Goal: Task Accomplishment & Management: Manage account settings

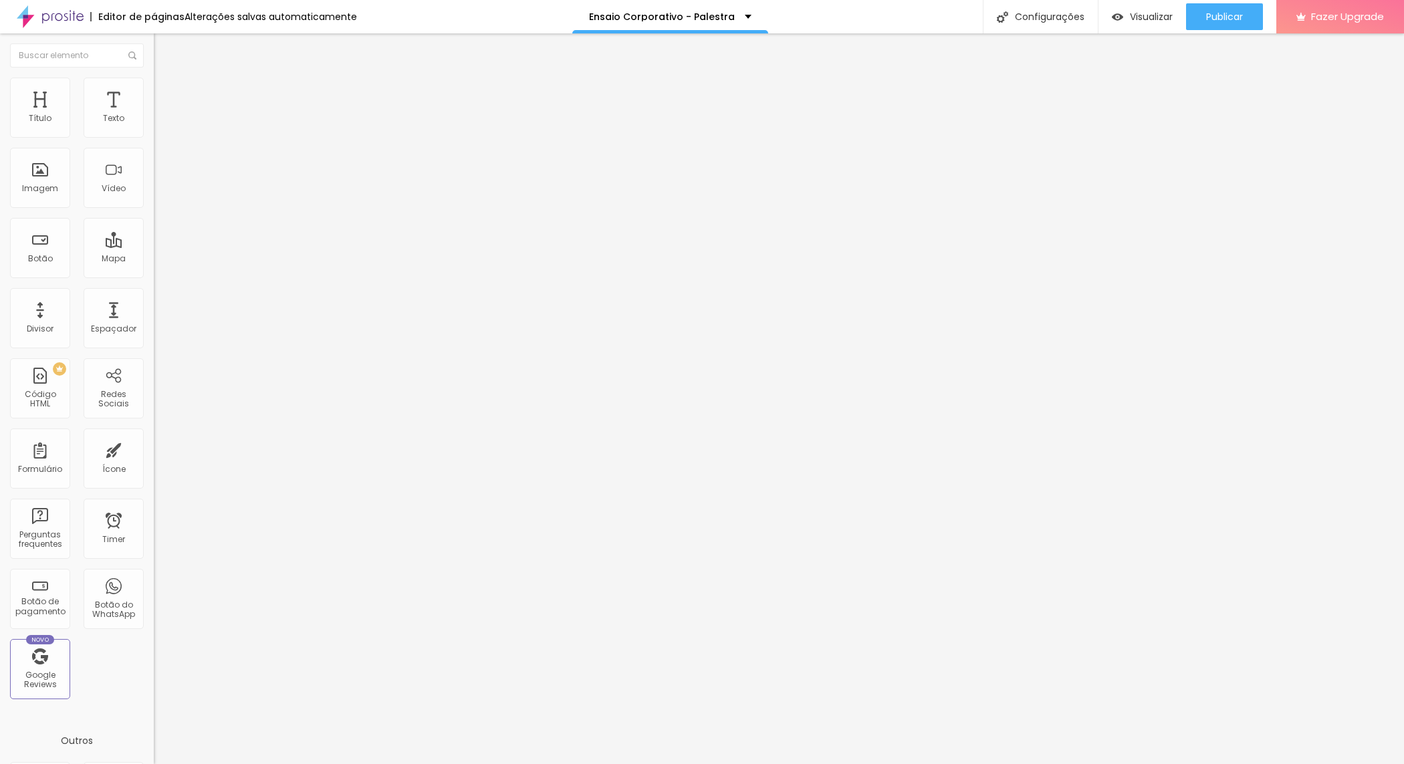
click at [154, 115] on span "Trocar imagem" at bounding box center [190, 109] width 73 height 11
click at [1305, 764] on div at bounding box center [702, 778] width 1404 height 12
click at [154, 115] on span "Trocar imagem" at bounding box center [190, 109] width 73 height 11
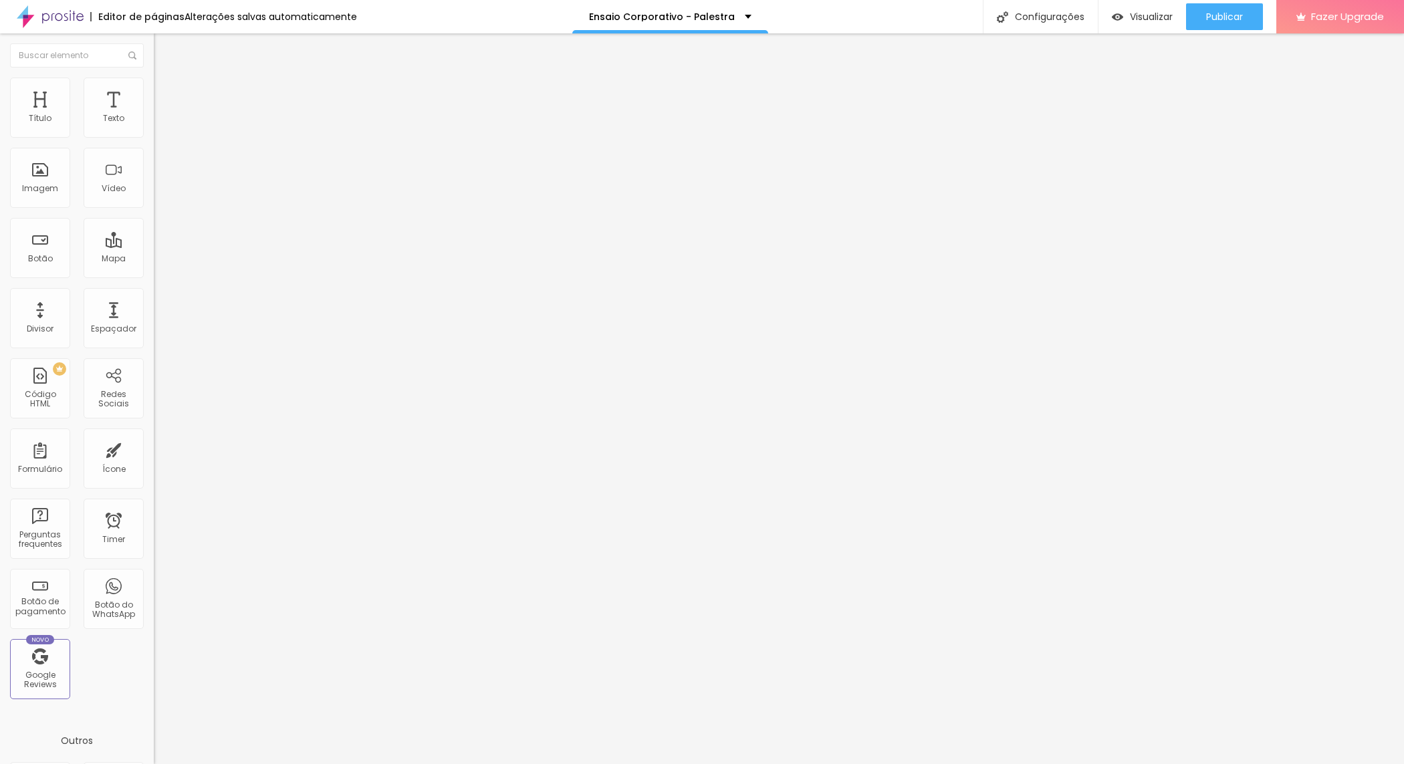
click at [154, 292] on div at bounding box center [231, 292] width 154 height 0
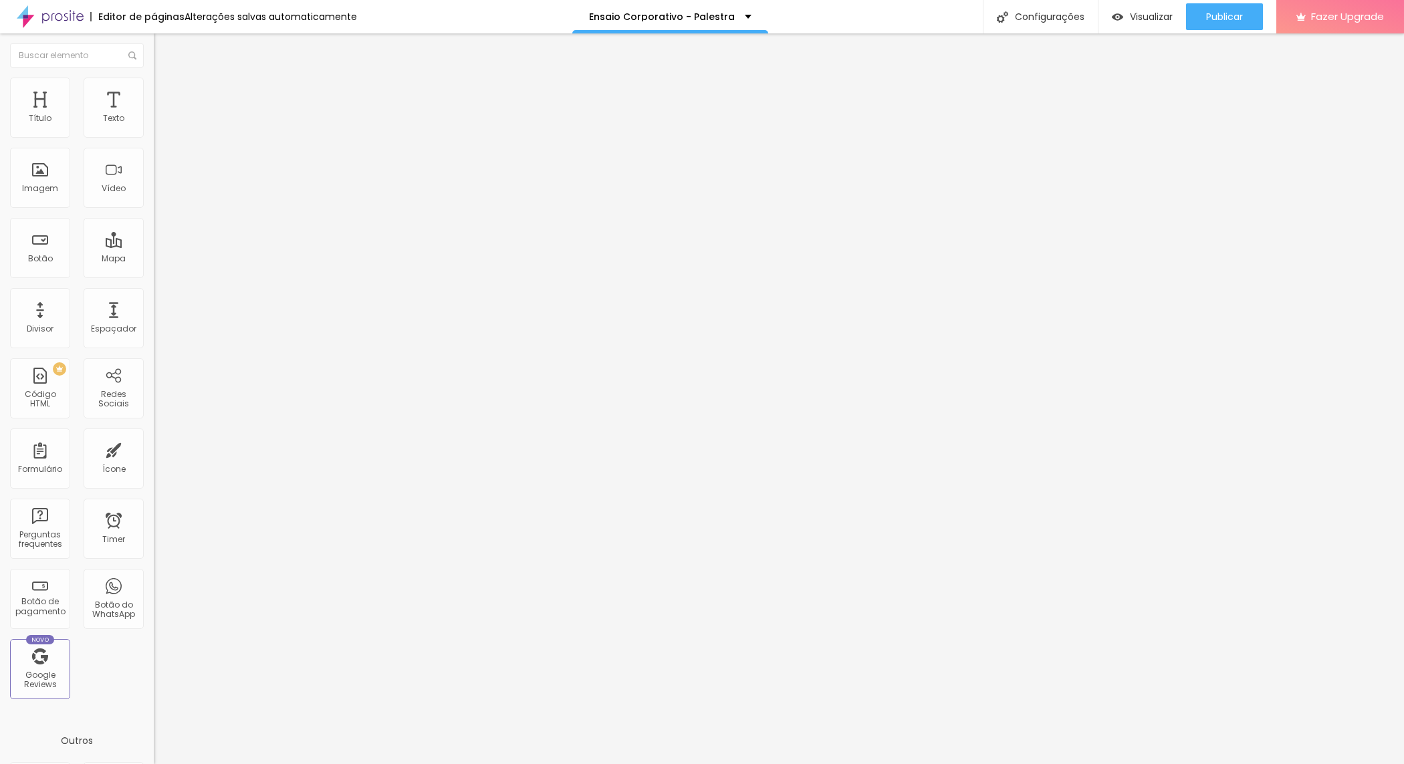
click at [154, 298] on img at bounding box center [157, 295] width 7 height 7
click at [154, 238] on div "Link" at bounding box center [231, 246] width 154 height 16
click at [154, 265] on div "URL #oferta" at bounding box center [231, 270] width 154 height 33
click at [154, 275] on input "#oferta" at bounding box center [234, 268] width 160 height 13
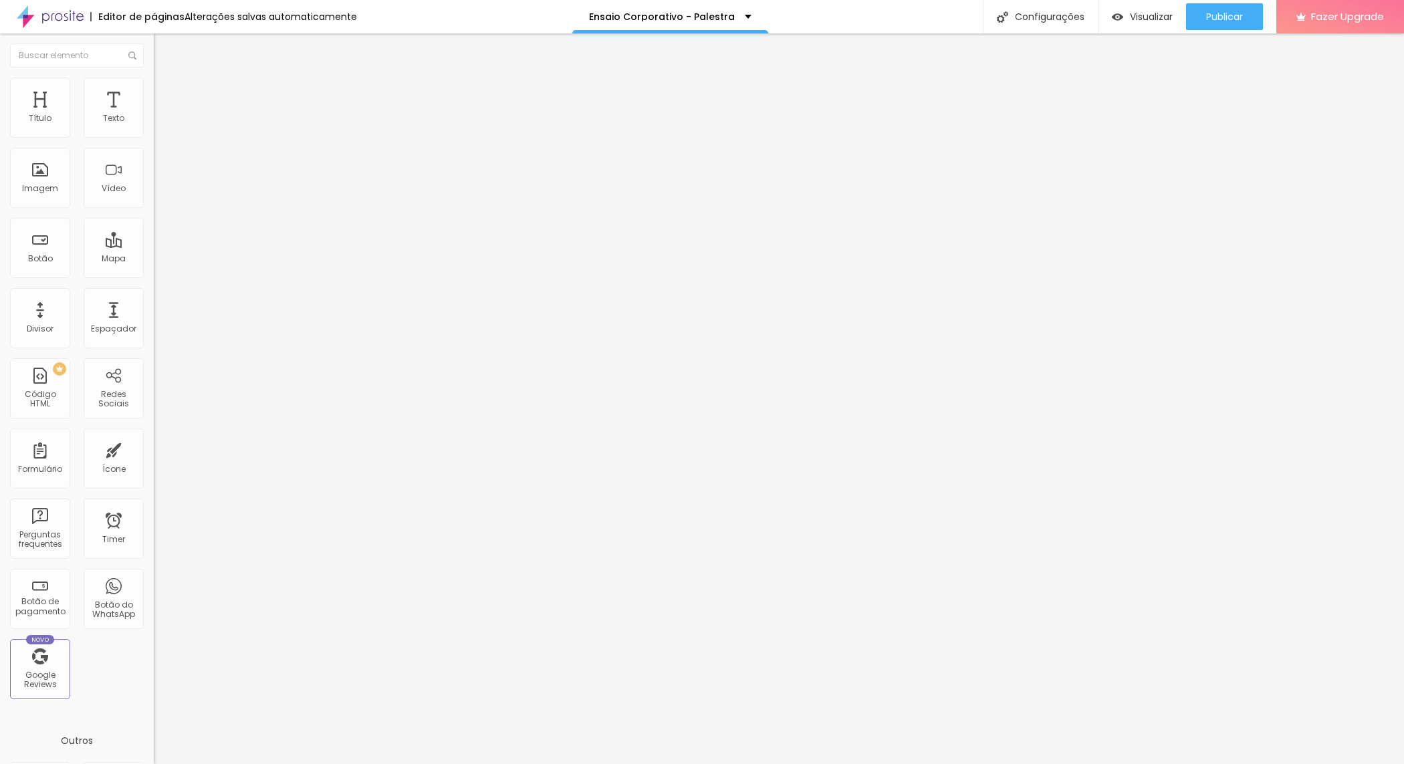
click at [166, 94] on span "Avançado" at bounding box center [188, 99] width 44 height 11
click at [154, 82] on ul "Conteúdo Estilo Avançado" at bounding box center [231, 84] width 154 height 40
click at [154, 78] on li "Conteúdo" at bounding box center [231, 70] width 154 height 13
click at [154, 275] on input "#oferta" at bounding box center [234, 268] width 160 height 13
click at [154, 114] on div "Trocar imagem" at bounding box center [231, 108] width 154 height 9
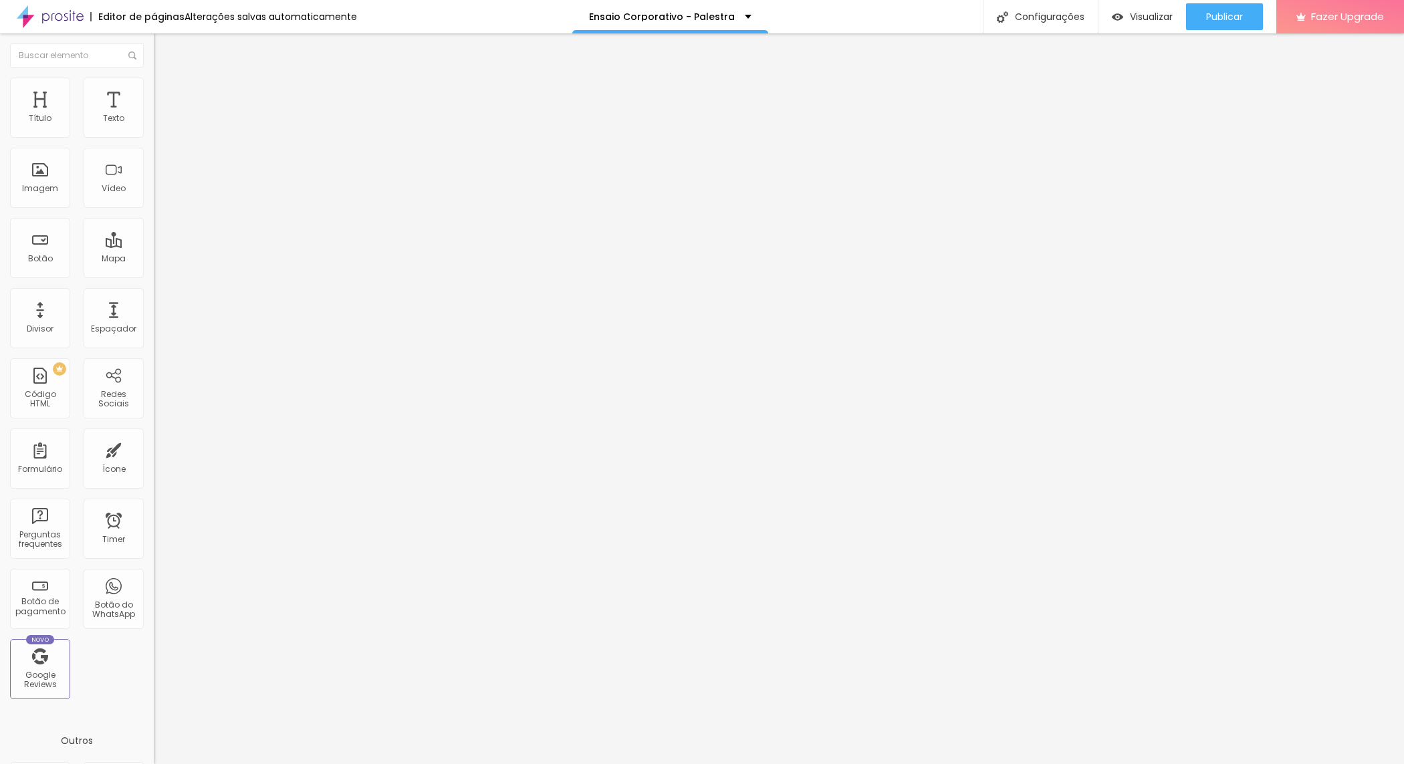
click at [154, 115] on span "Trocar imagem" at bounding box center [190, 109] width 73 height 11
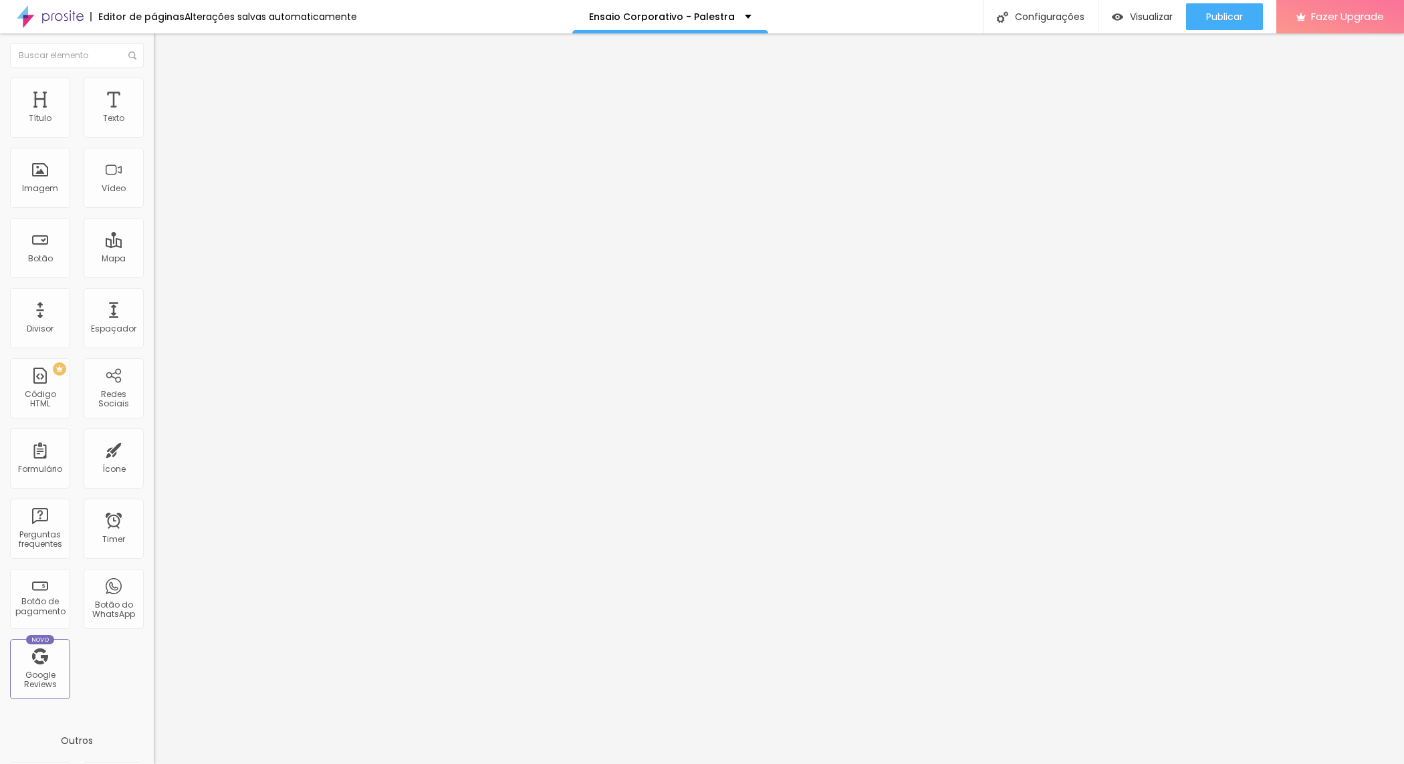
click at [165, 113] on span "Titulo 1" at bounding box center [186, 107] width 43 height 11
click at [166, 92] on span "Avançado" at bounding box center [188, 86] width 44 height 11
click at [154, 91] on ul "Estilo Avançado" at bounding box center [231, 77] width 154 height 27
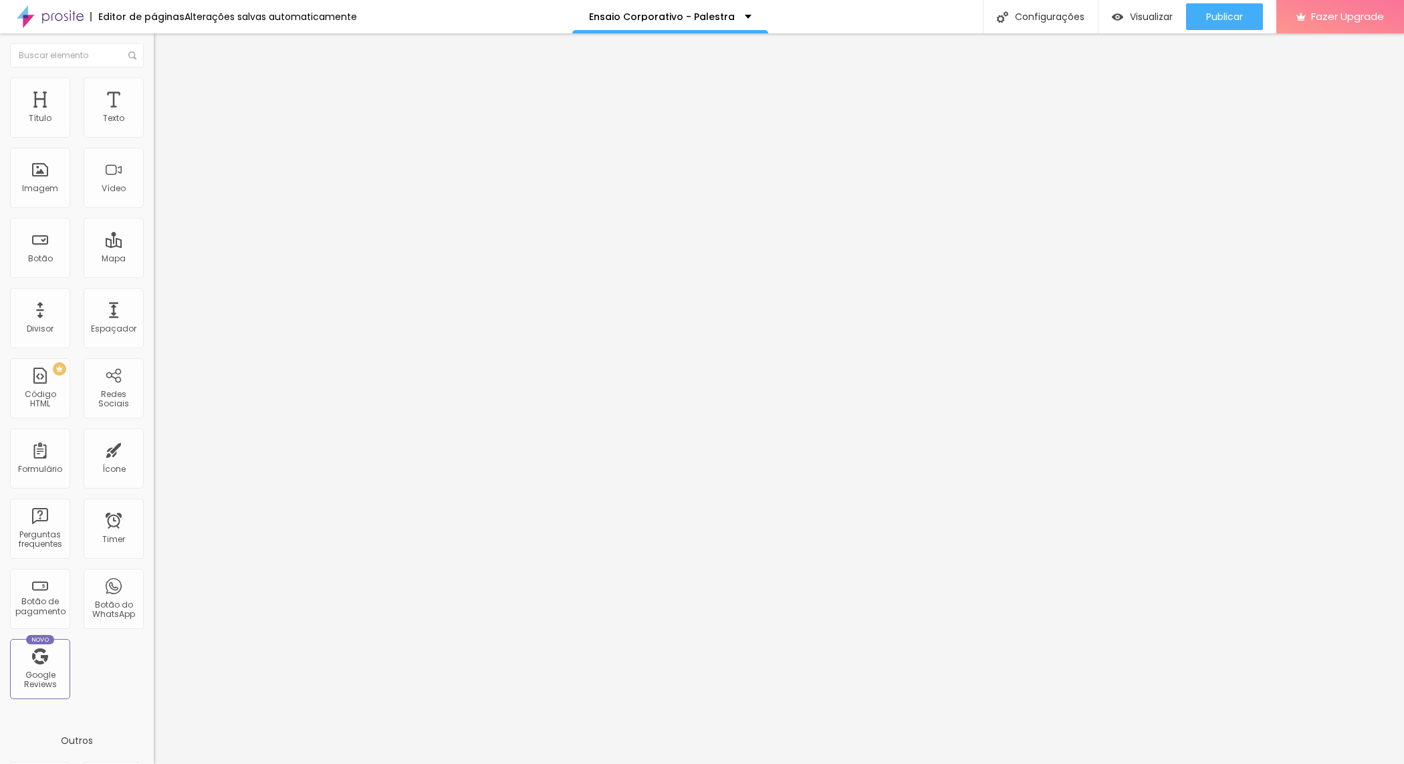
click at [166, 79] on span "Estilo" at bounding box center [176, 73] width 21 height 11
click at [164, 48] on img "button" at bounding box center [169, 48] width 11 height 11
click at [164, 49] on img "button" at bounding box center [169, 48] width 11 height 11
click at [154, 42] on button "Editar Título" at bounding box center [231, 48] width 154 height 31
click at [17, 48] on input "text" at bounding box center [77, 55] width 134 height 24
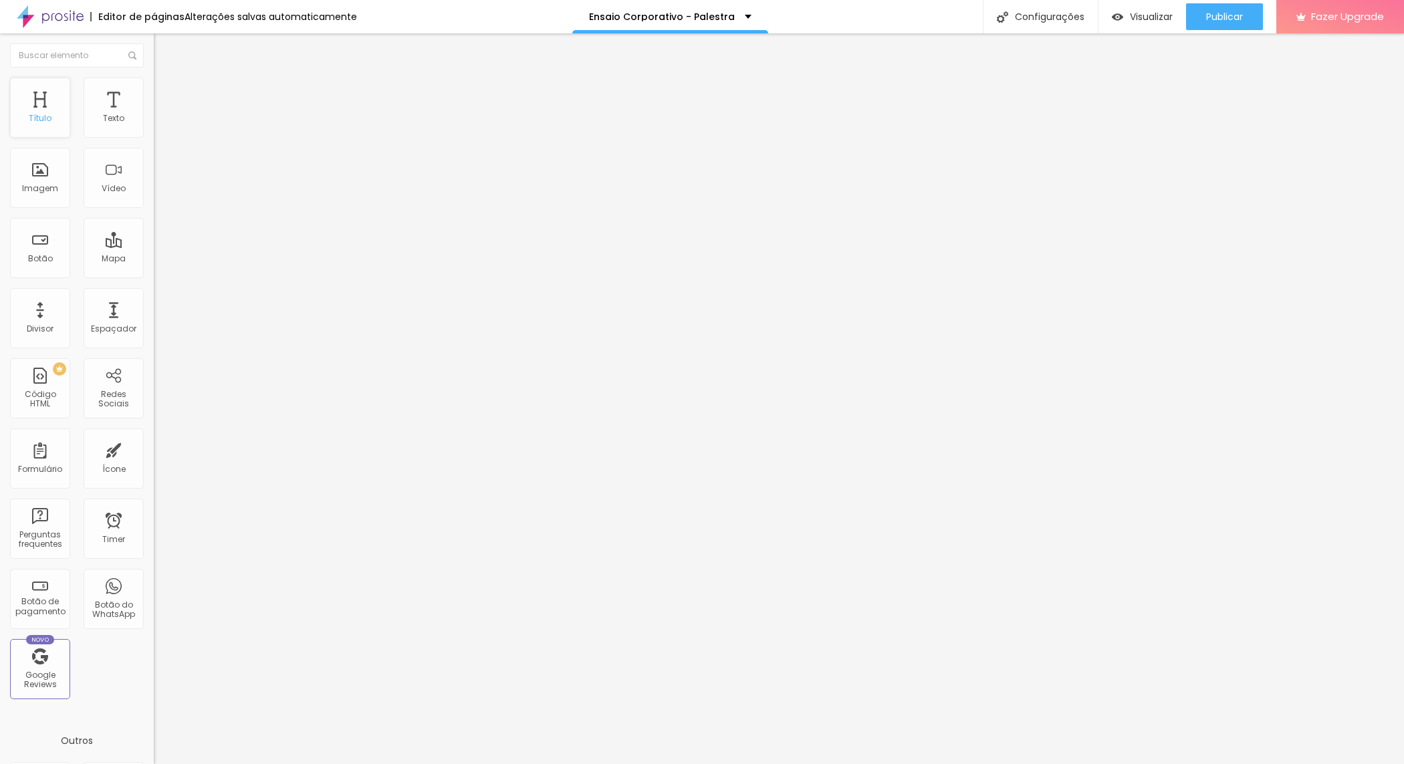
click at [41, 104] on div "Título" at bounding box center [40, 108] width 60 height 60
click at [42, 126] on div "Título" at bounding box center [40, 108] width 60 height 60
click at [120, 104] on div "Texto" at bounding box center [114, 108] width 60 height 60
click at [112, 116] on div "Texto" at bounding box center [114, 108] width 60 height 60
click at [165, 115] on span "Titulo 1" at bounding box center [186, 105] width 43 height 19
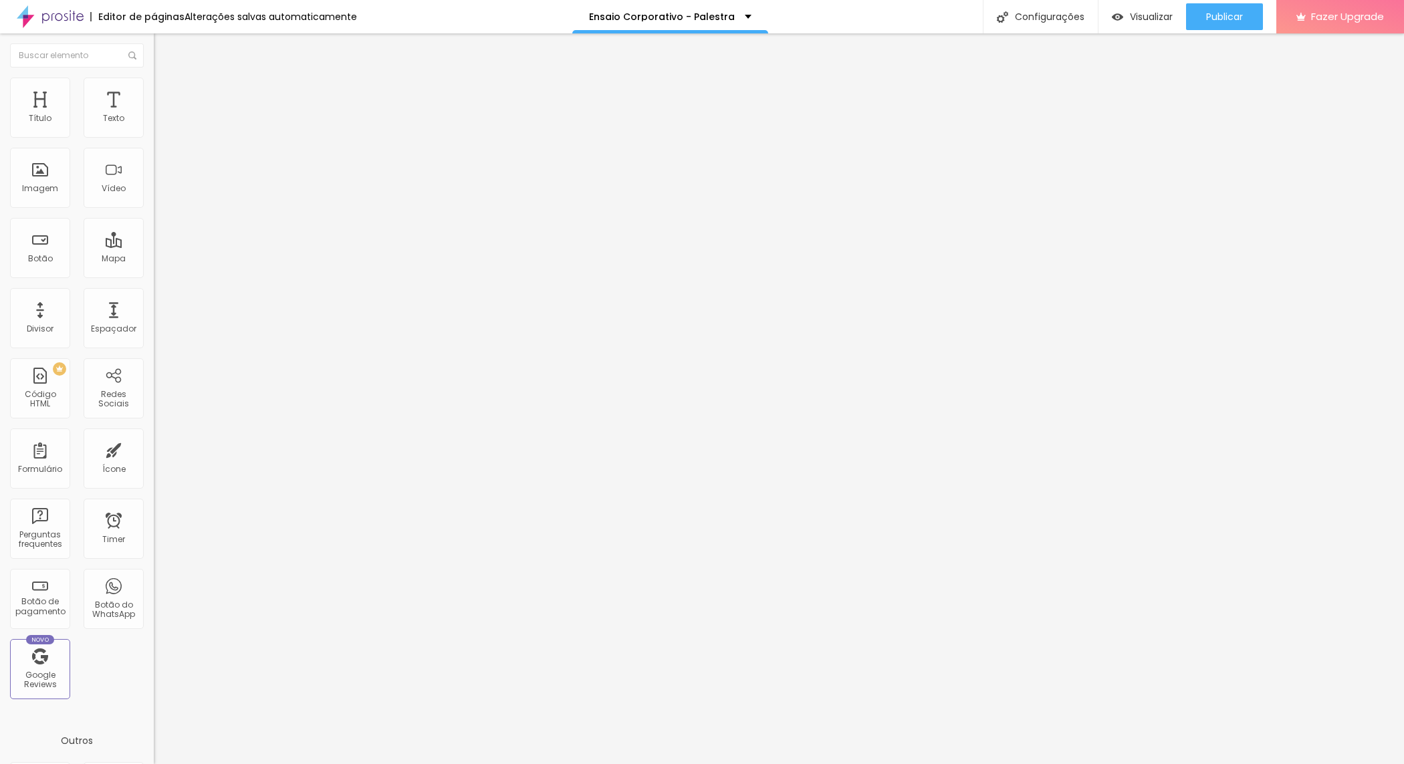
click at [165, 115] on span "Titulo 1" at bounding box center [186, 105] width 43 height 19
click at [154, 126] on span "Titulo 2" at bounding box center [175, 118] width 43 height 17
click at [154, 115] on span "Titulo 1" at bounding box center [175, 105] width 43 height 19
click at [154, 86] on li "Avançado" at bounding box center [231, 84] width 154 height 13
click at [154, 238] on div "Link" at bounding box center [231, 246] width 154 height 16
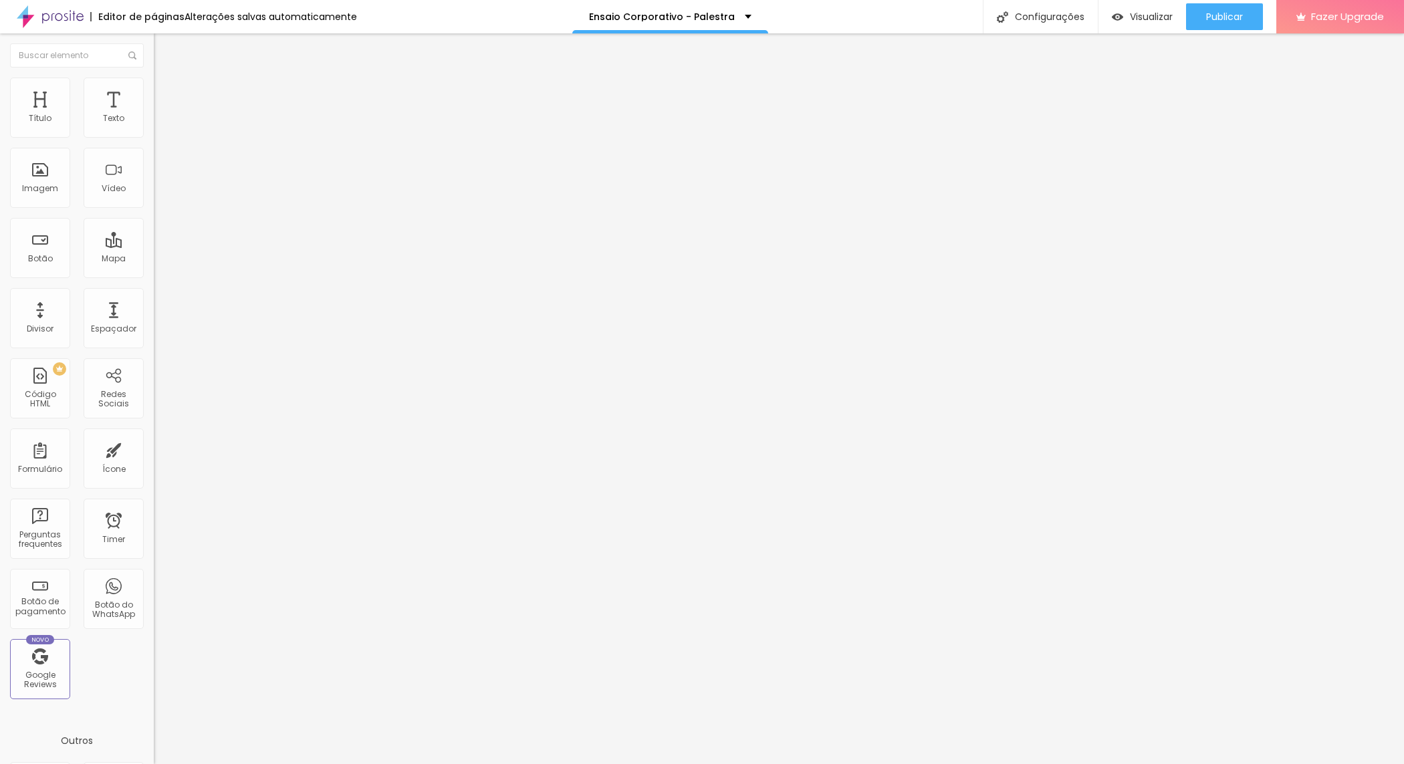
click at [154, 238] on div "Link" at bounding box center [231, 246] width 154 height 16
click at [154, 275] on input "#oferta" at bounding box center [234, 268] width 160 height 13
click at [154, 115] on span "Trocar imagem" at bounding box center [190, 109] width 73 height 11
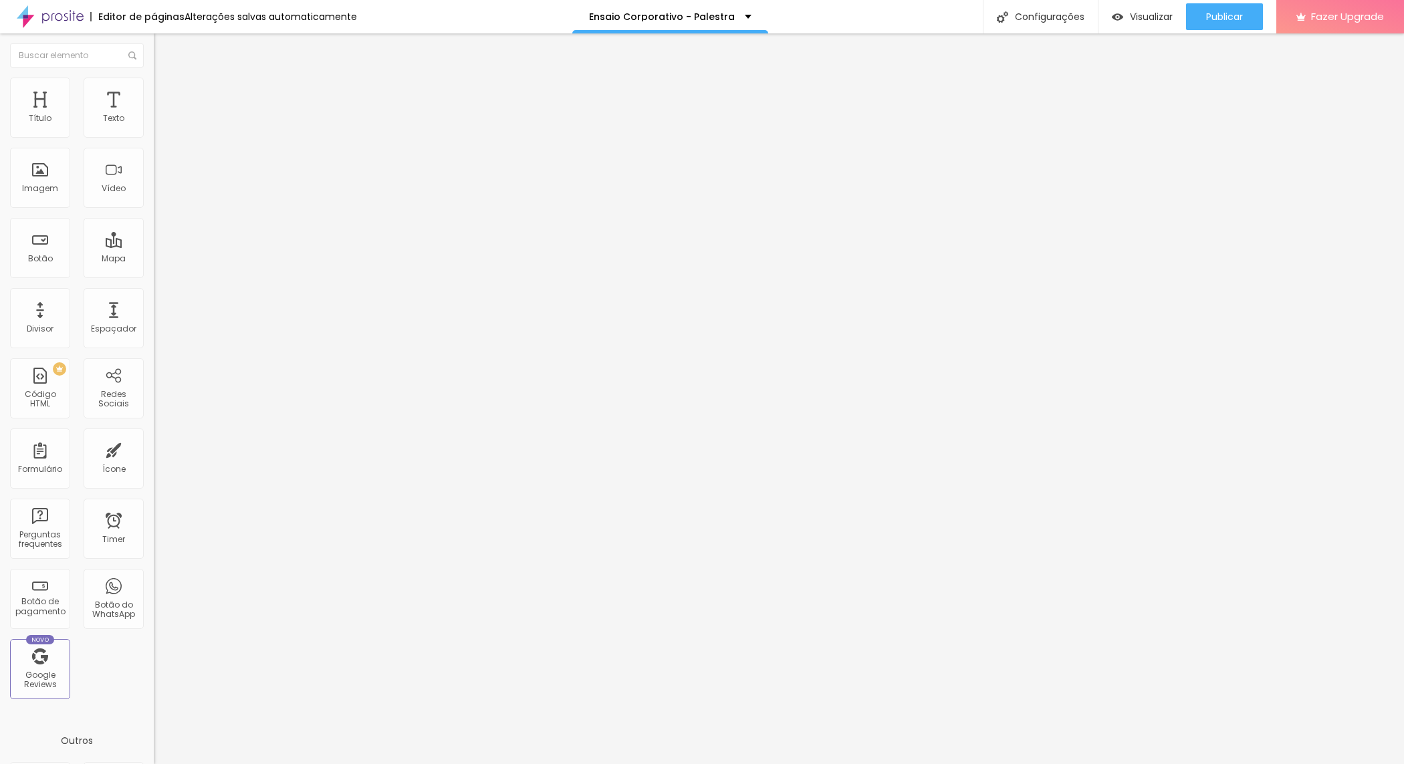
click at [154, 115] on span "Adicionar imagem" at bounding box center [197, 109] width 86 height 11
drag, startPoint x: 79, startPoint y: 281, endPoint x: 0, endPoint y: 255, distance: 82.9
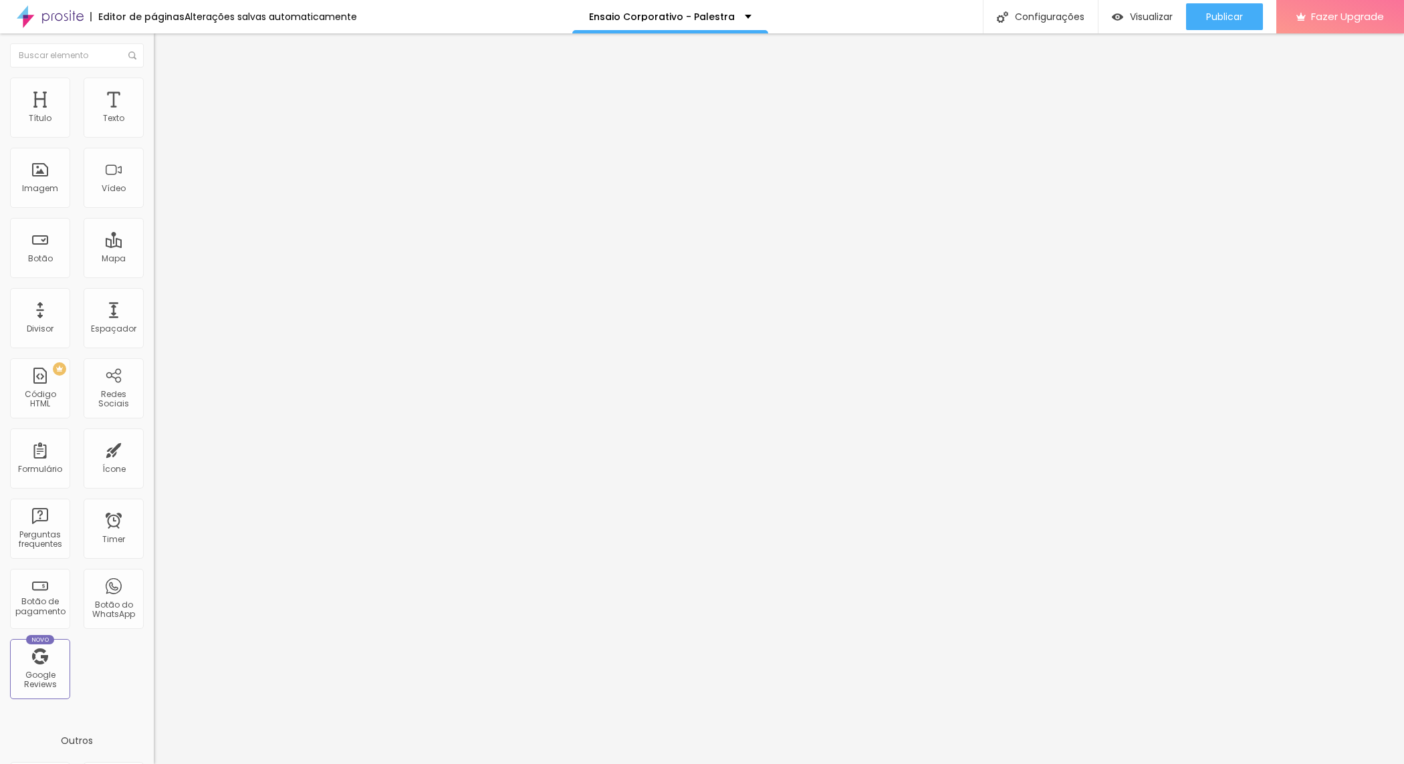
click at [154, 257] on div "Texto Comprar Plano Alinhamento Tamanho Normal Pequeno Normal Grande Link URL h…" at bounding box center [231, 201] width 154 height 195
paste input "wa.me/5541997408560"
click at [154, 259] on div "URL" at bounding box center [231, 258] width 154 height 8
click at [154, 275] on input "https://wa.me/5541997408560" at bounding box center [234, 268] width 160 height 13
type input "h"
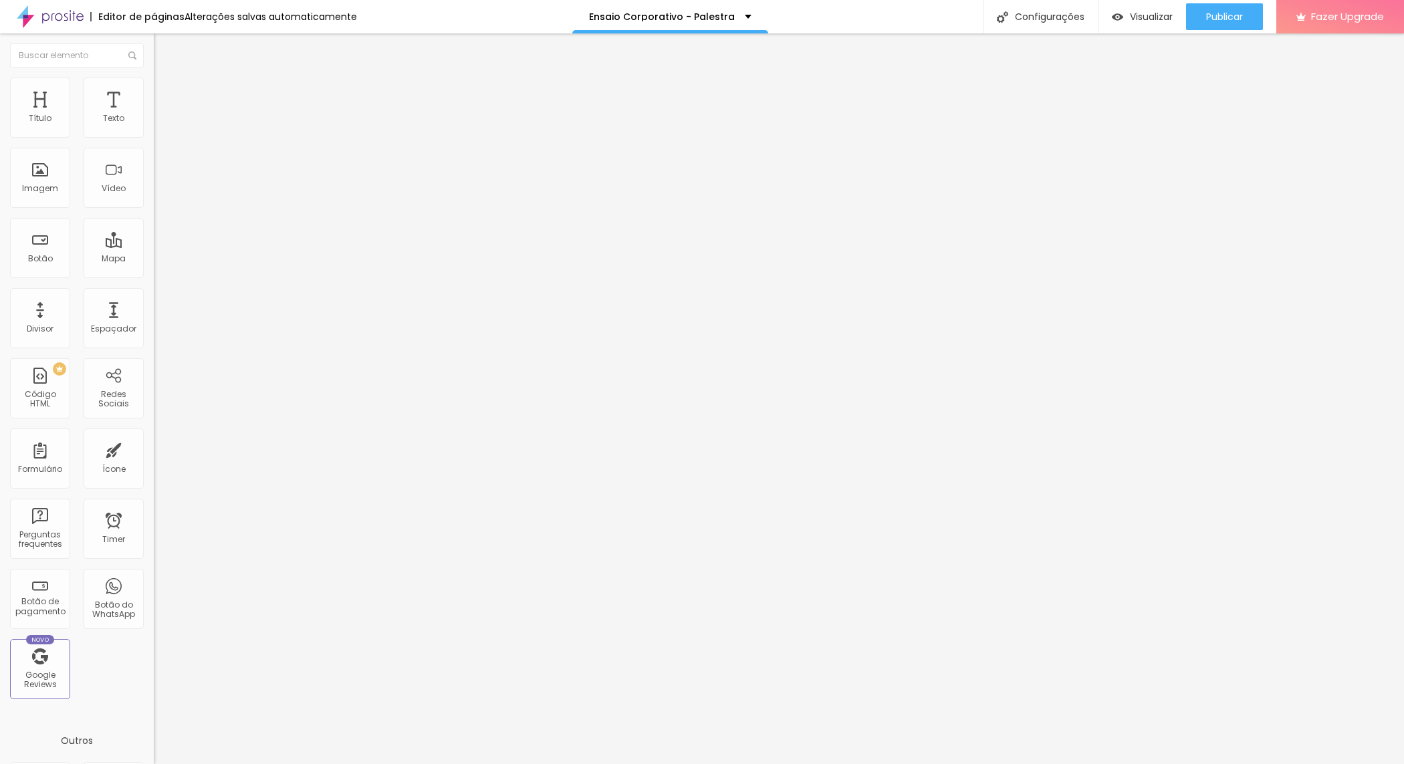
paste input "https://wa.me/5541997408560?text=Sou%20aluno%20Unicesumar%20e%20quero%20fazer%2…"
type input "https://wa.me/5541997408560?text=Sou%20aluno%20Unicesumar%20e%20quero%20fazer%2…"
paste input "[URL][DOMAIN_NAME]!"
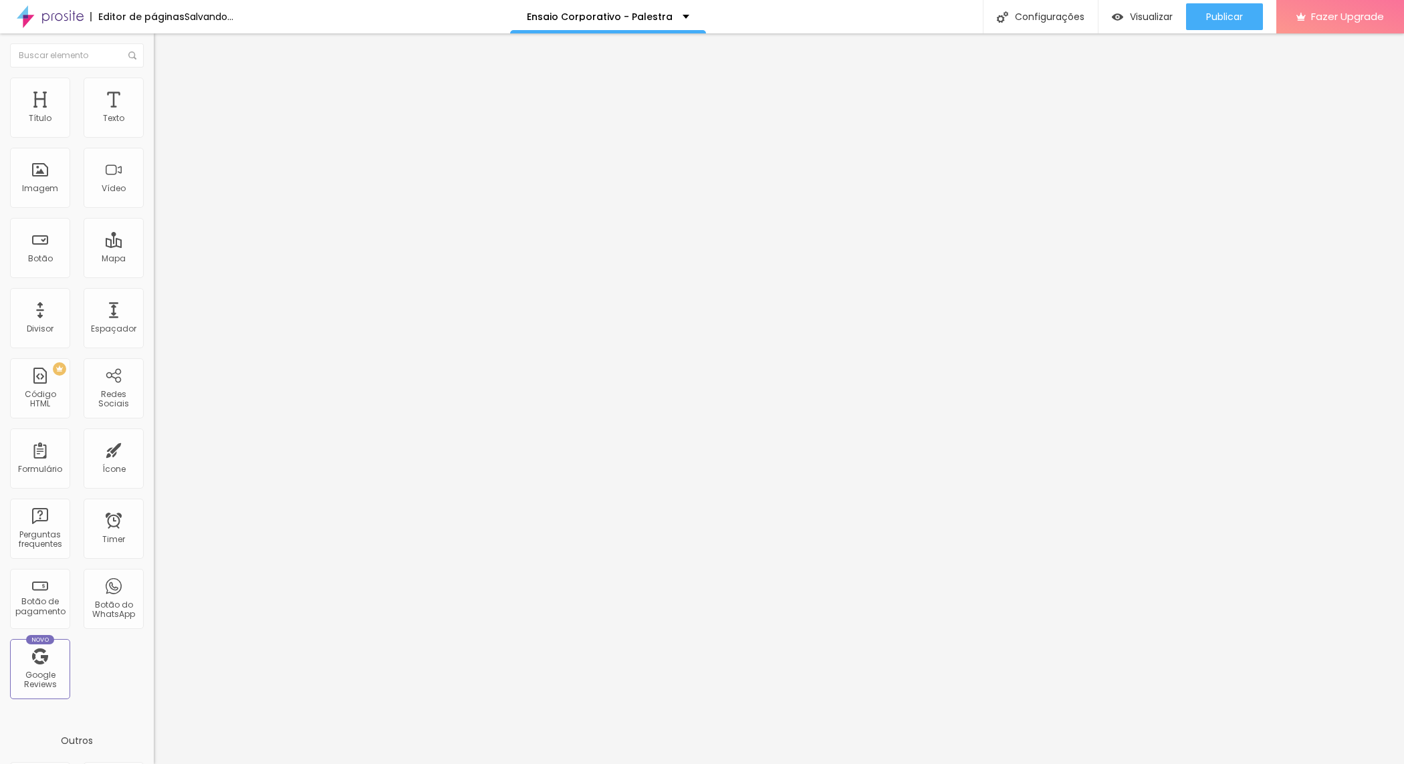
scroll to position [0, 360]
type input "[URL][DOMAIN_NAME]!"
drag, startPoint x: 59, startPoint y: 279, endPoint x: 0, endPoint y: 253, distance: 64.4
click at [154, 254] on div "Texto Comprar Plano Alinhamento Tamanho Normal Pequeno Normal Grande Link URL h…" at bounding box center [231, 201] width 154 height 195
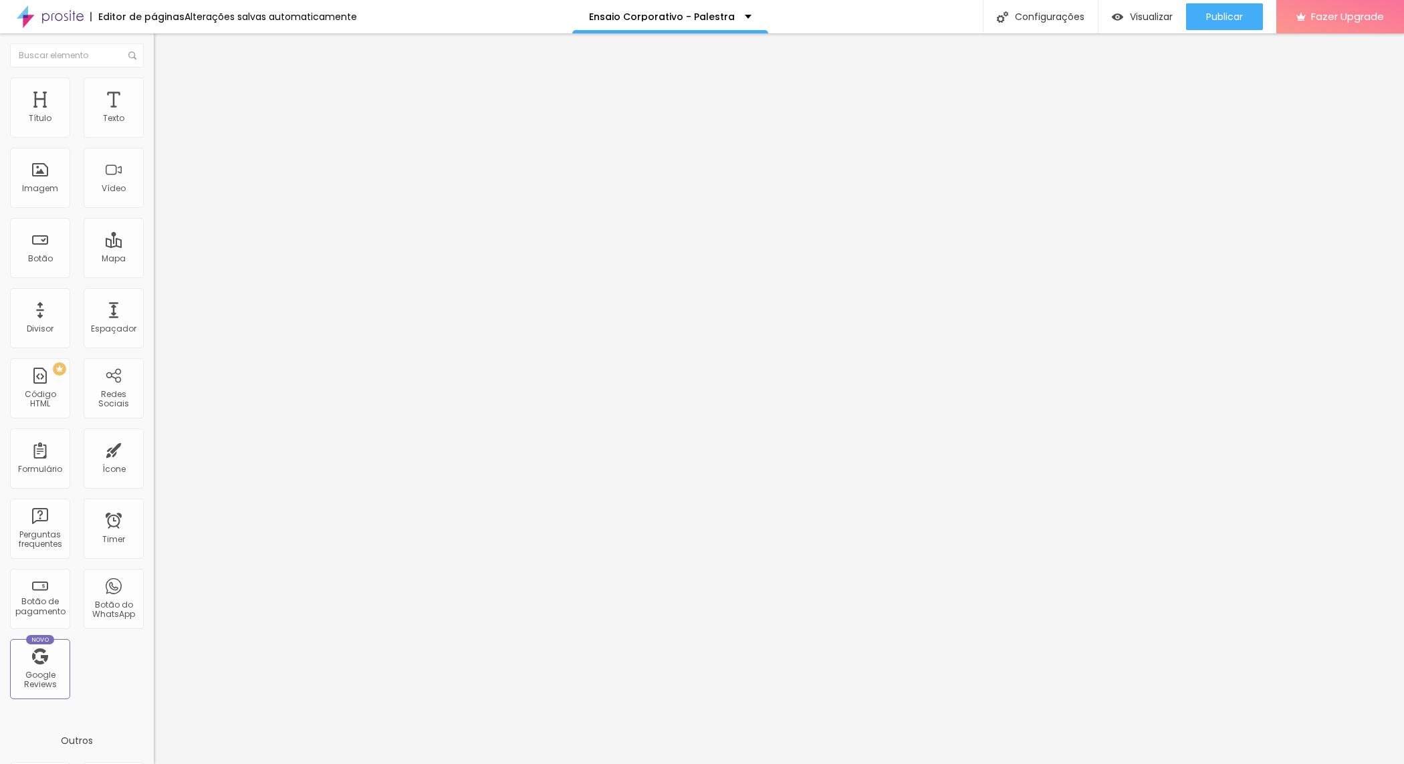
paste input "wa.me/5541997408560?text=Sou%20aluno%20Unicesumar%20e%20quero%20fazer%20o%20ens…"
type input "[URL][DOMAIN_NAME]"
click at [154, 115] on span "Trocar imagem" at bounding box center [190, 109] width 73 height 11
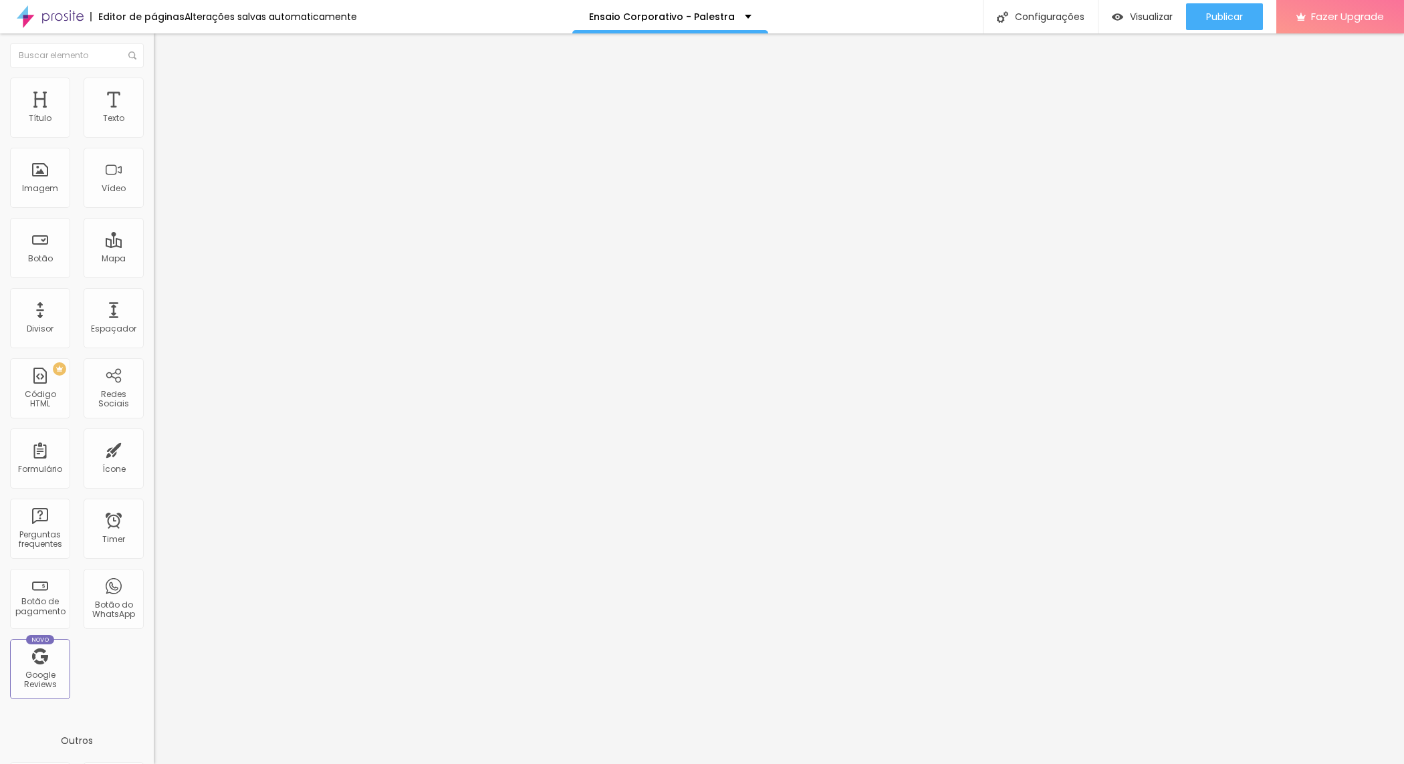
click at [97, 583] on div "Botão do WhatsApp" at bounding box center [114, 599] width 60 height 60
click at [94, 610] on div "Botão do WhatsApp" at bounding box center [113, 609] width 53 height 19
click at [68, 381] on div "PREMIUM Código HTML" at bounding box center [40, 388] width 60 height 60
click at [154, 135] on img at bounding box center [158, 139] width 9 height 9
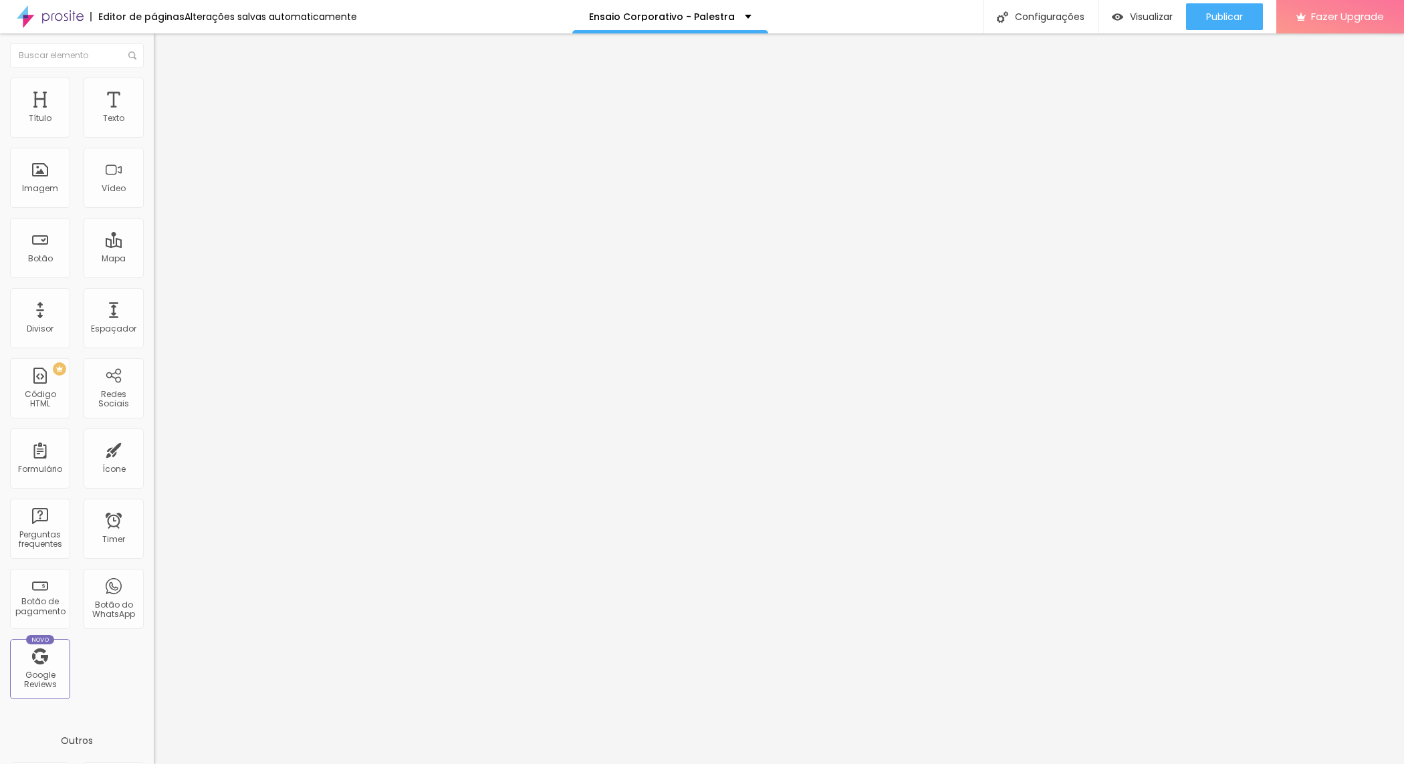
click at [154, 270] on div "Instagram" at bounding box center [231, 274] width 154 height 8
drag, startPoint x: 88, startPoint y: 212, endPoint x: 0, endPoint y: 211, distance: 87.6
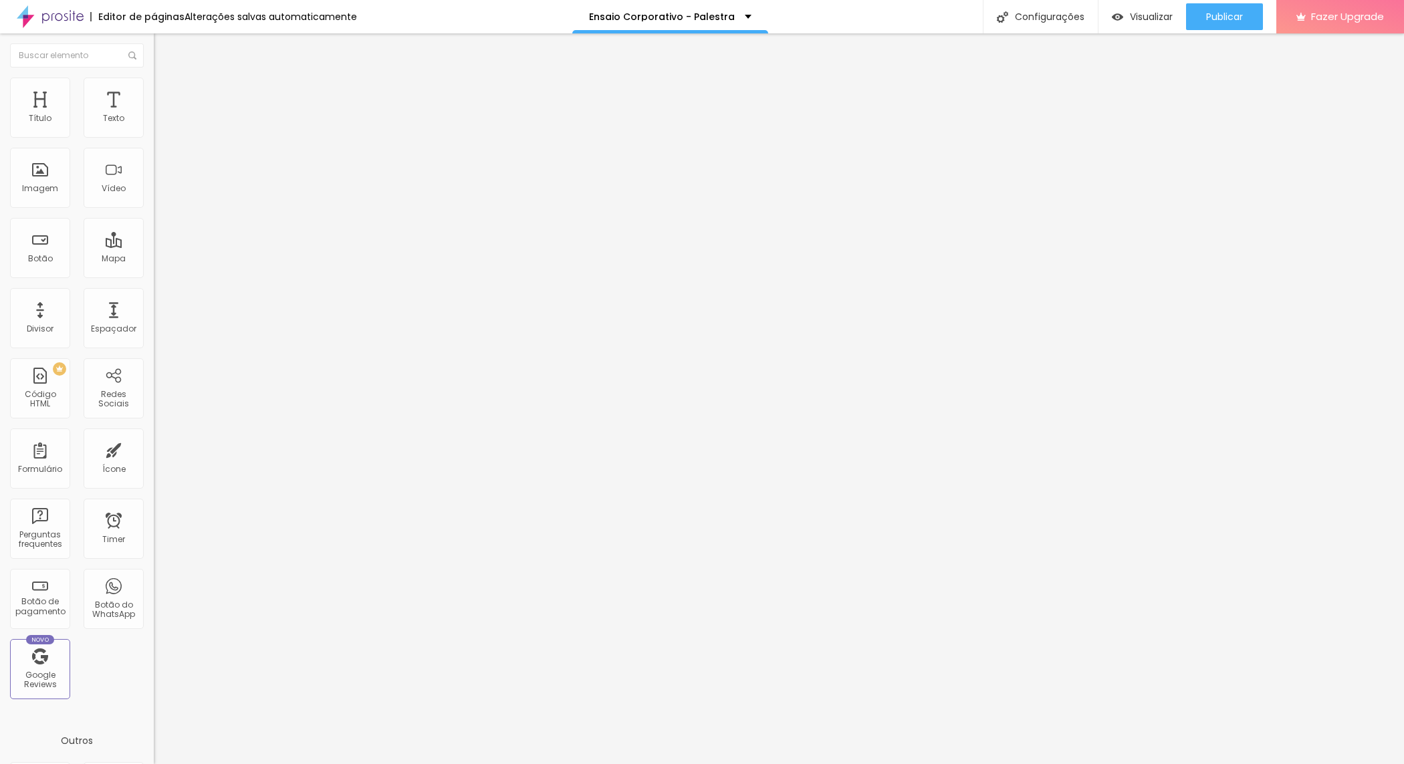
paste input "www.instagram.com/nathalie.fotografias/"
type input "[URL][DOMAIN_NAME][DOMAIN_NAME]"
click at [154, 665] on div "Twitter" at bounding box center [231, 669] width 154 height 8
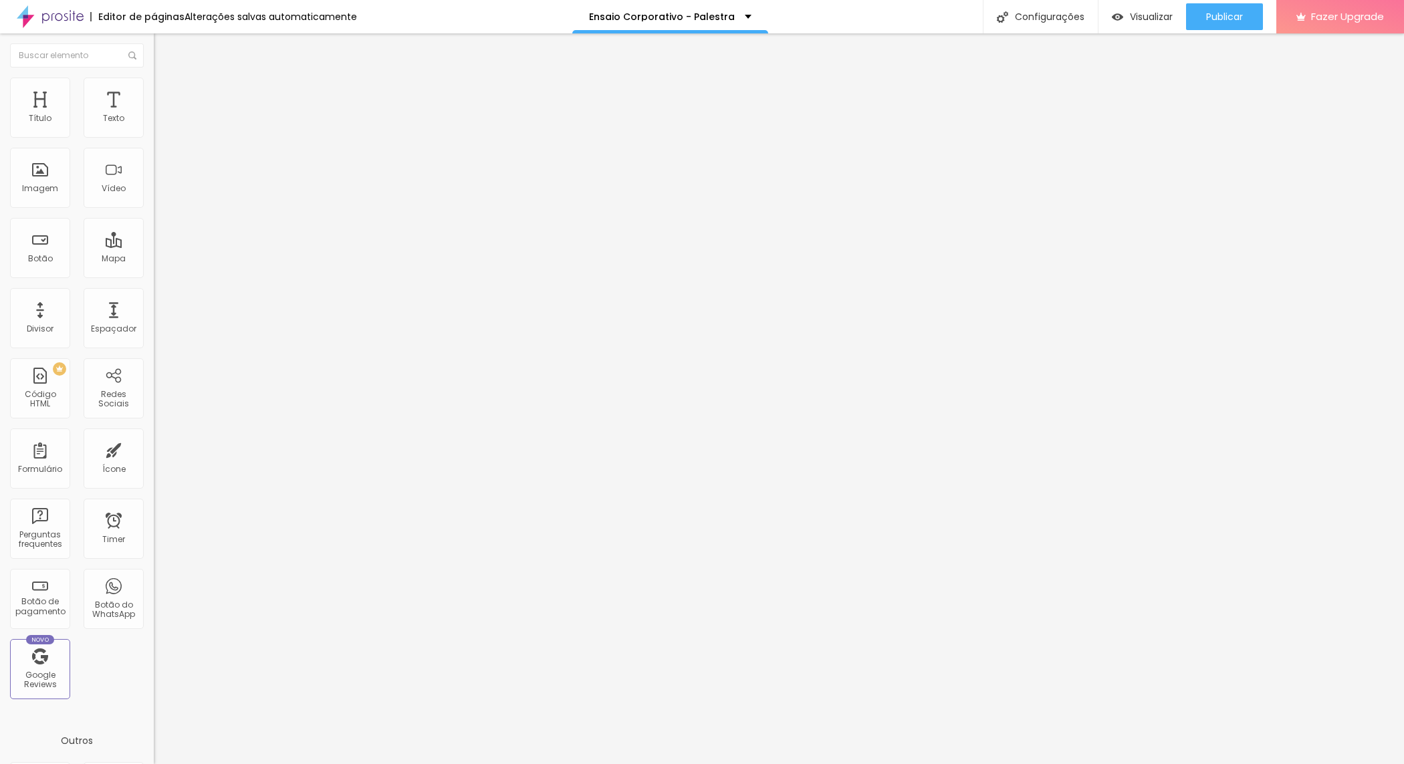
scroll to position [0, 0]
click at [154, 676] on div "Twitter" at bounding box center [231, 680] width 154 height 8
click at [161, 698] on div "Twitter" at bounding box center [230, 772] width 139 height 148
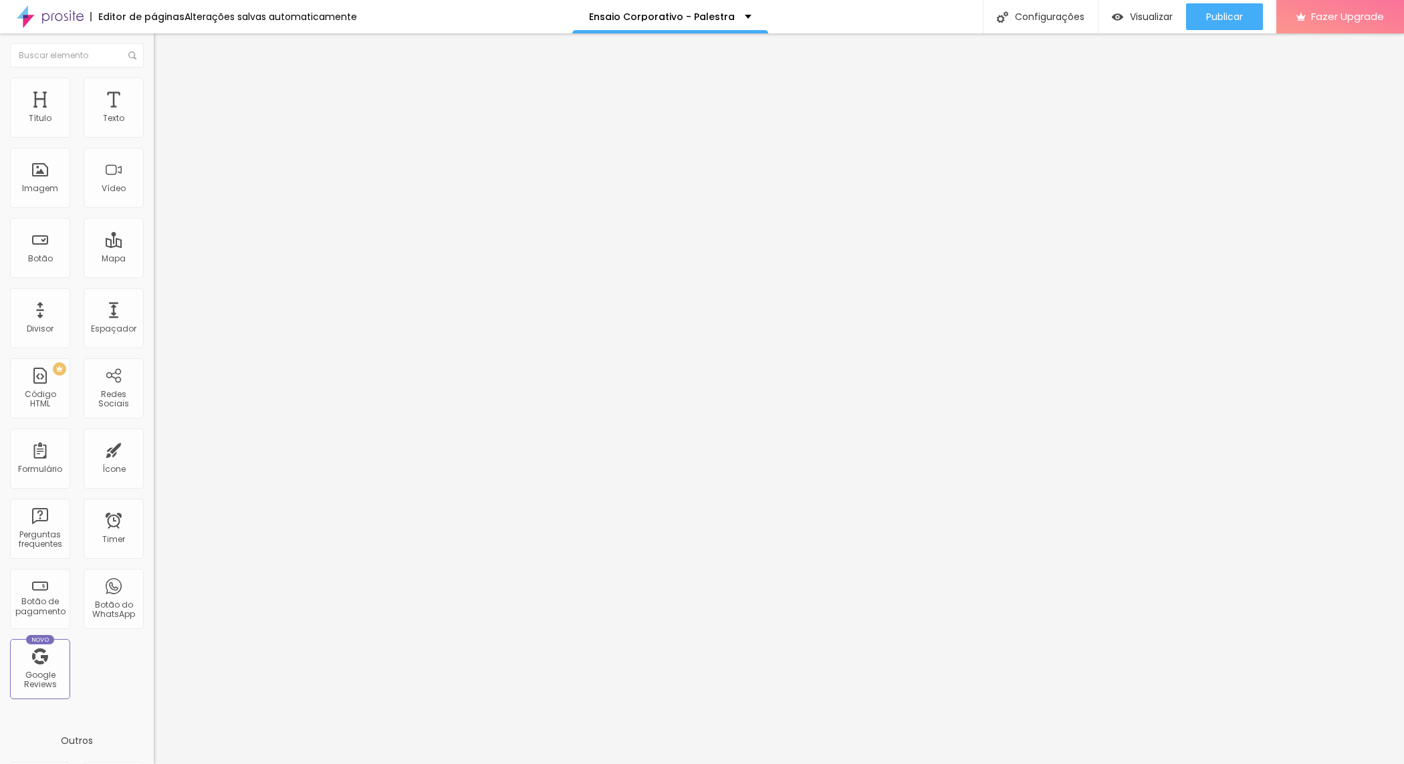
drag, startPoint x: 81, startPoint y: 237, endPoint x: 0, endPoint y: 227, distance: 81.5
paste input "wa.me/5541997408560?text=Sou%20aluno%20Unicesumar%20e%20quero%20fazer%20um%20en…"
type input "[URL][DOMAIN_NAME]!"
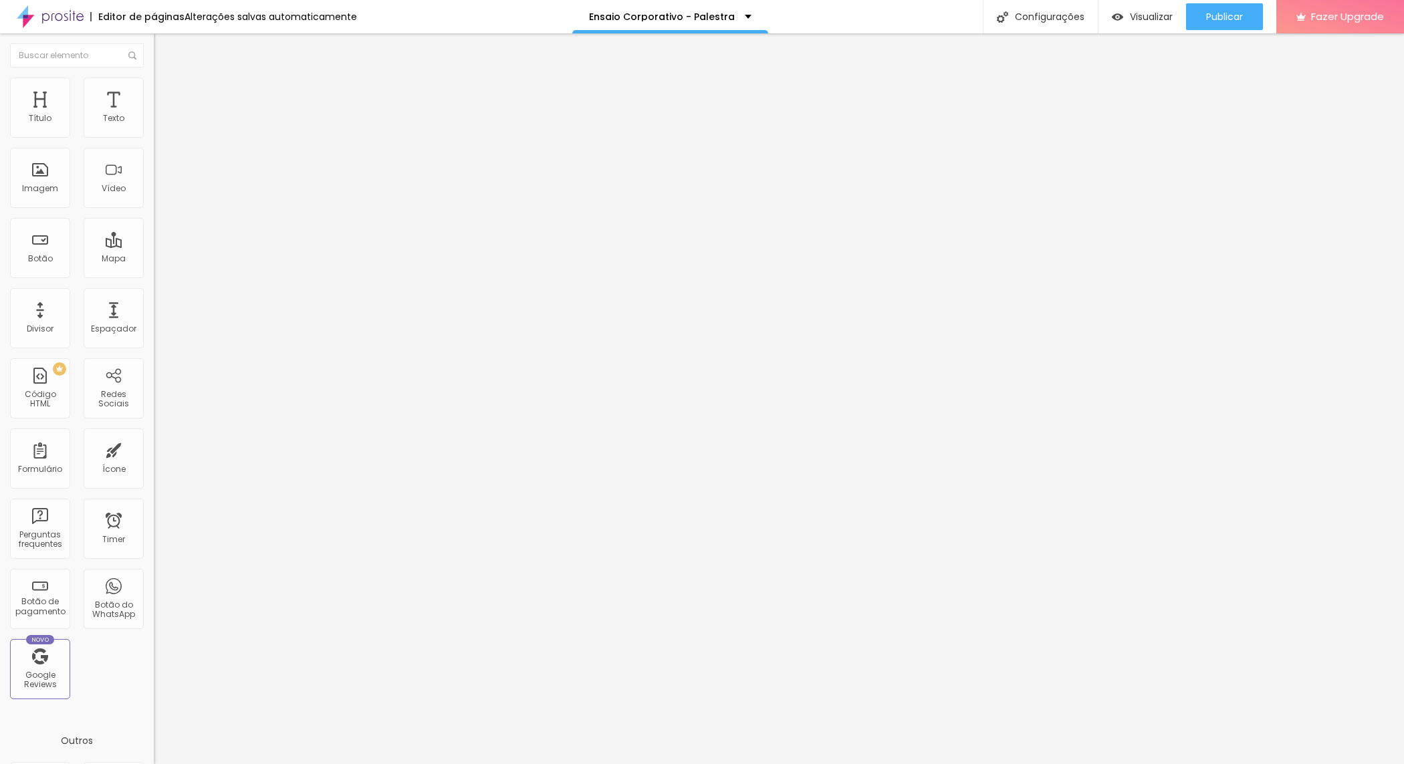
drag, startPoint x: 79, startPoint y: 266, endPoint x: 0, endPoint y: 253, distance: 80.0
paste input "www.linkedin.com/in/nathaliecavalcanti"
type input "www.linkedin.com/in/nathaliecavalcanti"
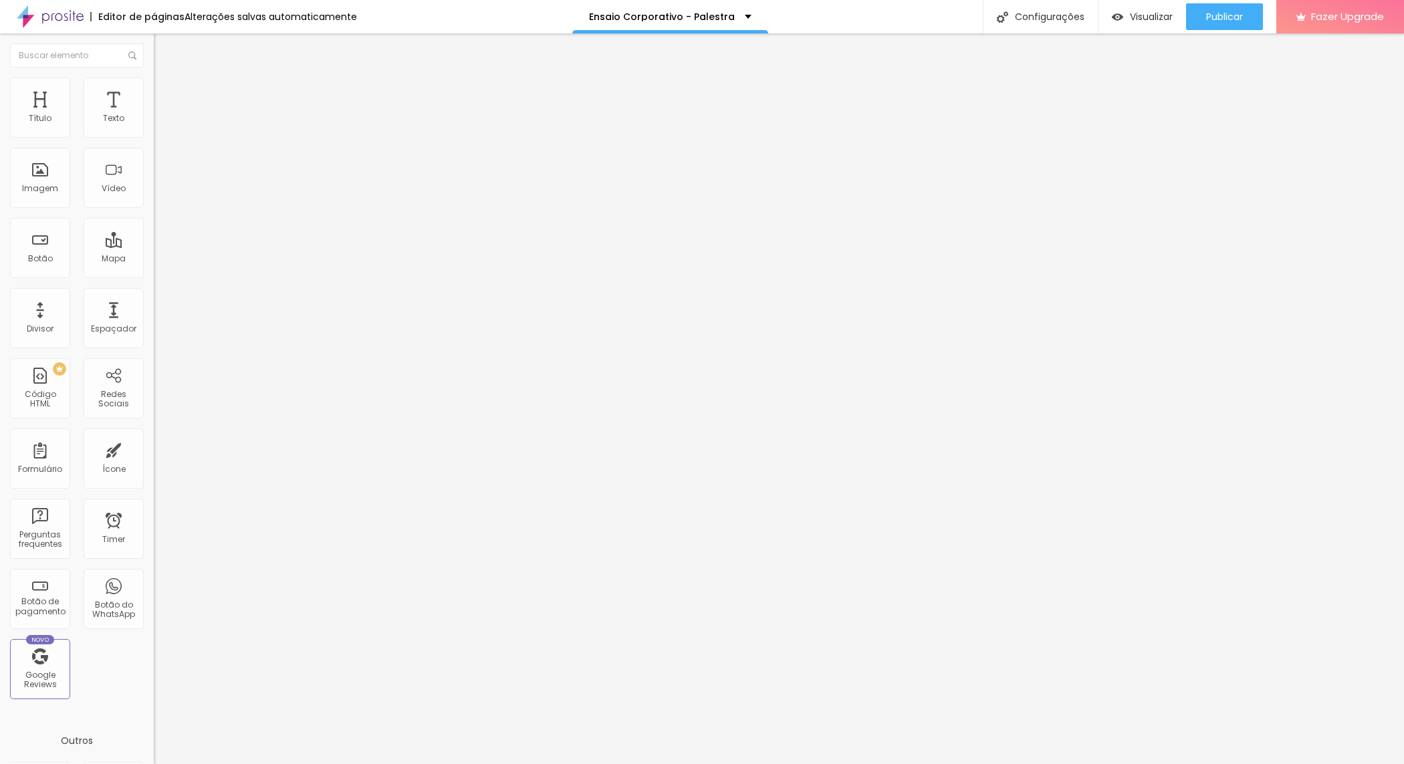
click at [154, 449] on div "Editar Redes Sociais Conteúdo Estilo Avançado Instagram Rede social Instagram E…" at bounding box center [231, 398] width 154 height 731
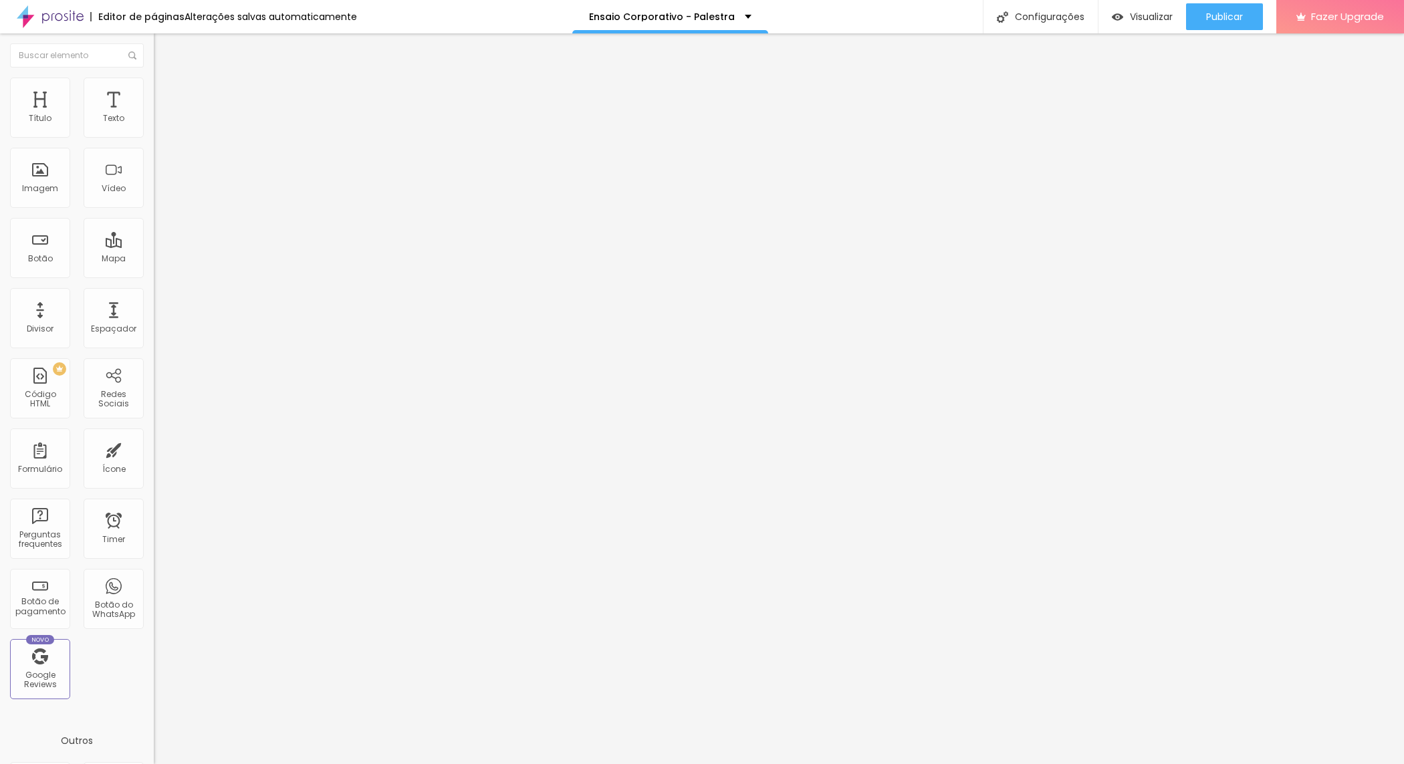
click at [154, 115] on span "Trocar imagem" at bounding box center [190, 109] width 73 height 11
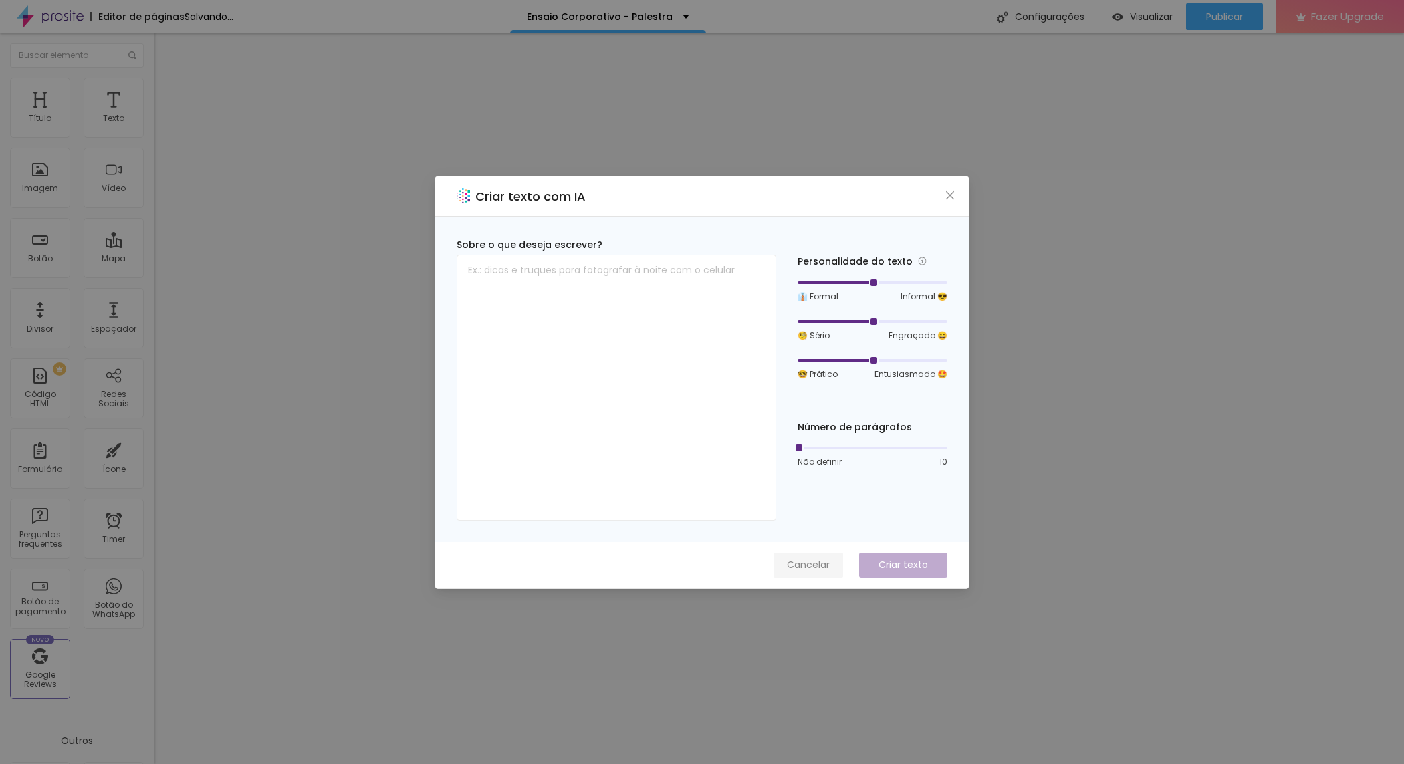
click at [806, 558] on span "Cancelar" at bounding box center [808, 565] width 43 height 14
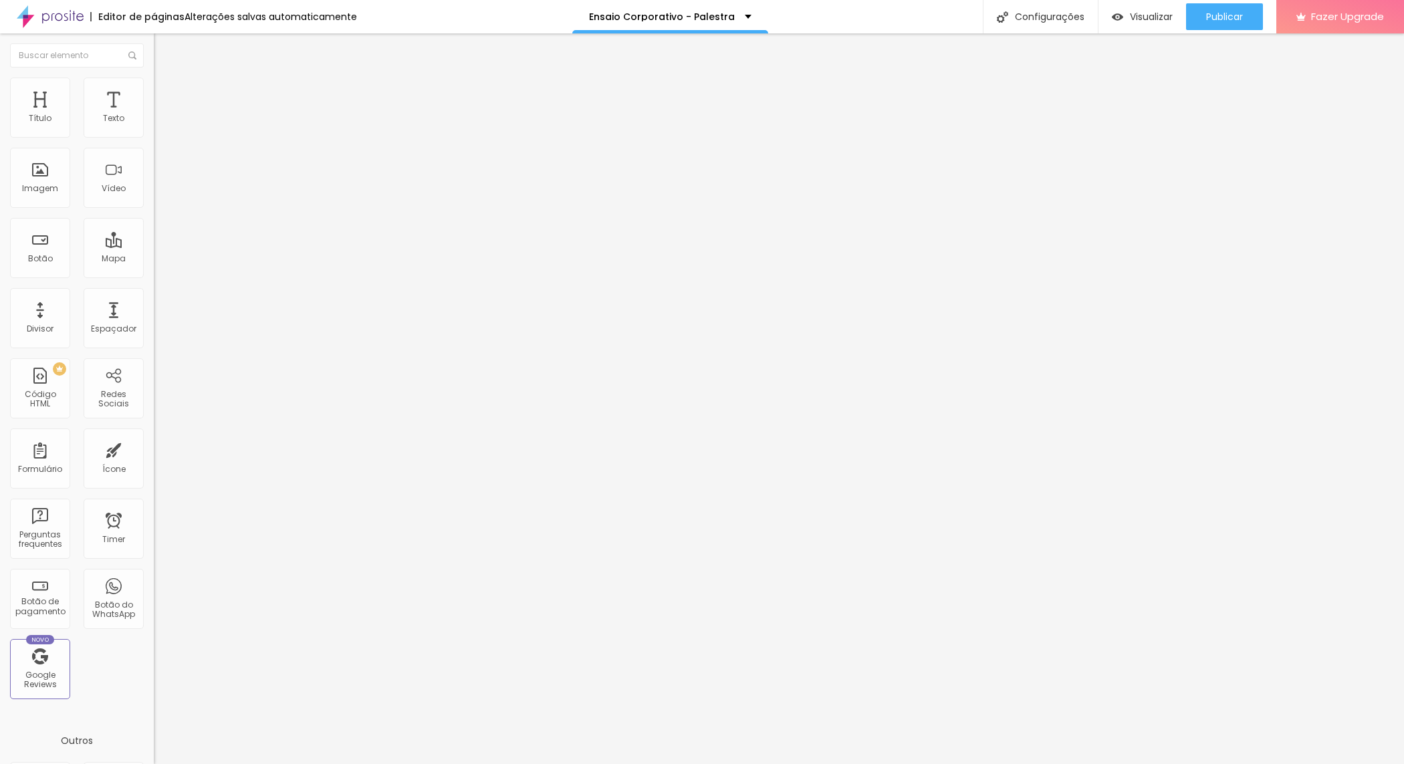
click at [154, 115] on span "Trocar imagem" at bounding box center [190, 109] width 73 height 11
click at [154, 209] on span "Original" at bounding box center [170, 203] width 32 height 11
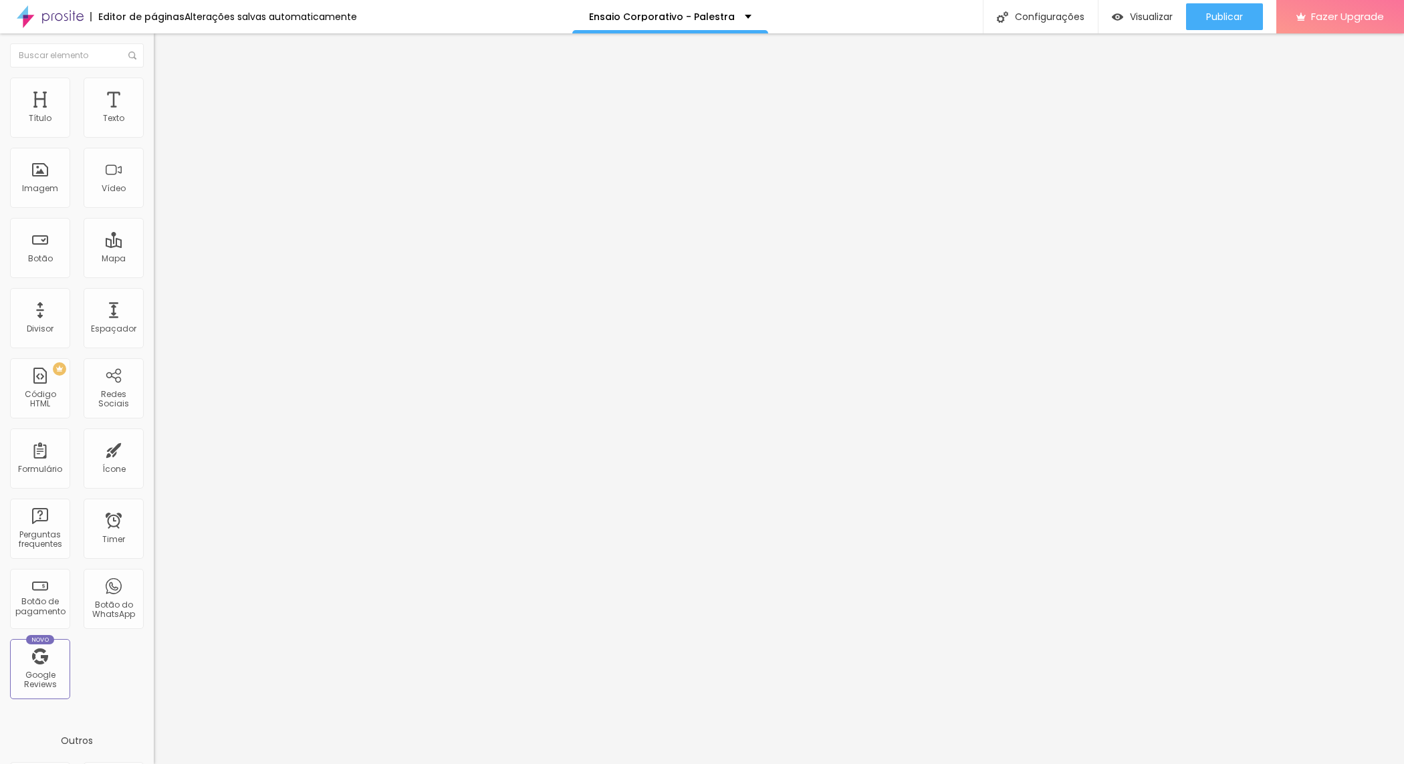
click at [154, 224] on div "Padrão 4:3" at bounding box center [231, 220] width 154 height 8
click at [154, 217] on span "Cinema" at bounding box center [170, 211] width 33 height 11
click at [154, 230] on span "Padrão" at bounding box center [169, 224] width 30 height 11
click at [154, 237] on div "Quadrado 1:1" at bounding box center [231, 233] width 154 height 8
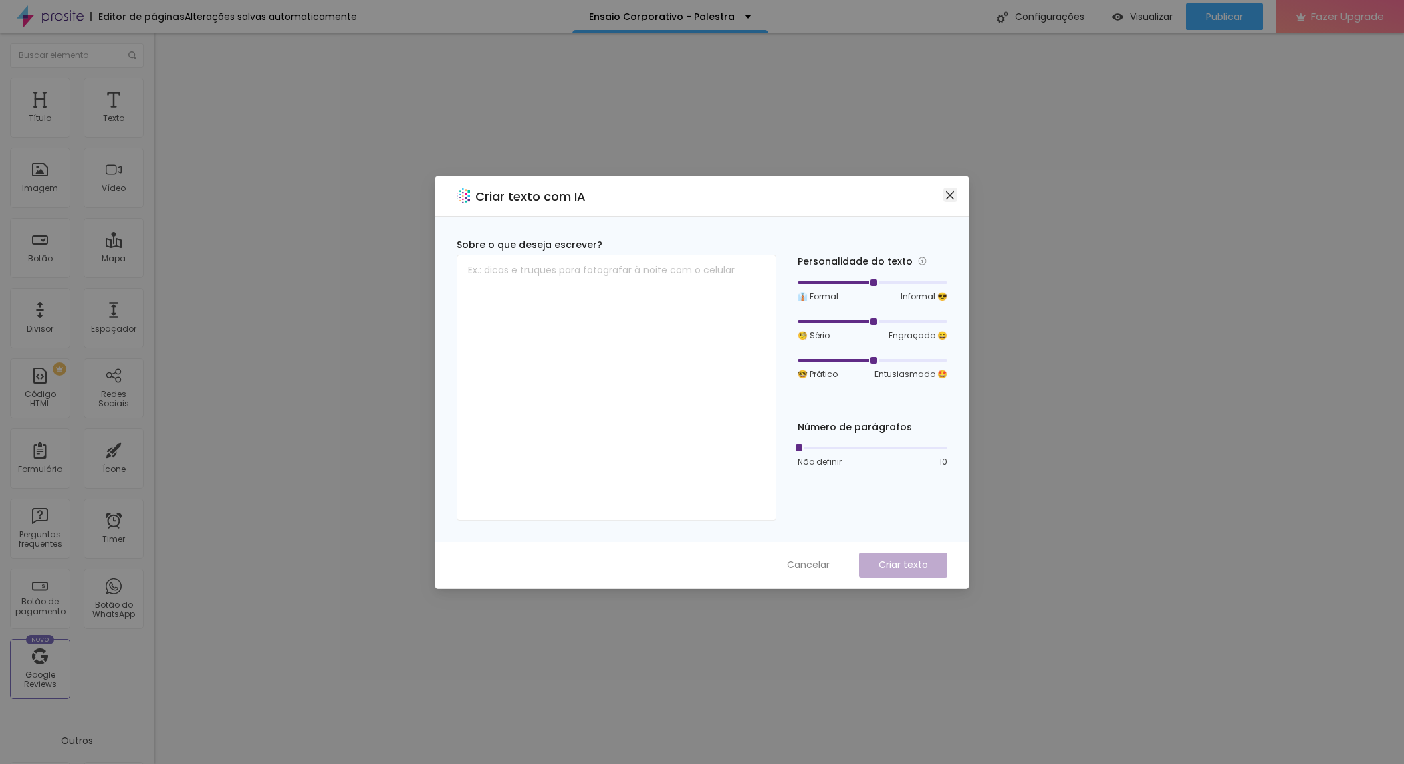
click at [955, 197] on span "Close" at bounding box center [950, 195] width 14 height 11
click at [953, 199] on icon "close" at bounding box center [950, 195] width 11 height 11
click at [959, 201] on div "Criar texto com IA" at bounding box center [702, 197] width 534 height 40
drag, startPoint x: 1055, startPoint y: 499, endPoint x: 955, endPoint y: 261, distance: 258.3
click at [1050, 486] on div "Criar texto com IA Sobre o que deseja escrever? Personalidade do texto 👔 Formal…" at bounding box center [702, 382] width 1404 height 764
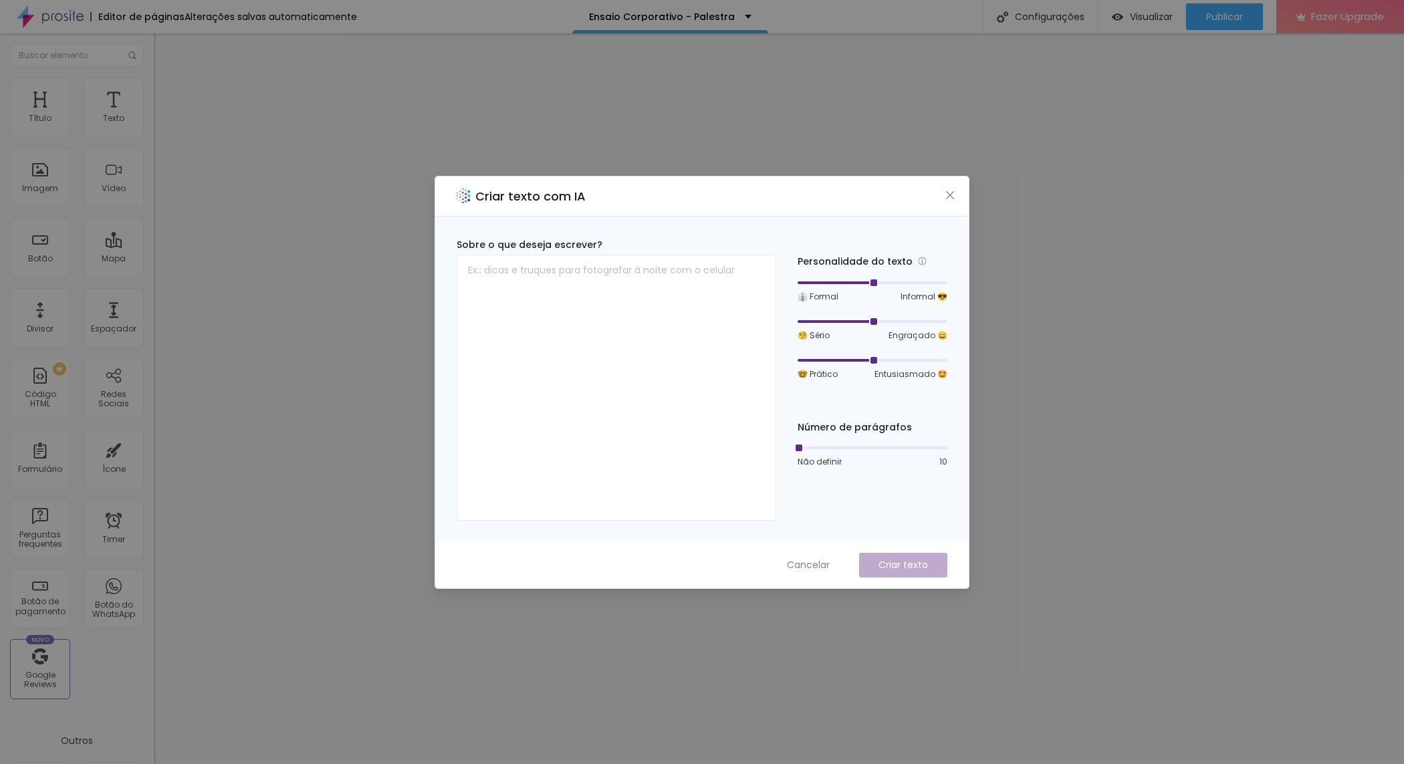
drag, startPoint x: 947, startPoint y: 195, endPoint x: 953, endPoint y: 201, distance: 9.0
click at [948, 195] on icon "close" at bounding box center [950, 195] width 11 height 11
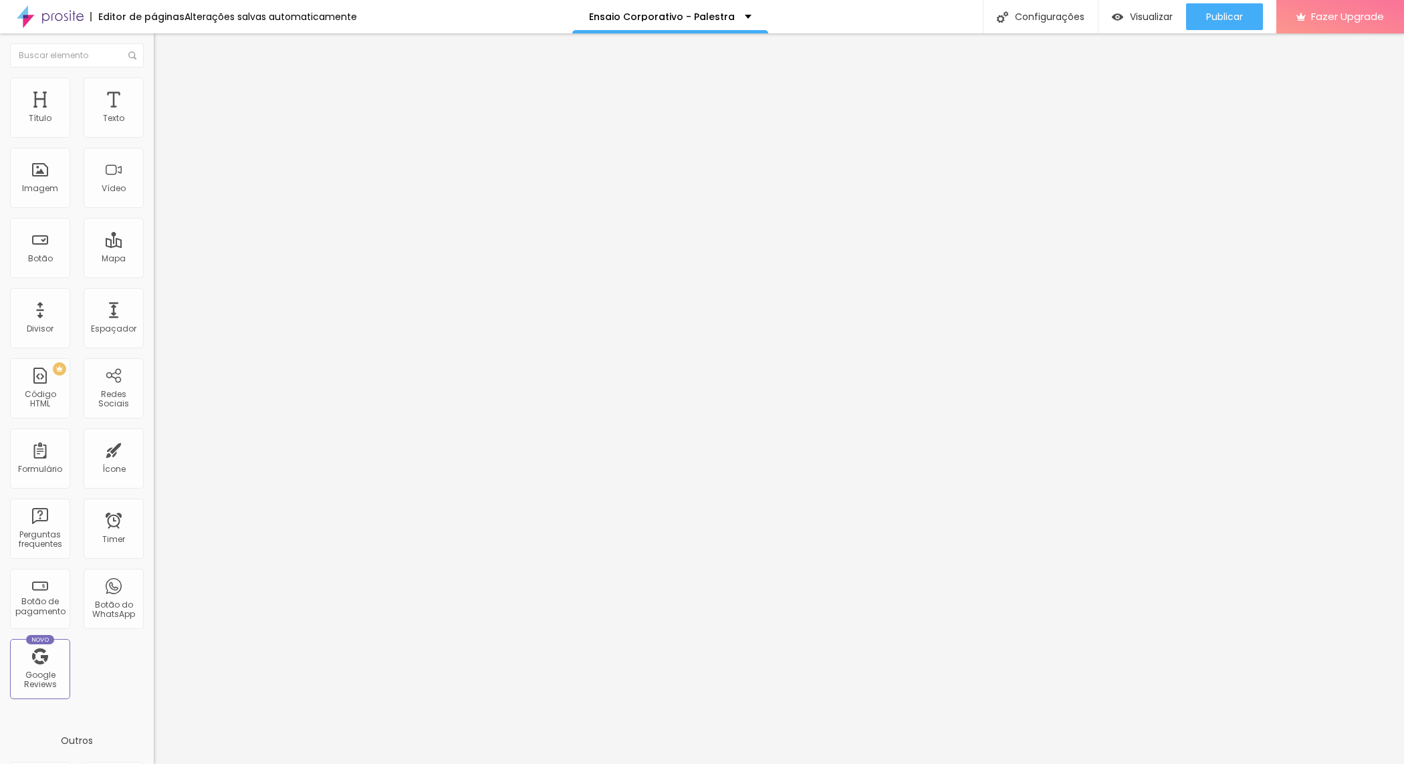
click at [154, 115] on span "Trocar imagem" at bounding box center [190, 109] width 73 height 11
click at [154, 209] on span "Original" at bounding box center [170, 203] width 32 height 11
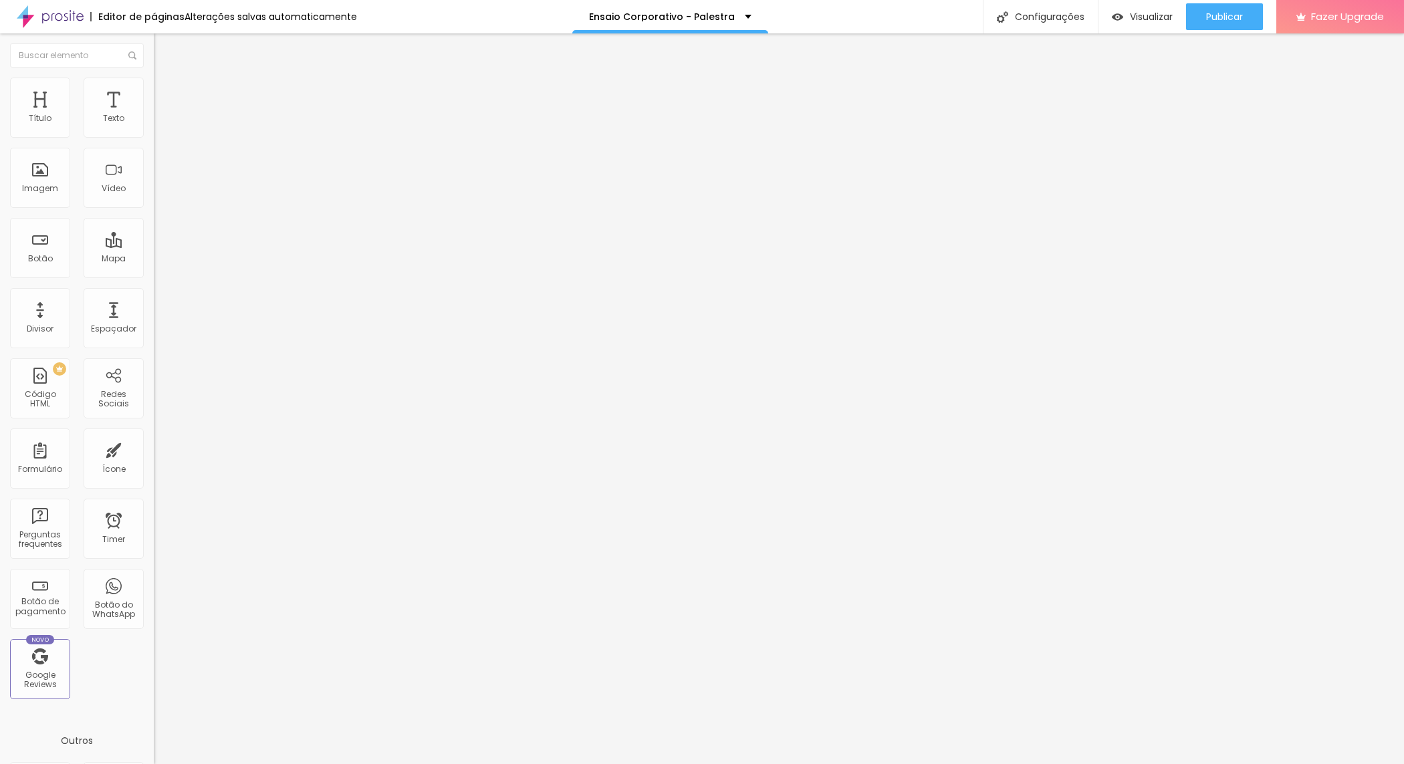
click at [154, 233] on span "Quadrado" at bounding box center [175, 227] width 43 height 11
click at [154, 209] on span "1:1 Quadrado" at bounding box center [180, 203] width 53 height 11
click at [154, 245] on div "Cinema 16:9 Padrão 4:3 Quadrado 1:1 Original" at bounding box center [231, 226] width 154 height 37
click at [154, 217] on span "Cinema" at bounding box center [170, 211] width 33 height 11
click at [154, 238] on span "Quadrado" at bounding box center [175, 232] width 43 height 11
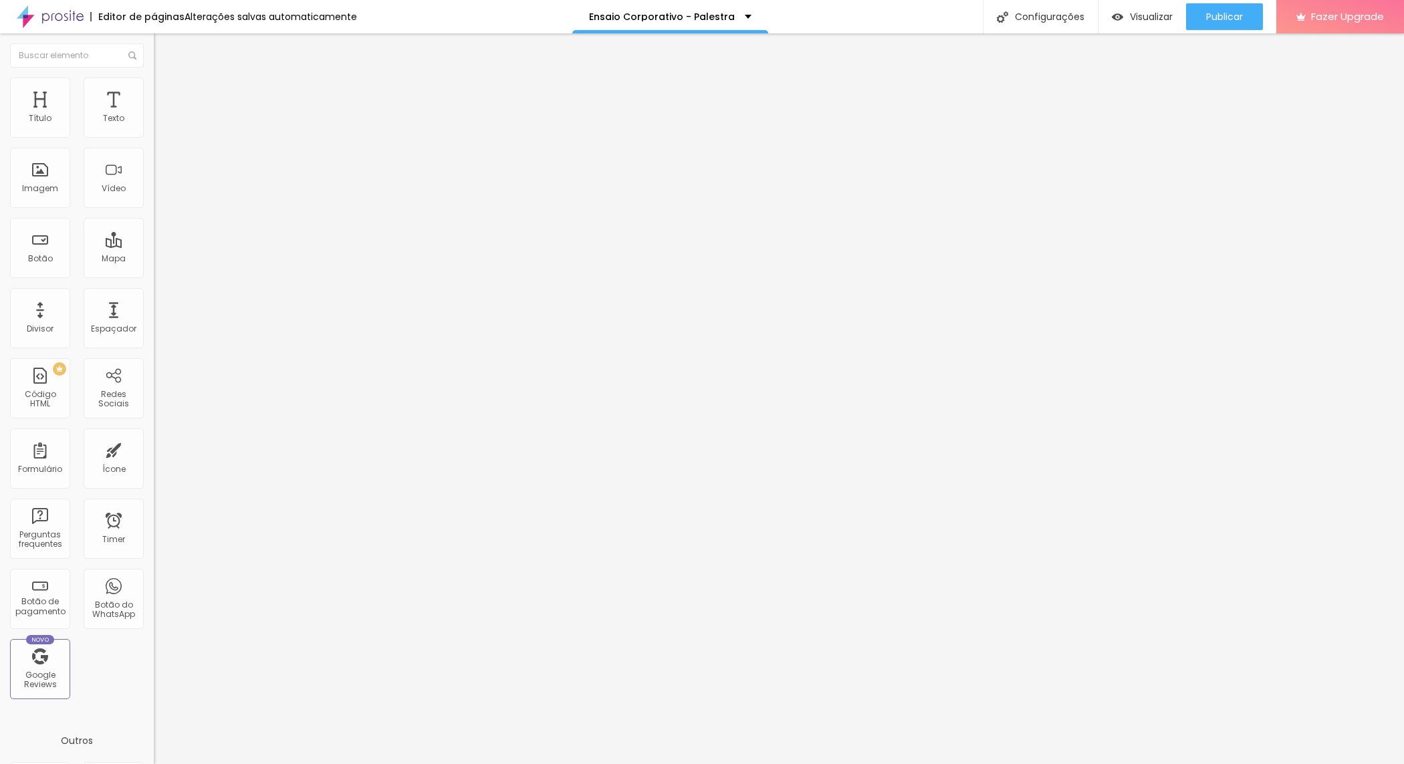
click at [154, 246] on span "Original" at bounding box center [170, 240] width 32 height 11
click at [154, 233] on span "Quadrado" at bounding box center [175, 227] width 43 height 11
click at [154, 209] on span "Original" at bounding box center [170, 203] width 32 height 11
click at [154, 225] on span "Padrão" at bounding box center [169, 219] width 30 height 11
click at [154, 217] on span "Cinema" at bounding box center [170, 211] width 33 height 11
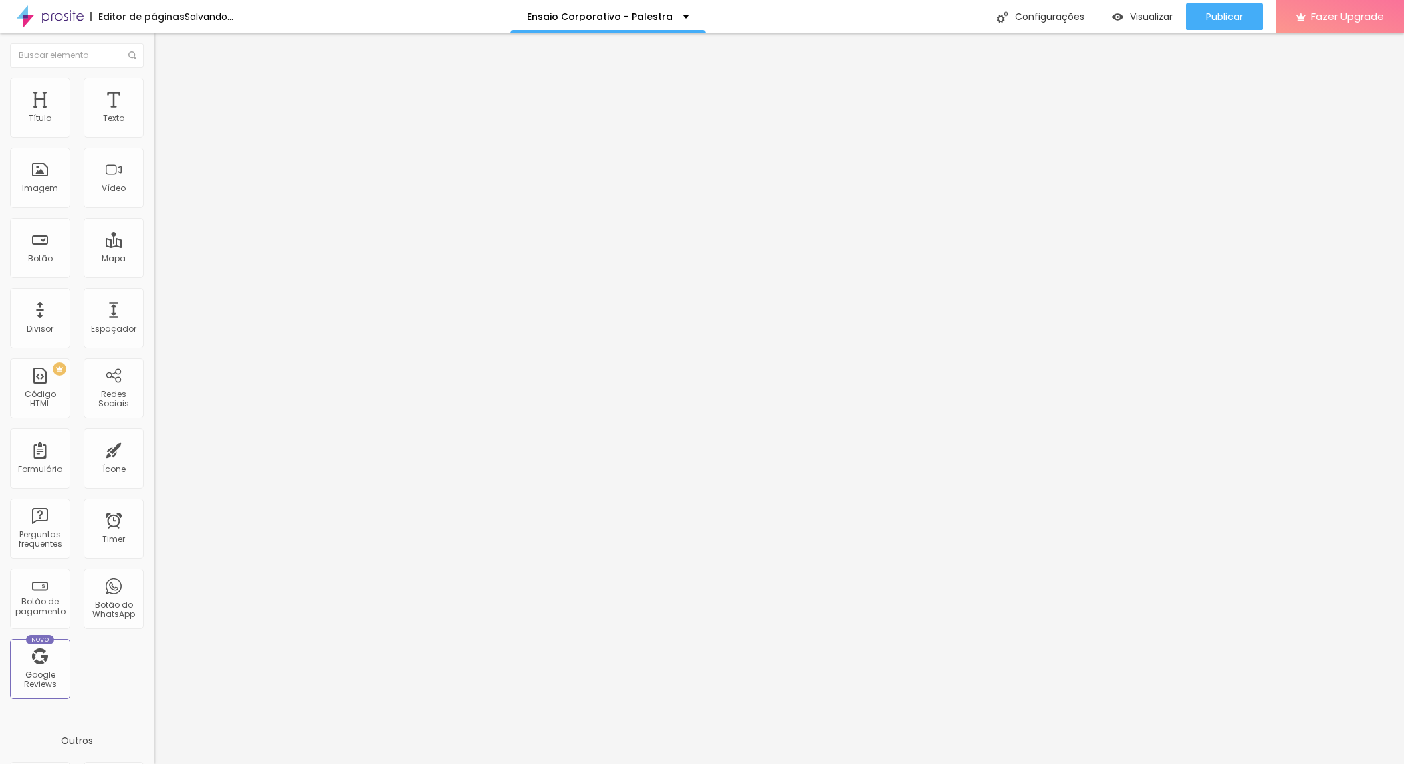
click at [154, 245] on div "Original" at bounding box center [231, 241] width 154 height 8
click at [154, 233] on span "Quadrado" at bounding box center [175, 227] width 43 height 11
click at [154, 115] on span "Adicionar imagem" at bounding box center [197, 109] width 86 height 11
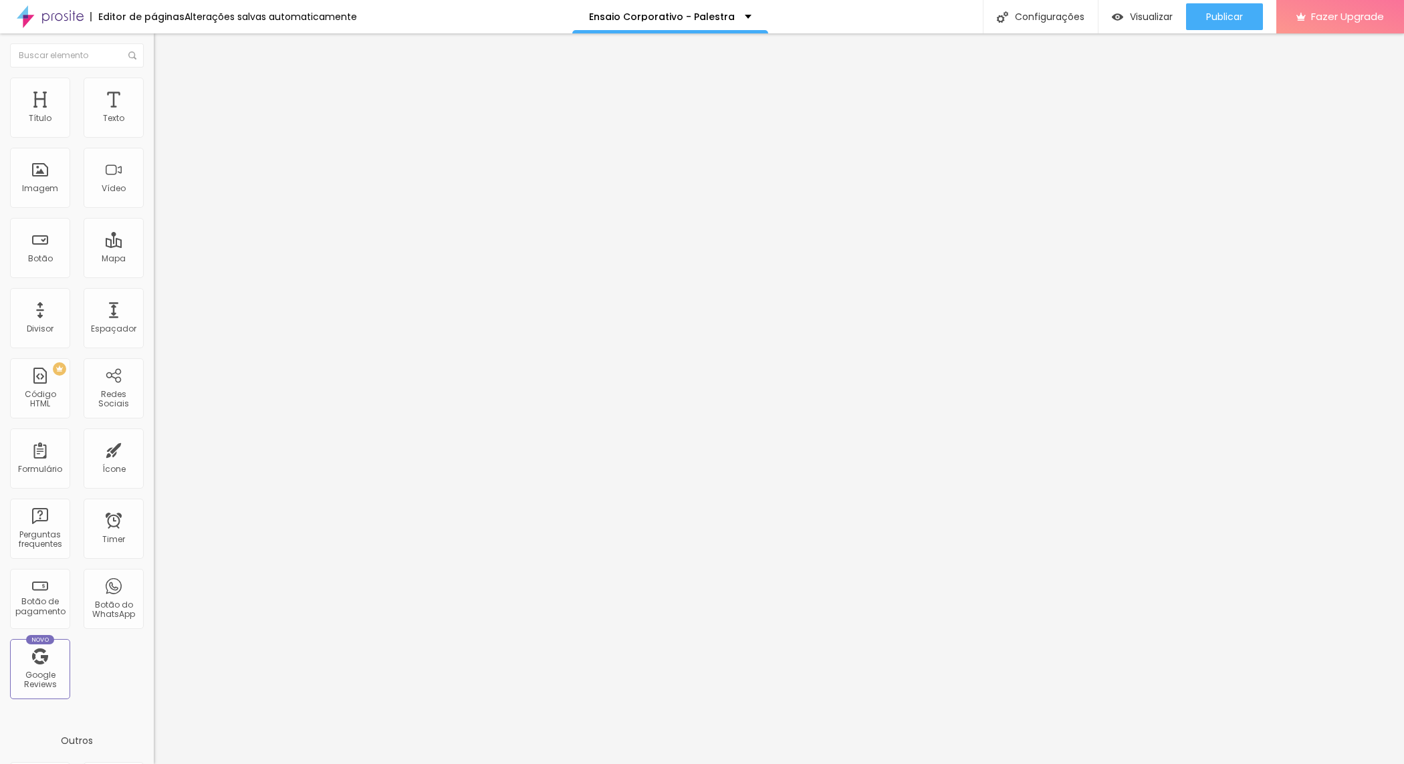
click at [154, 209] on span "Original" at bounding box center [170, 203] width 32 height 11
click at [154, 233] on span "Quadrado" at bounding box center [175, 227] width 43 height 11
click at [154, 224] on div "Padrão 4:3" at bounding box center [231, 220] width 154 height 8
click at [154, 217] on span "Cinema" at bounding box center [170, 211] width 33 height 11
click at [154, 245] on div "Original" at bounding box center [231, 241] width 154 height 8
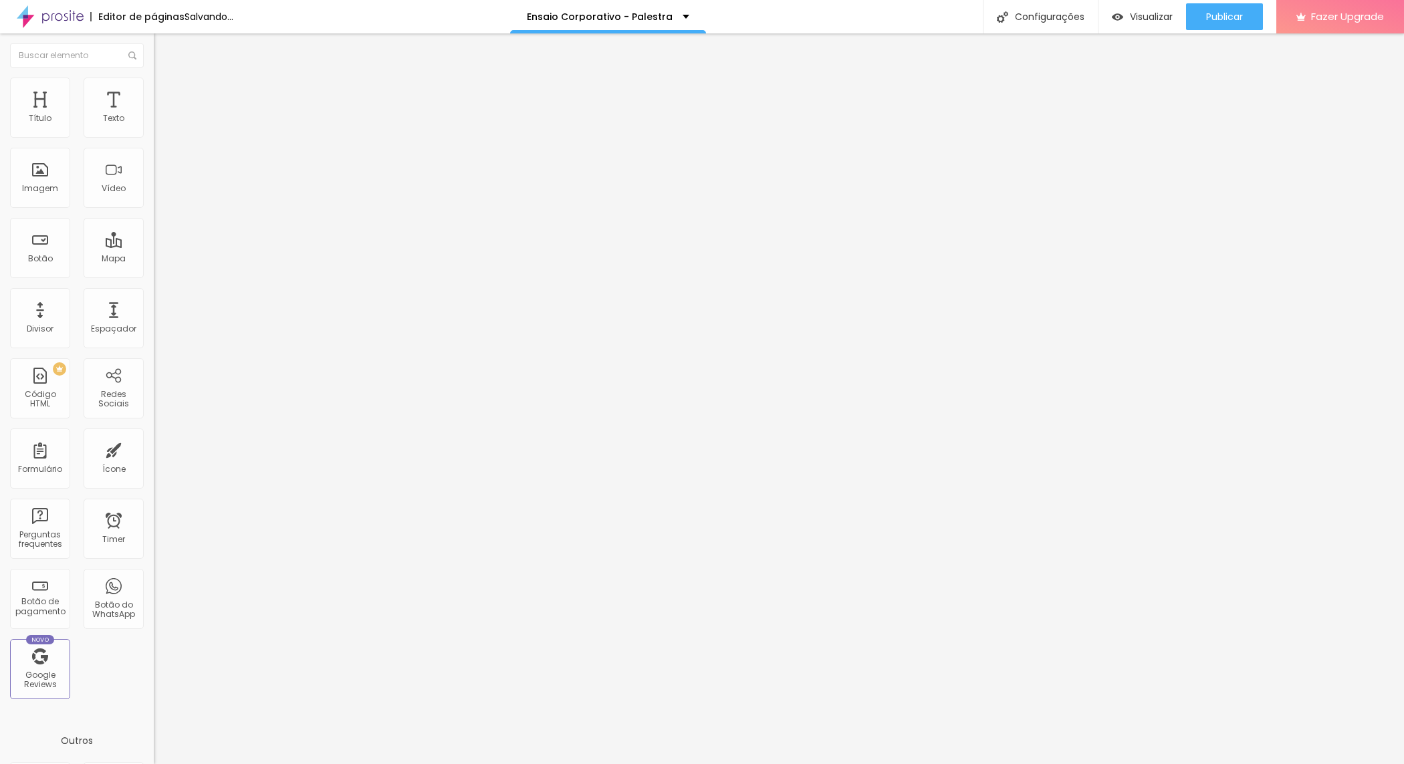
click at [154, 115] on span "Adicionar imagem" at bounding box center [197, 109] width 86 height 11
drag, startPoint x: 1290, startPoint y: 725, endPoint x: 1291, endPoint y: 713, distance: 12.1
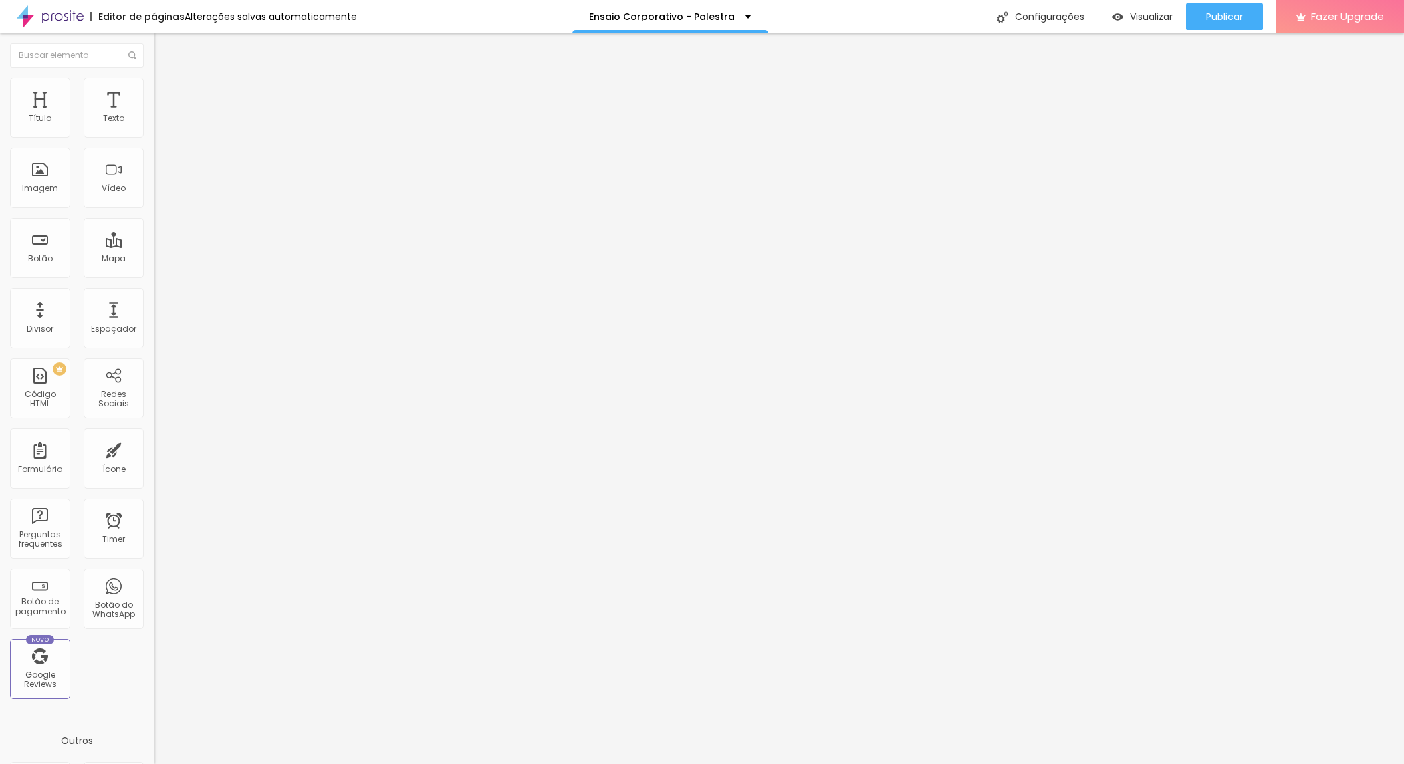
click at [154, 209] on span "Original" at bounding box center [170, 203] width 32 height 11
click at [154, 233] on span "Quadrado" at bounding box center [175, 227] width 43 height 11
type input "19"
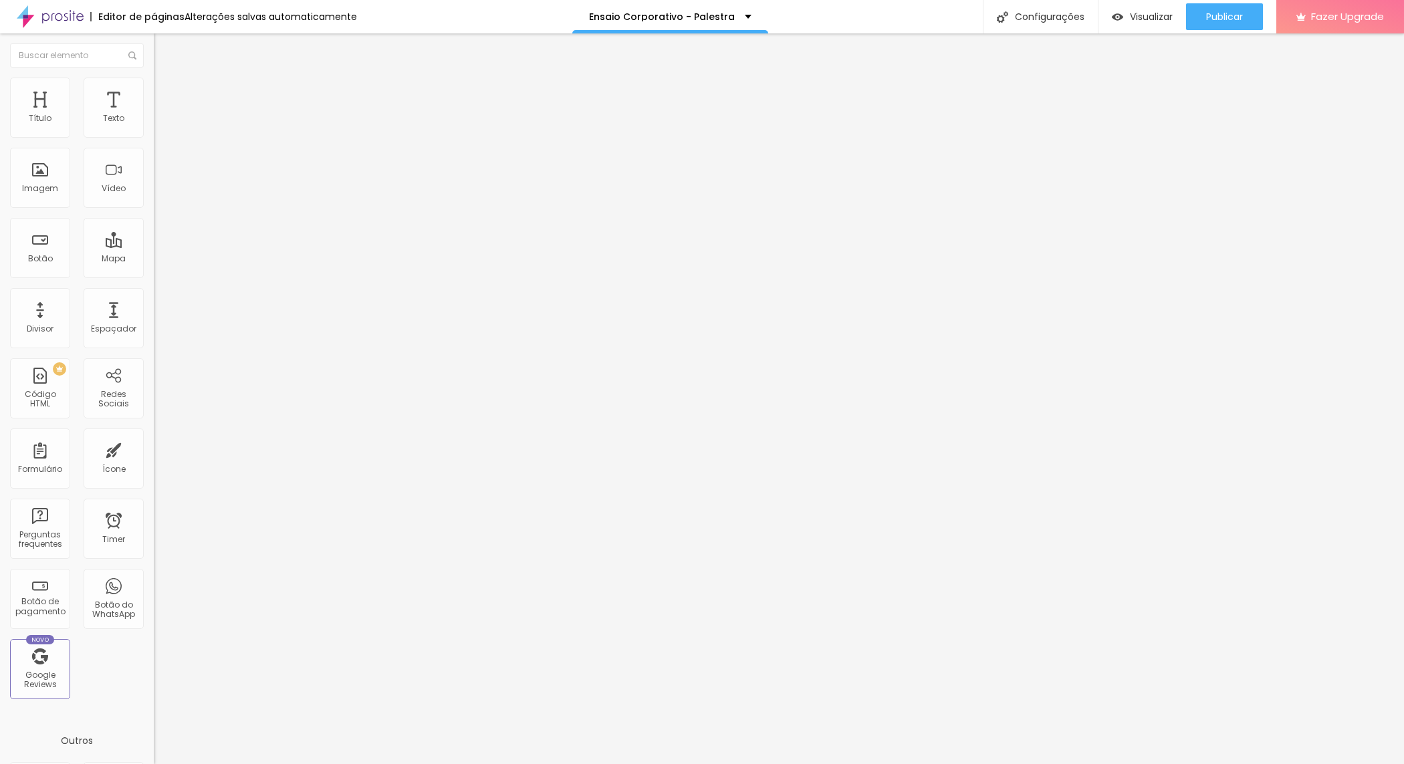
type input "20"
type input "21"
type input "22"
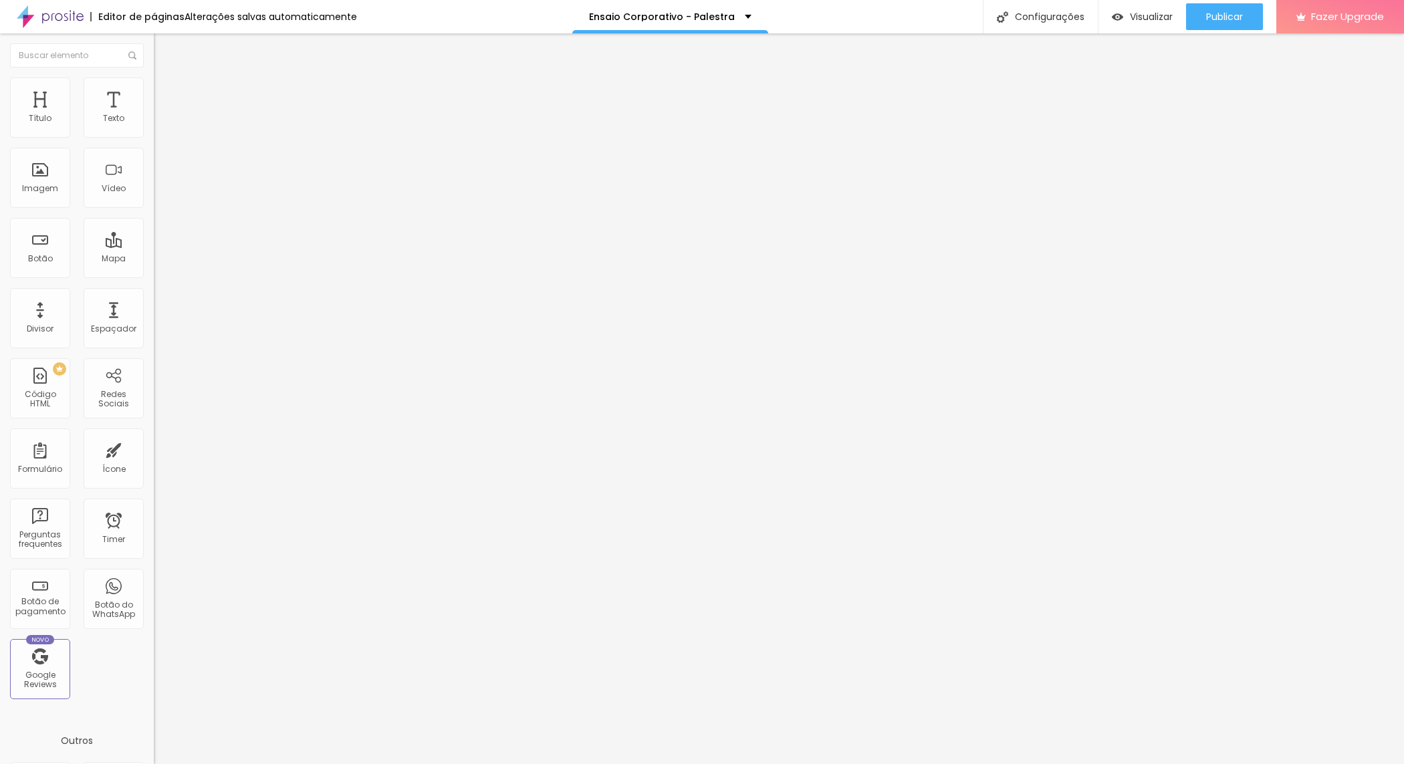
type input "22"
type input "23"
type input "24"
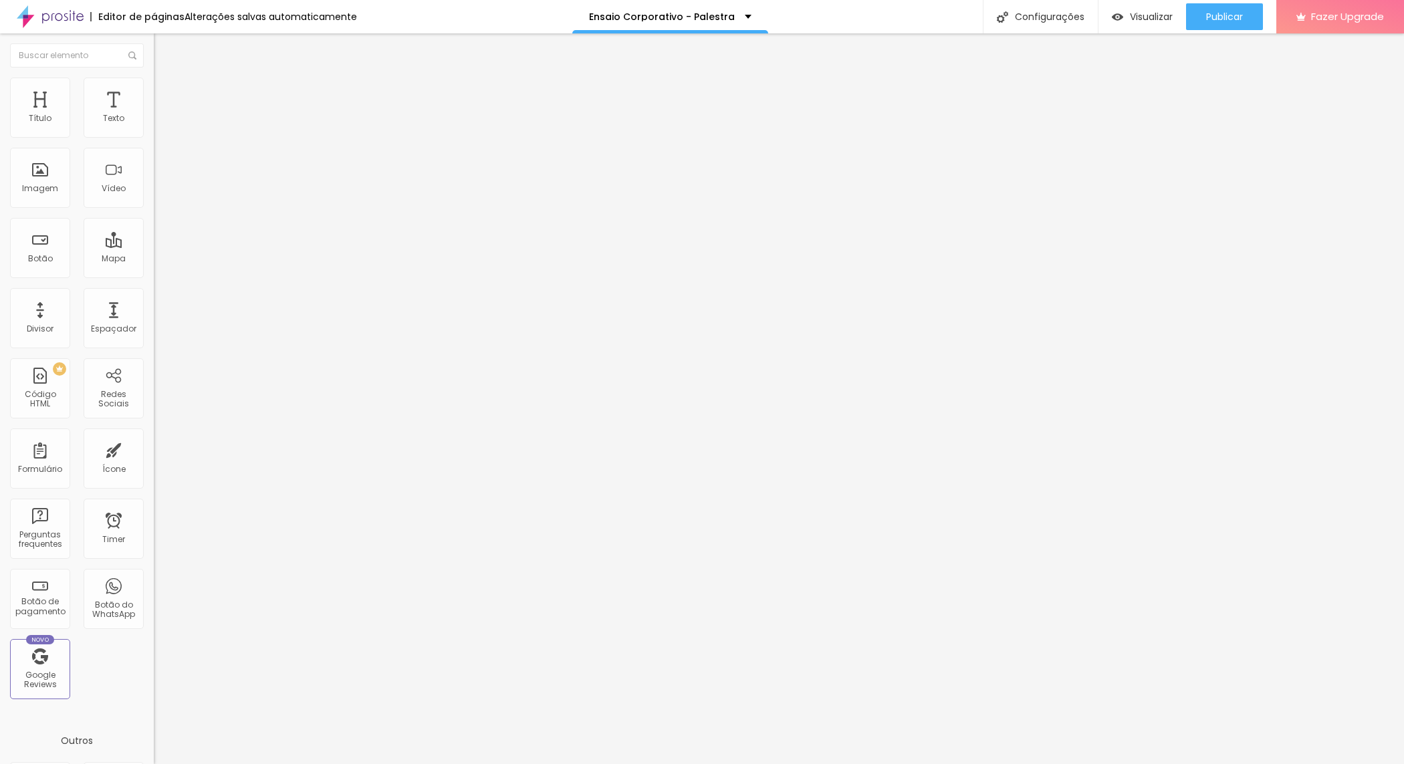
type input "25"
type input "26"
type input "27"
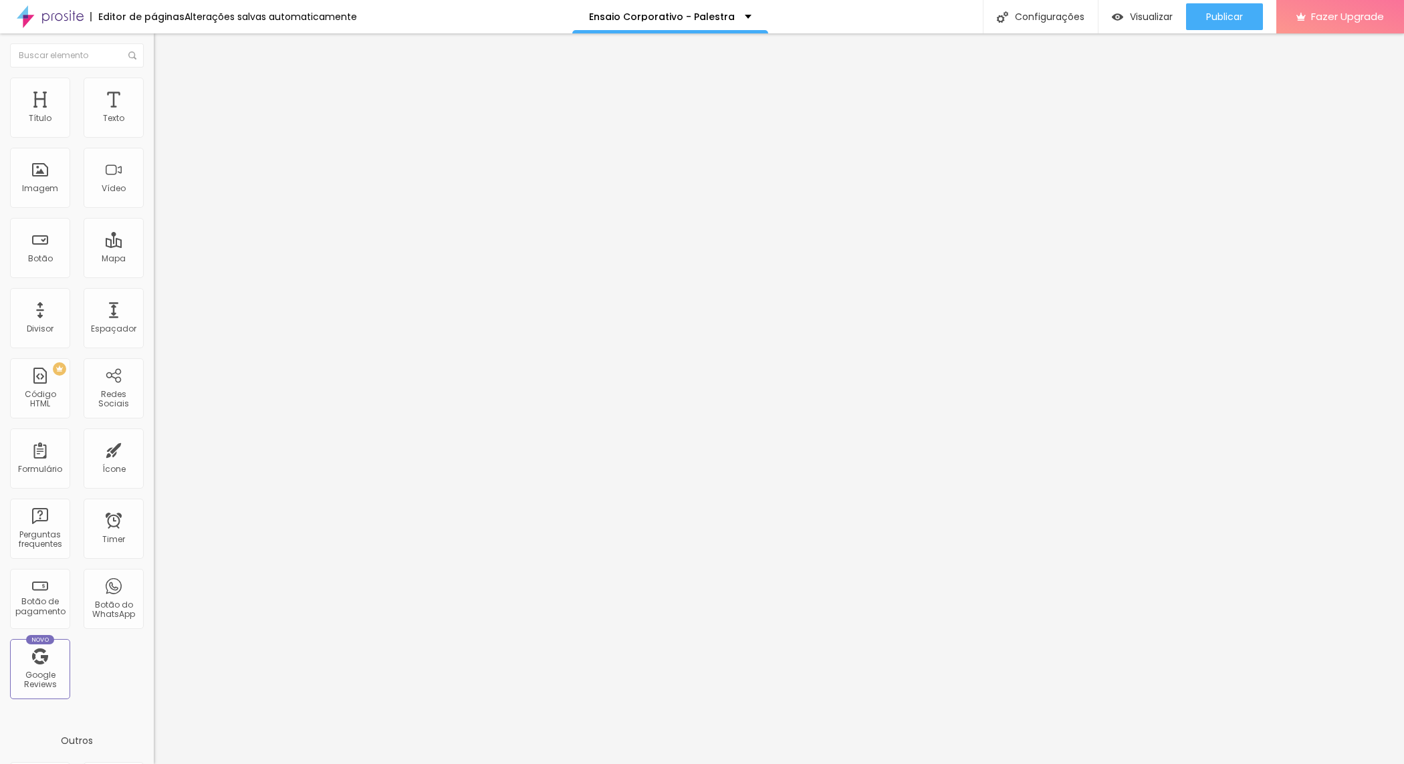
type input "27"
type input "26"
type input "25"
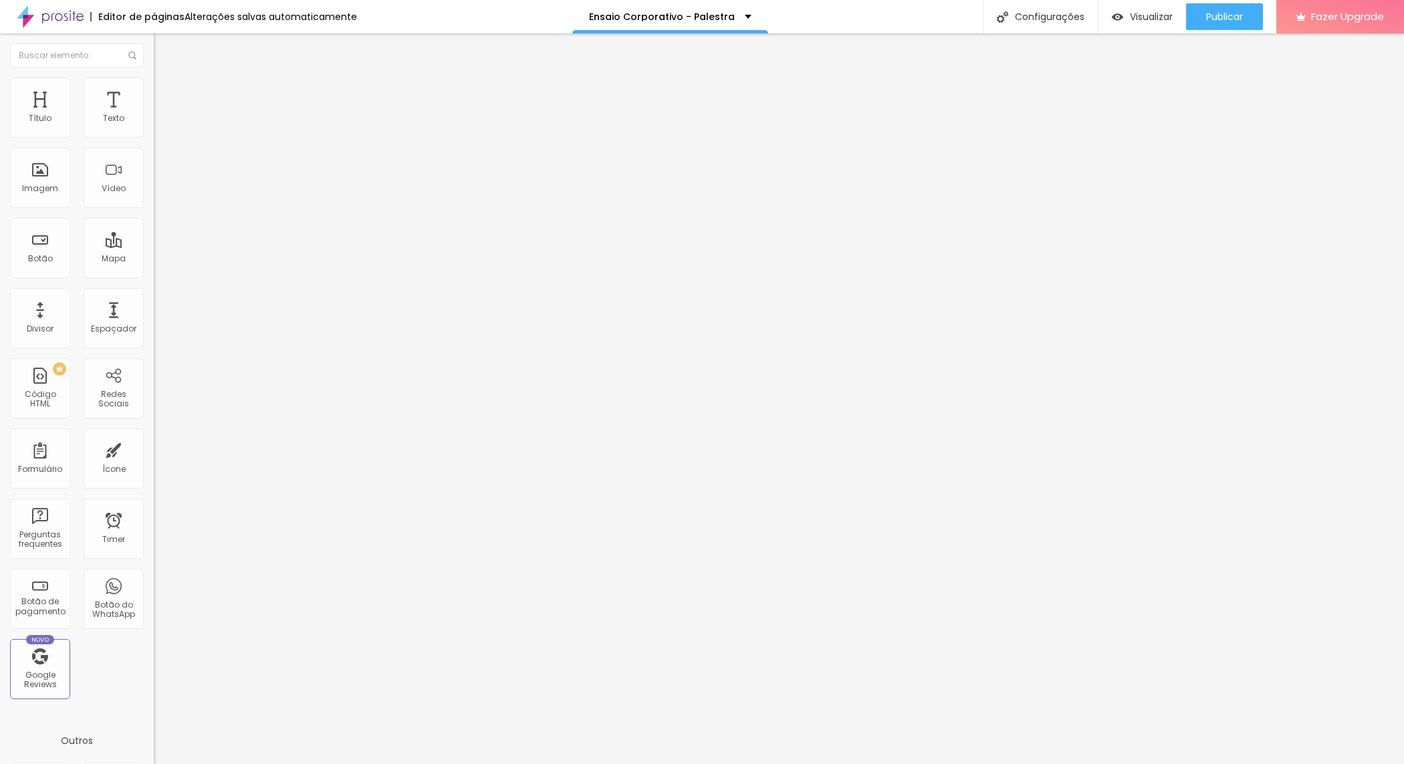
type input "24"
drag, startPoint x: 74, startPoint y: 128, endPoint x: 86, endPoint y: 132, distance: 12.9
type input "24"
click at [154, 246] on input "range" at bounding box center [197, 251] width 86 height 11
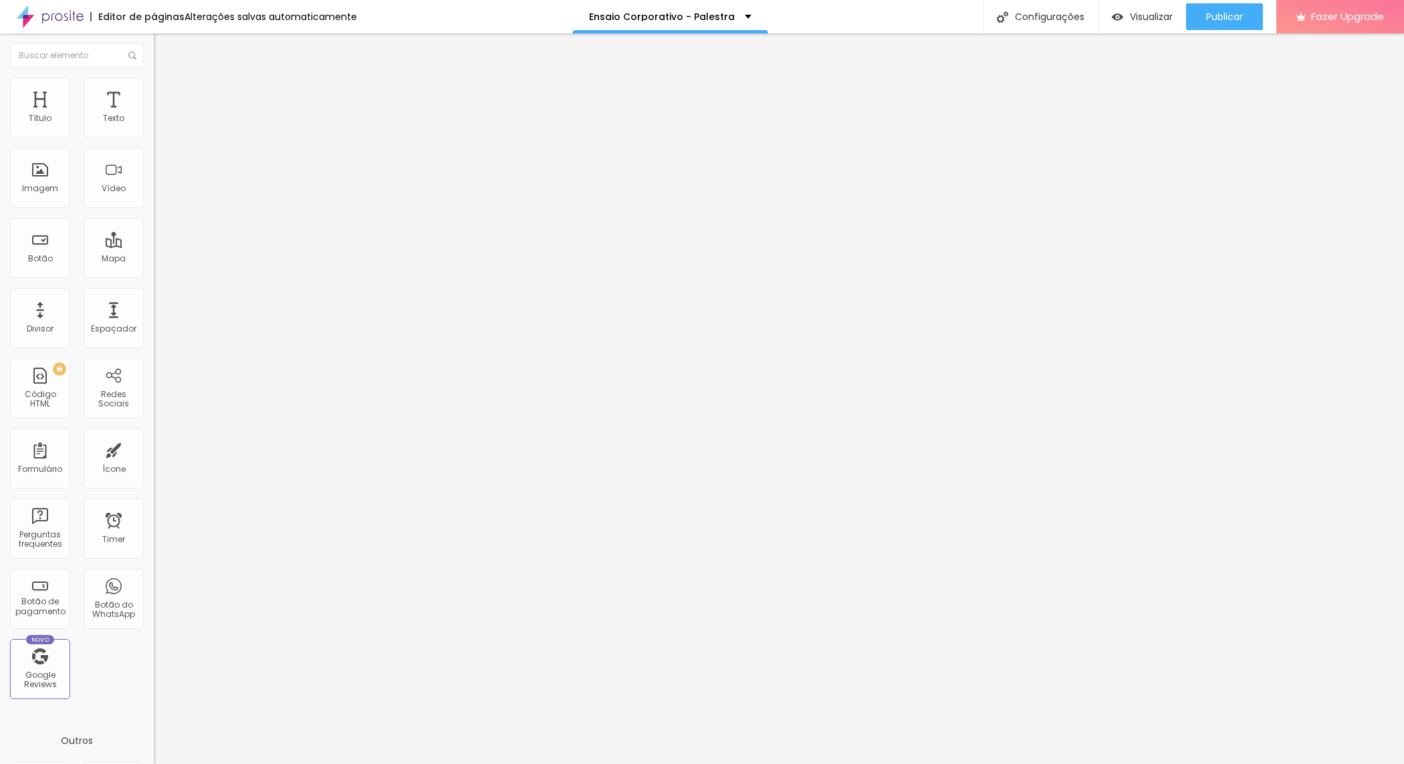
type input "0.2"
type input "0.3"
type input "0.9"
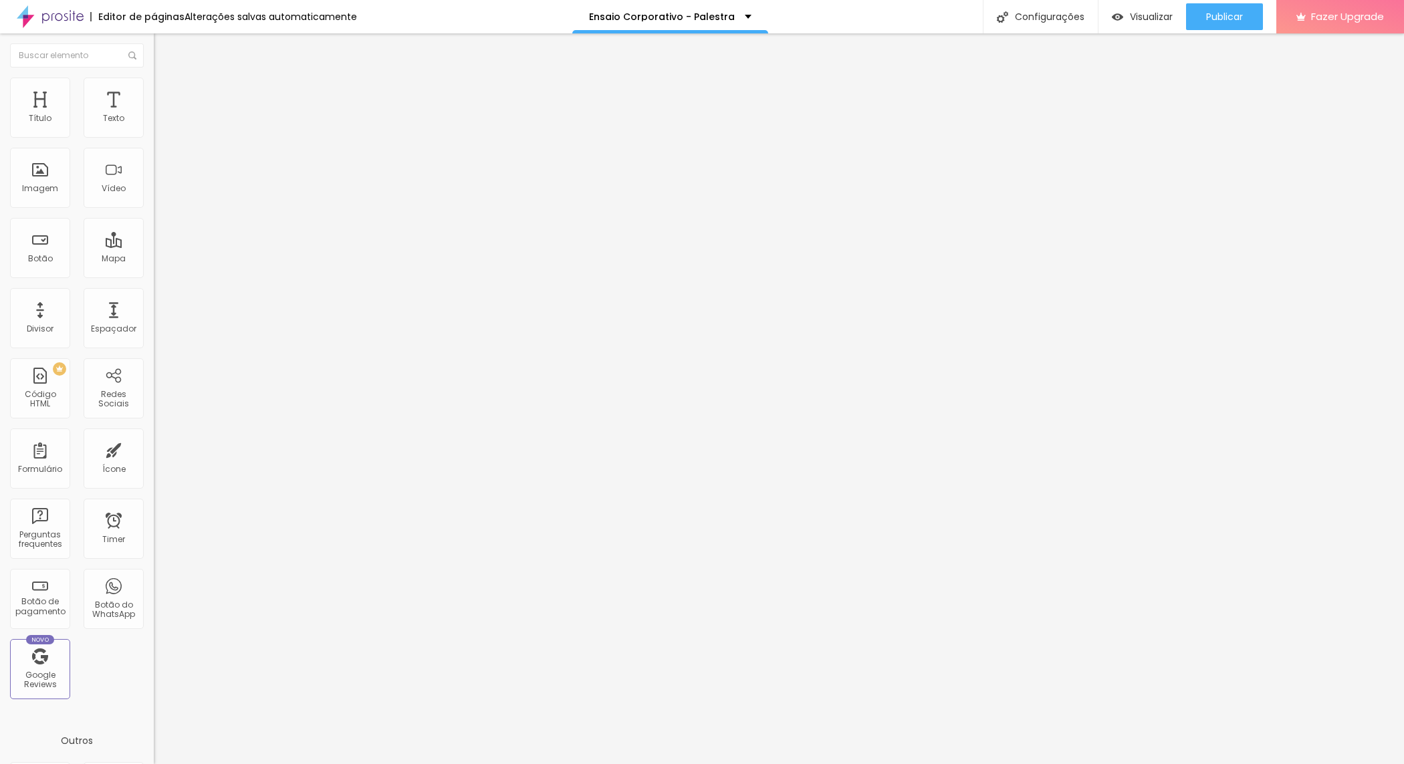
type input "0.9"
type input "1"
type input "1.1"
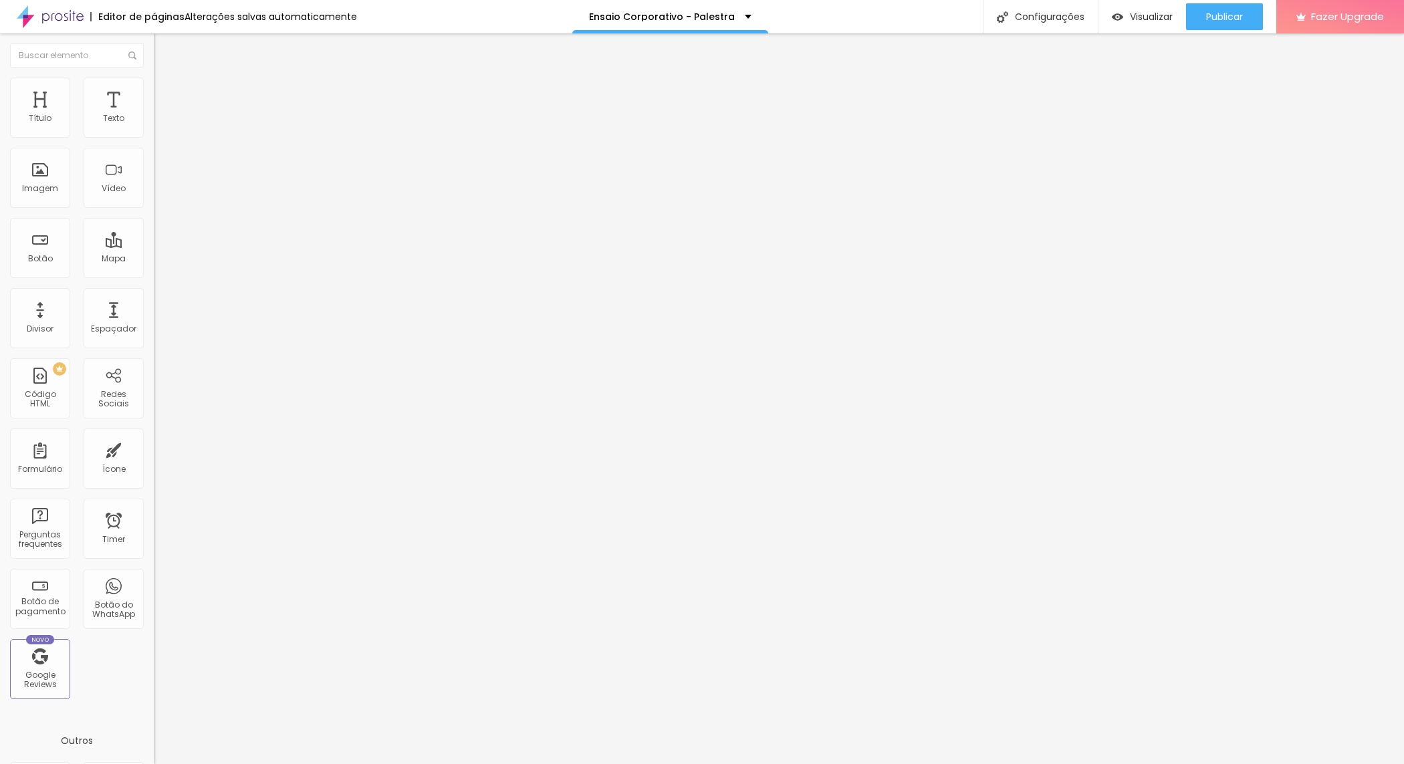
type input "0.9"
type input "0.6"
type input "0.5"
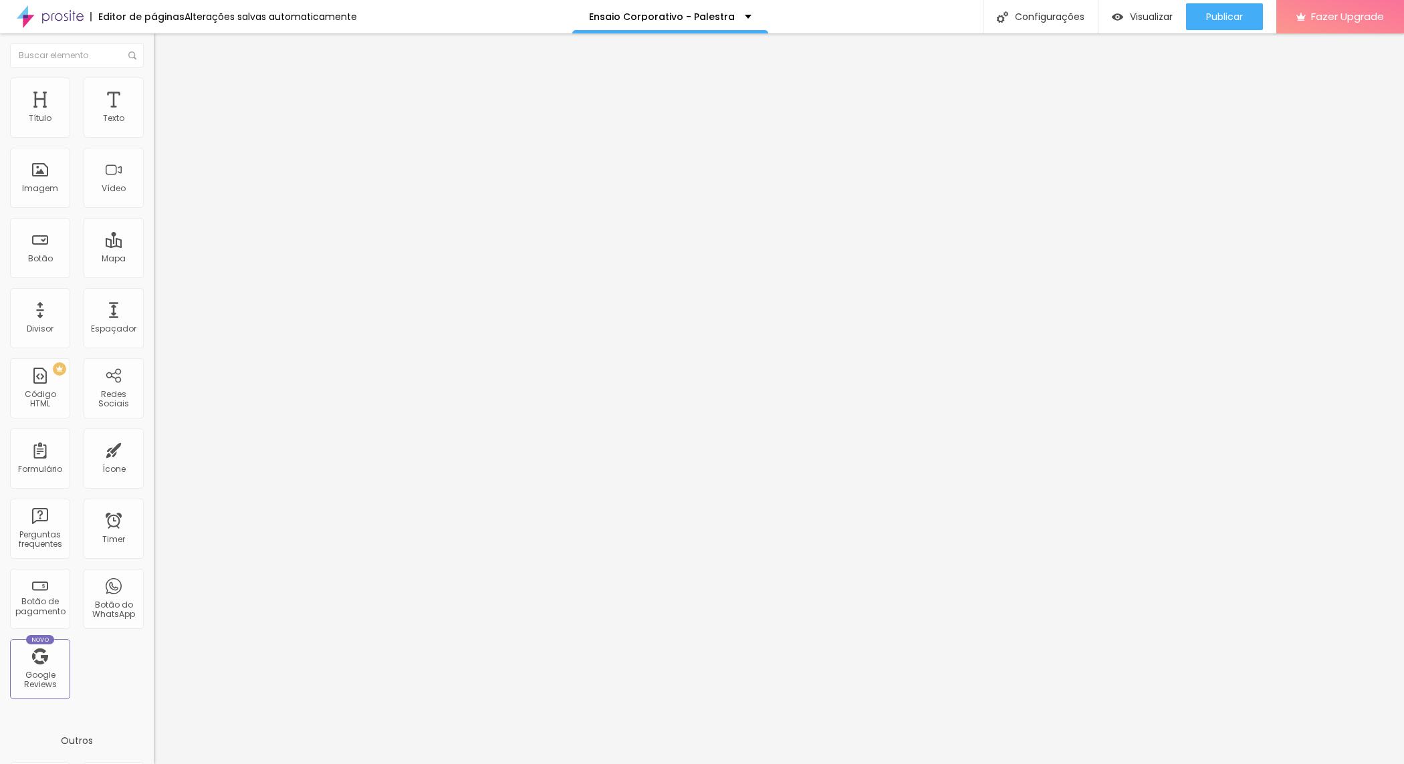
type input "0.5"
type input "0.3"
type input "0.2"
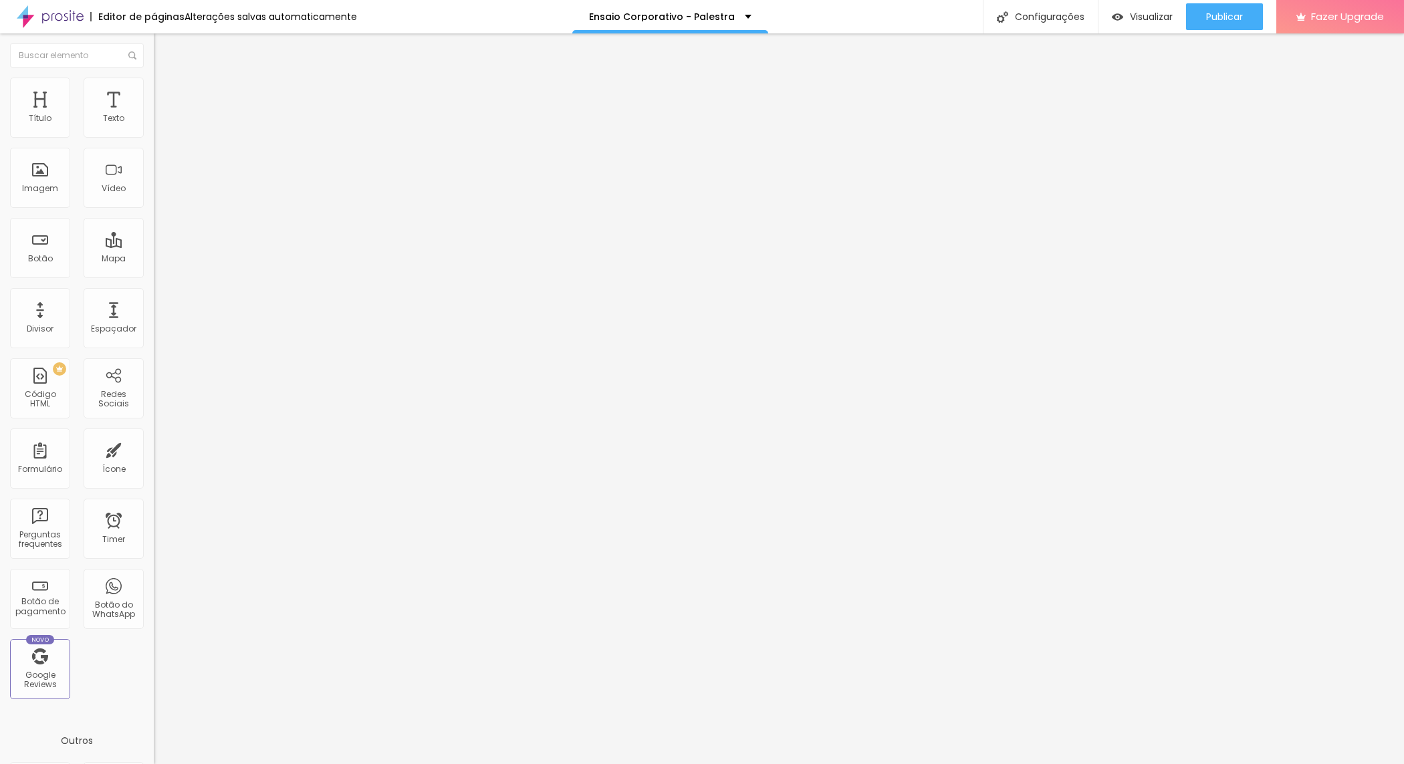
type input "0.1"
type input "0"
click at [154, 435] on input "range" at bounding box center [197, 440] width 86 height 11
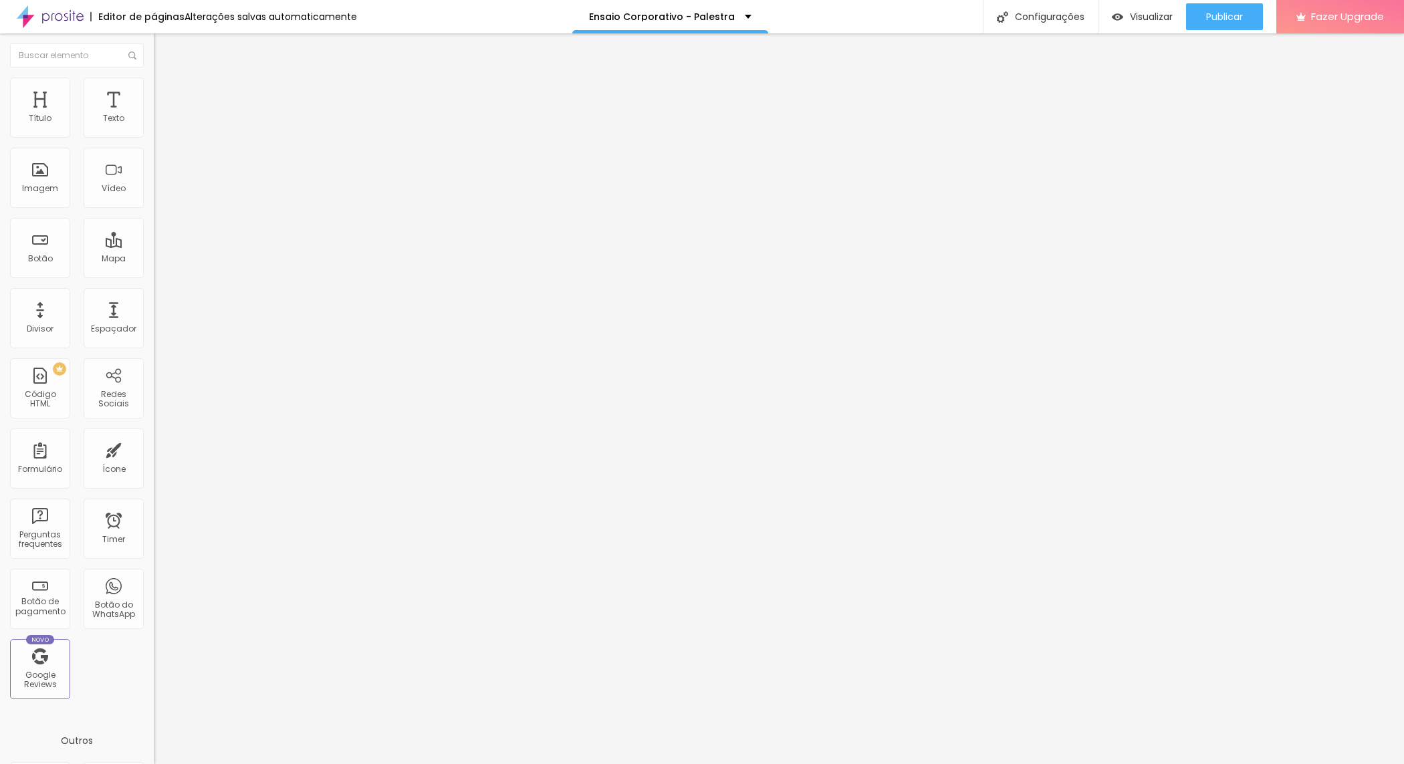
type input "1.7"
type input "1.8"
type input "1.9"
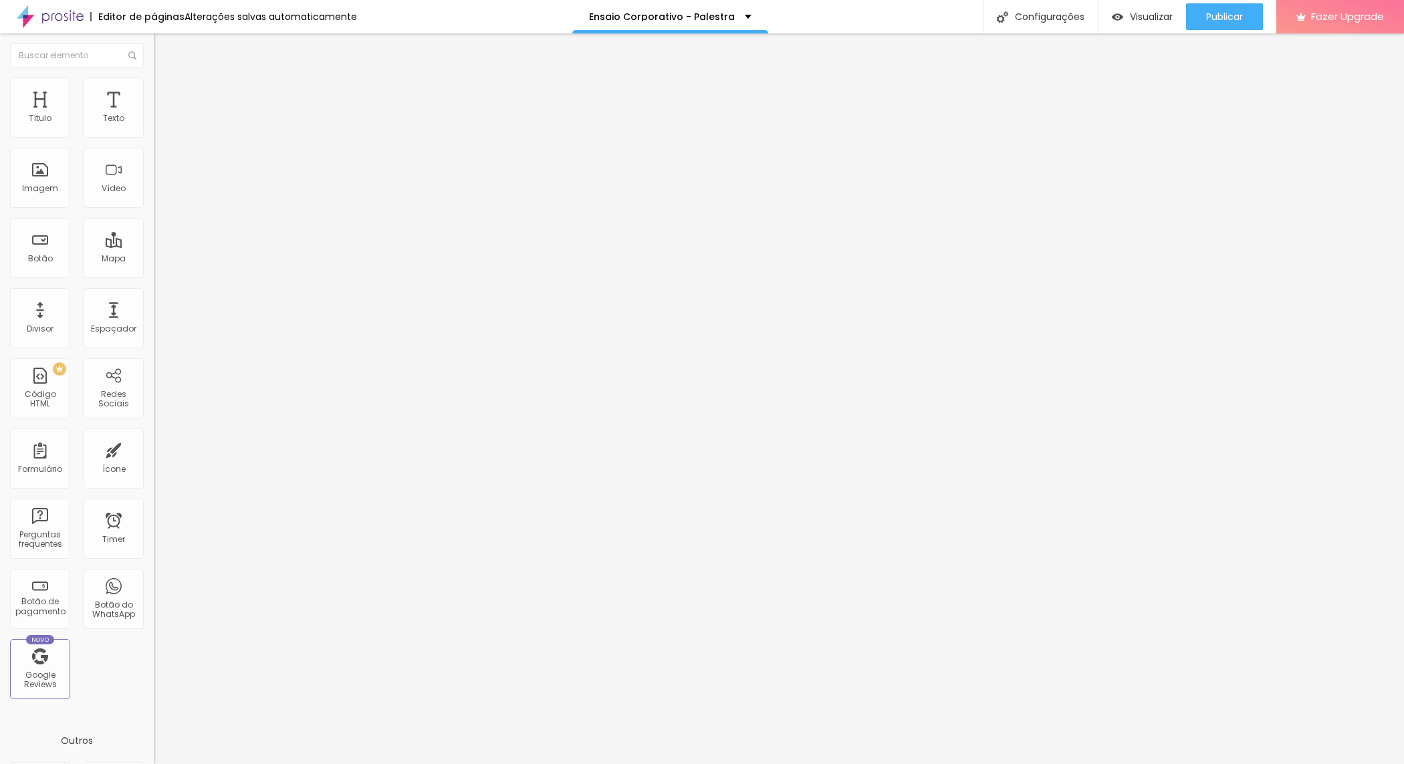
type input "1.9"
type input "2"
drag, startPoint x: 91, startPoint y: 184, endPoint x: 126, endPoint y: 191, distance: 35.5
type input "2"
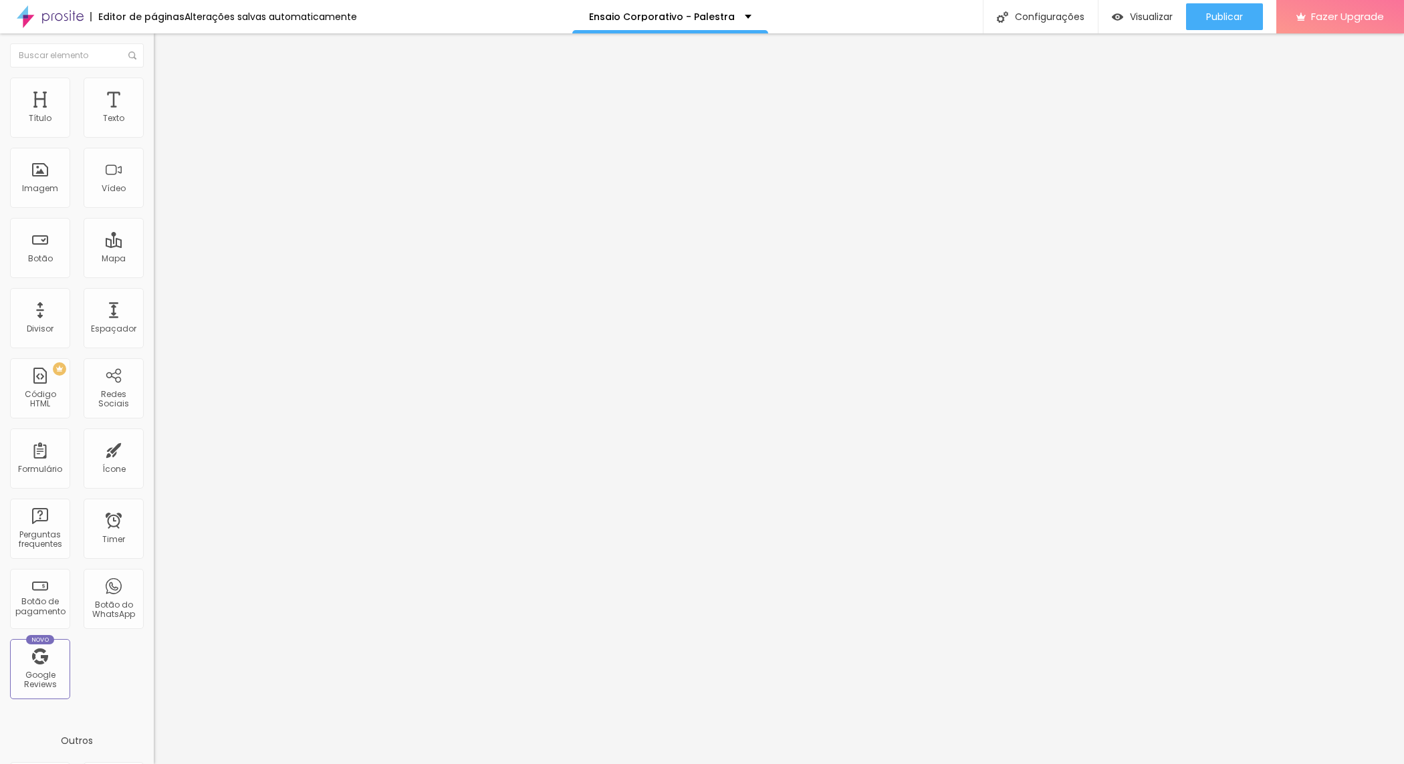
click at [154, 624] on input "range" at bounding box center [197, 629] width 86 height 11
click at [154, 114] on div "Trocar imagem" at bounding box center [231, 108] width 154 height 9
click at [154, 115] on span "Trocar imagem" at bounding box center [190, 109] width 73 height 11
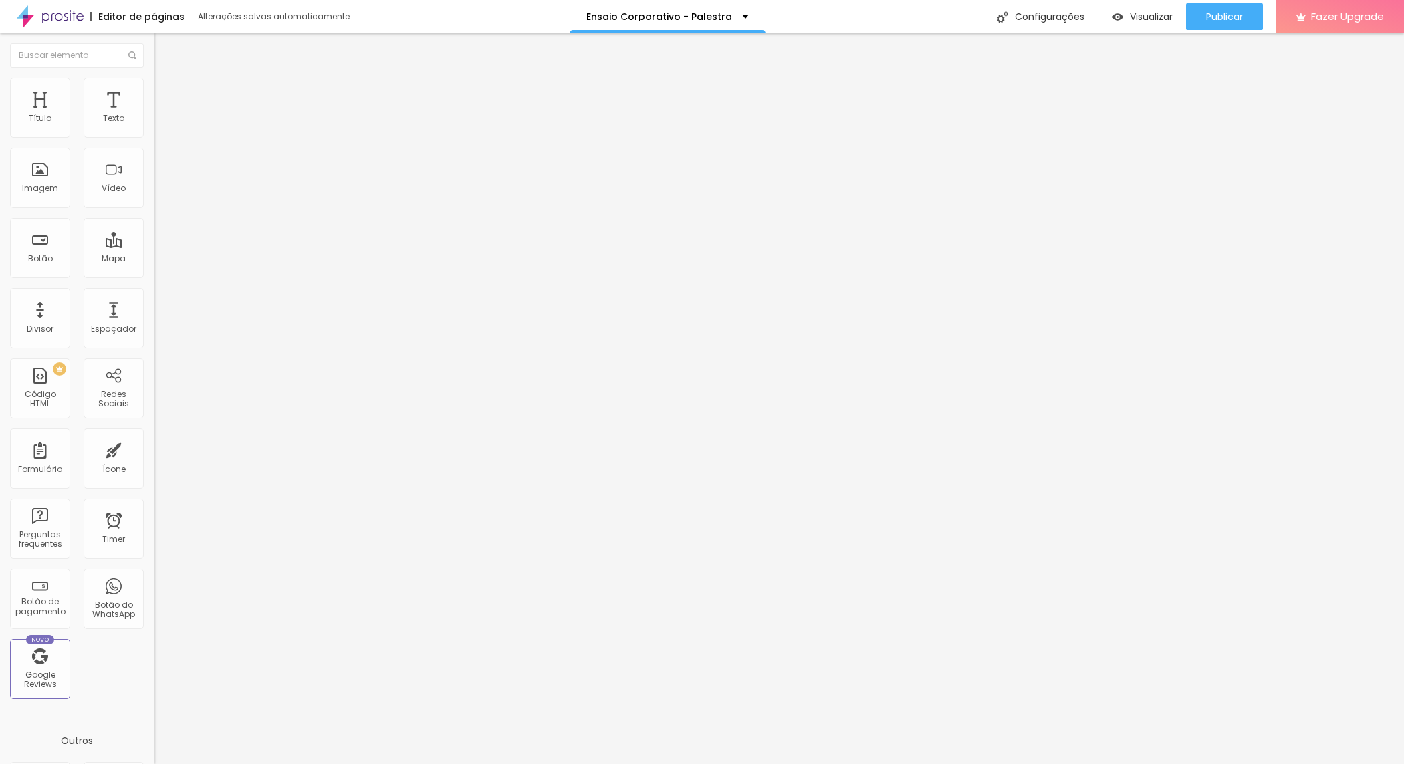
click at [154, 115] on span "Trocar imagem" at bounding box center [190, 109] width 73 height 11
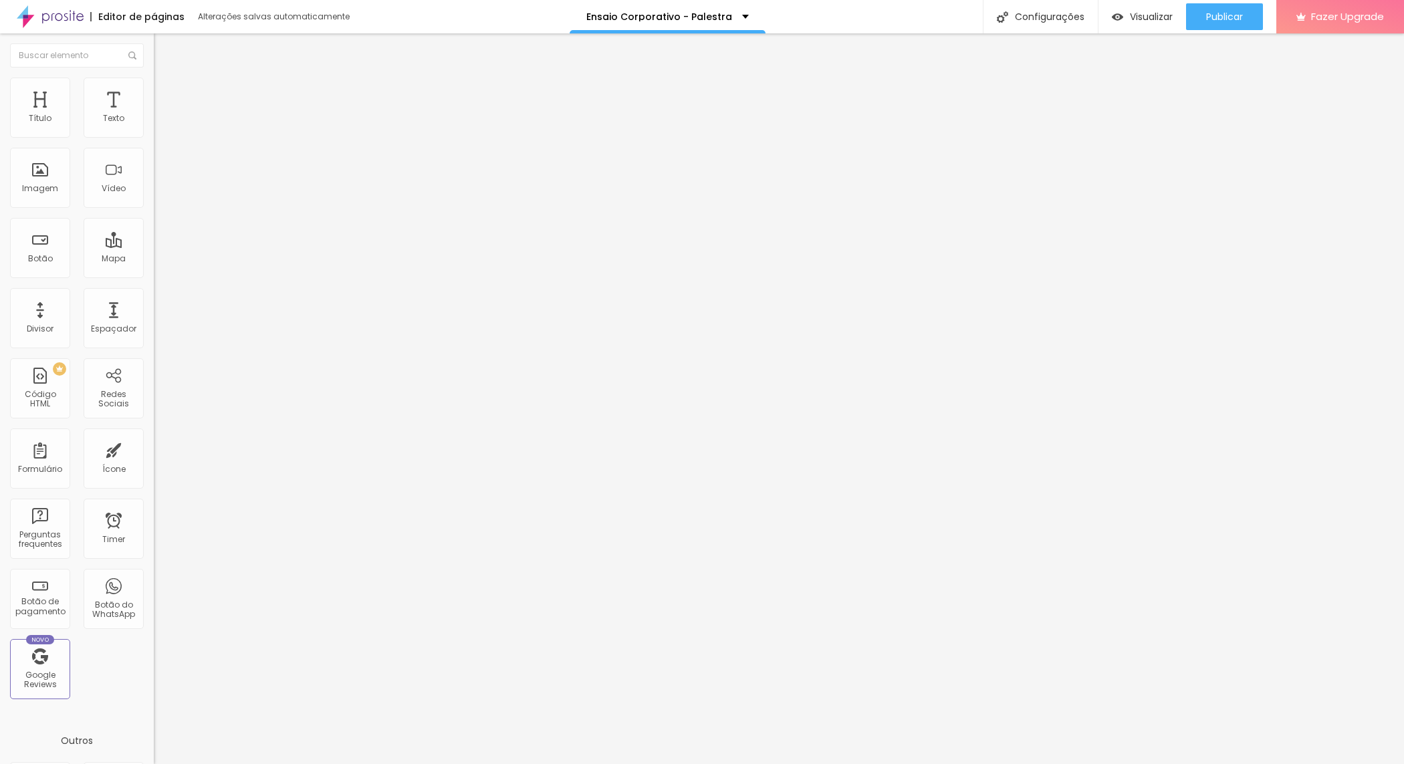
click at [154, 114] on div "Trocar imagem" at bounding box center [231, 108] width 154 height 9
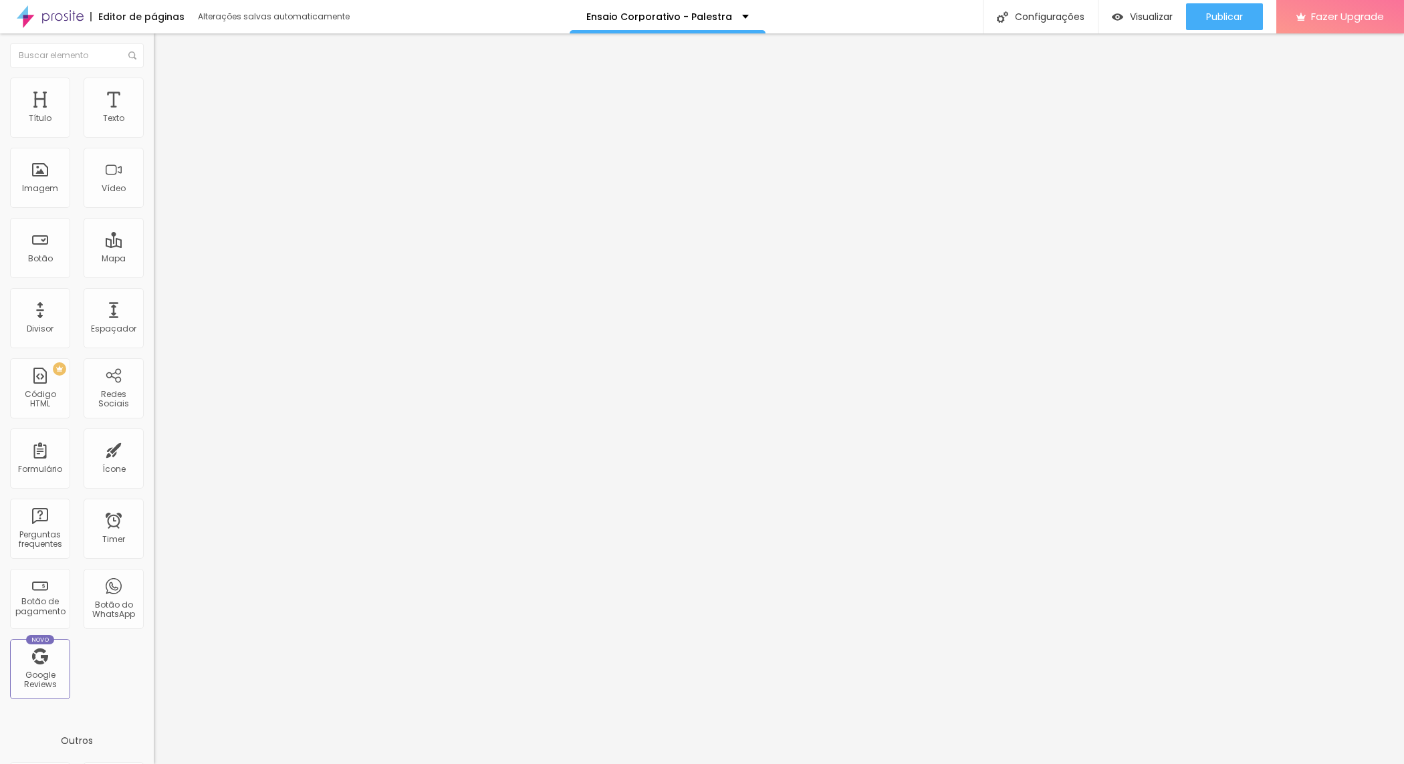
click at [154, 91] on li "Avançado" at bounding box center [231, 97] width 154 height 13
type input "15"
type input "16"
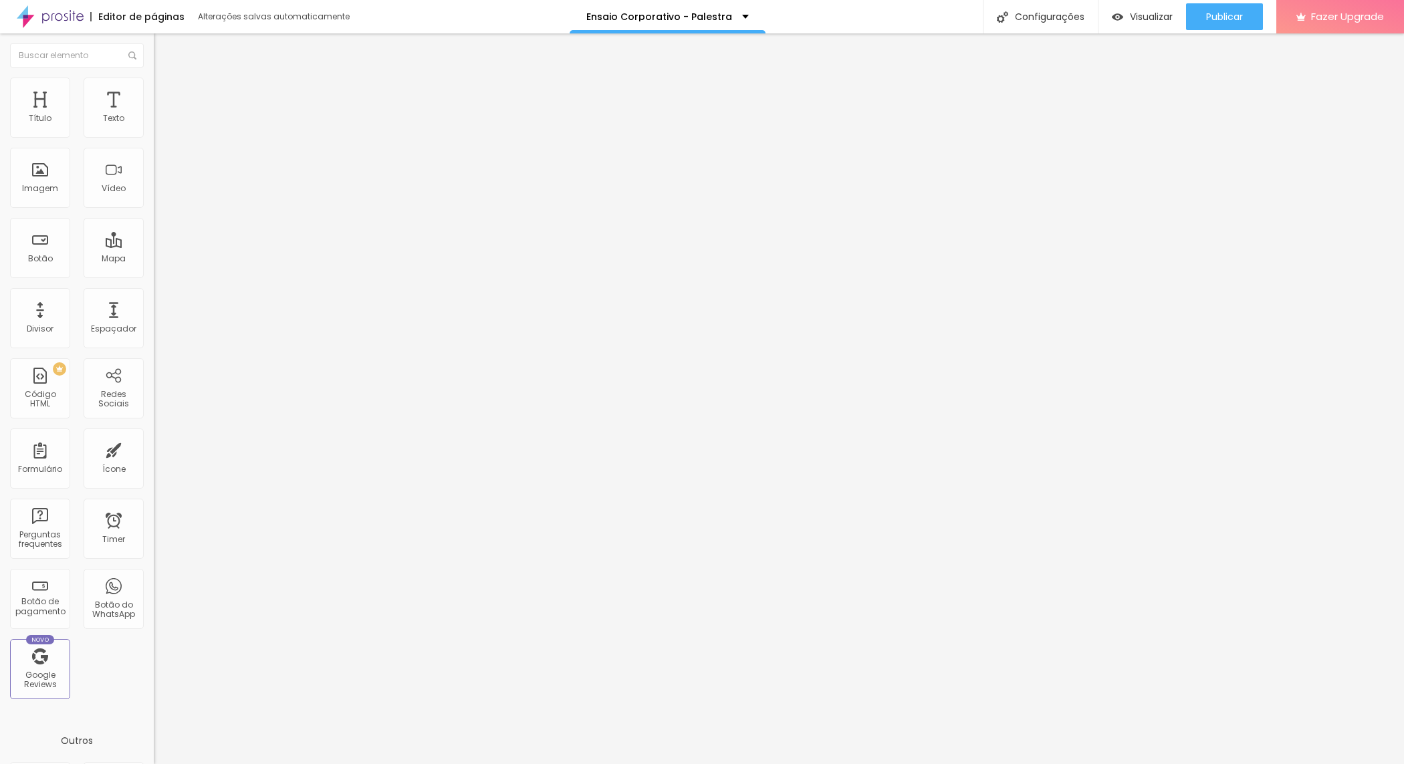
type input "17"
type input "18"
type input "19"
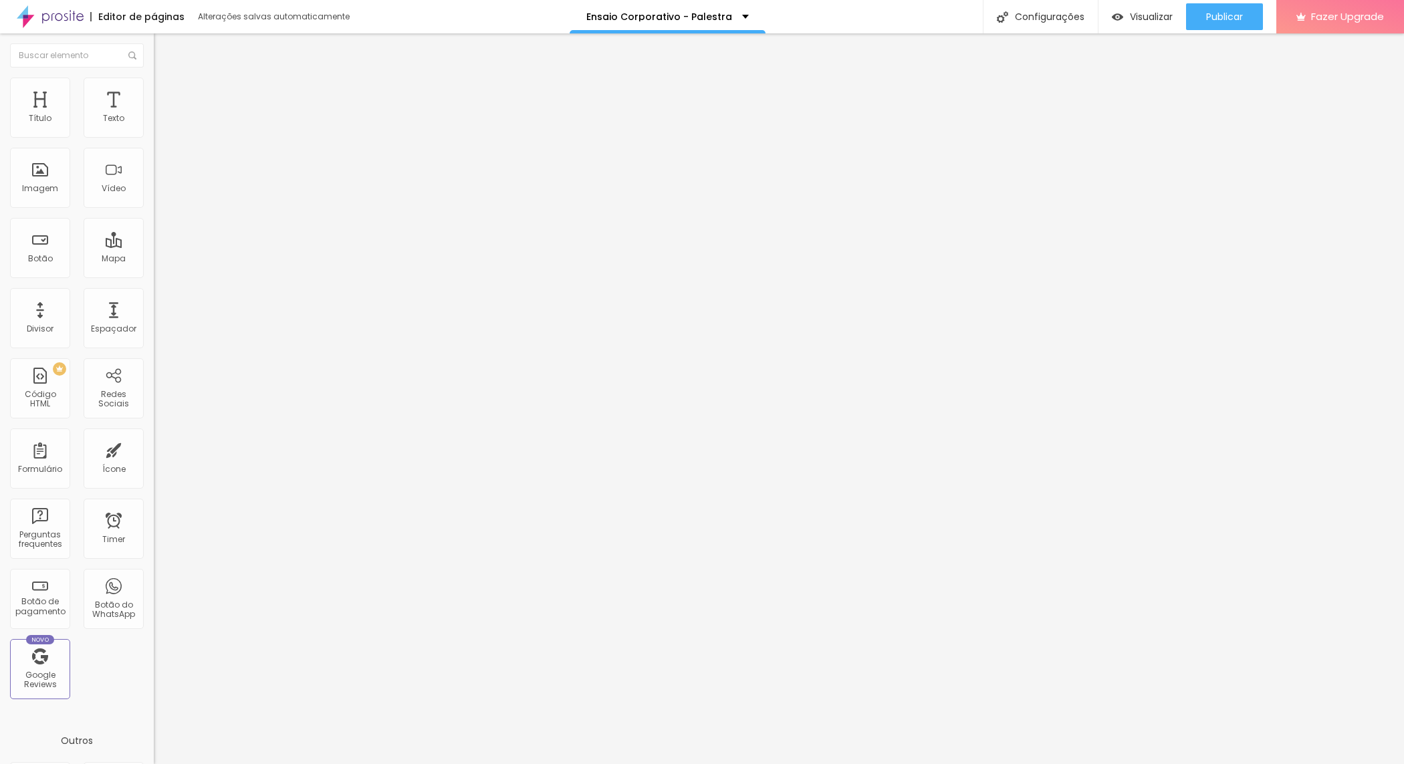
type input "19"
type input "20"
type input "21"
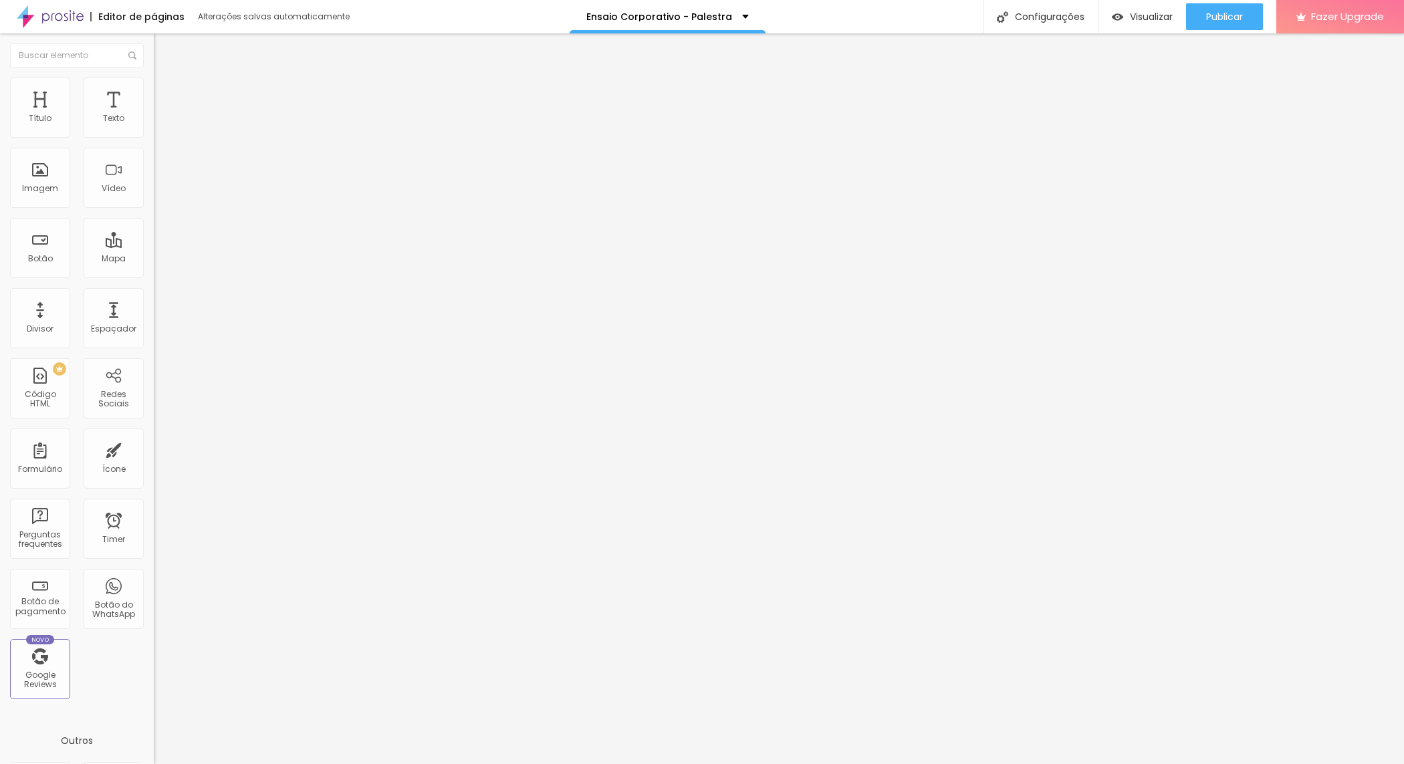
type input "22"
type input "23"
type input "24"
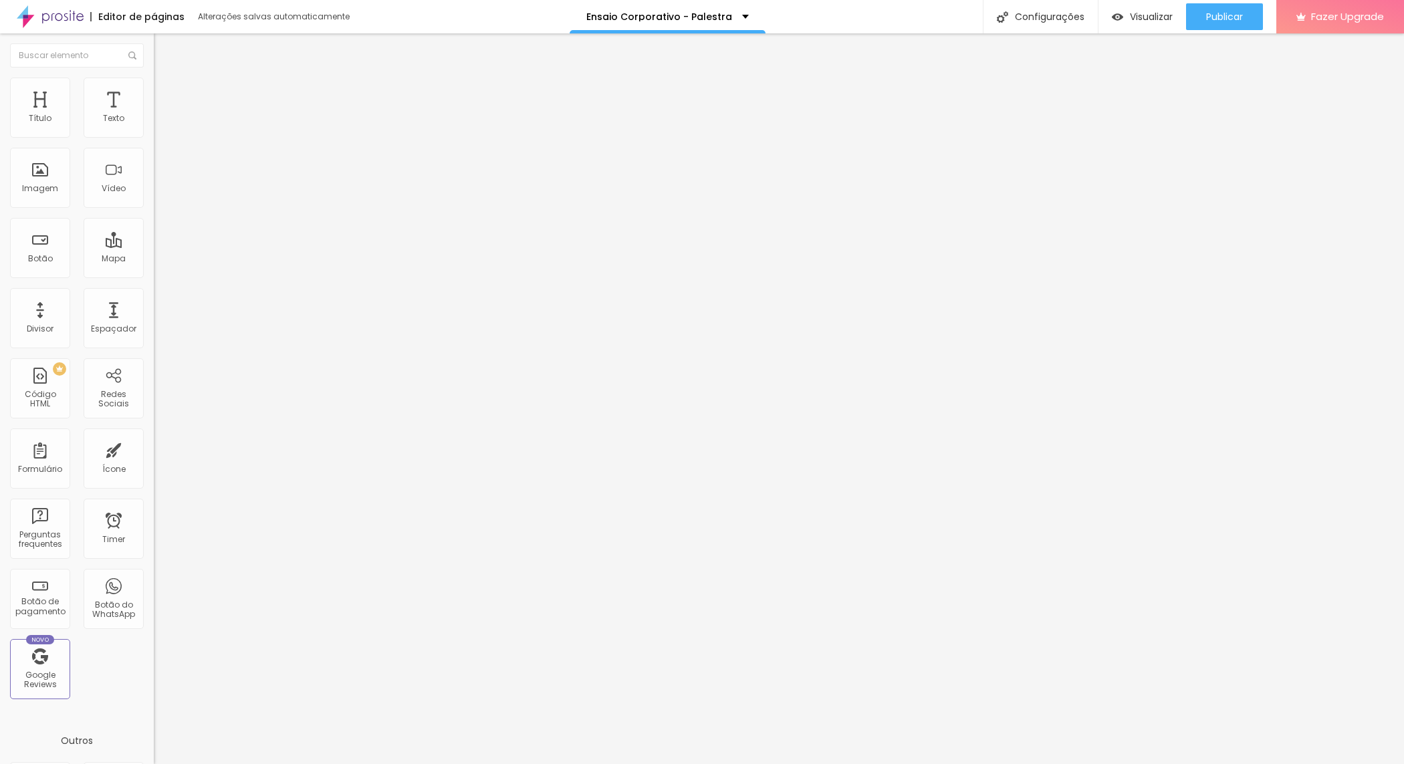
type input "24"
type input "26"
type input "27"
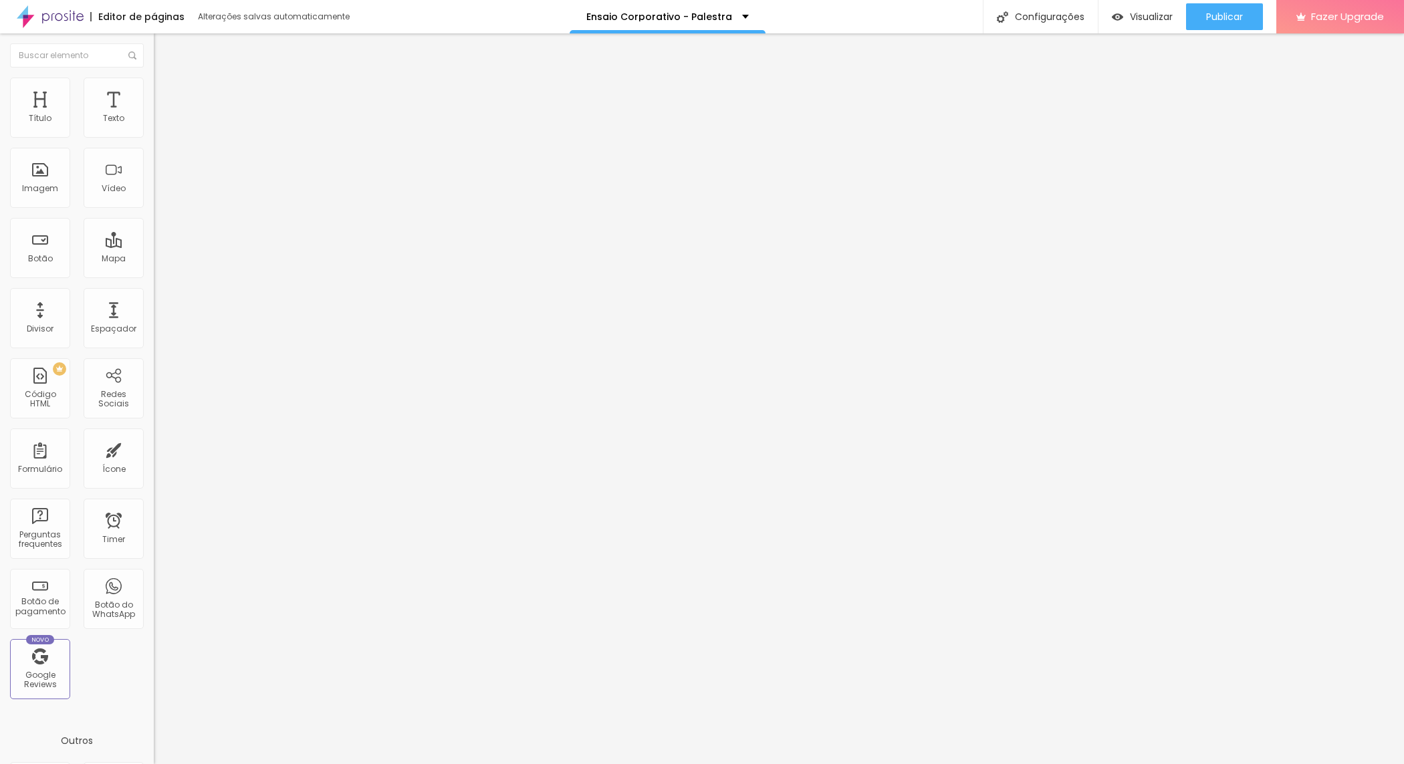
type input "29"
type input "30"
type input "31"
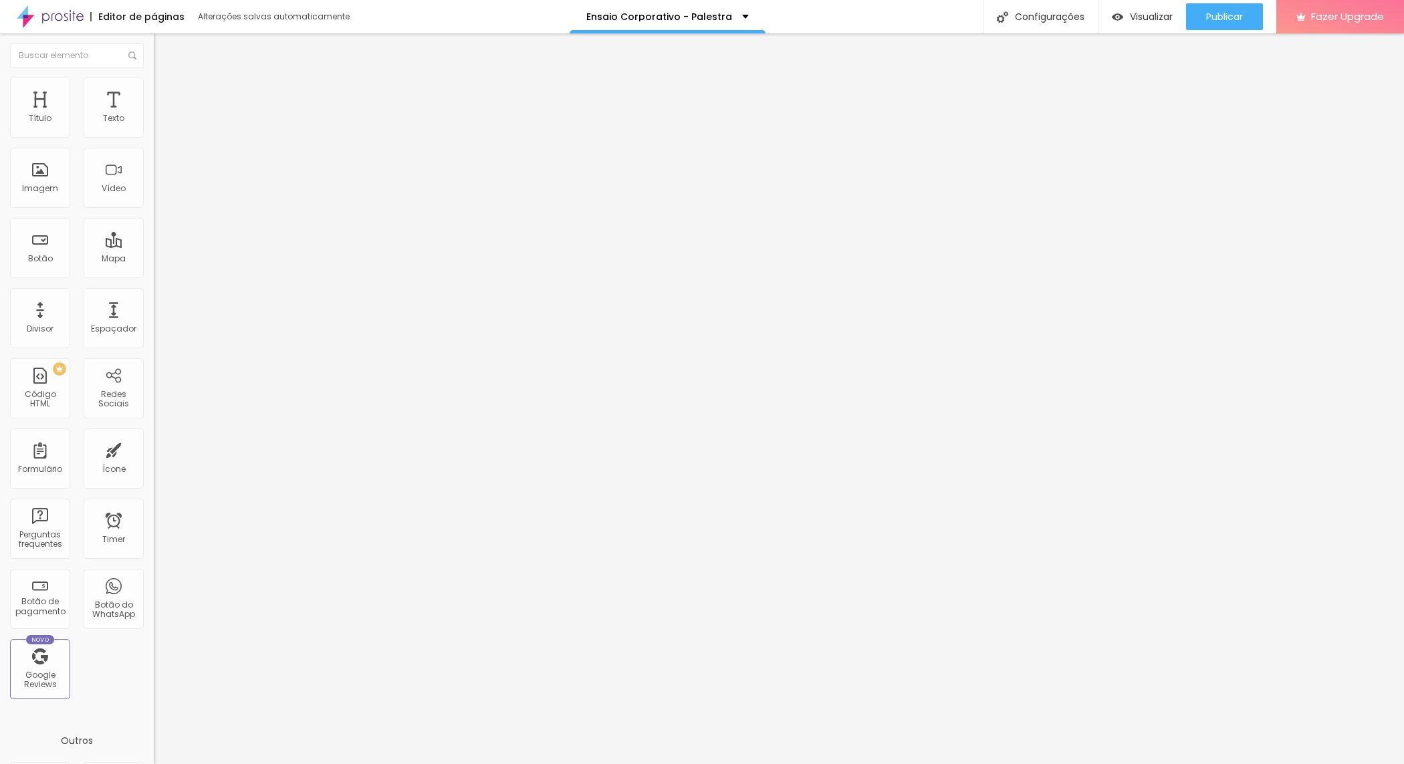
type input "31"
type input "32"
type input "33"
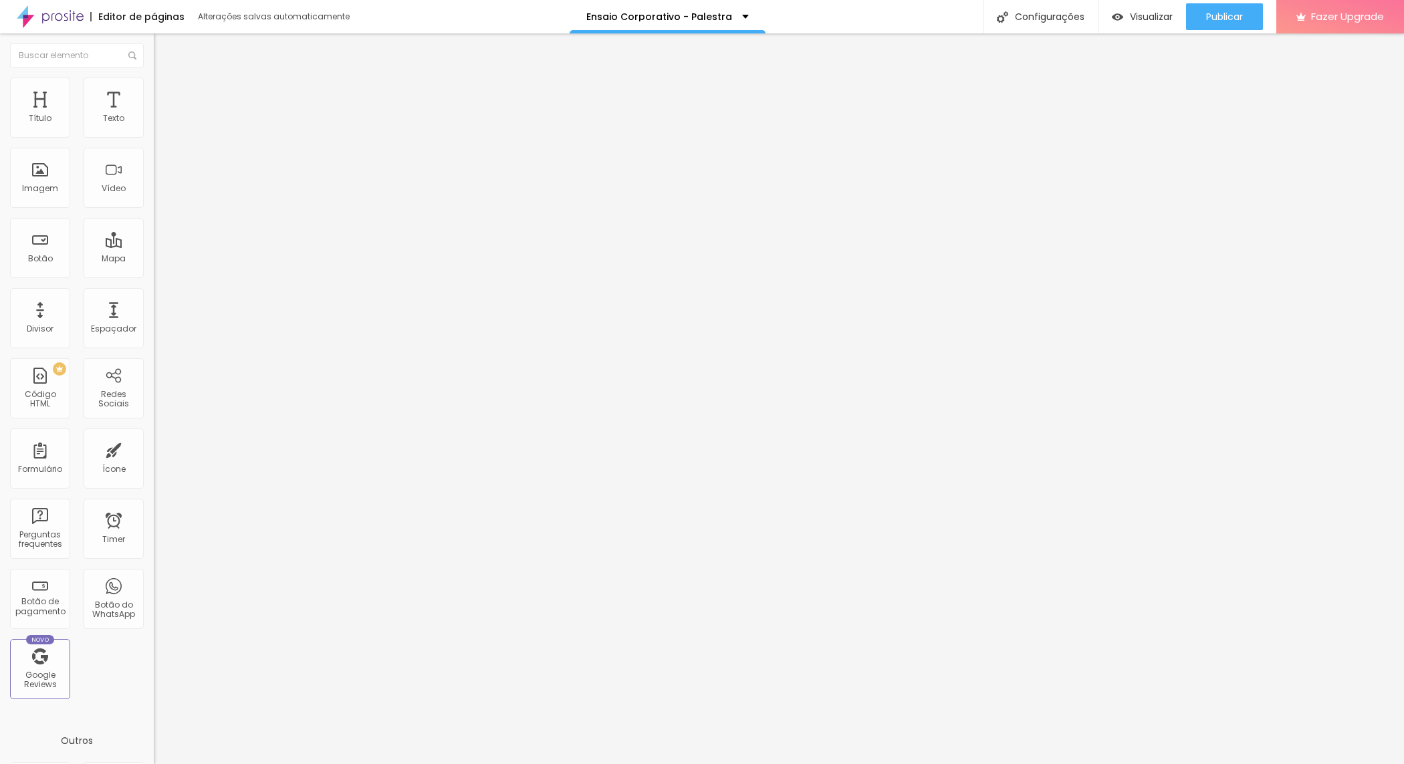
type input "34"
type input "30"
type input "20"
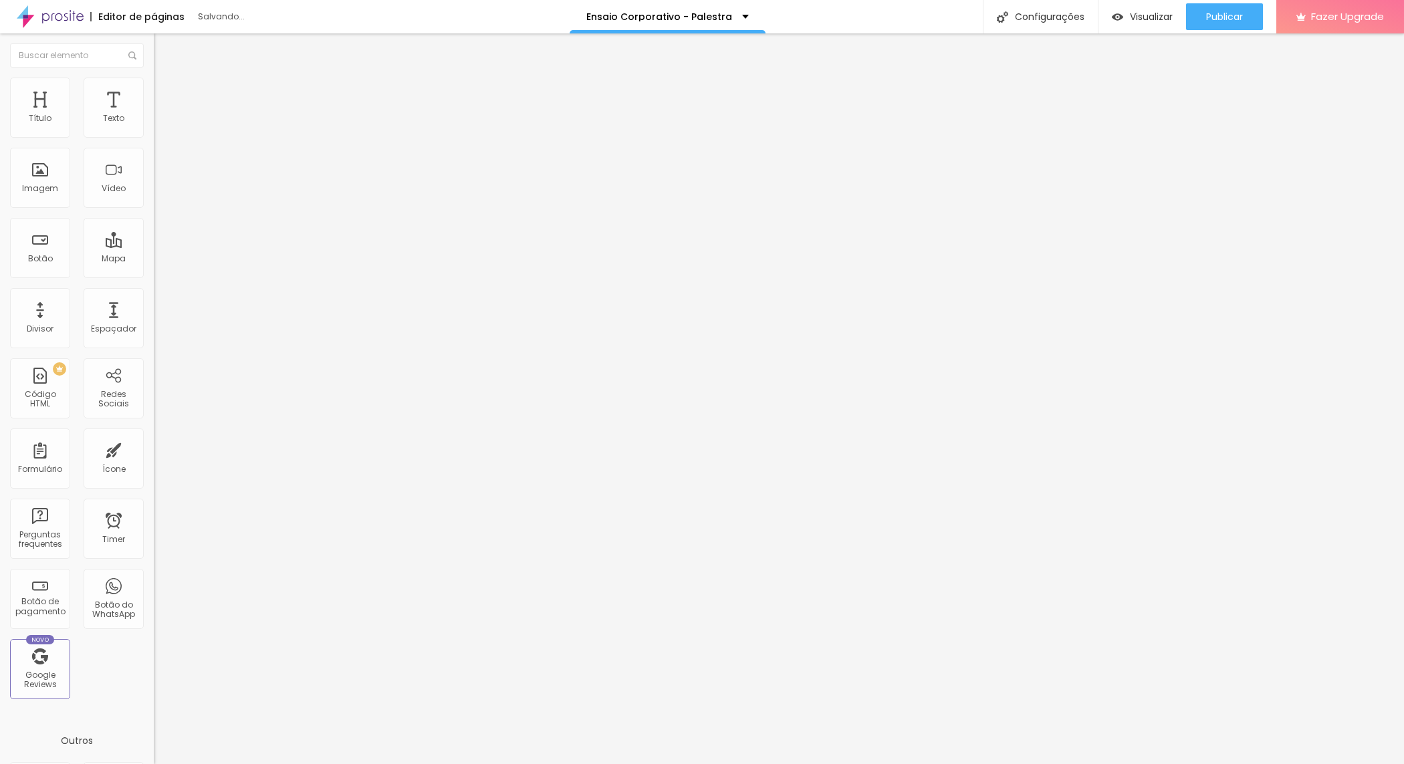
type input "20"
type input "18"
type input "16"
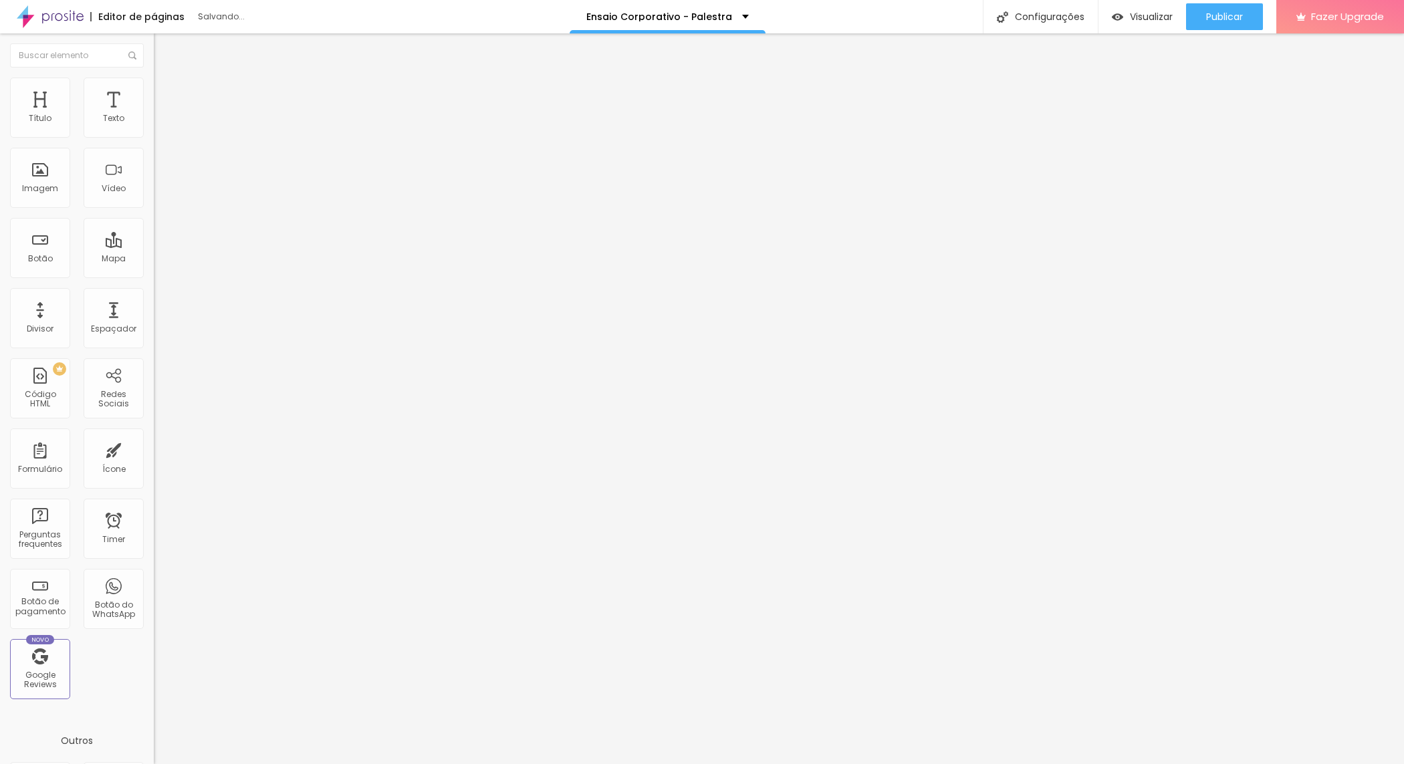
type input "13"
type input "10"
type input "7"
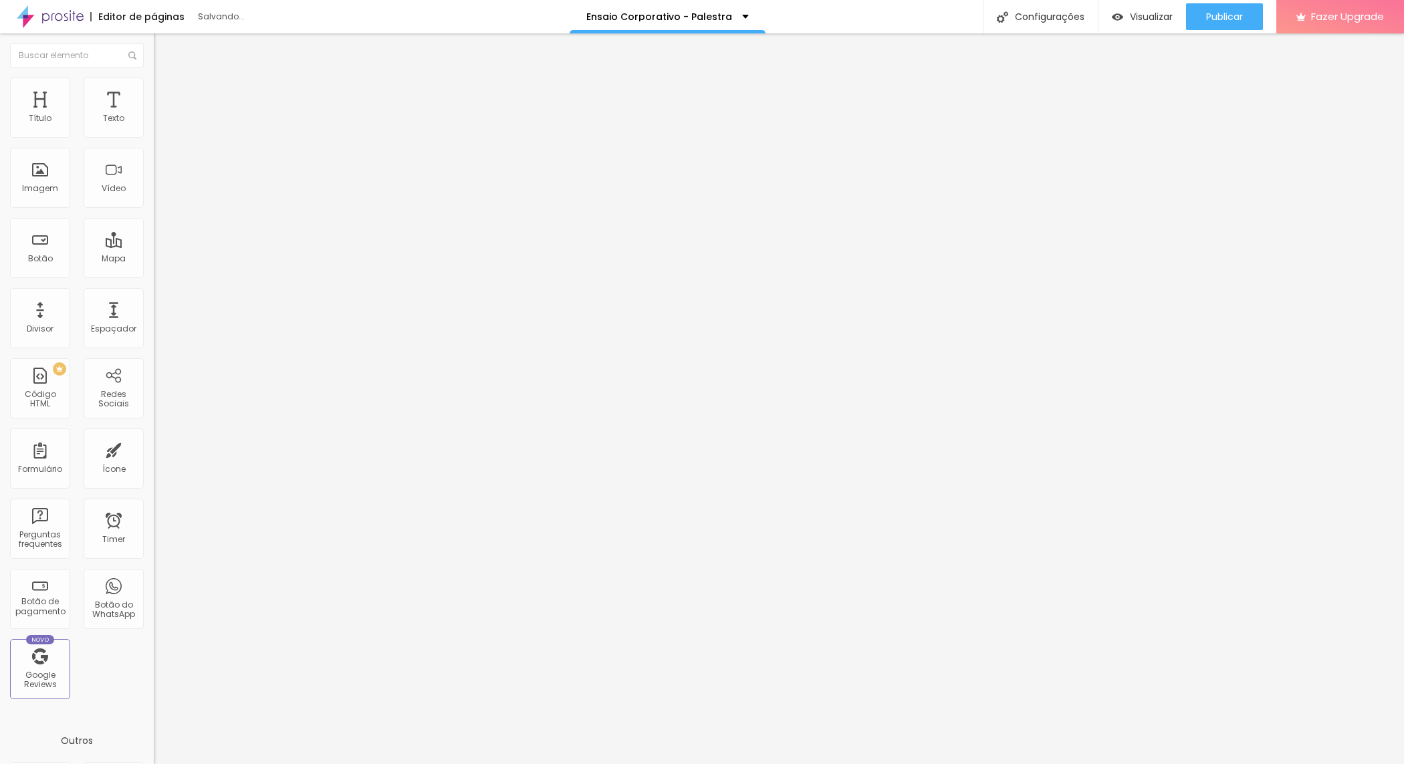
type input "7"
type input "5"
type input "3"
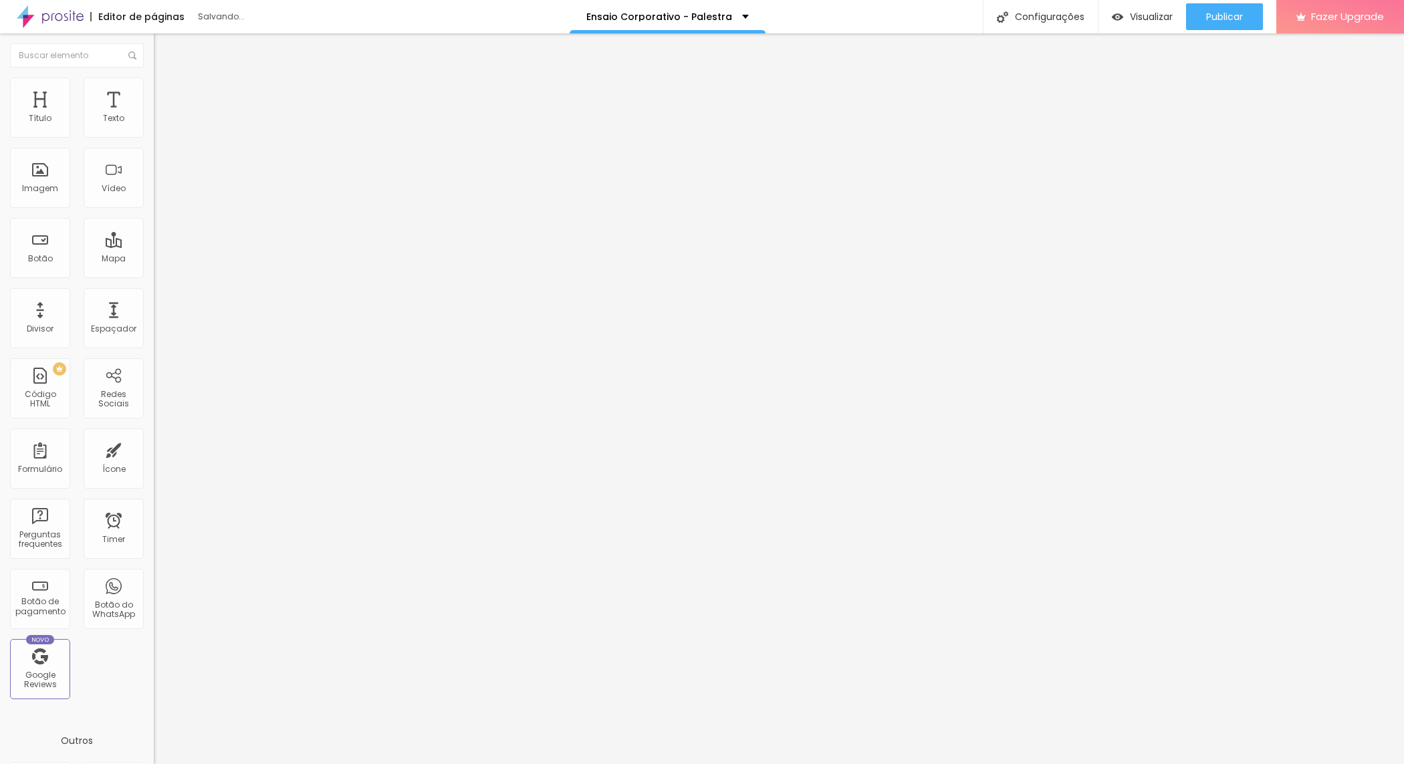
type input "2"
type input "0"
type input "1"
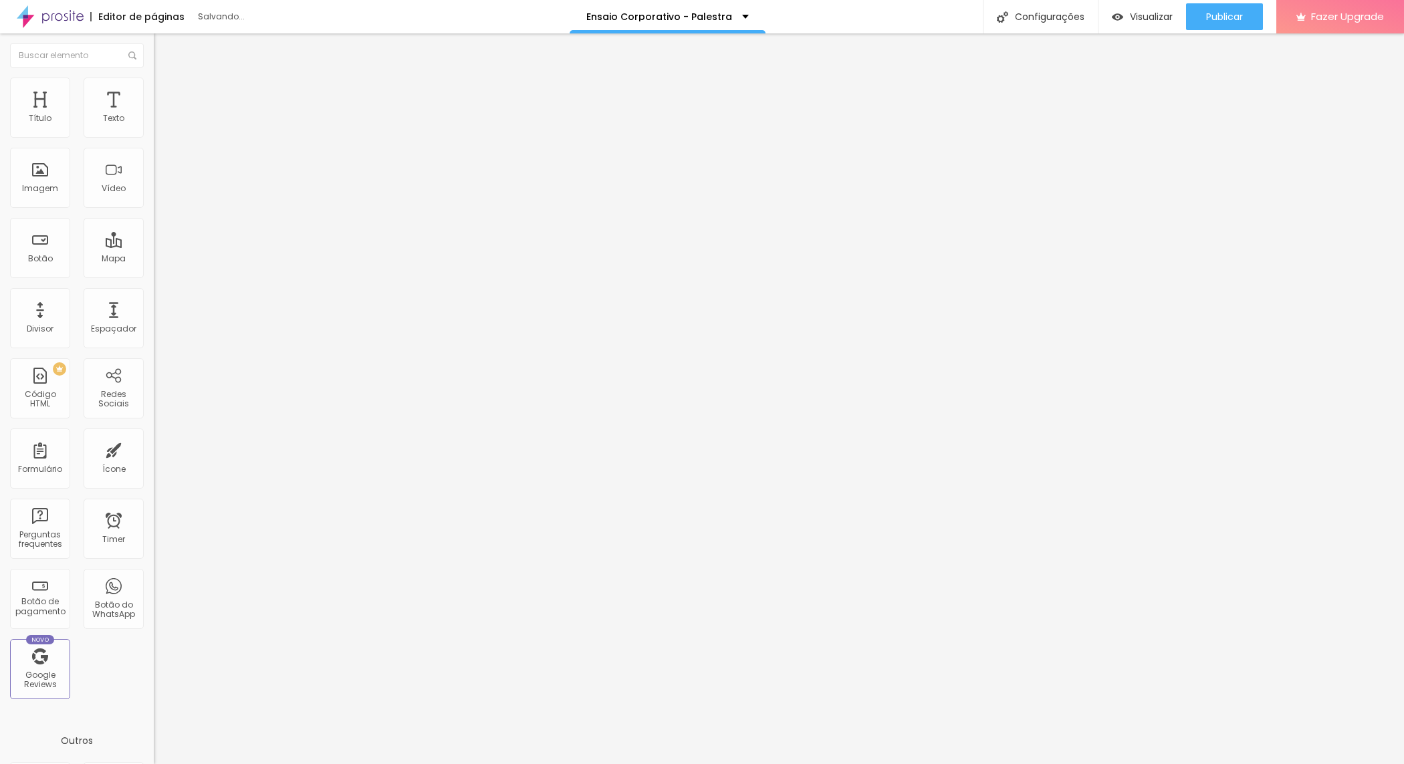
type input "1"
type input "11"
type input "16"
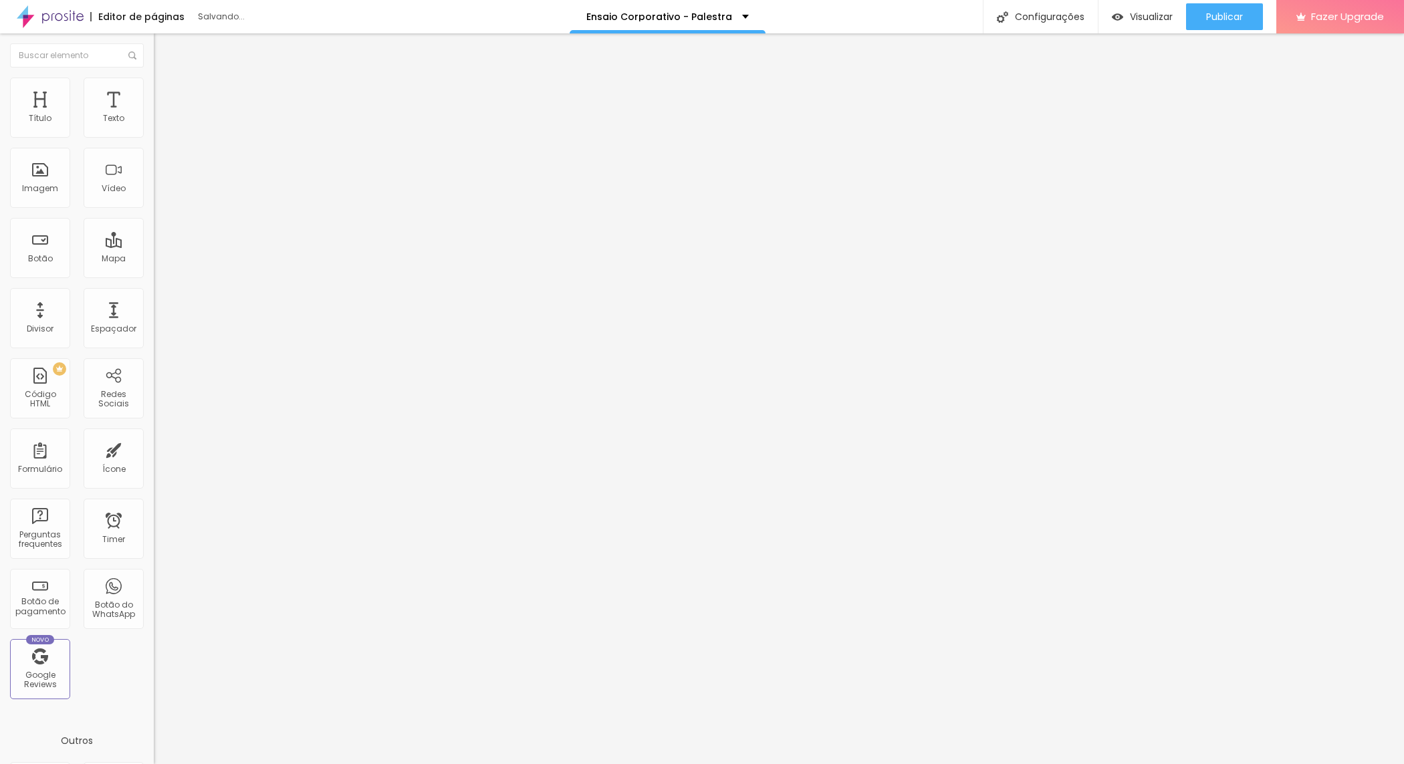
type input "20"
type input "21"
type input "22"
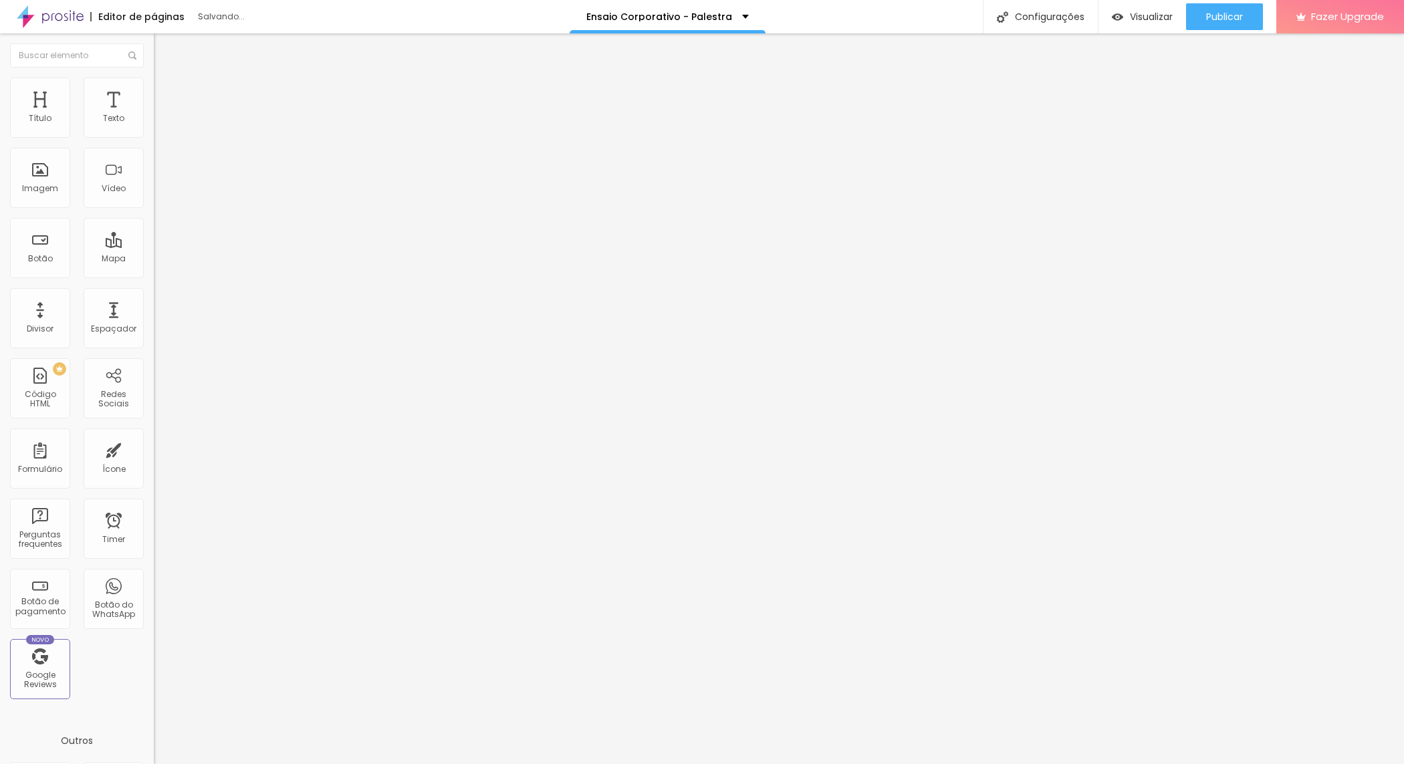
type input "22"
type input "23"
type input "24"
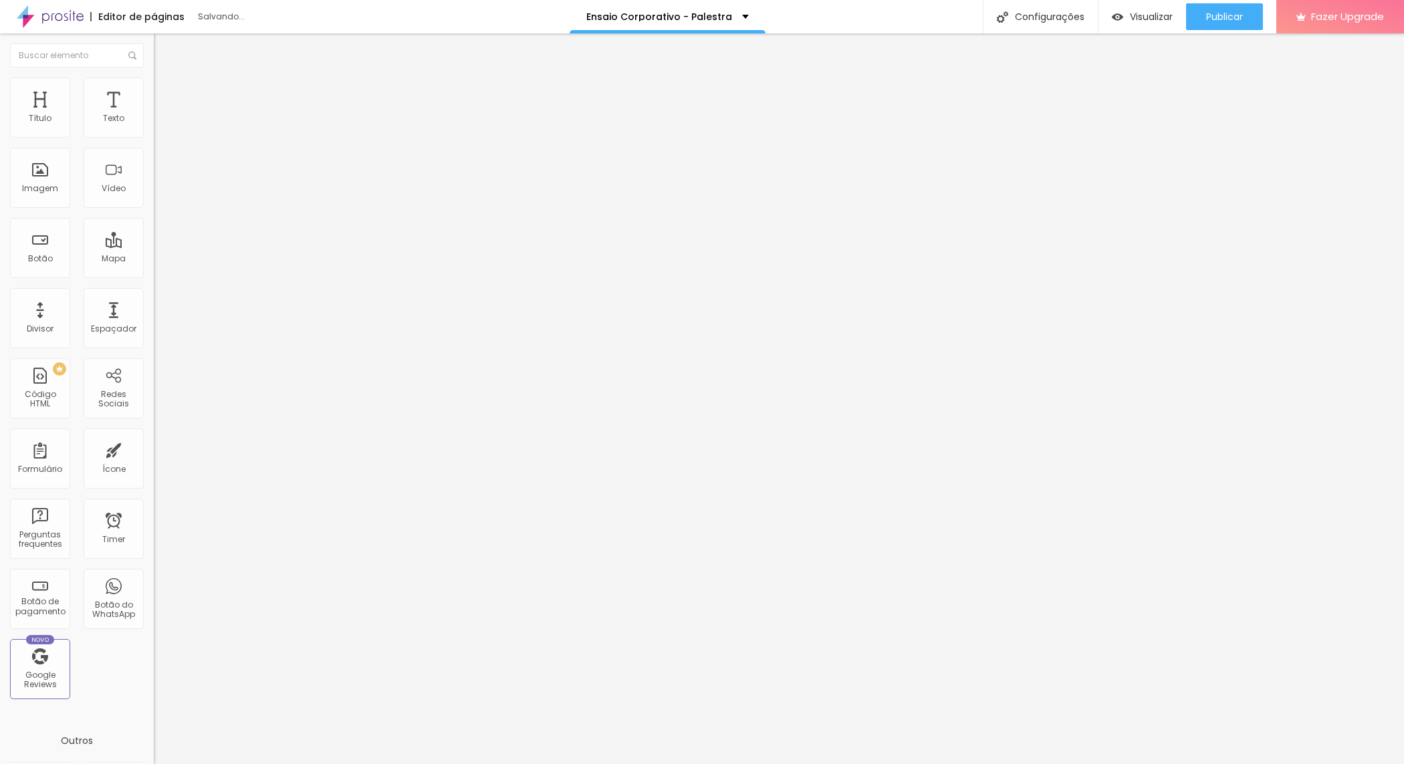
type input "25"
drag, startPoint x: 43, startPoint y: 132, endPoint x: 51, endPoint y: 140, distance: 11.3
click at [154, 259] on input "range" at bounding box center [197, 264] width 86 height 11
type input "19"
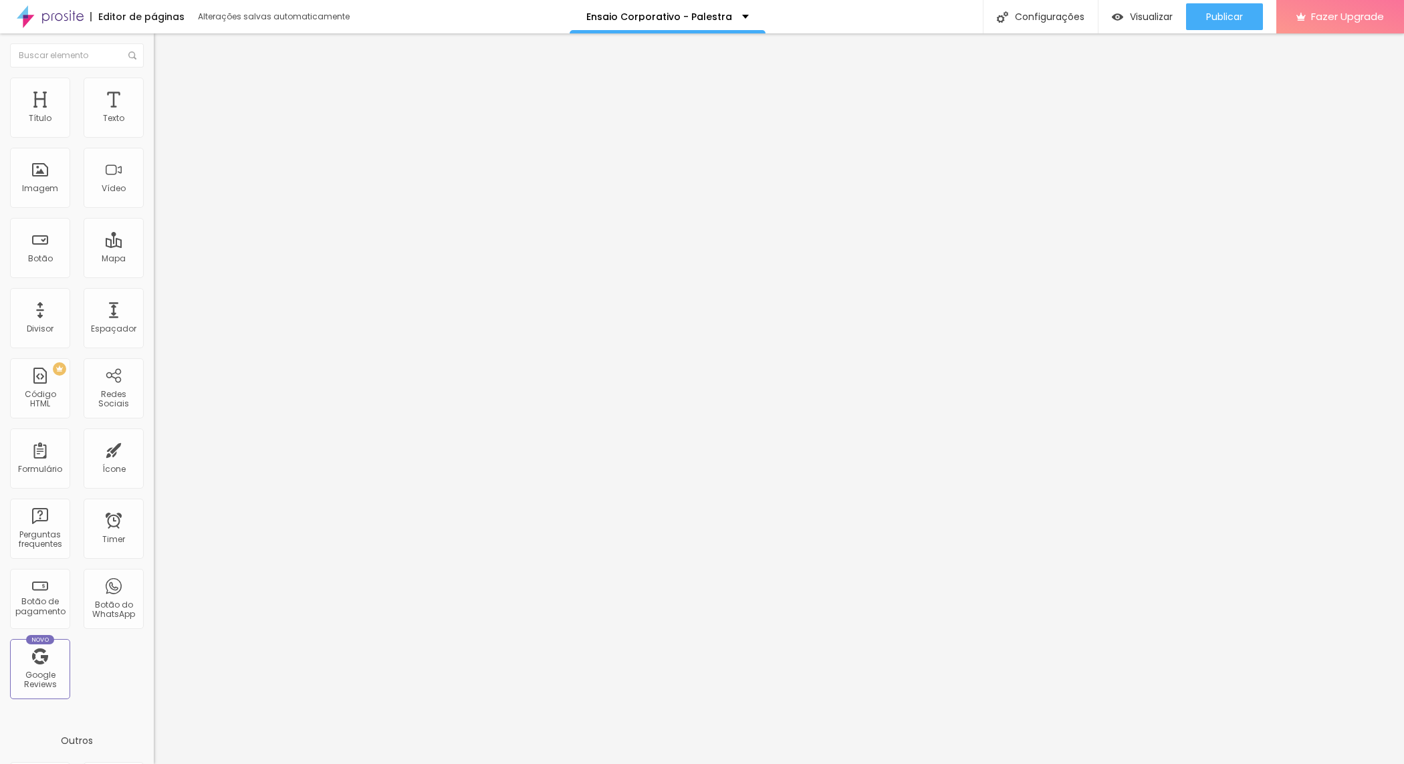
type input "19"
type input "6"
type input "3"
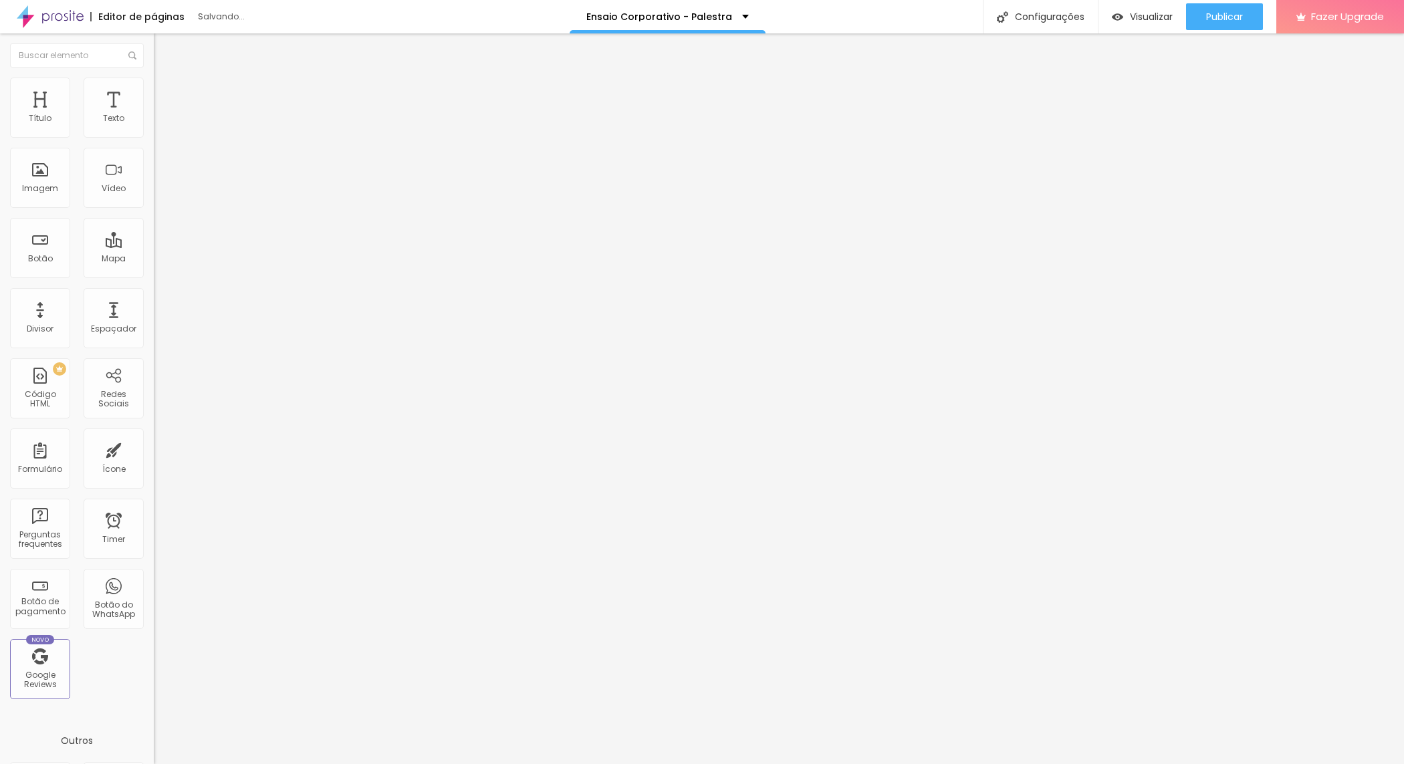
type input "2"
type input "1"
type input "0"
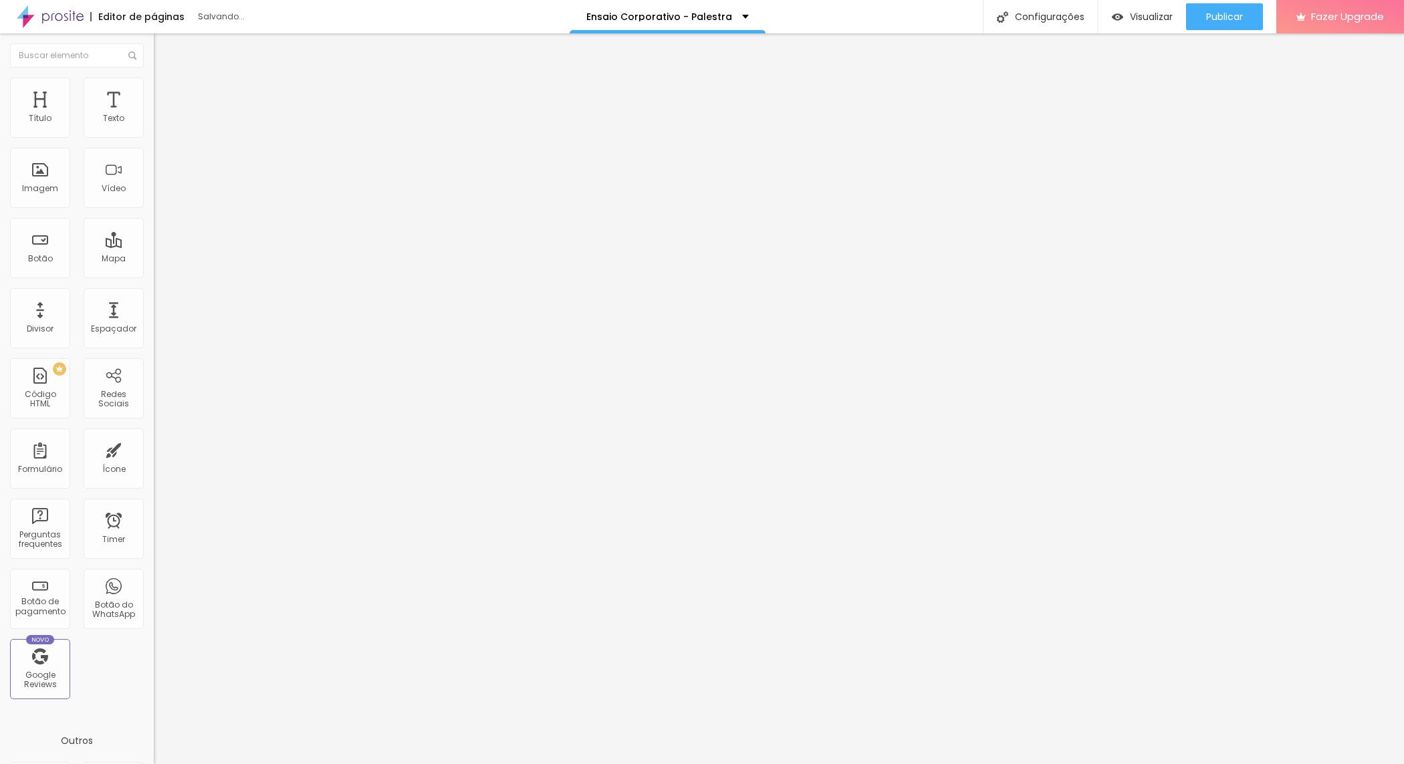
type input "0"
drag, startPoint x: 45, startPoint y: 130, endPoint x: 28, endPoint y: 128, distance: 17.5
type input "0"
click at [154, 259] on input "range" at bounding box center [197, 264] width 86 height 11
type input "17"
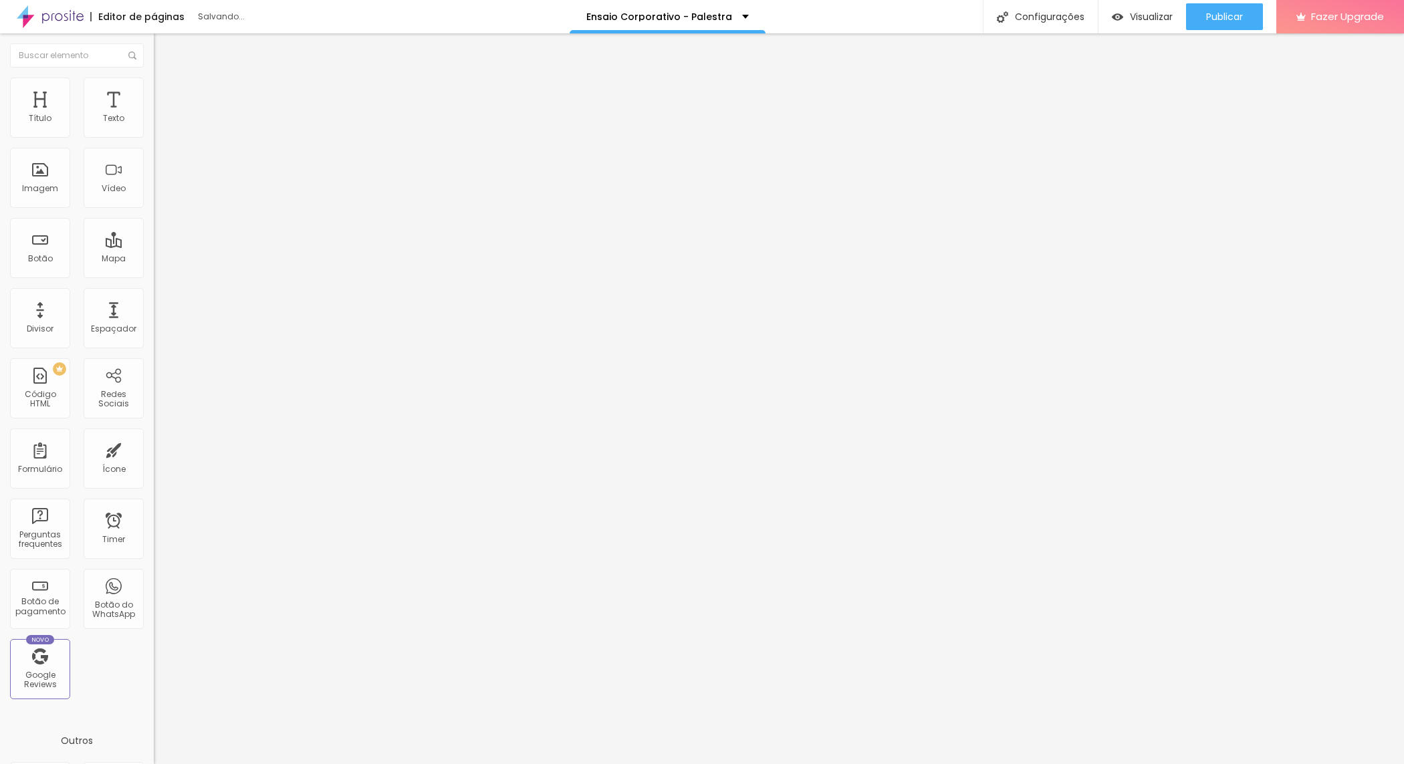
type input "17"
type input "20"
type input "21"
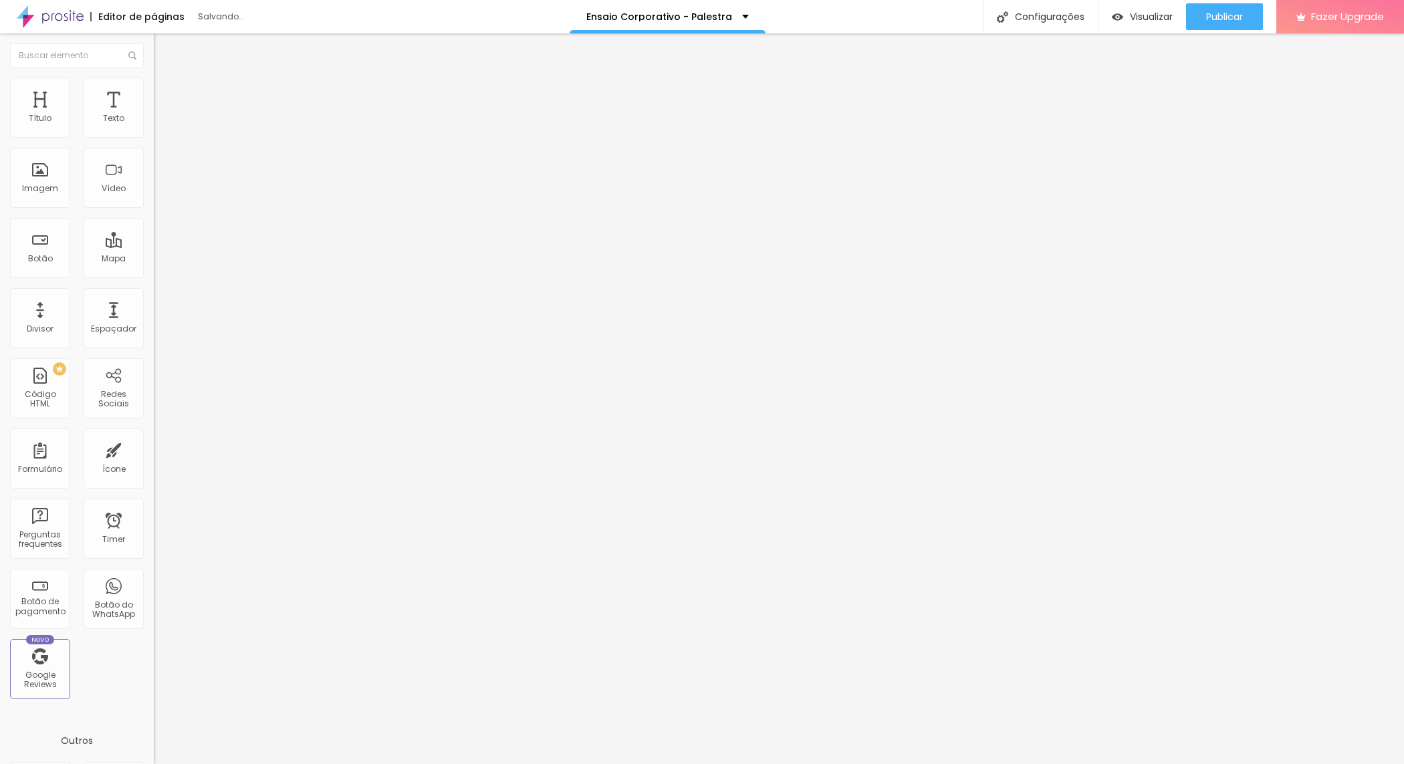
type input "22"
type input "24"
type input "25"
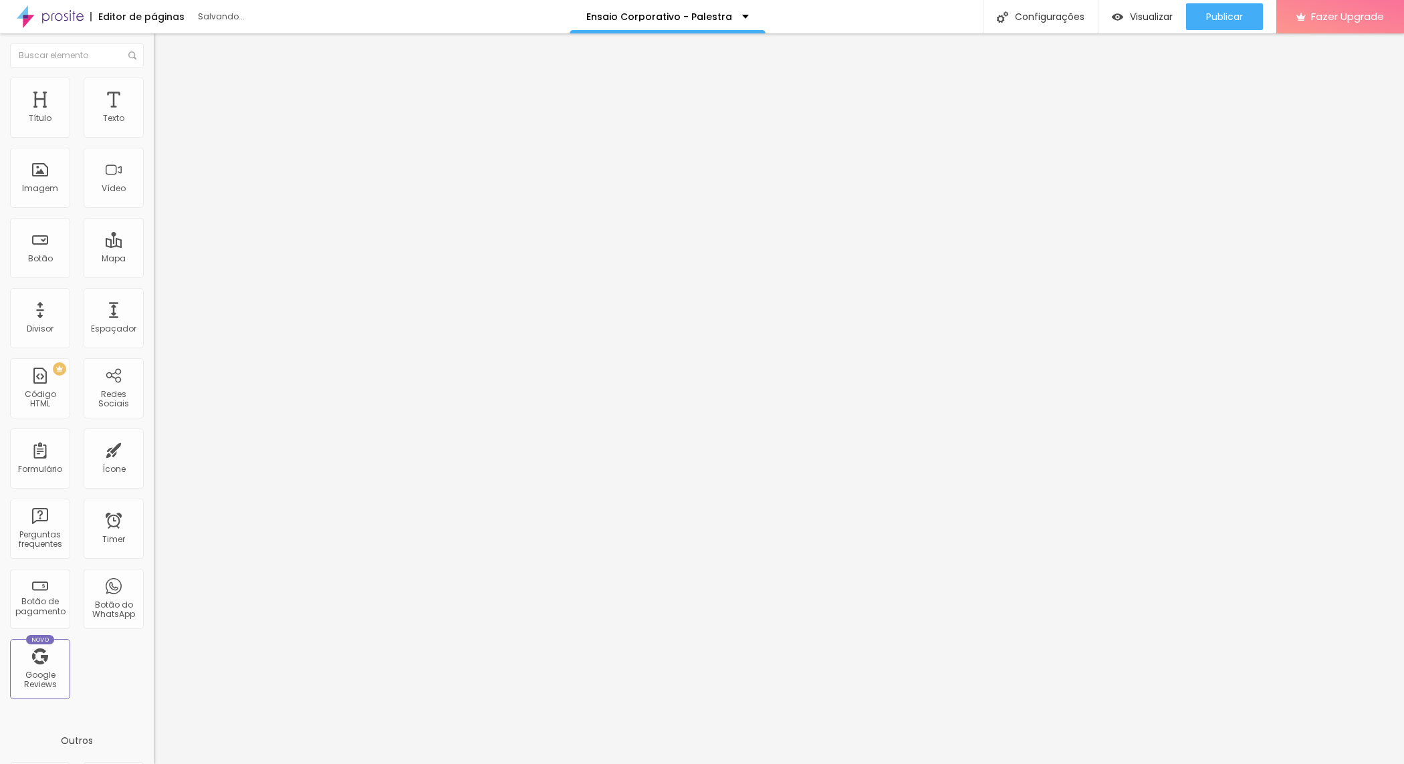
type input "25"
type input "26"
type input "27"
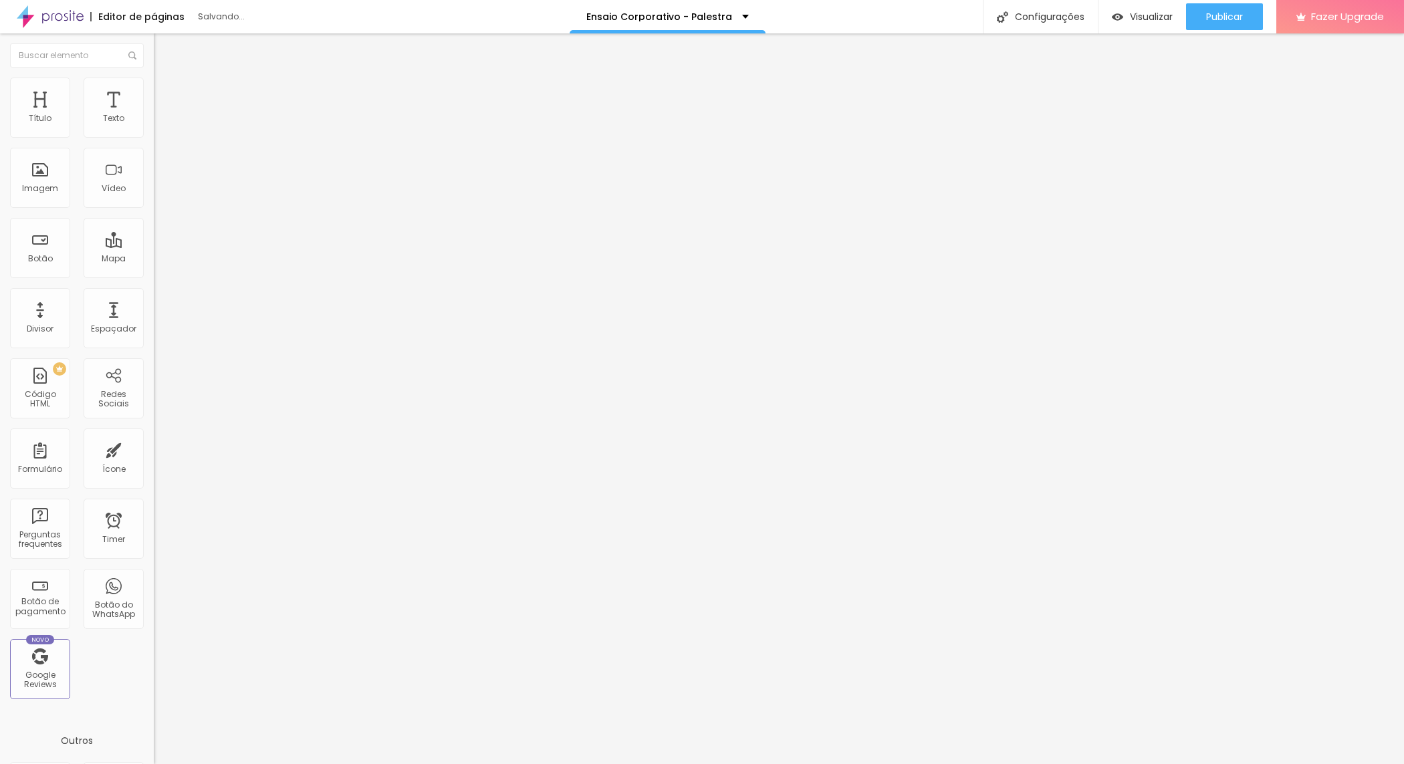
type input "29"
type input "31"
type input "32"
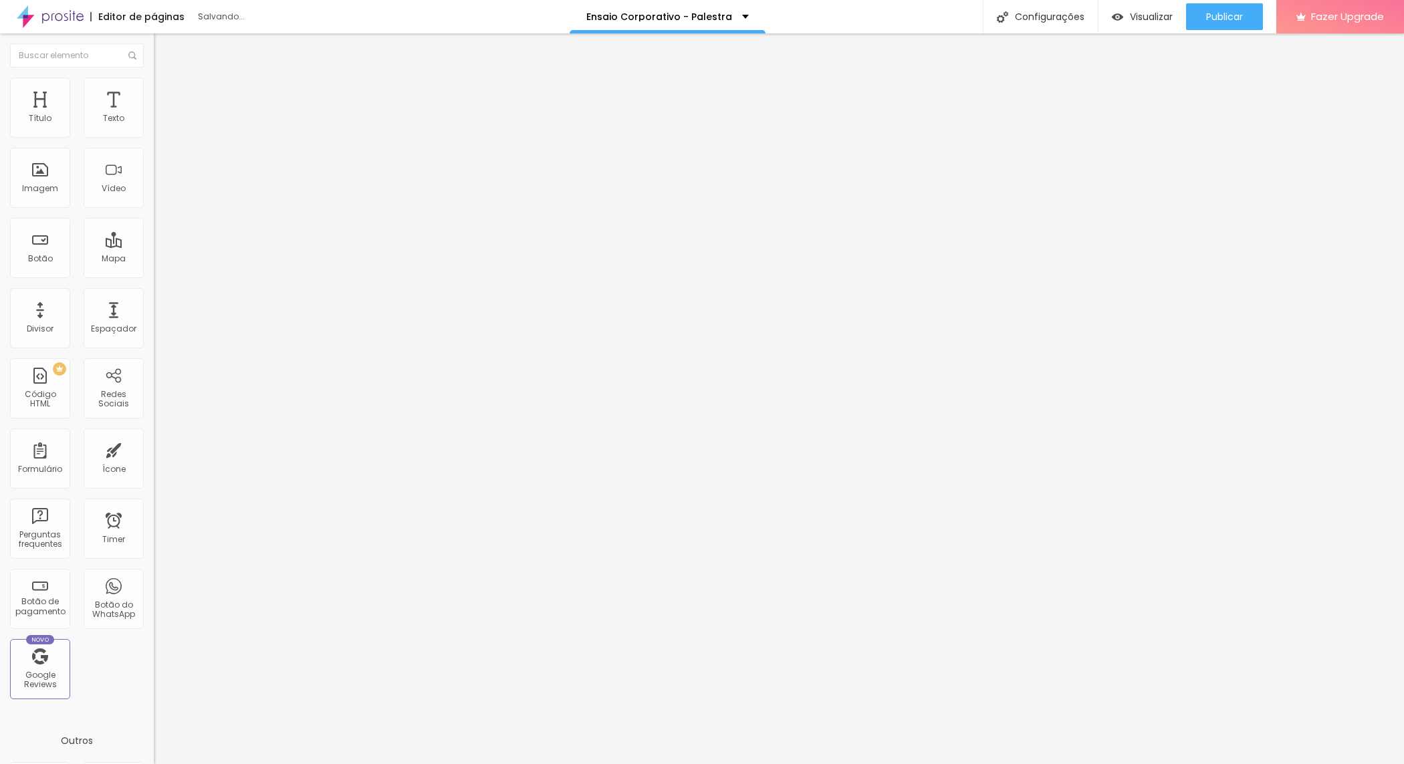
type input "32"
type input "34"
type input "35"
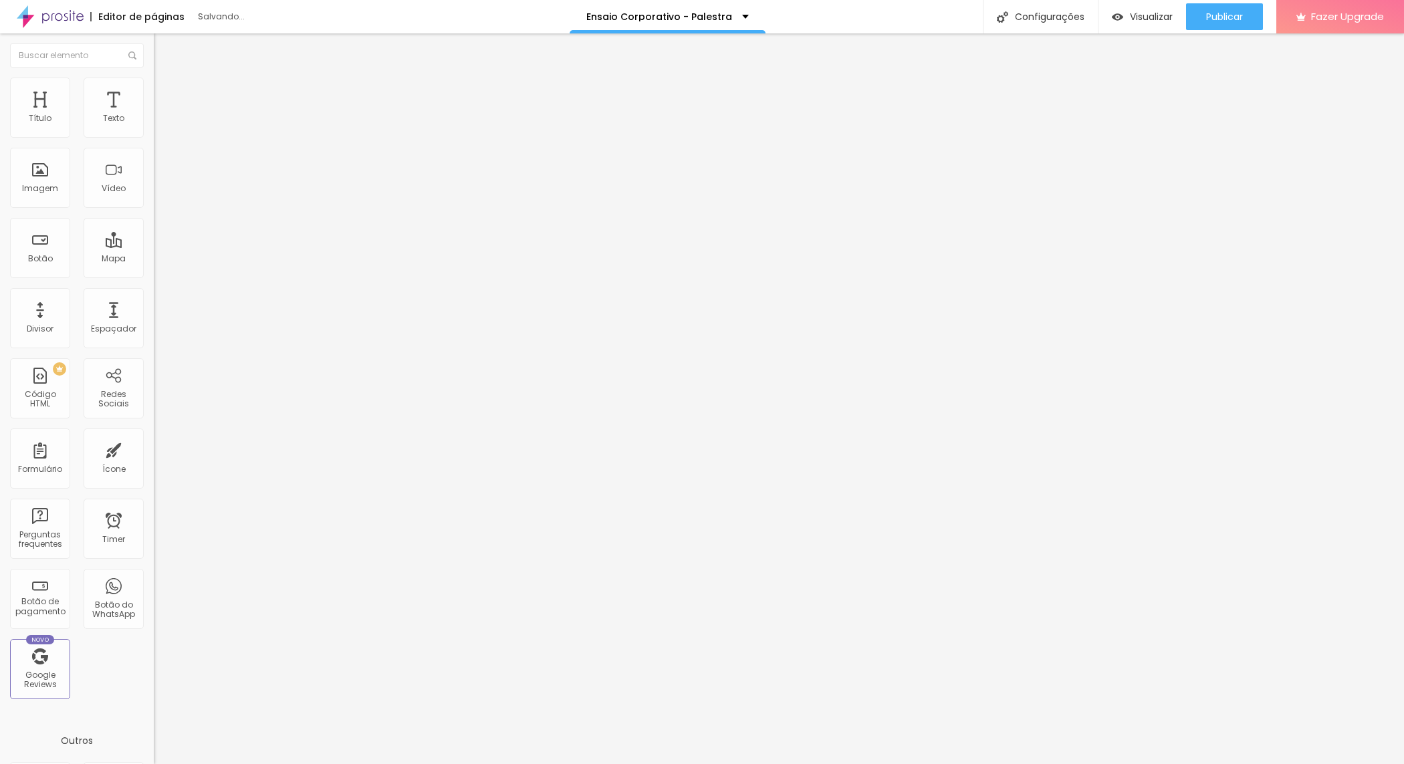
type input "36"
type input "38"
type input "41"
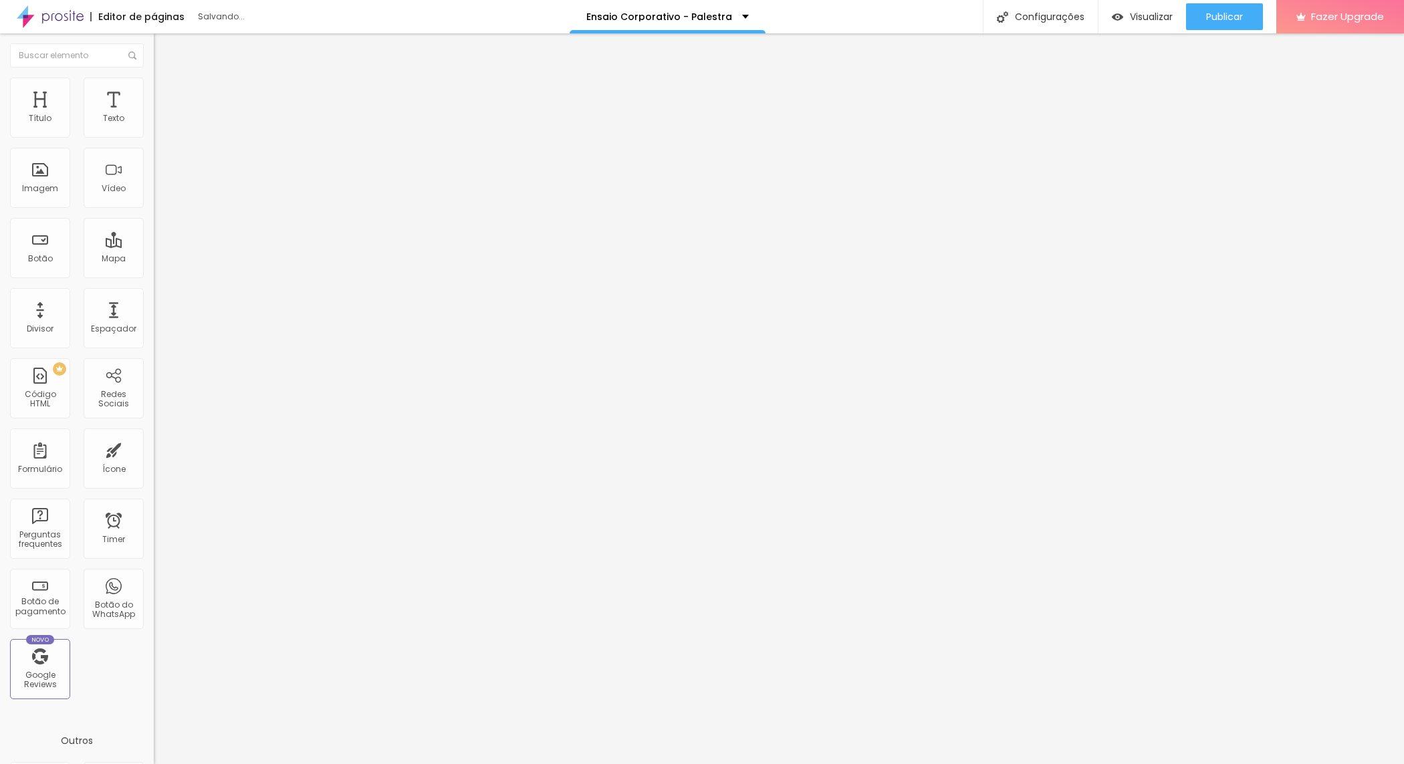
type input "41"
type input "42"
type input "44"
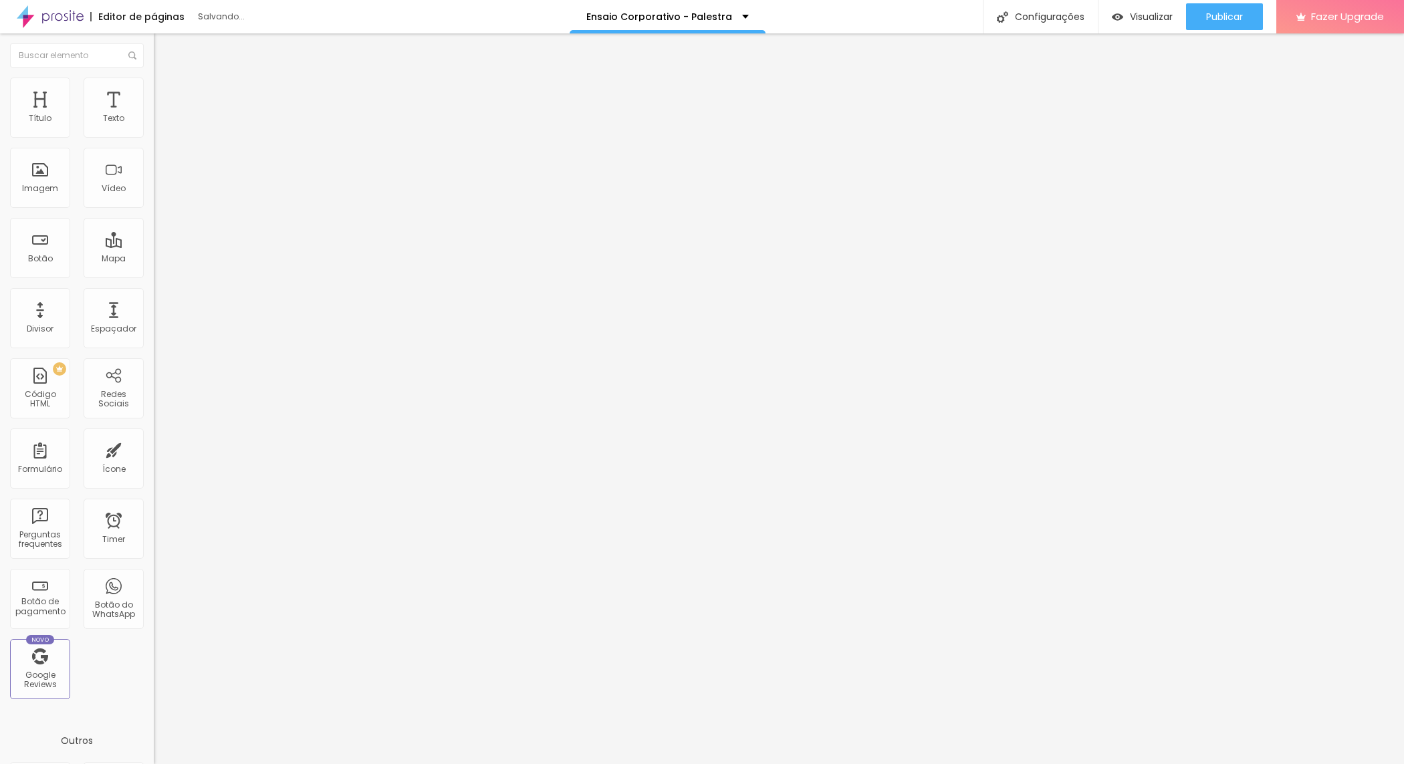
type input "45"
type input "47"
type input "48"
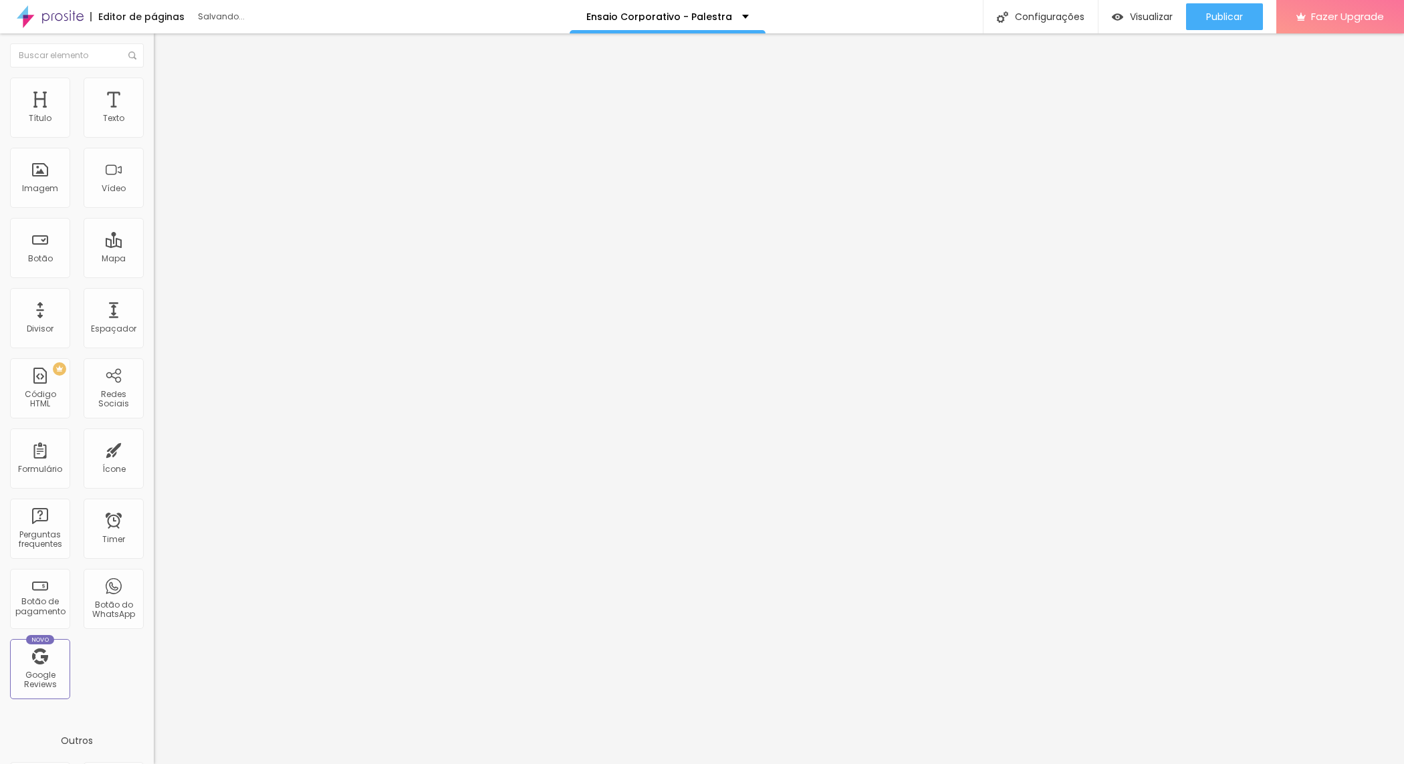
type input "48"
type input "50"
type input "49"
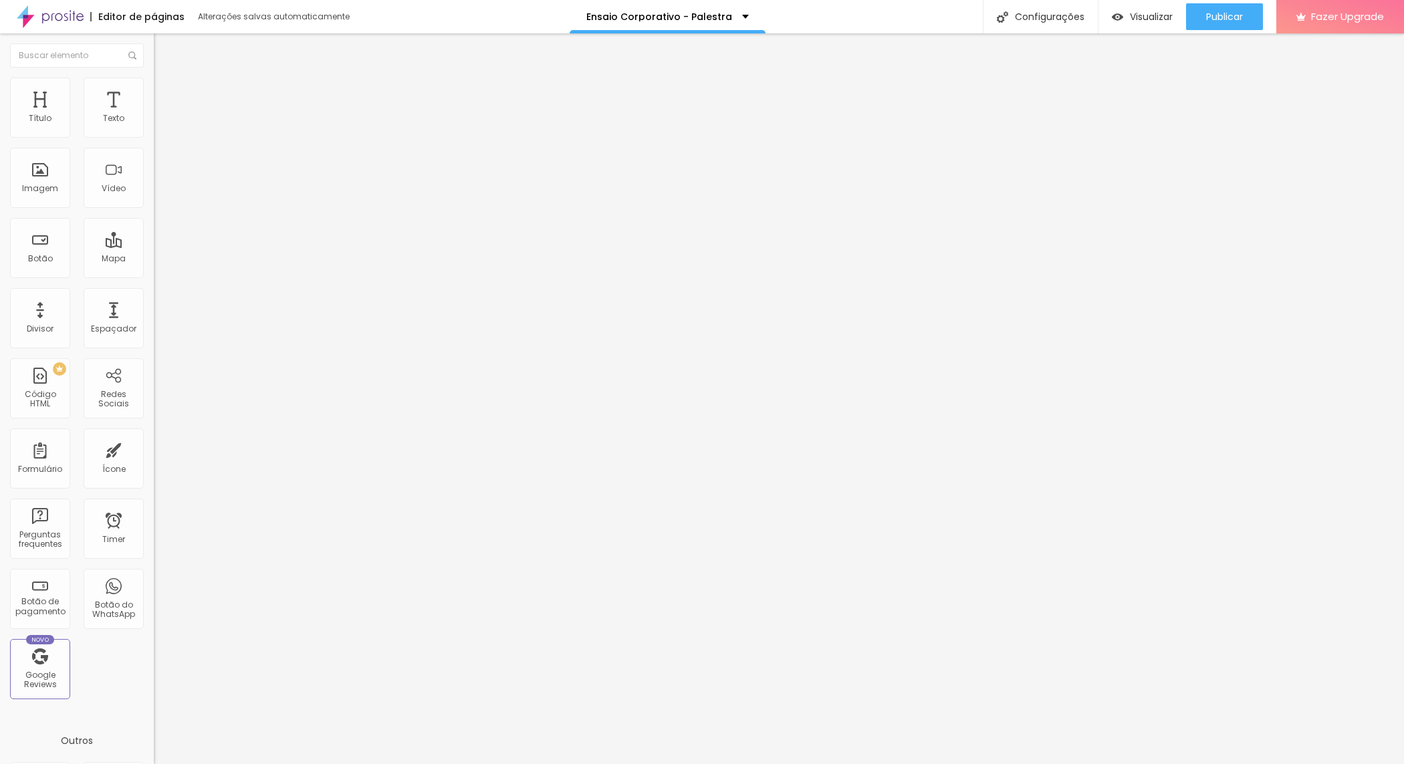
type input "47"
type input "43"
type input "35"
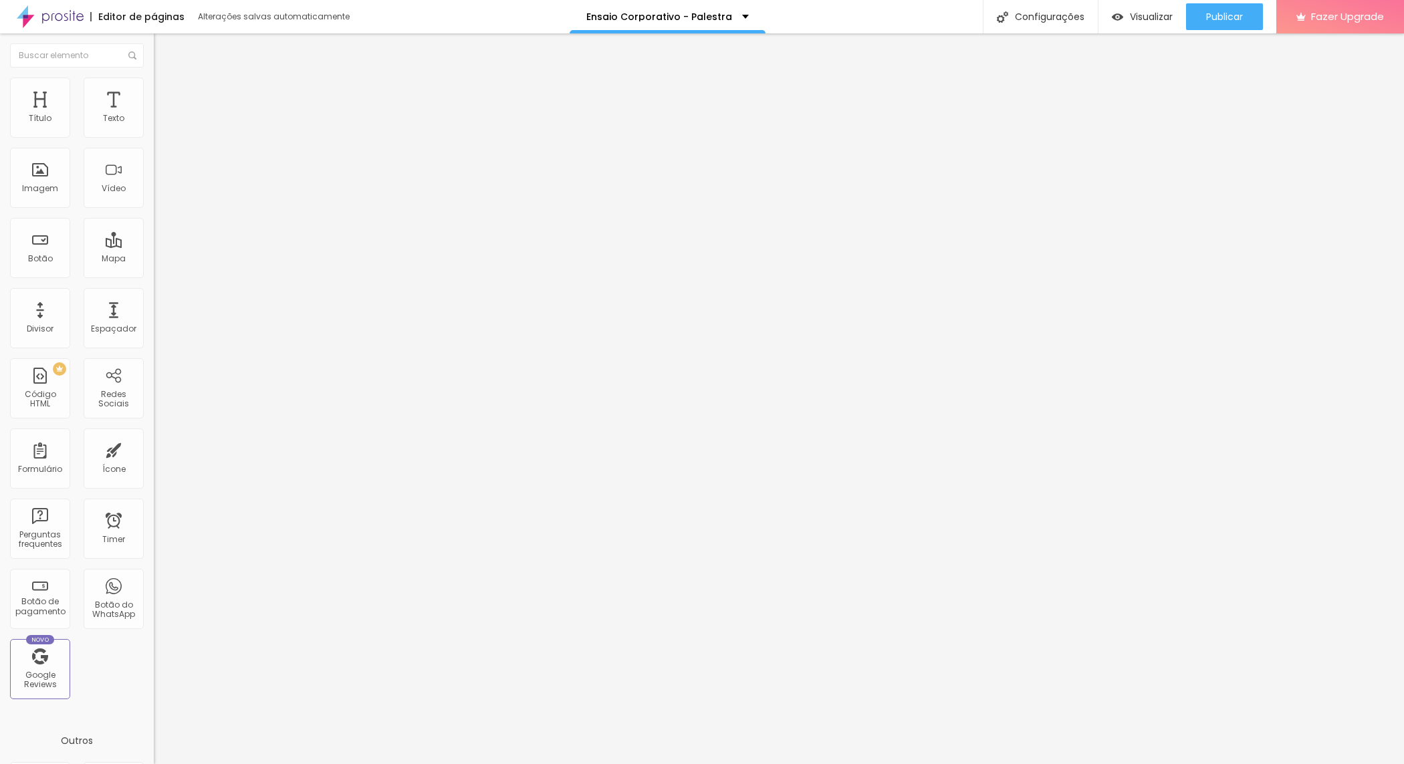
type input "35"
type input "30"
type input "20"
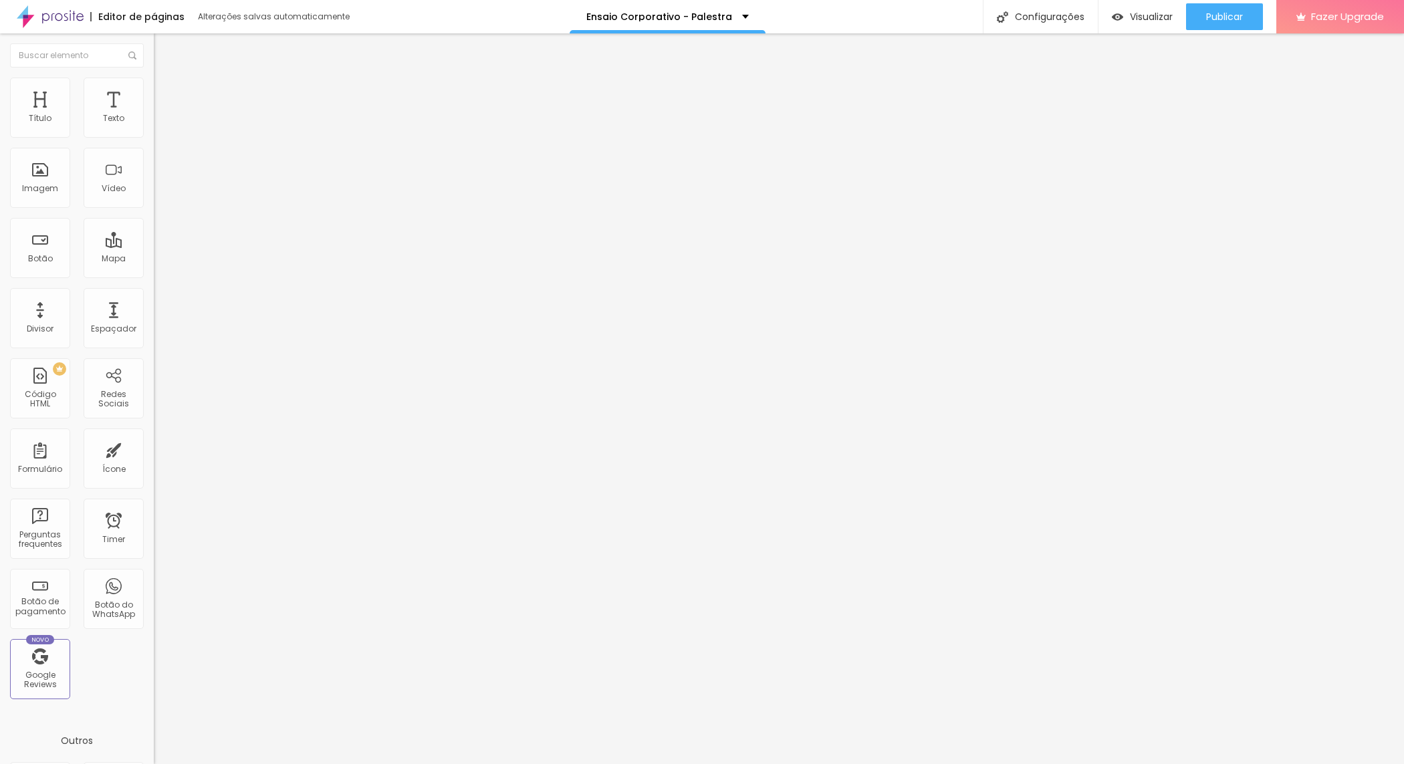
type input "16"
type input "13"
type input "10"
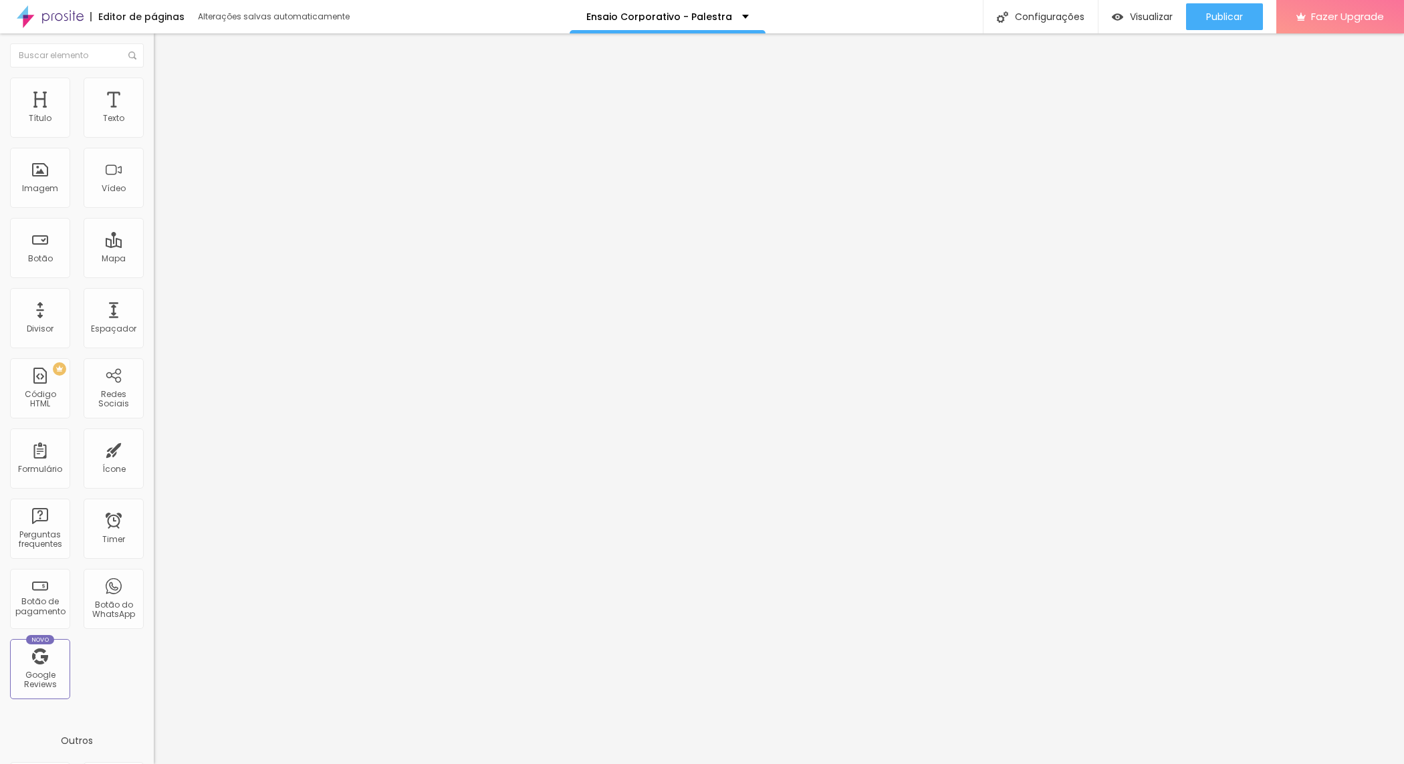
type input "10"
type input "7"
type input "5"
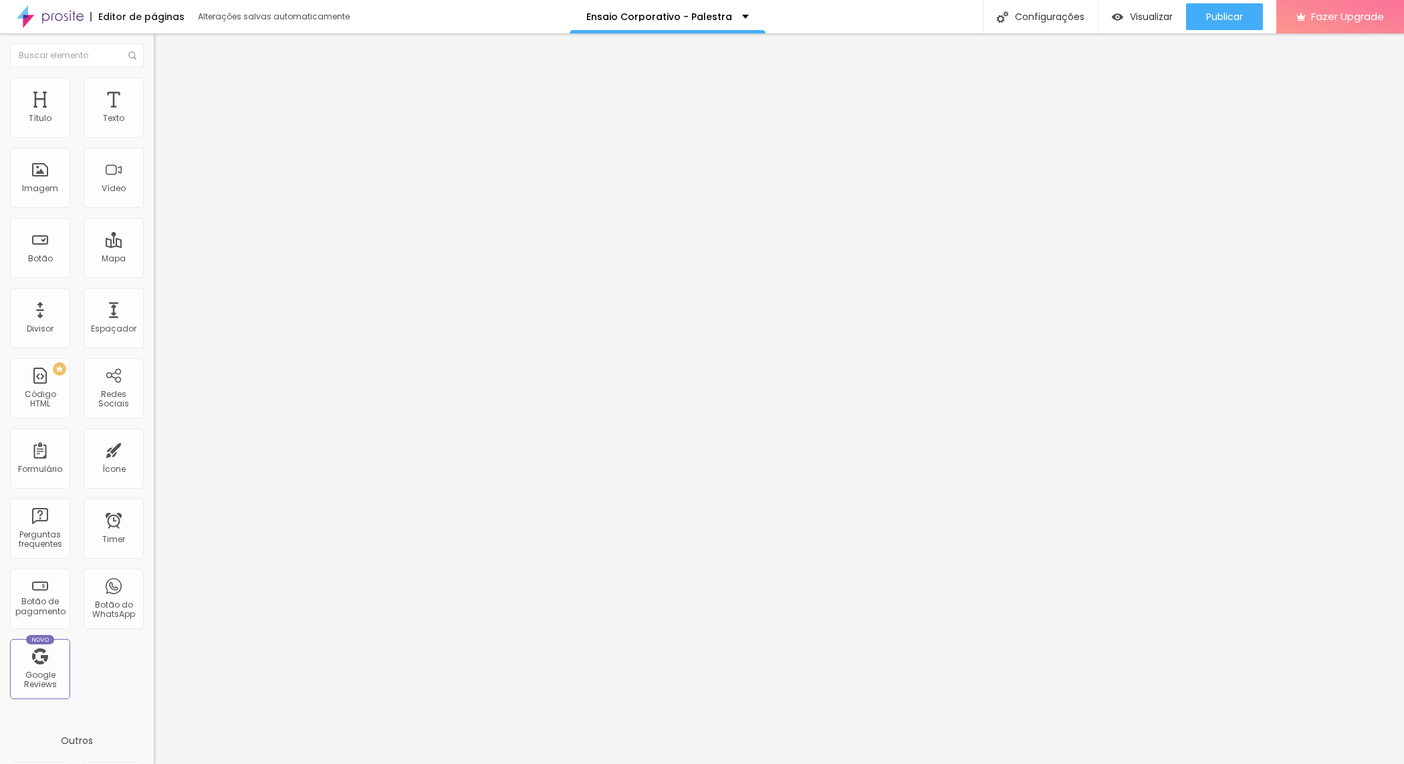
type input "2"
type input "1"
type input "0"
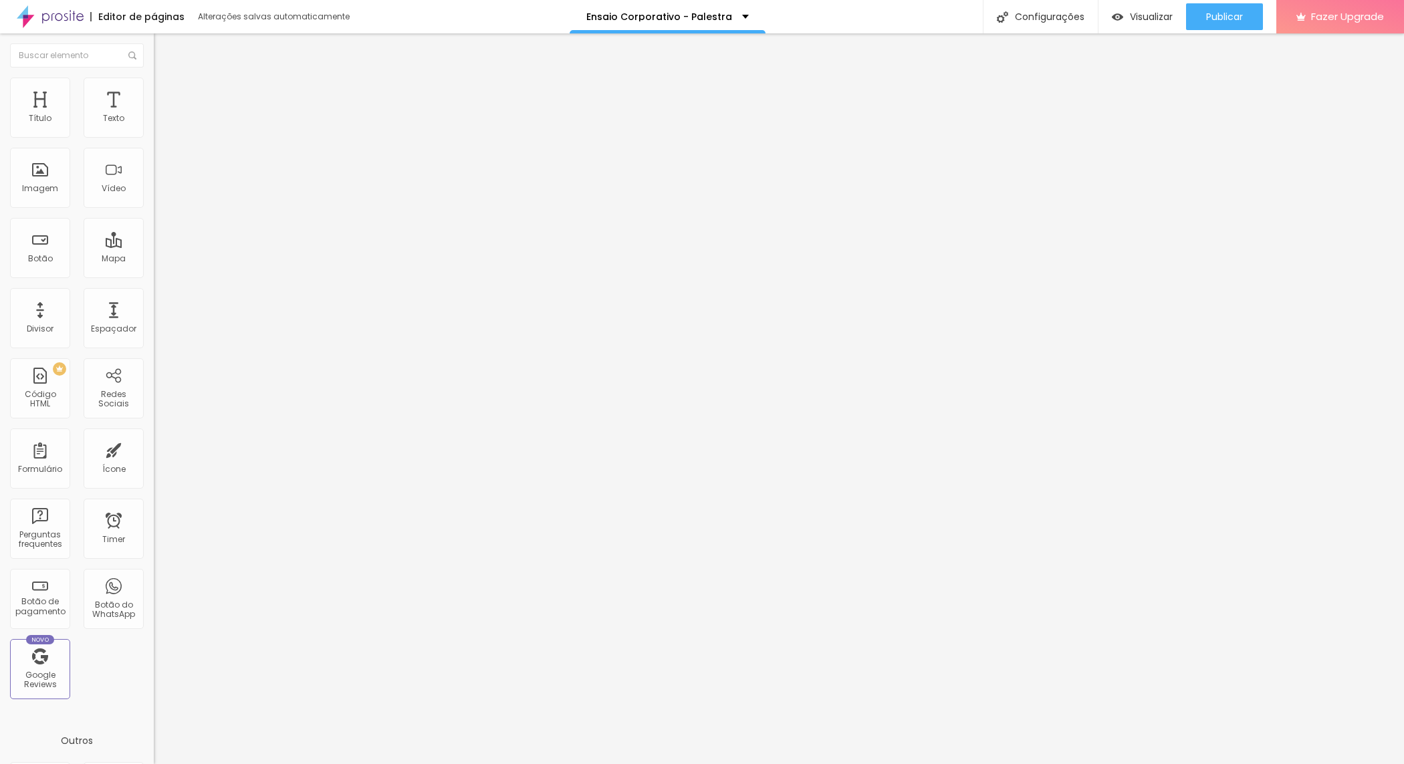
type input "0"
drag, startPoint x: 38, startPoint y: 158, endPoint x: 21, endPoint y: 160, distance: 17.5
type input "0"
click at [154, 449] on input "range" at bounding box center [197, 454] width 86 height 11
click at [154, 78] on img at bounding box center [160, 84] width 12 height 12
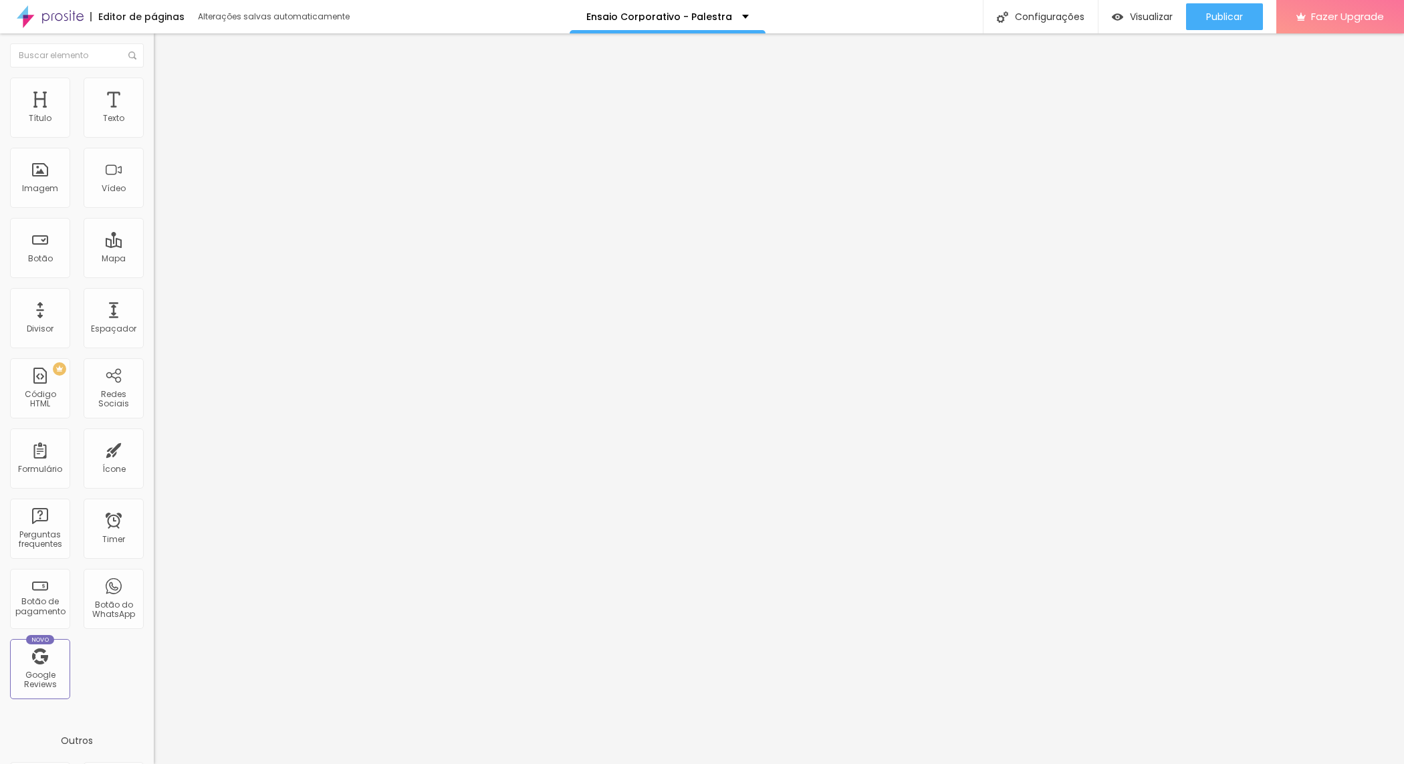
drag, startPoint x: 138, startPoint y: 139, endPoint x: 114, endPoint y: 140, distance: 23.4
click at [154, 138] on div at bounding box center [231, 132] width 154 height 12
type input "95"
type input "90"
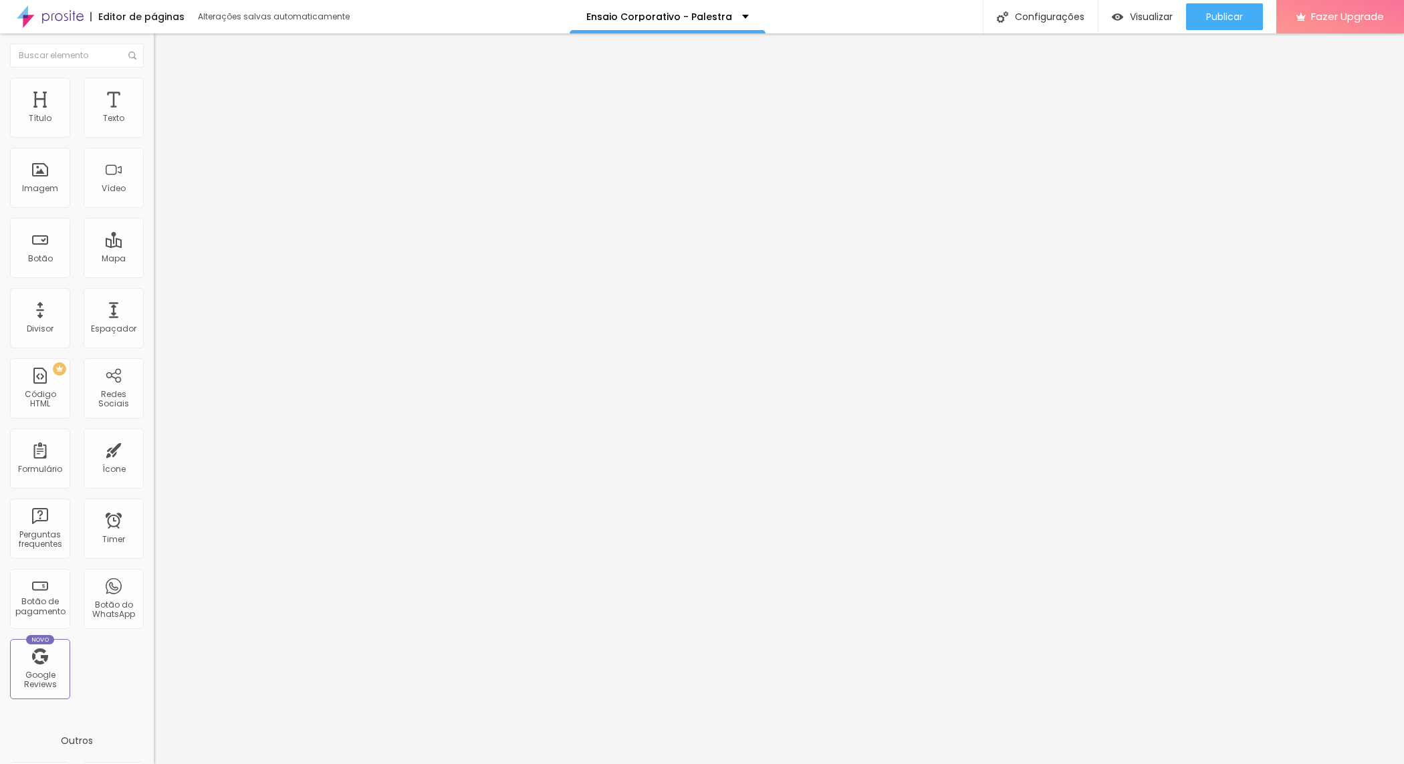
type input "90"
type input "85"
type input "80"
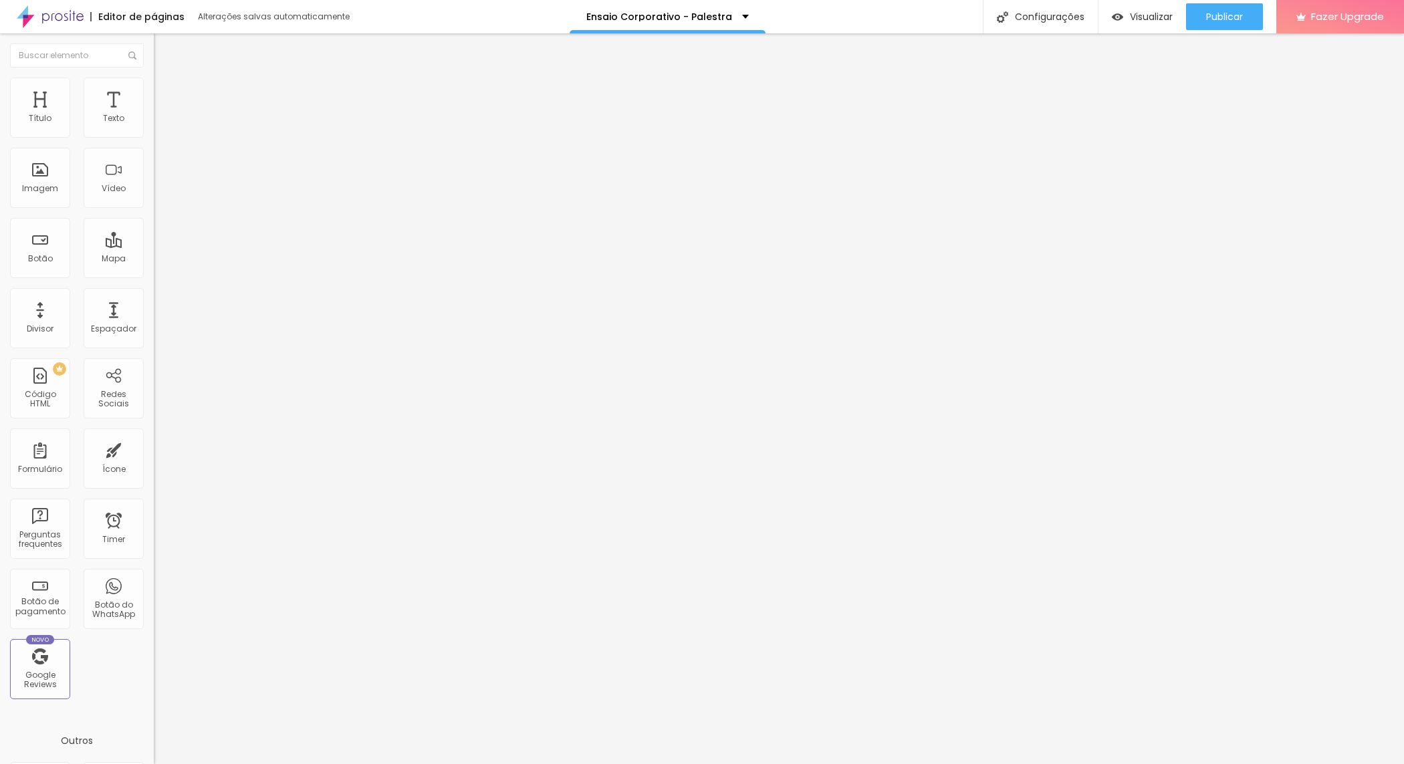
type input "75"
type input "70"
type input "65"
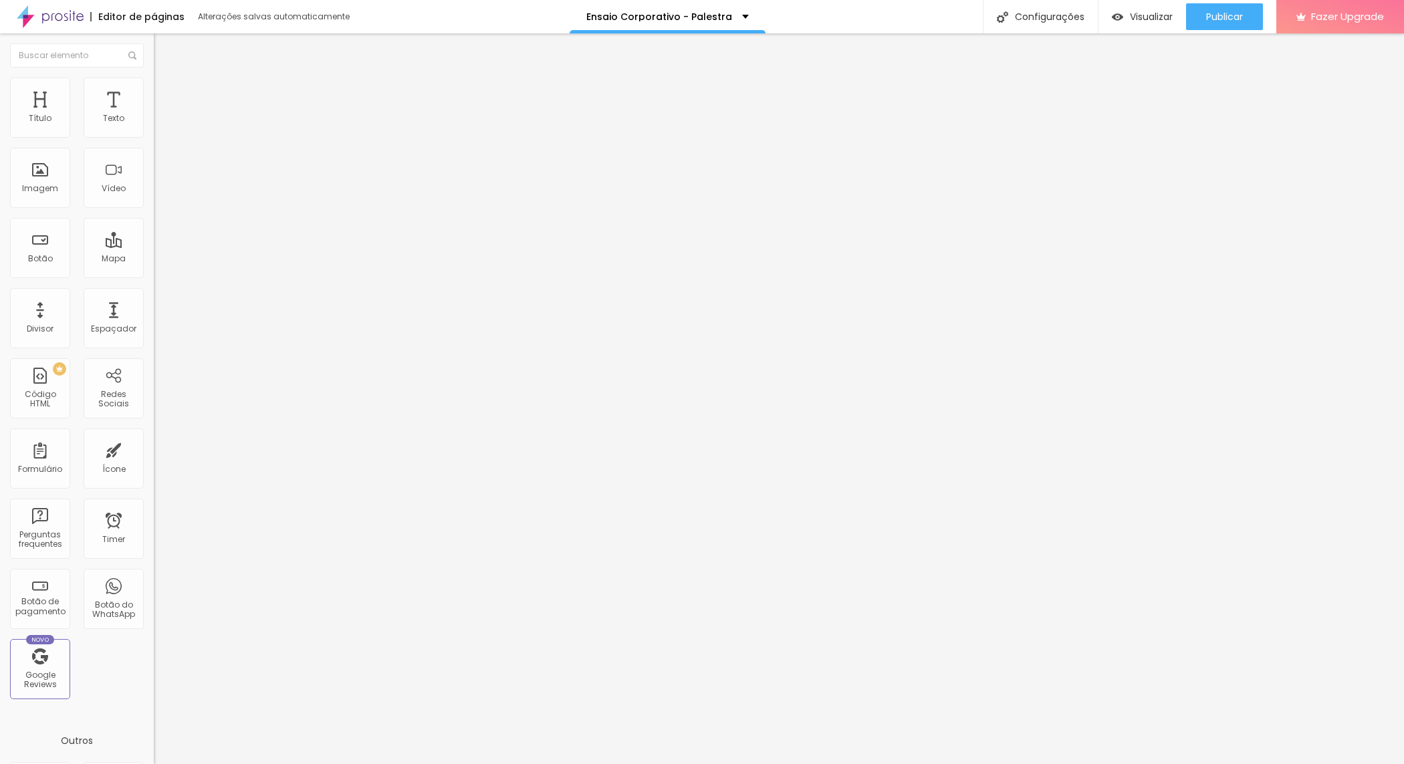
type input "65"
type input "60"
type input "65"
drag, startPoint x: 140, startPoint y: 142, endPoint x: 92, endPoint y: 142, distance: 48.1
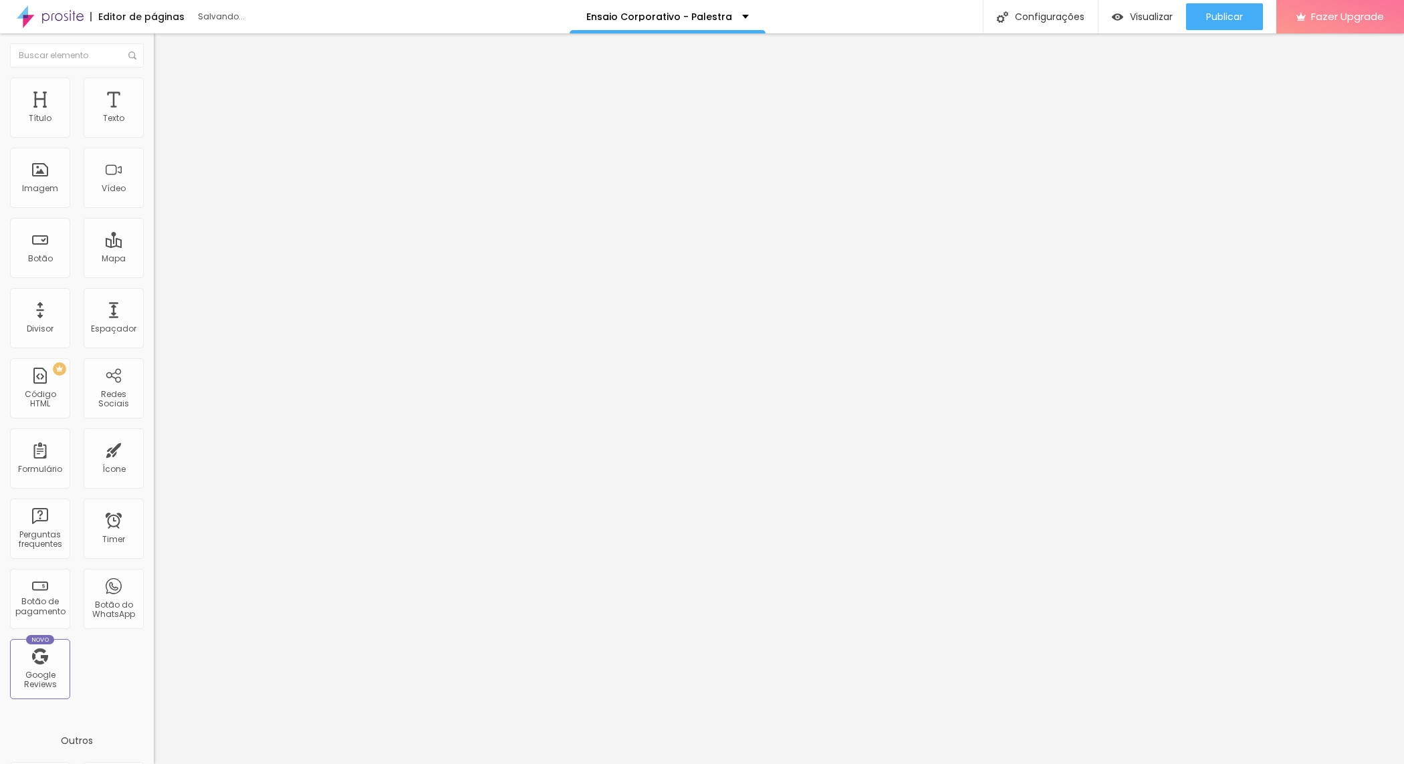
type input "65"
click at [154, 137] on input "range" at bounding box center [197, 131] width 86 height 11
type input "15"
type input "17"
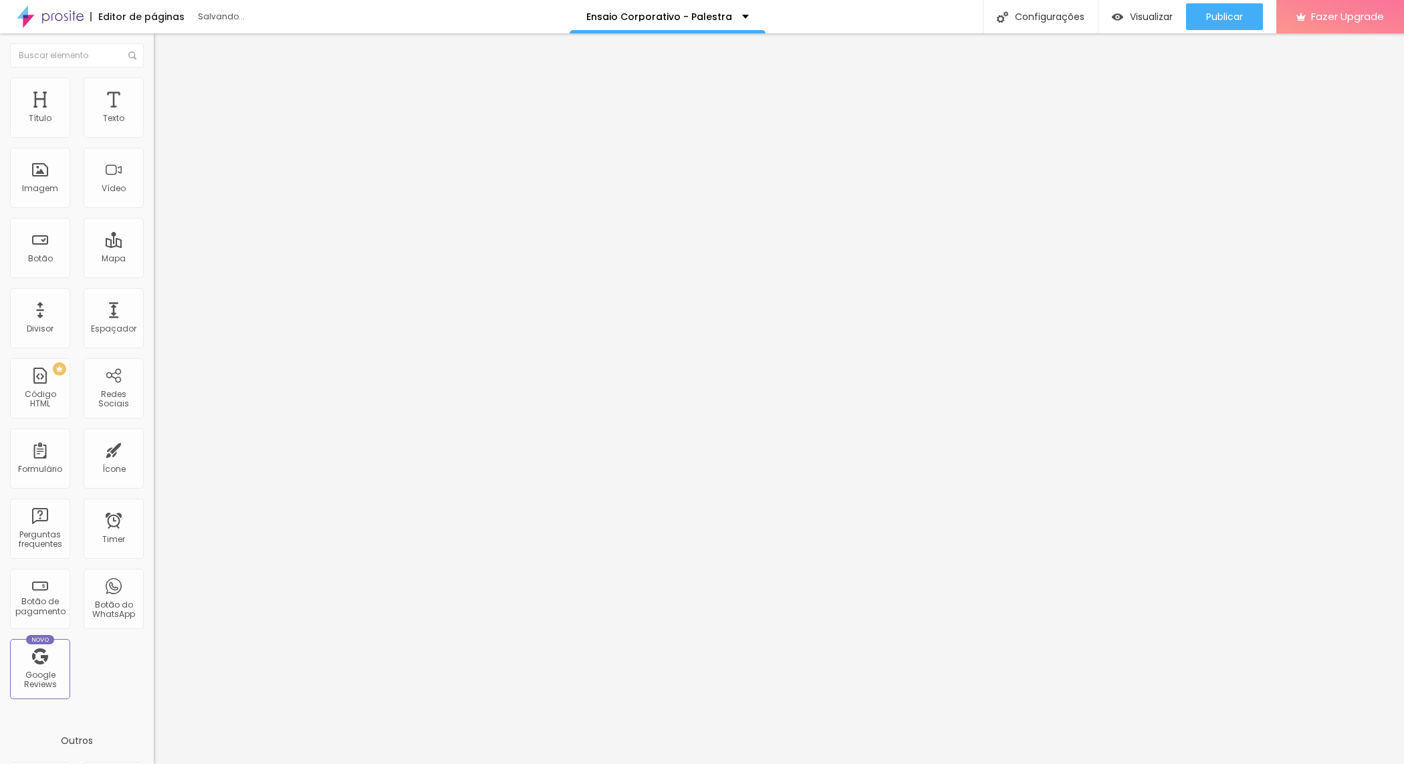
type input "17"
type input "25"
type input "30"
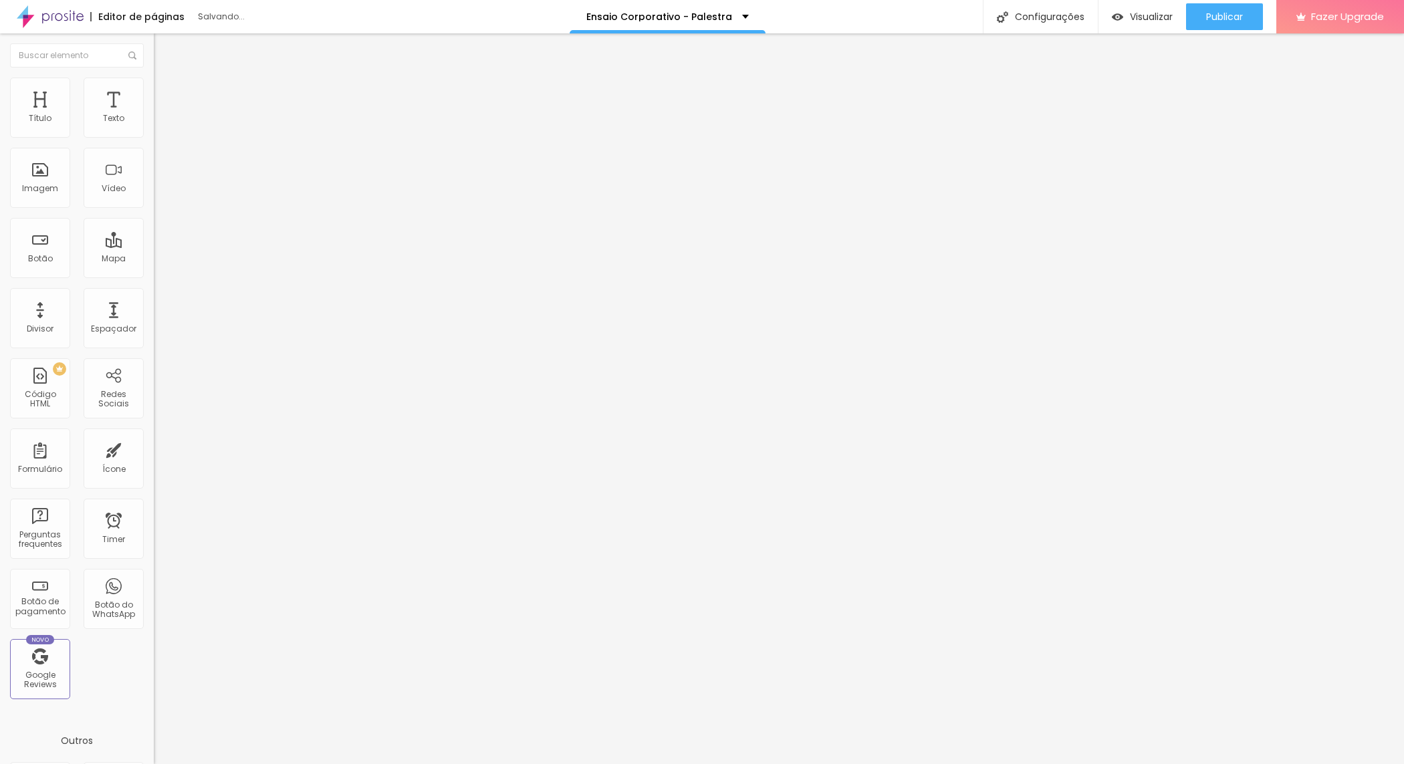
type input "32"
type input "34"
type input "36"
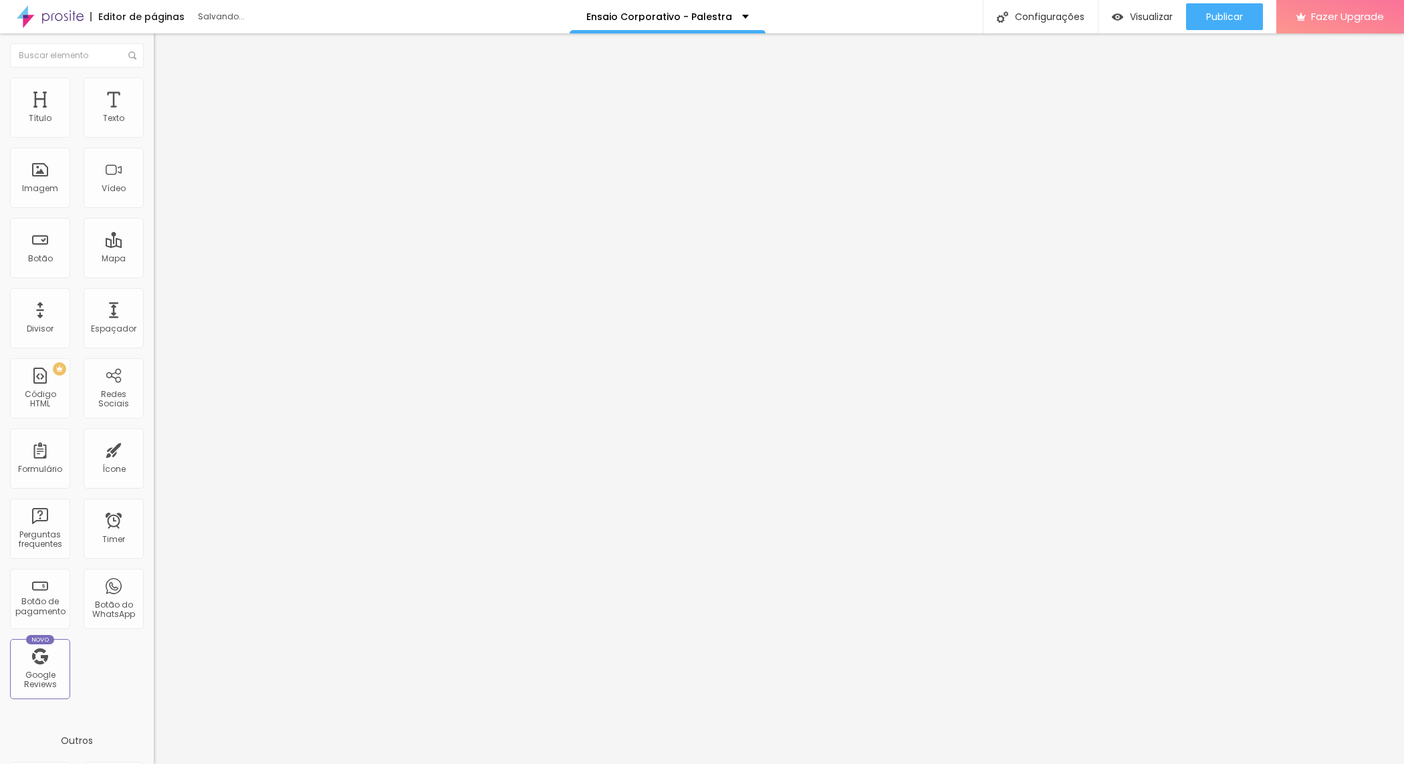
type input "36"
type input "38"
type input "40"
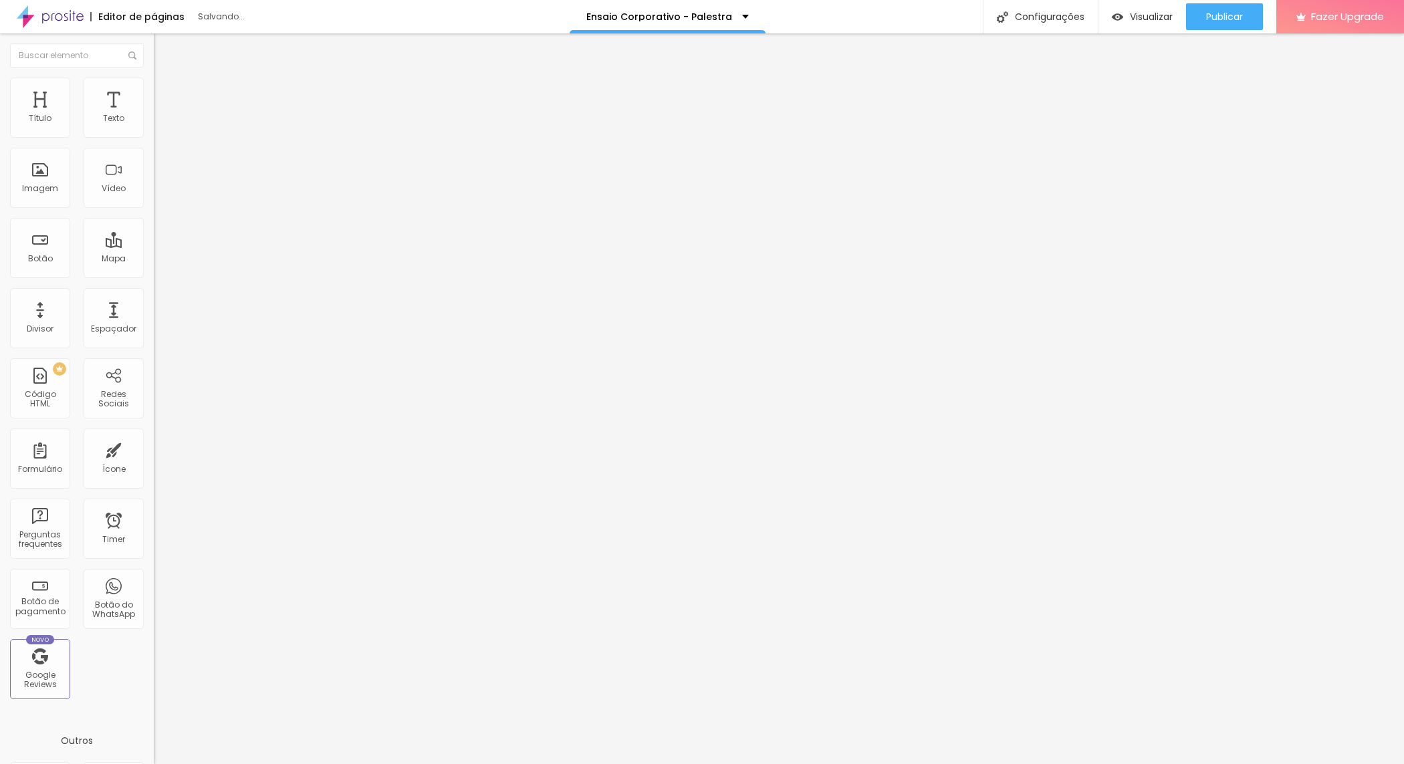
type input "42"
click at [154, 294] on input "range" at bounding box center [197, 299] width 86 height 11
click at [159, 361] on icon "button" at bounding box center [163, 365] width 8 height 8
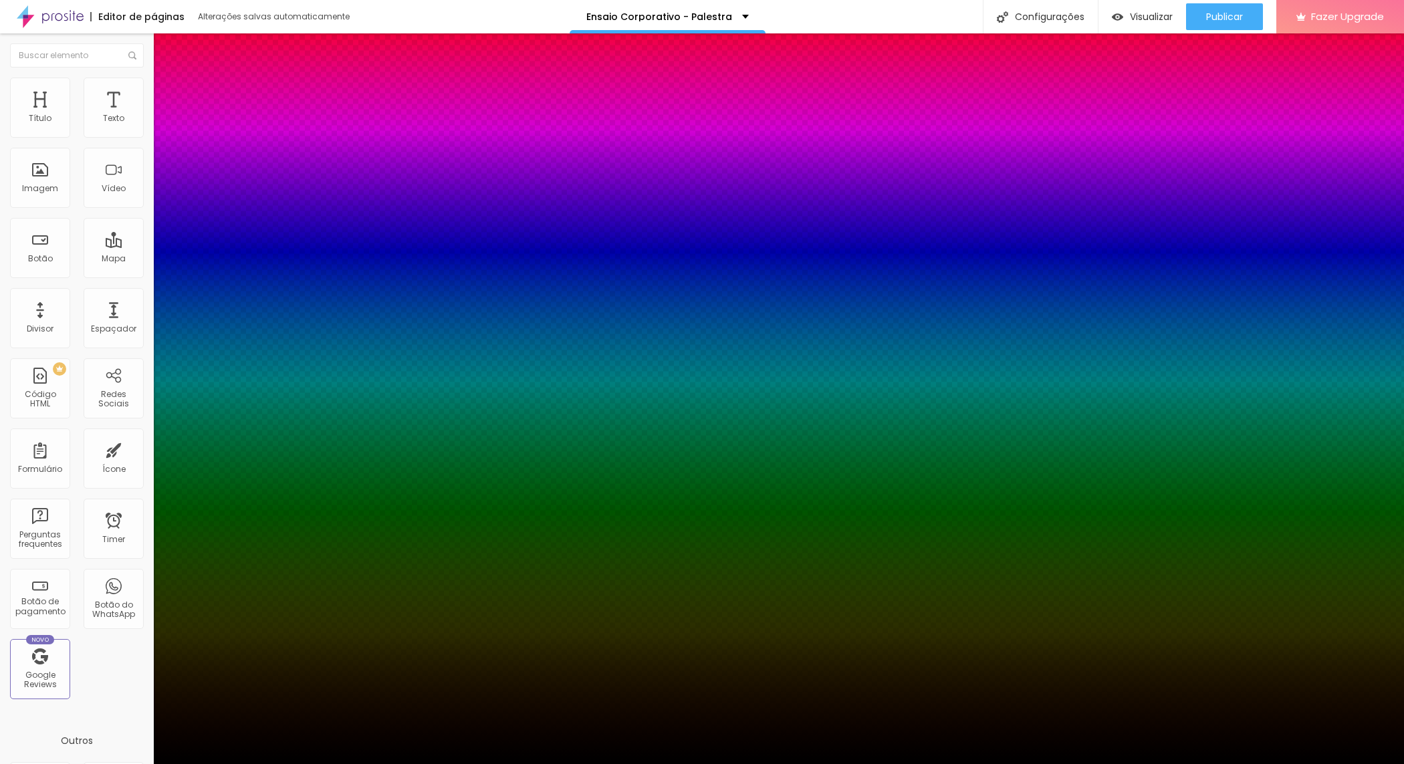
click at [134, 764] on div at bounding box center [702, 764] width 1404 height 0
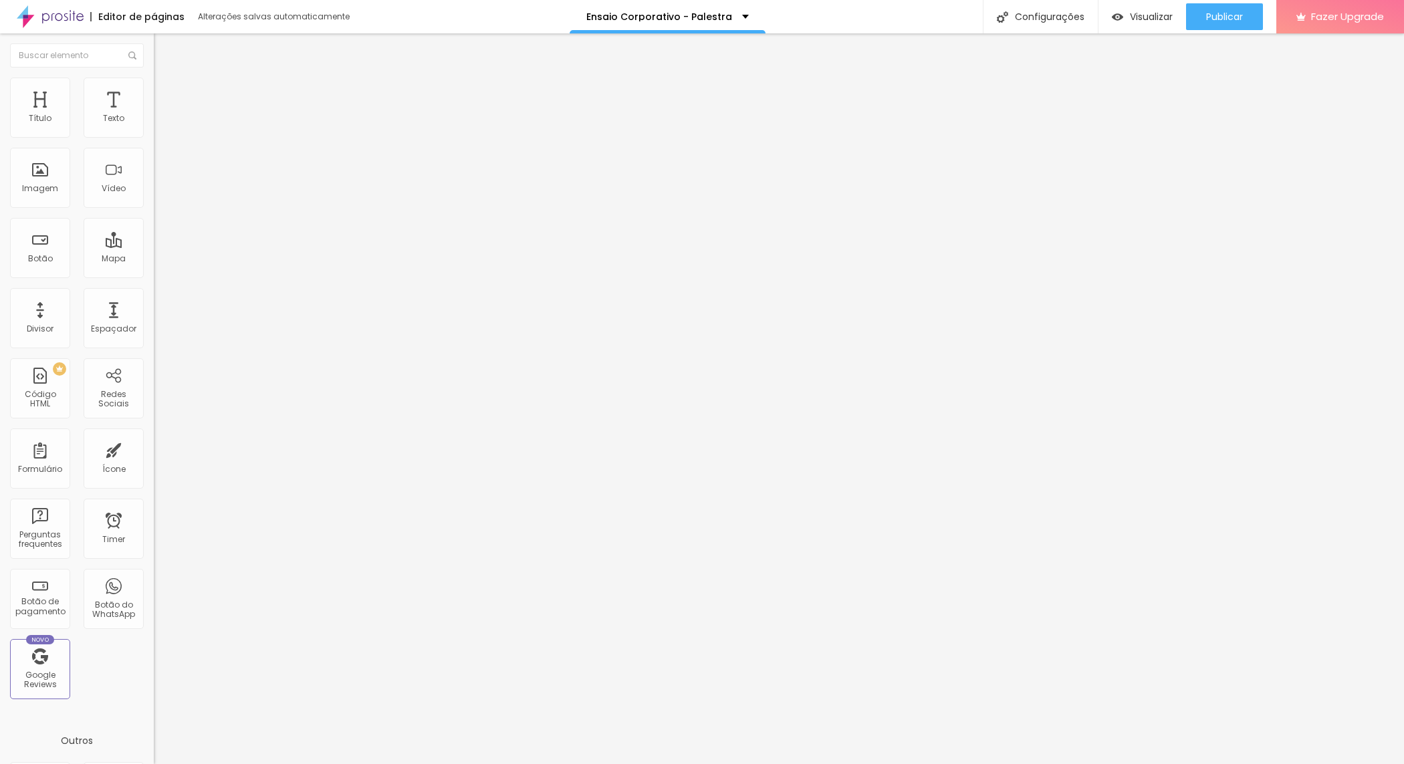
click at [154, 78] on li "Conteúdo" at bounding box center [231, 70] width 154 height 13
click at [154, 209] on span "1:1 Quadrado" at bounding box center [180, 203] width 53 height 11
click at [154, 237] on div "Quadrado 1:1" at bounding box center [231, 230] width 154 height 13
click at [154, 245] on div "Original" at bounding box center [231, 241] width 154 height 8
click at [154, 82] on li "Estilo" at bounding box center [231, 84] width 154 height 13
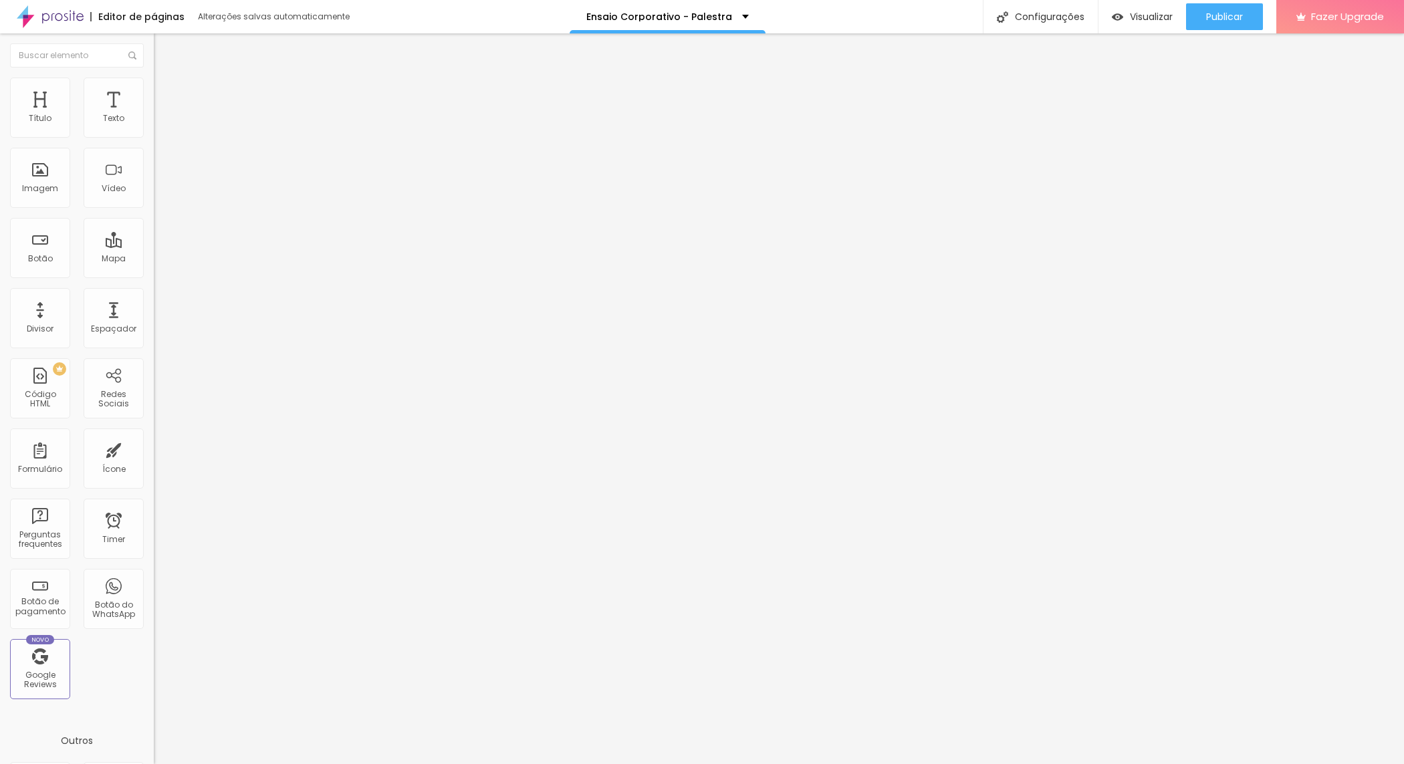
drag, startPoint x: 88, startPoint y: 144, endPoint x: 79, endPoint y: 141, distance: 9.7
click at [154, 137] on input "range" at bounding box center [197, 131] width 86 height 11
click at [1105, 9] on button "Visualizar" at bounding box center [1143, 16] width 88 height 27
click at [159, 124] on icon "button" at bounding box center [163, 120] width 8 height 8
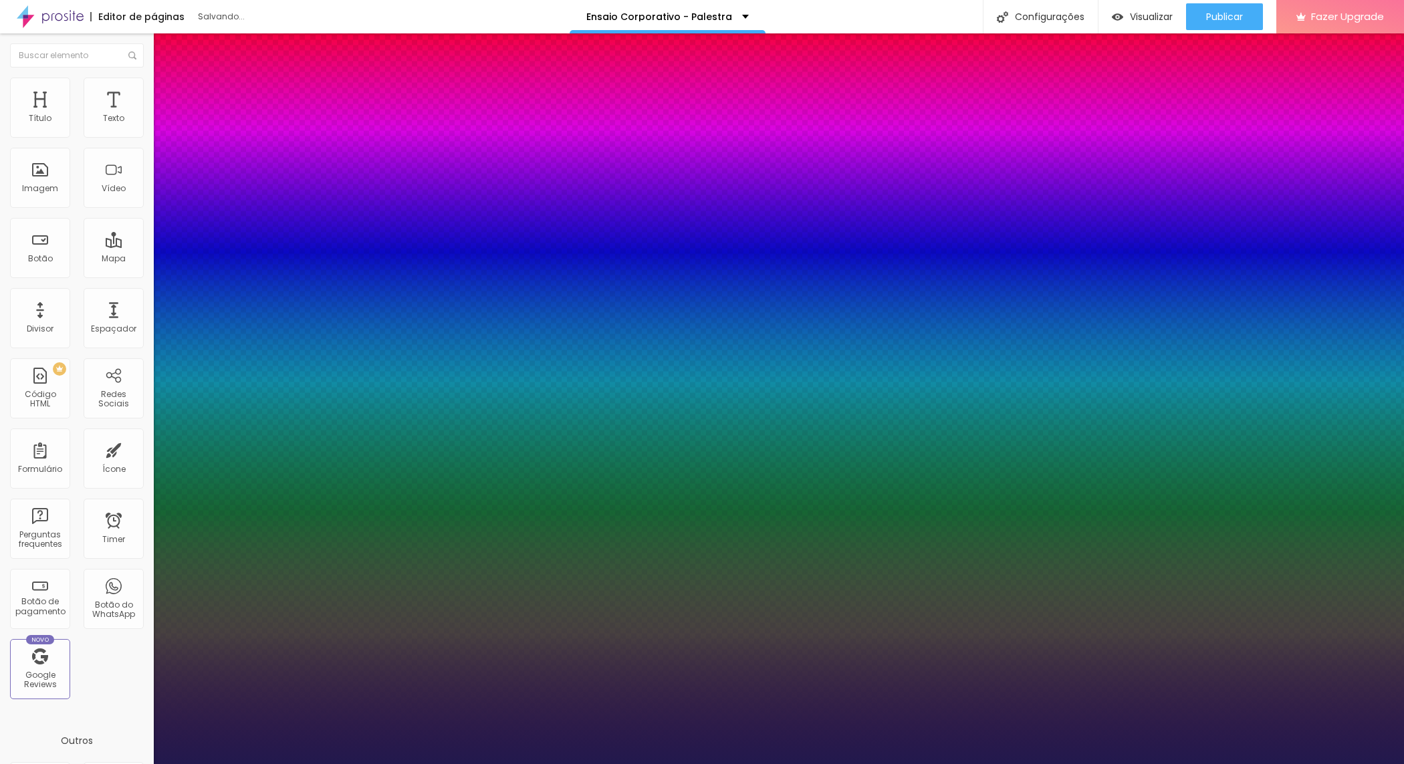
drag, startPoint x: 181, startPoint y: 224, endPoint x: 206, endPoint y: 225, distance: 25.4
click at [593, 764] on div at bounding box center [702, 764] width 1404 height 0
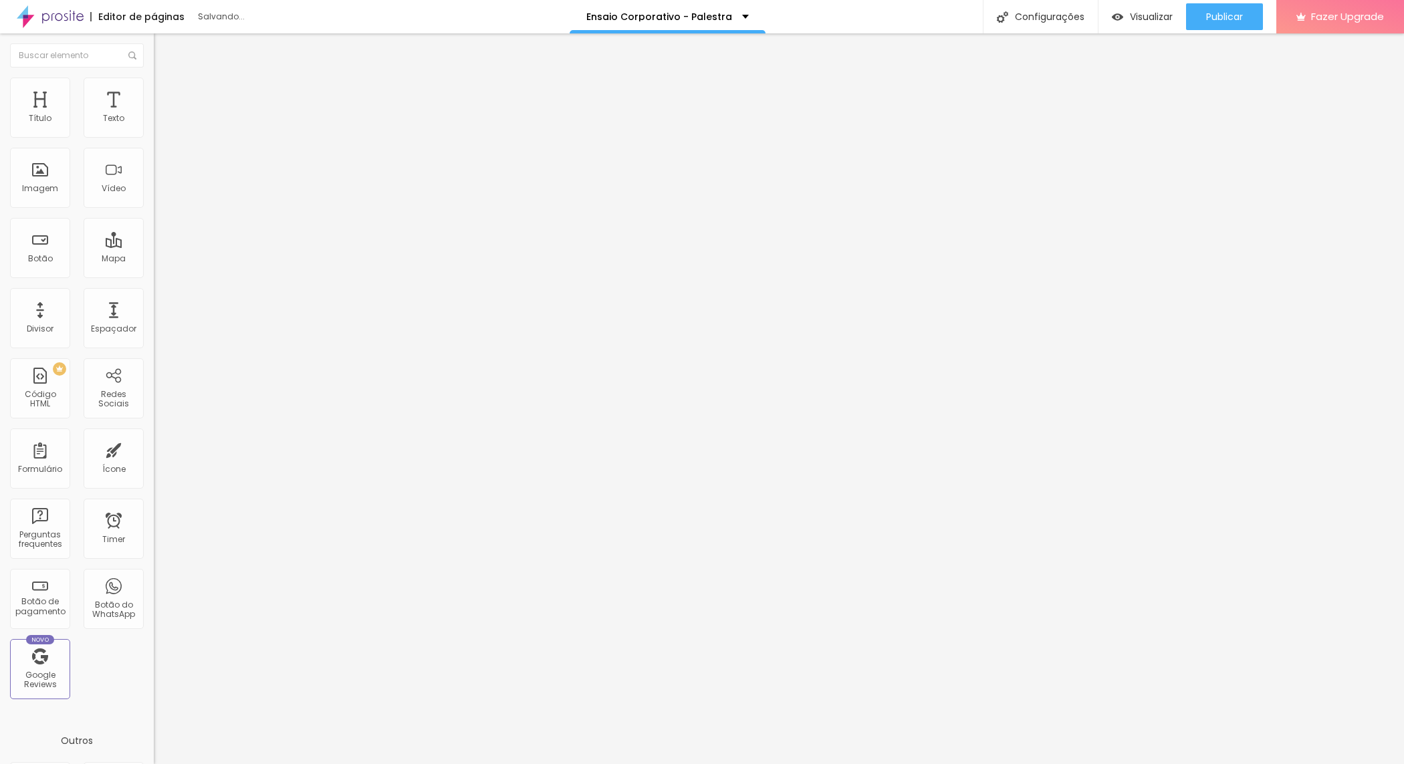
click at [154, 246] on input "range" at bounding box center [197, 251] width 86 height 11
click at [154, 80] on img at bounding box center [160, 84] width 12 height 12
drag, startPoint x: 138, startPoint y: 141, endPoint x: 114, endPoint y: 140, distance: 24.1
click at [154, 137] on input "range" at bounding box center [197, 131] width 86 height 11
click at [1048, 20] on div "Configurações" at bounding box center [1040, 16] width 115 height 33
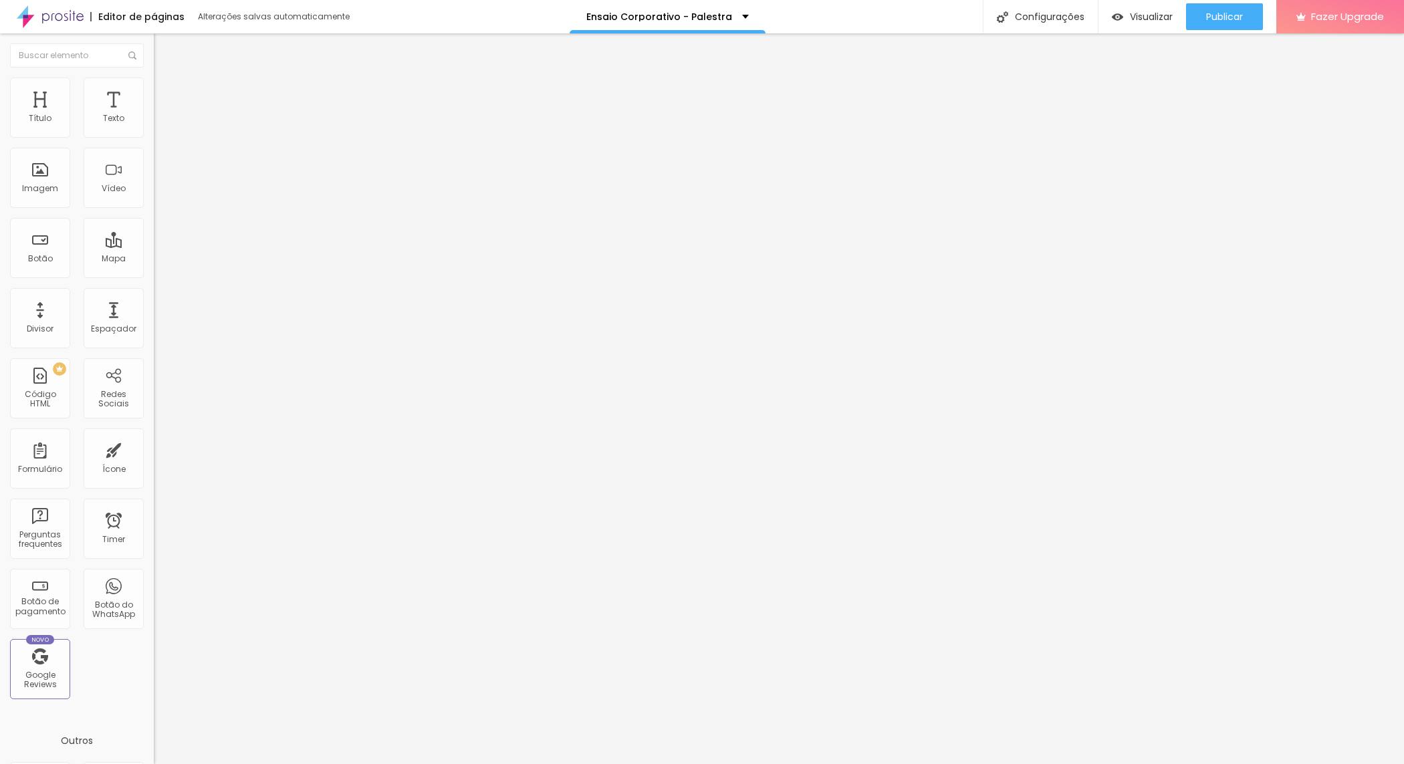
click at [939, 764] on div at bounding box center [702, 778] width 1404 height 12
click at [1208, 17] on span "Publicar" at bounding box center [1224, 16] width 37 height 11
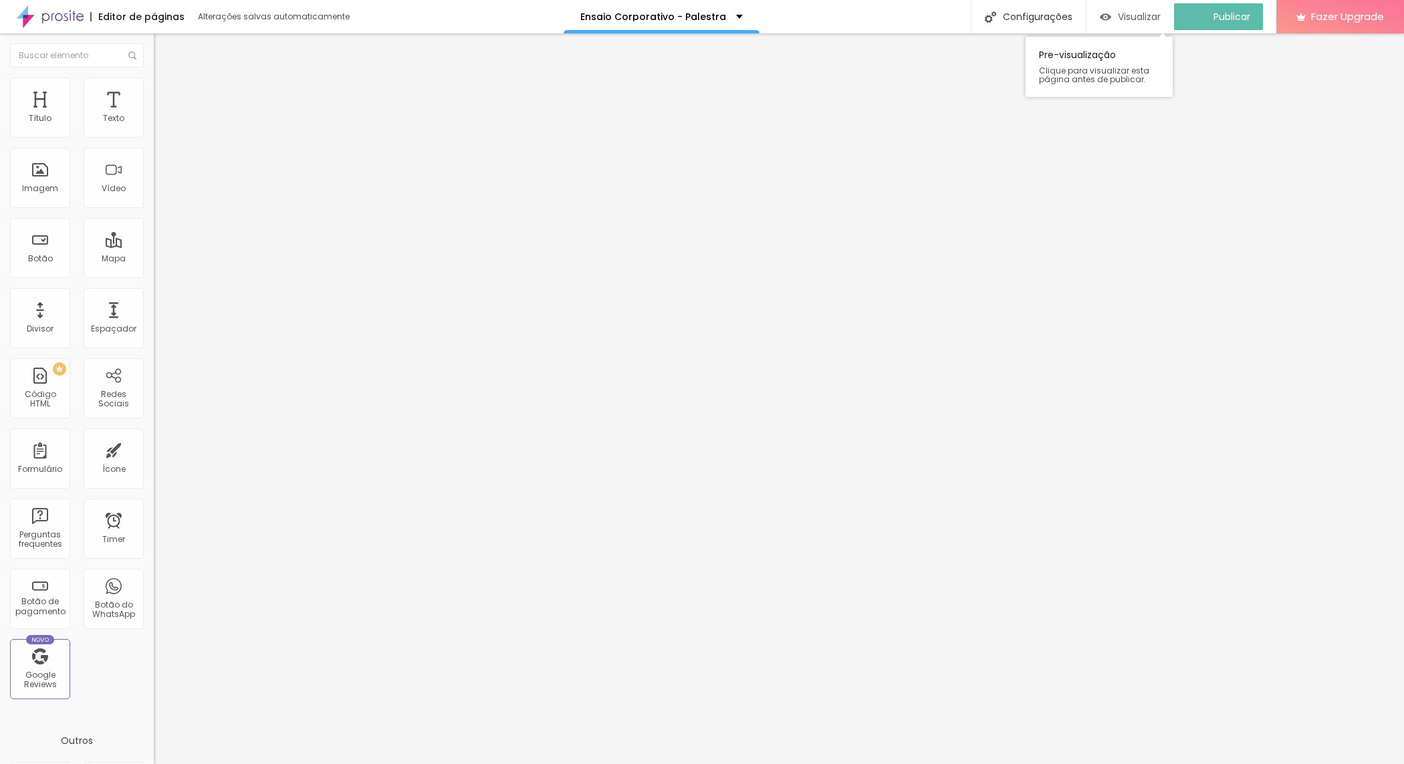
click at [1152, 11] on span "Visualizar" at bounding box center [1139, 16] width 43 height 11
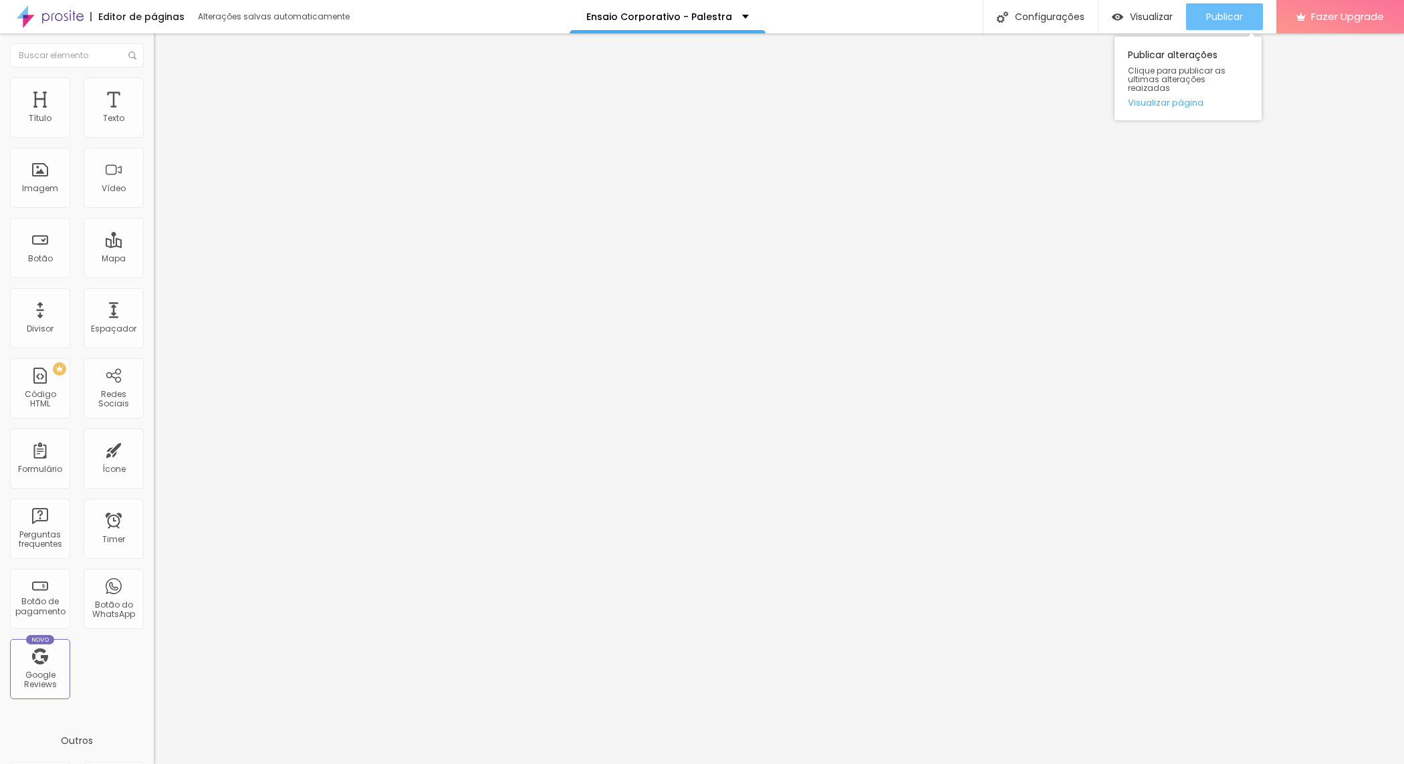
click at [1224, 18] on span "Publicar" at bounding box center [1224, 16] width 37 height 11
click at [51, 17] on img at bounding box center [50, 16] width 67 height 33
click at [1218, 12] on span "Publicar" at bounding box center [1224, 16] width 37 height 11
click at [1153, 13] on span "Visualizar" at bounding box center [1151, 16] width 43 height 11
click at [1151, 12] on span "Visualizar" at bounding box center [1151, 16] width 43 height 11
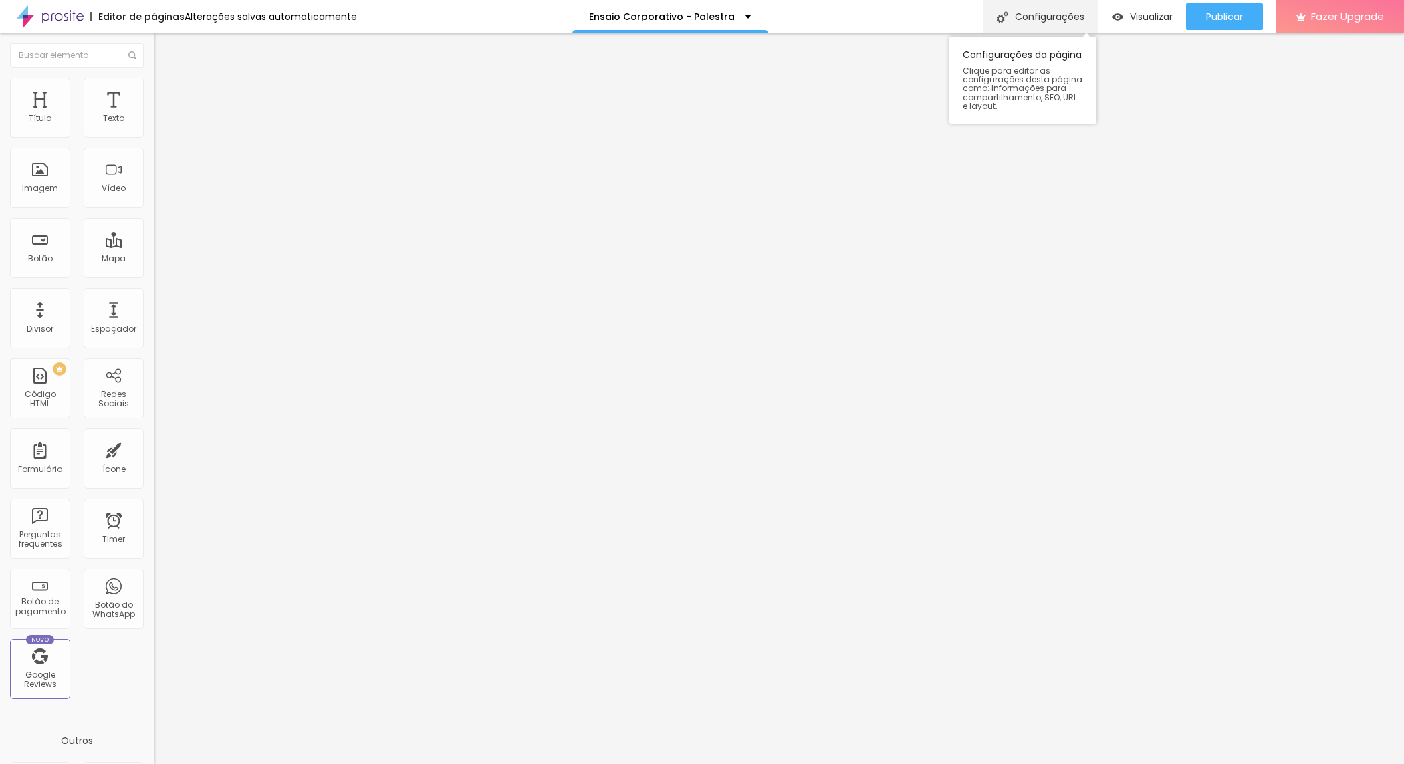
click at [1018, 20] on div "Configurações" at bounding box center [1040, 16] width 115 height 33
click at [946, 764] on div at bounding box center [702, 778] width 1404 height 12
click at [721, 14] on p "Ensaio Corporativo - Palestra" at bounding box center [662, 16] width 146 height 9
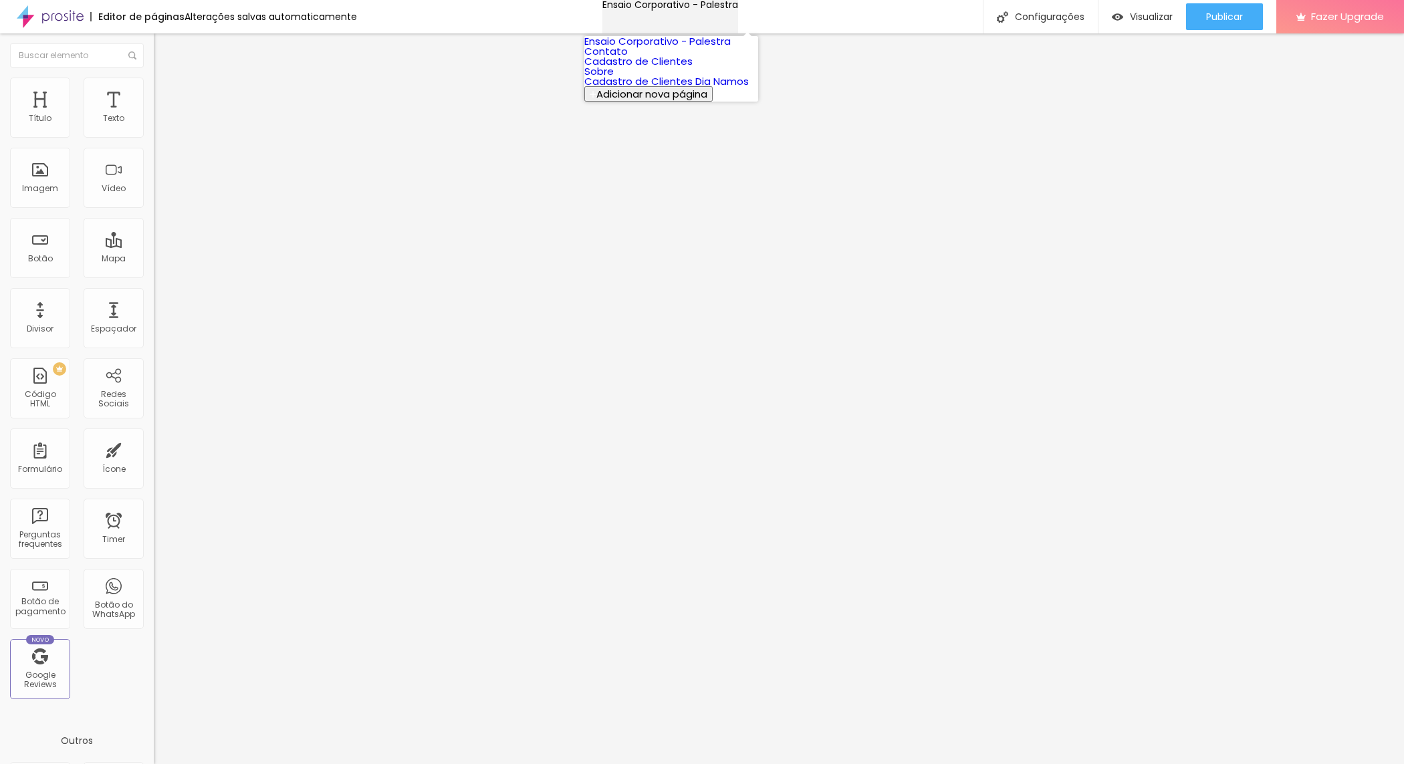
click at [727, 9] on div "Ensaio Corporativo - Palestra" at bounding box center [670, 4] width 136 height 9
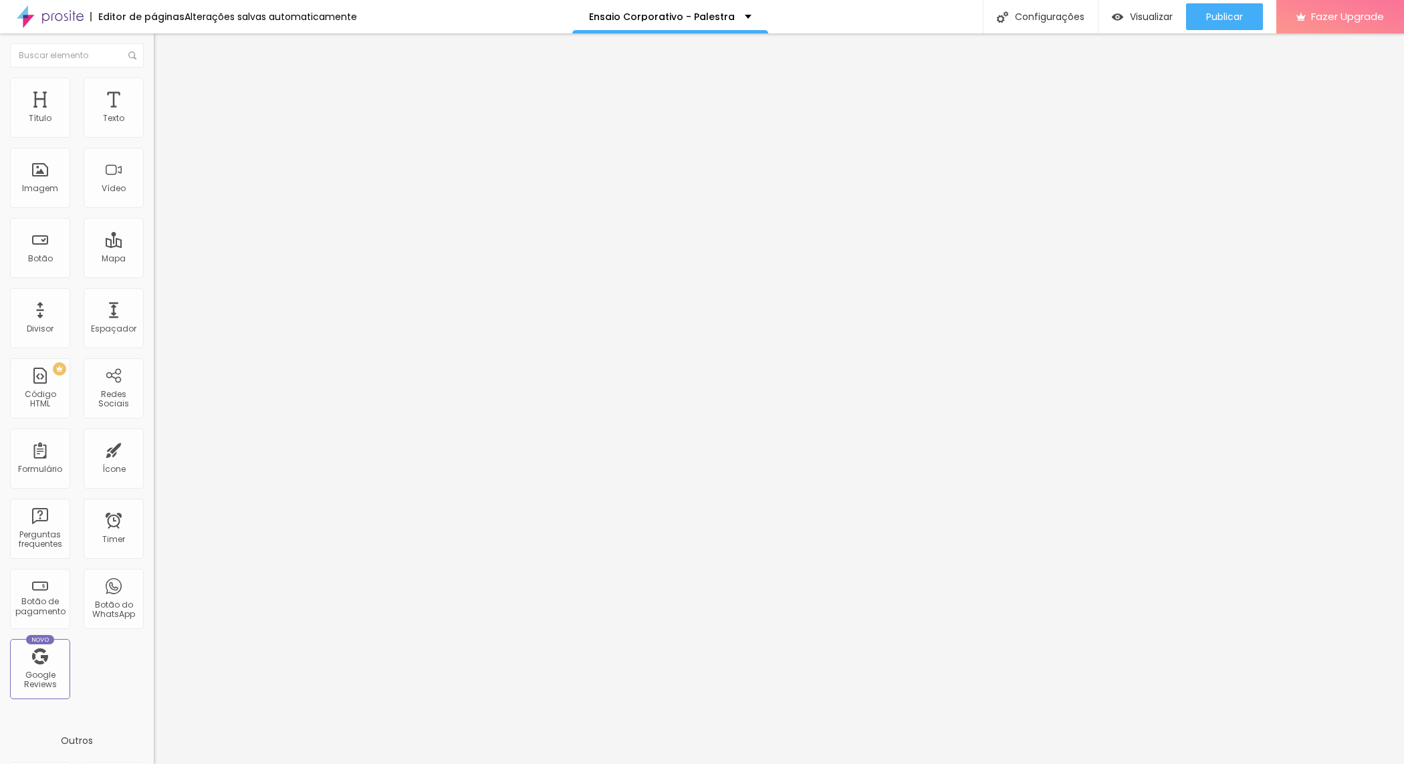
click at [44, 17] on img at bounding box center [50, 16] width 67 height 33
click at [1141, 18] on span "Visualizar" at bounding box center [1151, 16] width 43 height 11
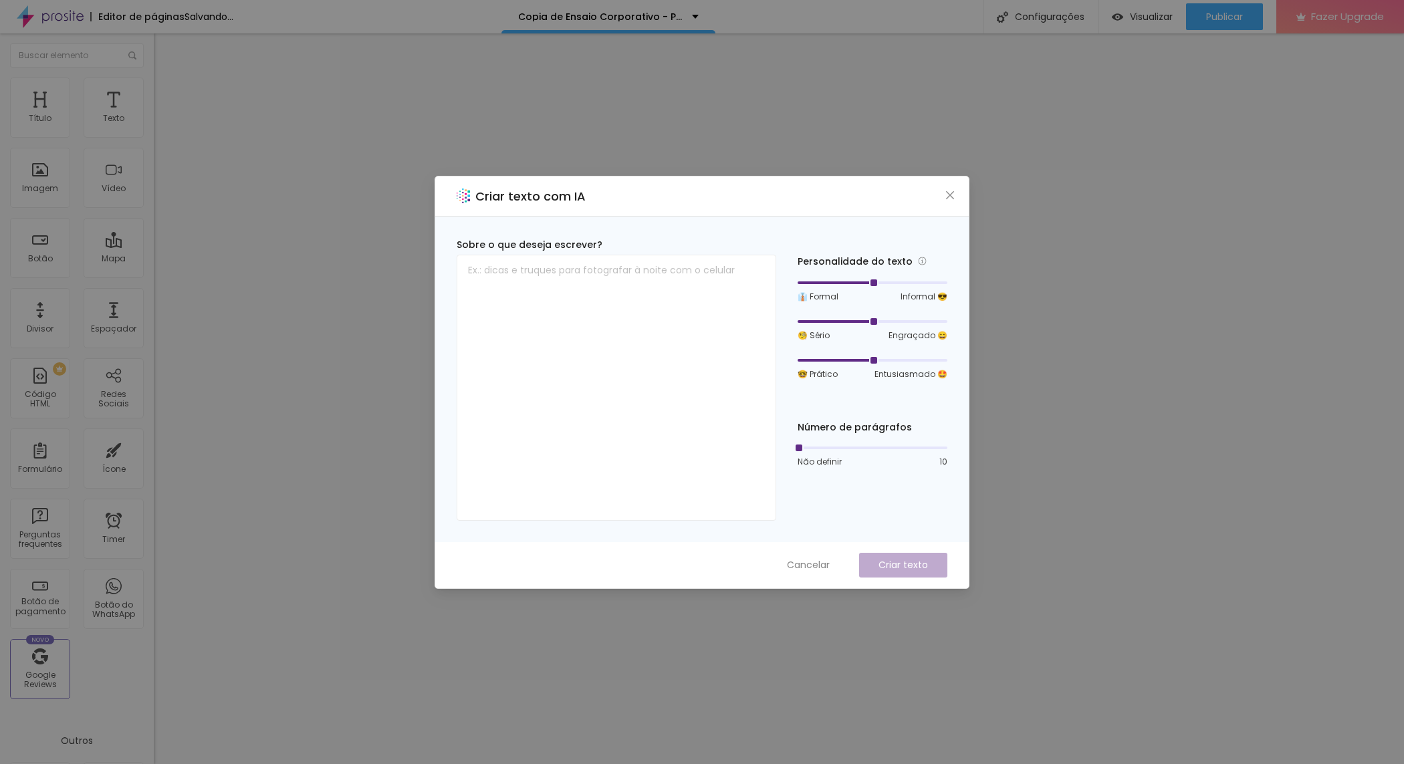
click at [1297, 488] on div "Criar texto com IA Sobre o que deseja escrever? Personalidade do texto 👔 Formal…" at bounding box center [702, 382] width 1404 height 764
click at [1151, 506] on div "Criar texto com IA Sobre o que deseja escrever? Personalidade do texto 👔 Formal…" at bounding box center [702, 382] width 1404 height 764
click at [947, 195] on icon "close" at bounding box center [950, 195] width 11 height 11
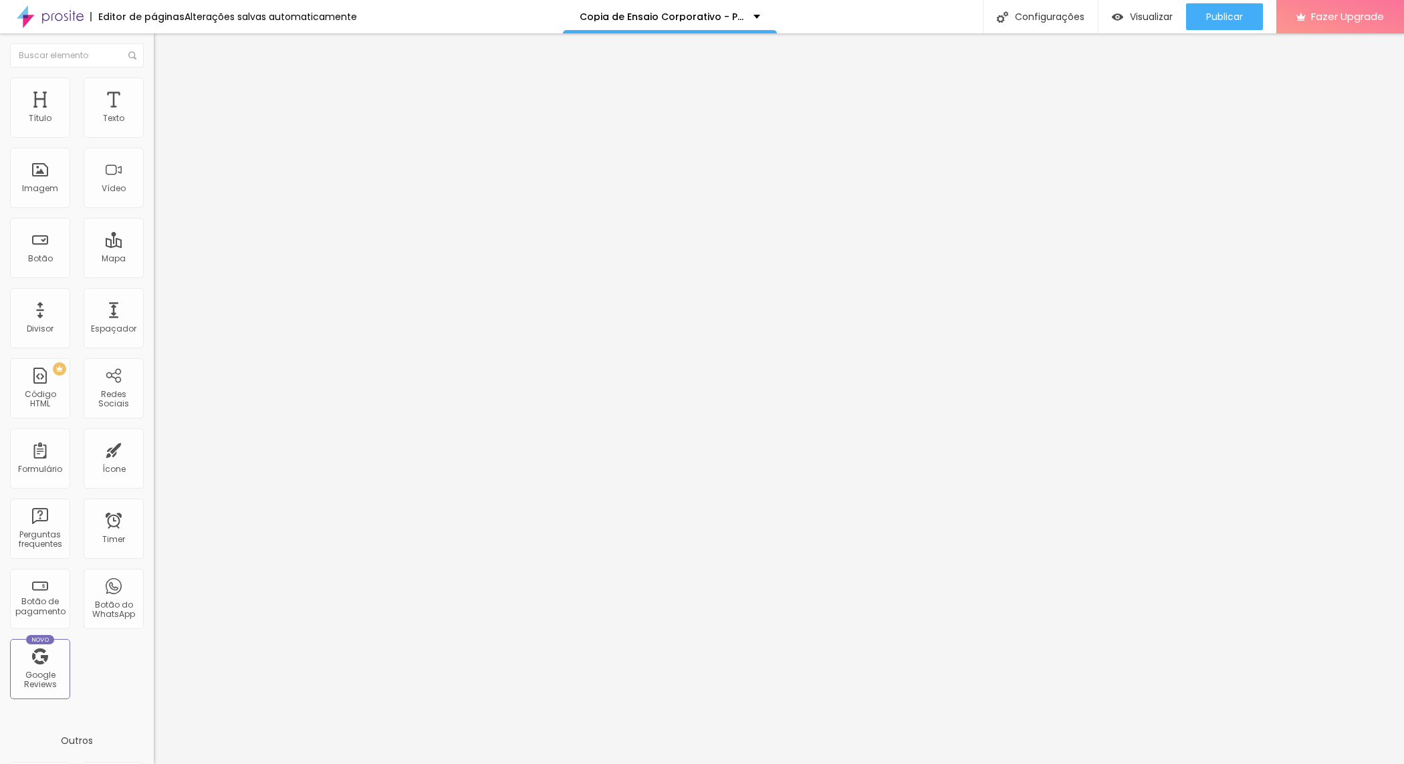
click at [166, 92] on span "Estilo" at bounding box center [176, 86] width 21 height 11
click at [154, 91] on li "Avançado" at bounding box center [231, 97] width 154 height 13
click at [154, 92] on ul "Conteúdo Estilo Avançado" at bounding box center [231, 84] width 154 height 40
click at [154, 88] on li "Estilo" at bounding box center [231, 84] width 154 height 13
click at [166, 94] on span "Avançado" at bounding box center [188, 99] width 44 height 11
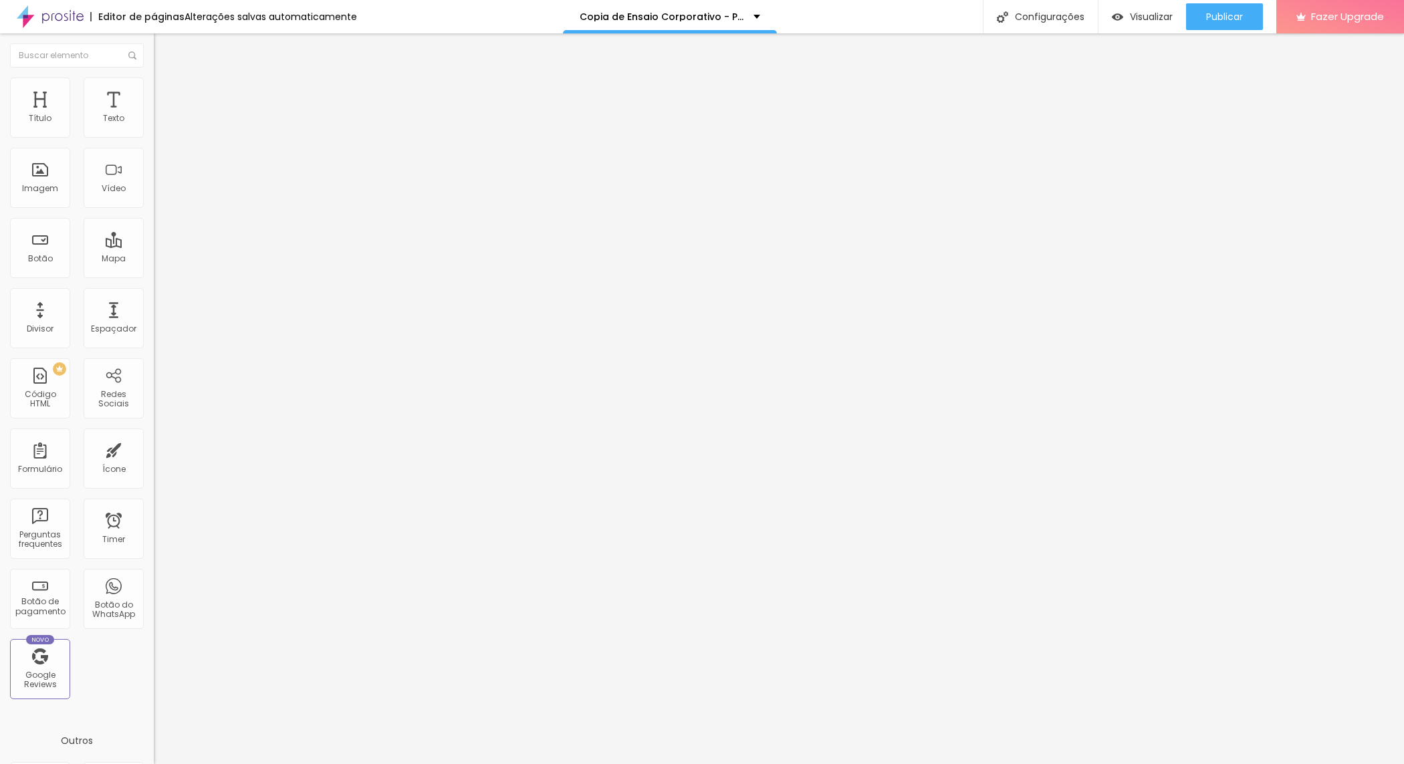
click at [154, 89] on li "Estilo" at bounding box center [231, 84] width 154 height 13
click at [154, 78] on li "Conteúdo" at bounding box center [231, 70] width 154 height 13
click at [117, 595] on div "Botão do WhatsApp" at bounding box center [114, 599] width 60 height 60
click at [92, 614] on div "Botão do WhatsApp" at bounding box center [113, 609] width 53 height 19
click at [1208, 18] on span "Publicar" at bounding box center [1224, 16] width 37 height 11
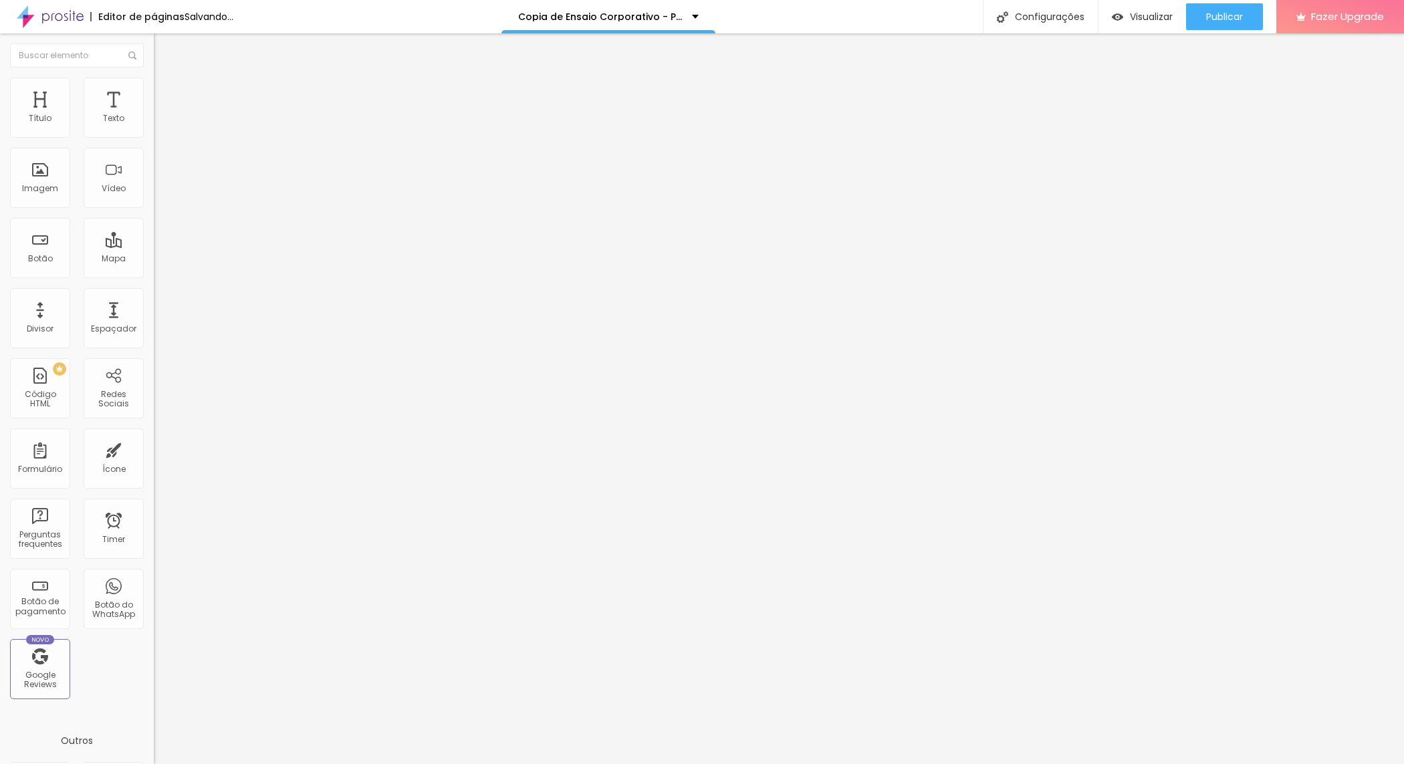
click at [154, 115] on span "Trocar imagem" at bounding box center [190, 109] width 73 height 11
click at [166, 92] on span "Estilo" at bounding box center [176, 86] width 21 height 11
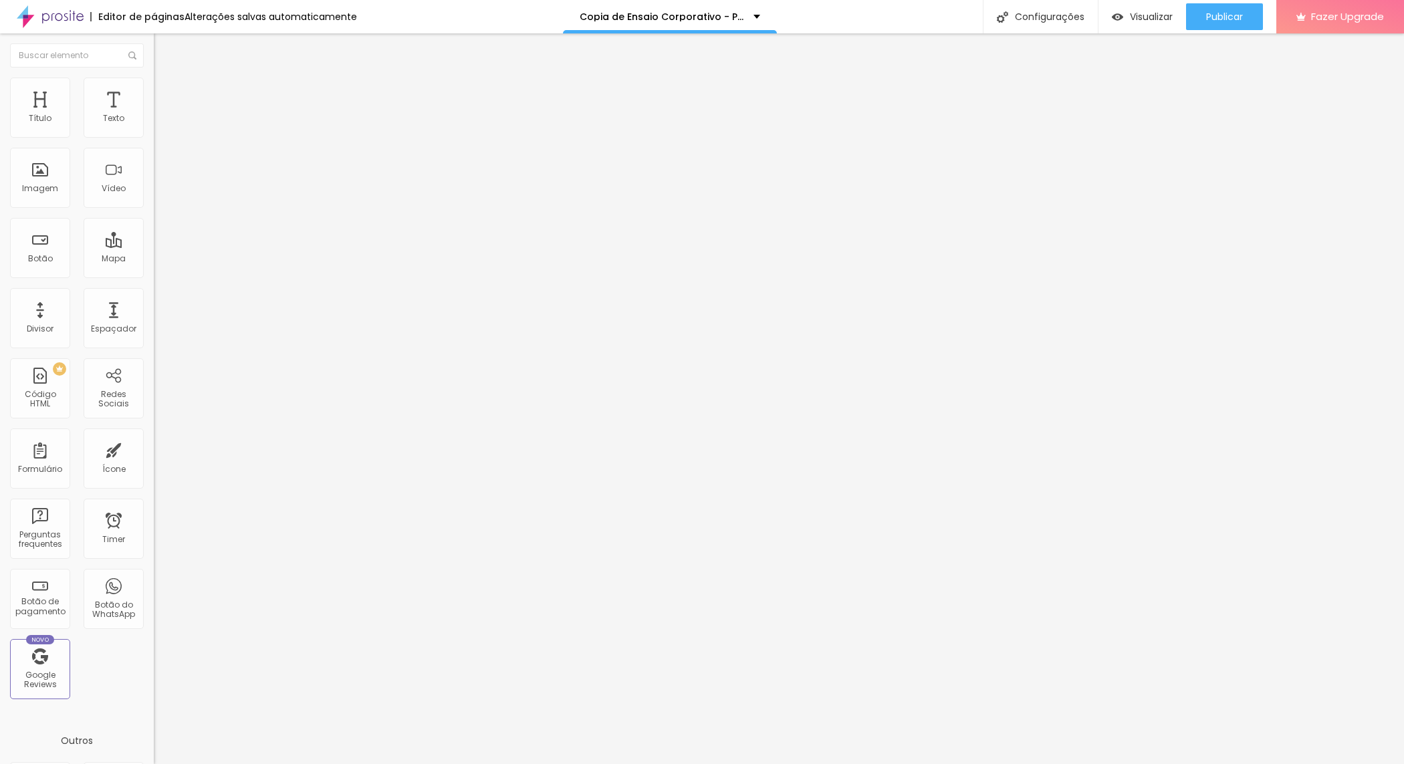
click at [154, 76] on img at bounding box center [160, 70] width 12 height 12
click at [154, 209] on span "Original" at bounding box center [170, 203] width 32 height 11
click at [154, 232] on div "Quadrado 1:1" at bounding box center [231, 228] width 154 height 8
click at [154, 217] on span "Cinema" at bounding box center [170, 211] width 33 height 11
click at [154, 246] on span "Original" at bounding box center [170, 240] width 32 height 11
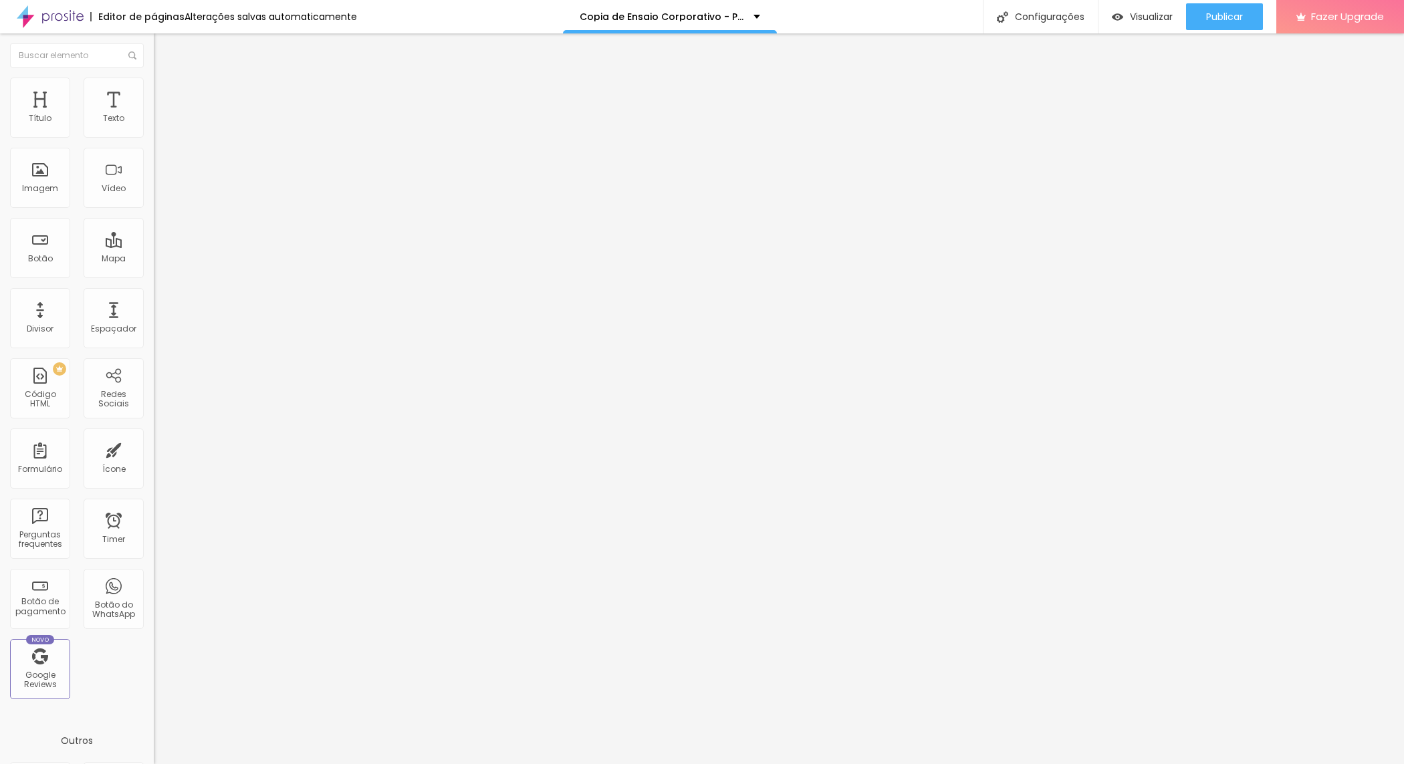
click at [154, 115] on span "Trocar imagem" at bounding box center [190, 109] width 73 height 11
click at [164, 51] on img "button" at bounding box center [169, 48] width 11 height 11
click at [154, 115] on span "Adicionar imagem" at bounding box center [197, 109] width 86 height 11
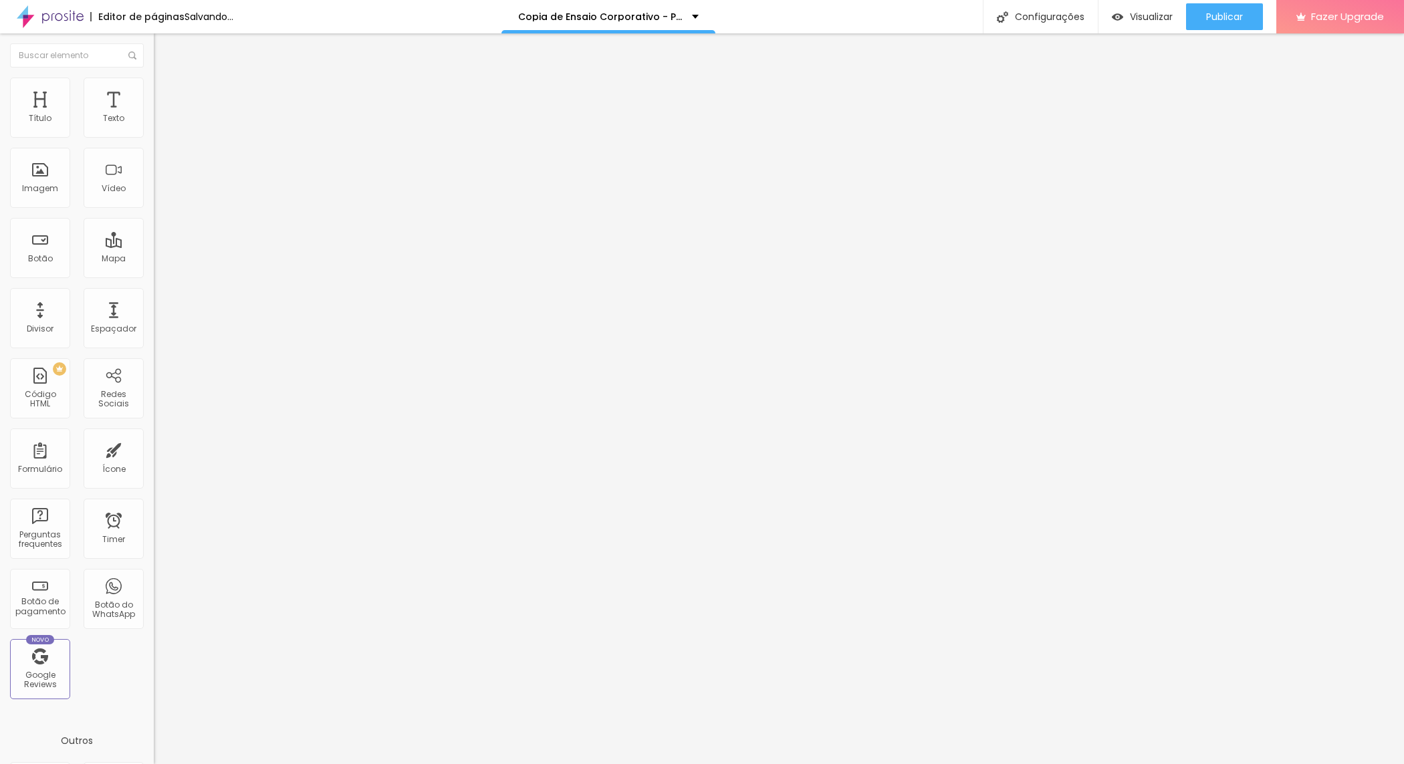
click at [166, 90] on span "Estilo" at bounding box center [176, 86] width 21 height 11
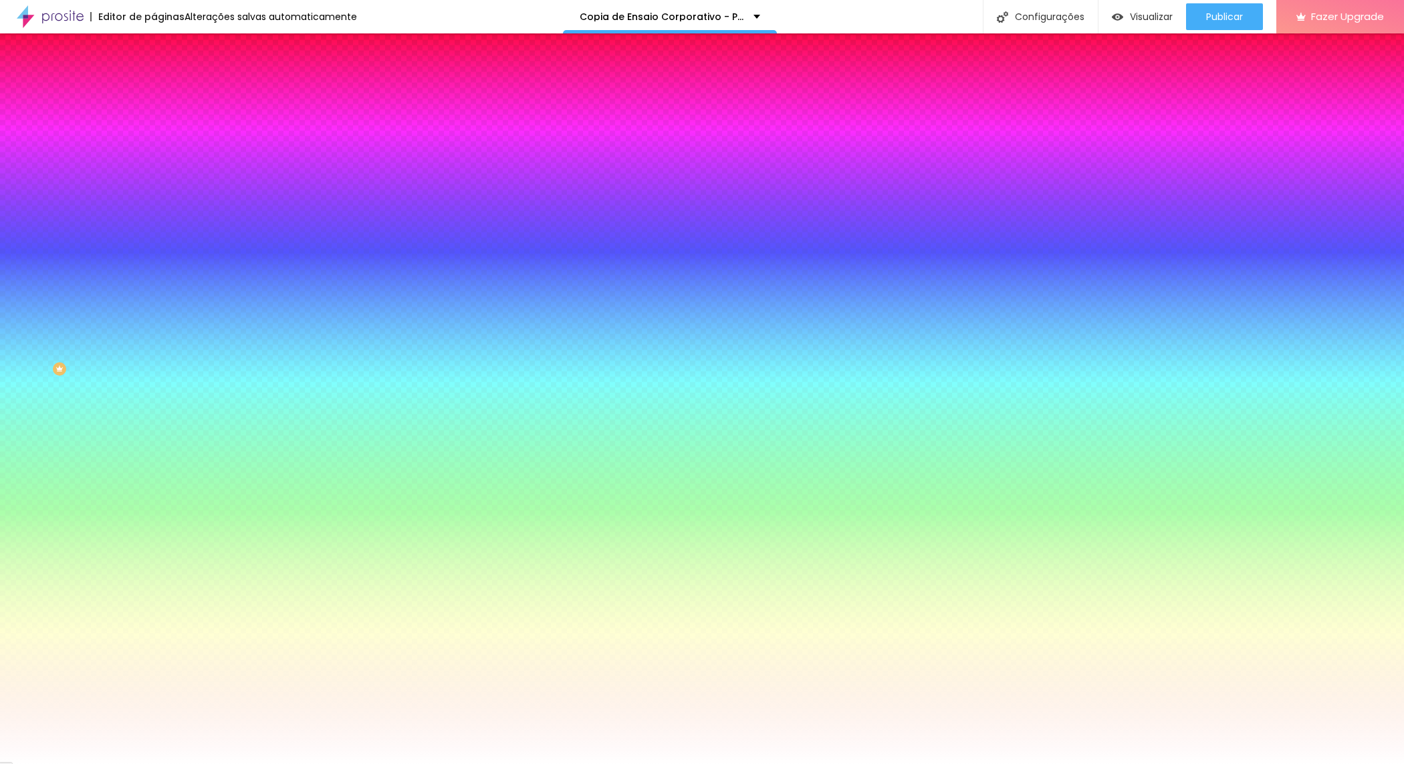
click at [159, 124] on icon "button" at bounding box center [163, 118] width 9 height 9
click at [154, 129] on input "#FFFFFF" at bounding box center [234, 134] width 160 height 13
click at [154, 132] on input "#FFFFFF" at bounding box center [234, 134] width 160 height 13
click at [154, 112] on div "Cor de fundo" at bounding box center [231, 108] width 154 height 8
click at [159, 124] on icon "button" at bounding box center [163, 118] width 9 height 9
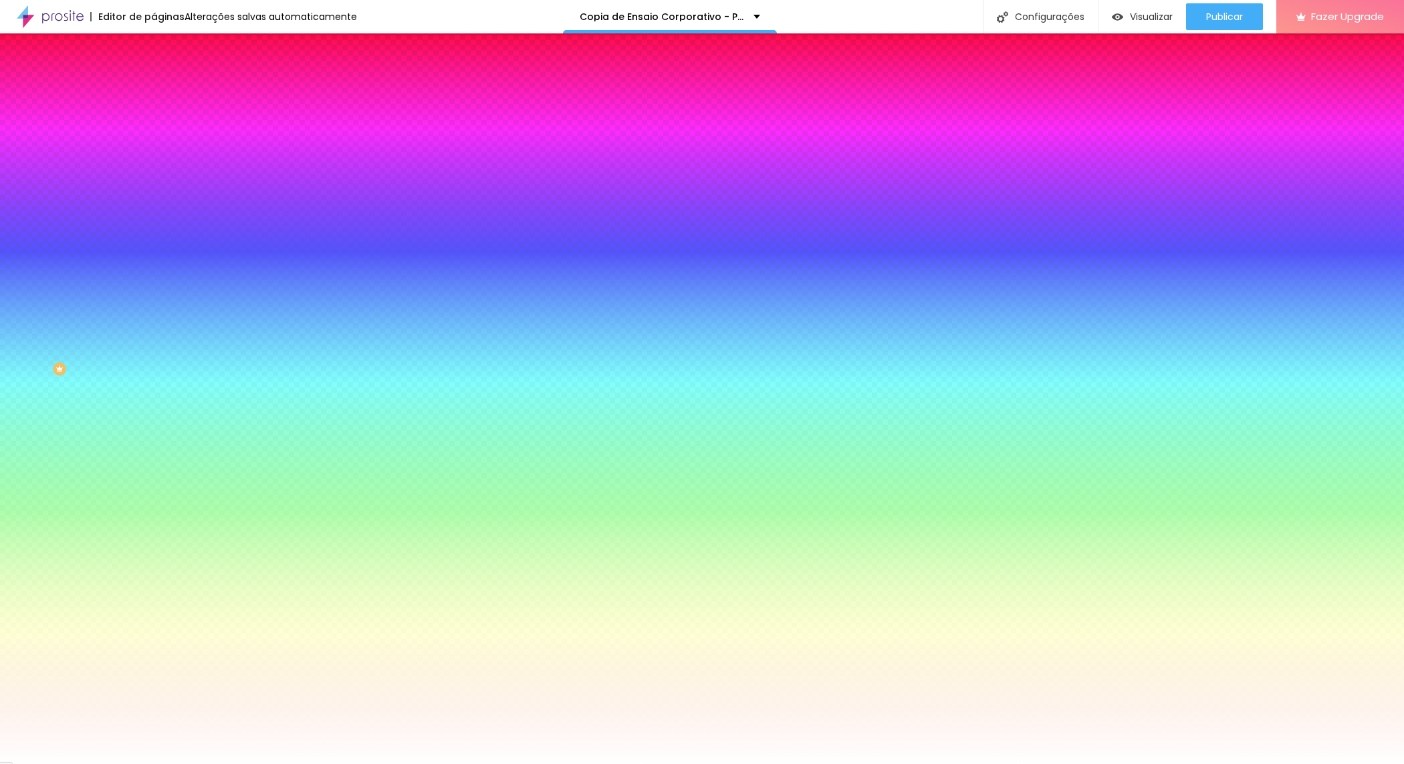
drag, startPoint x: 115, startPoint y: 131, endPoint x: 100, endPoint y: 131, distance: 14.7
click at [154, 131] on input "#FFFFFF" at bounding box center [234, 134] width 160 height 13
drag, startPoint x: 134, startPoint y: 131, endPoint x: 114, endPoint y: 132, distance: 19.4
click at [154, 131] on input "#FFFFFF" at bounding box center [234, 134] width 160 height 13
click at [154, 132] on input "#FFFFFF" at bounding box center [234, 134] width 160 height 13
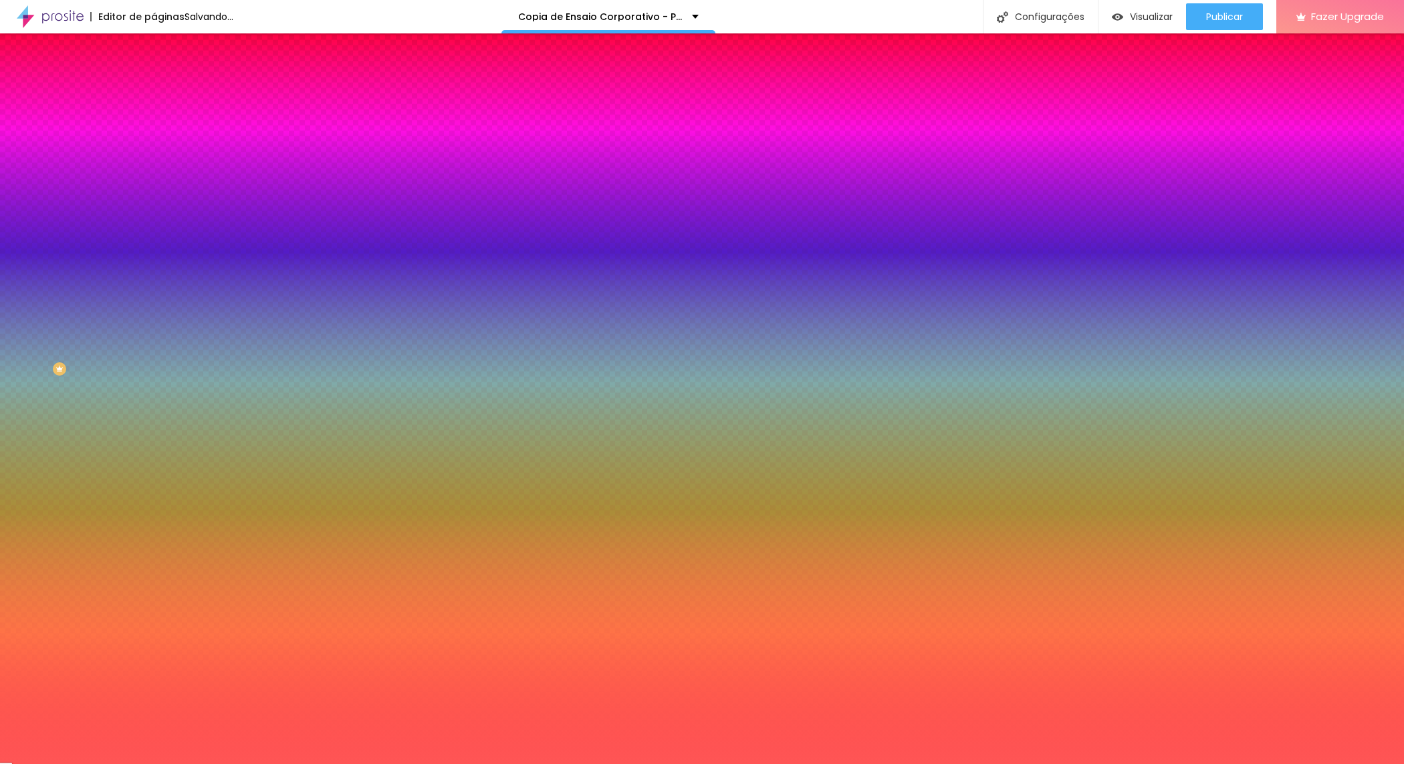
type input "#FF5555"
click at [154, 128] on div at bounding box center [231, 128] width 154 height 0
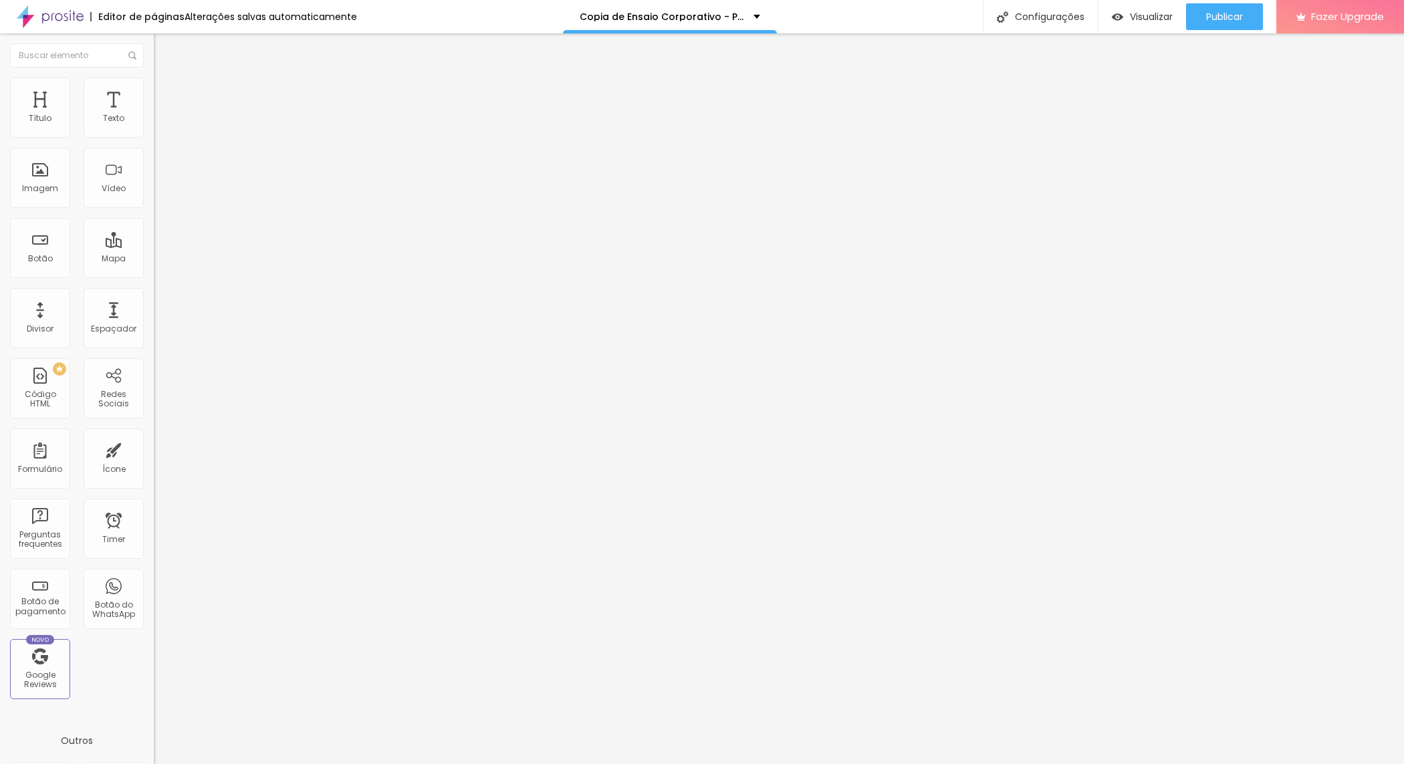
click at [166, 90] on span "Estilo" at bounding box center [176, 86] width 21 height 11
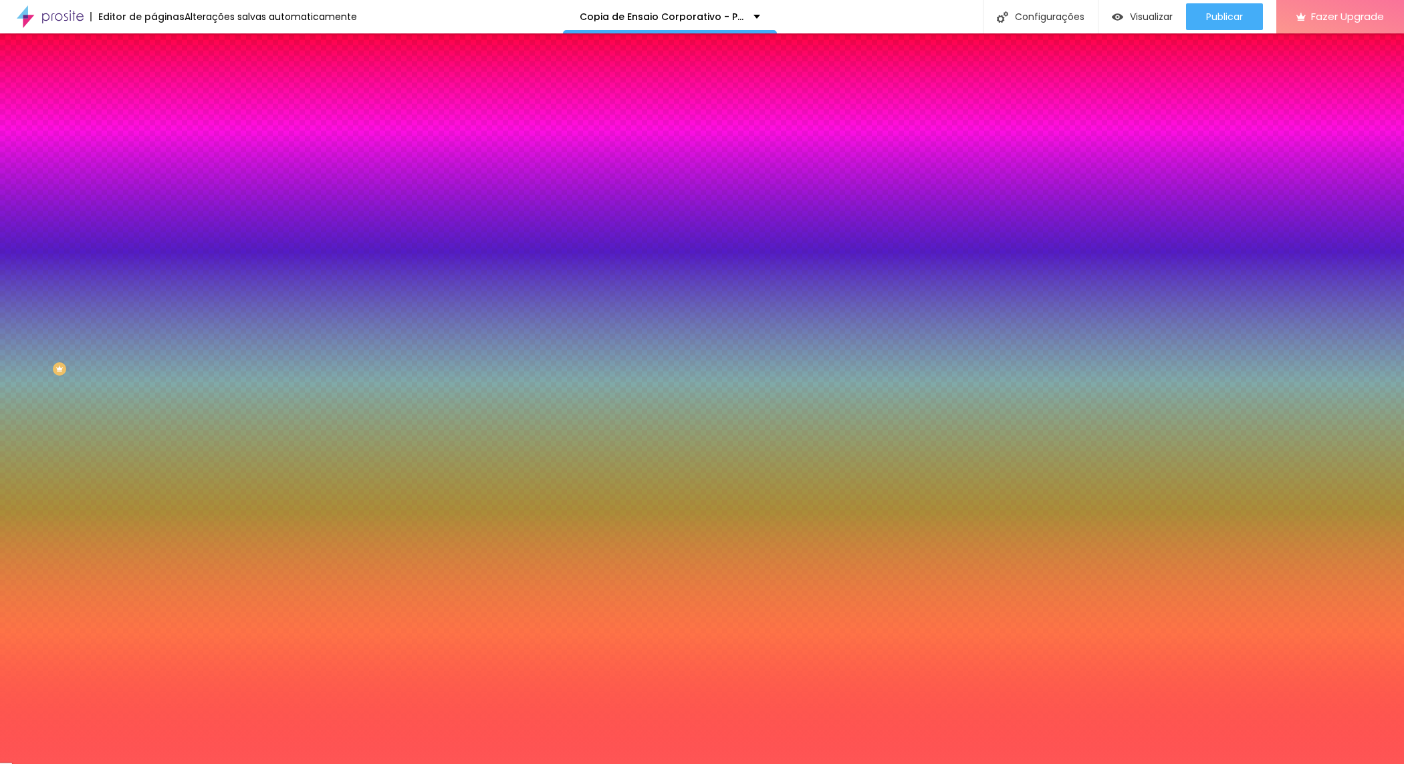
click at [159, 124] on icon "button" at bounding box center [163, 118] width 9 height 9
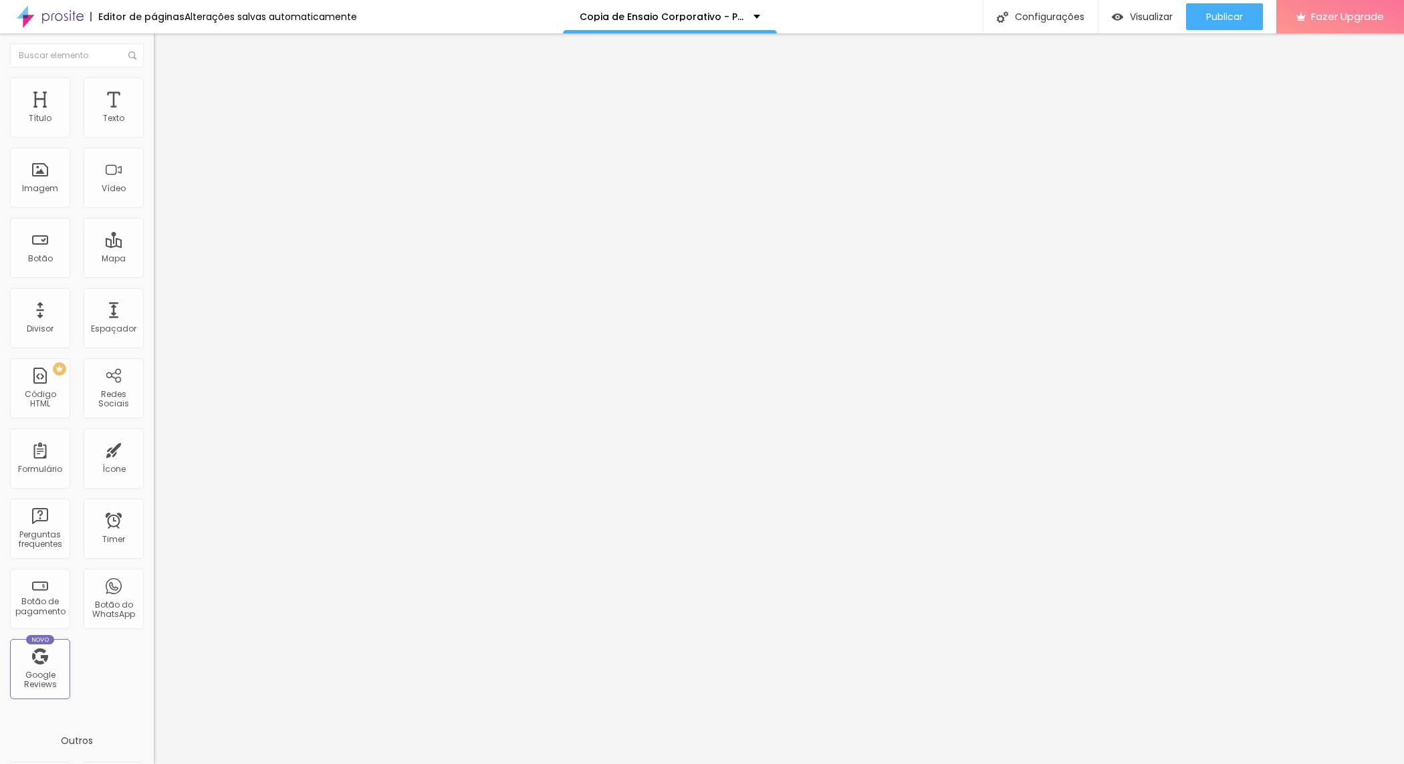
click at [154, 86] on ul "Conteúdo Estilo Avançado" at bounding box center [231, 84] width 154 height 40
click at [154, 86] on img at bounding box center [160, 84] width 12 height 12
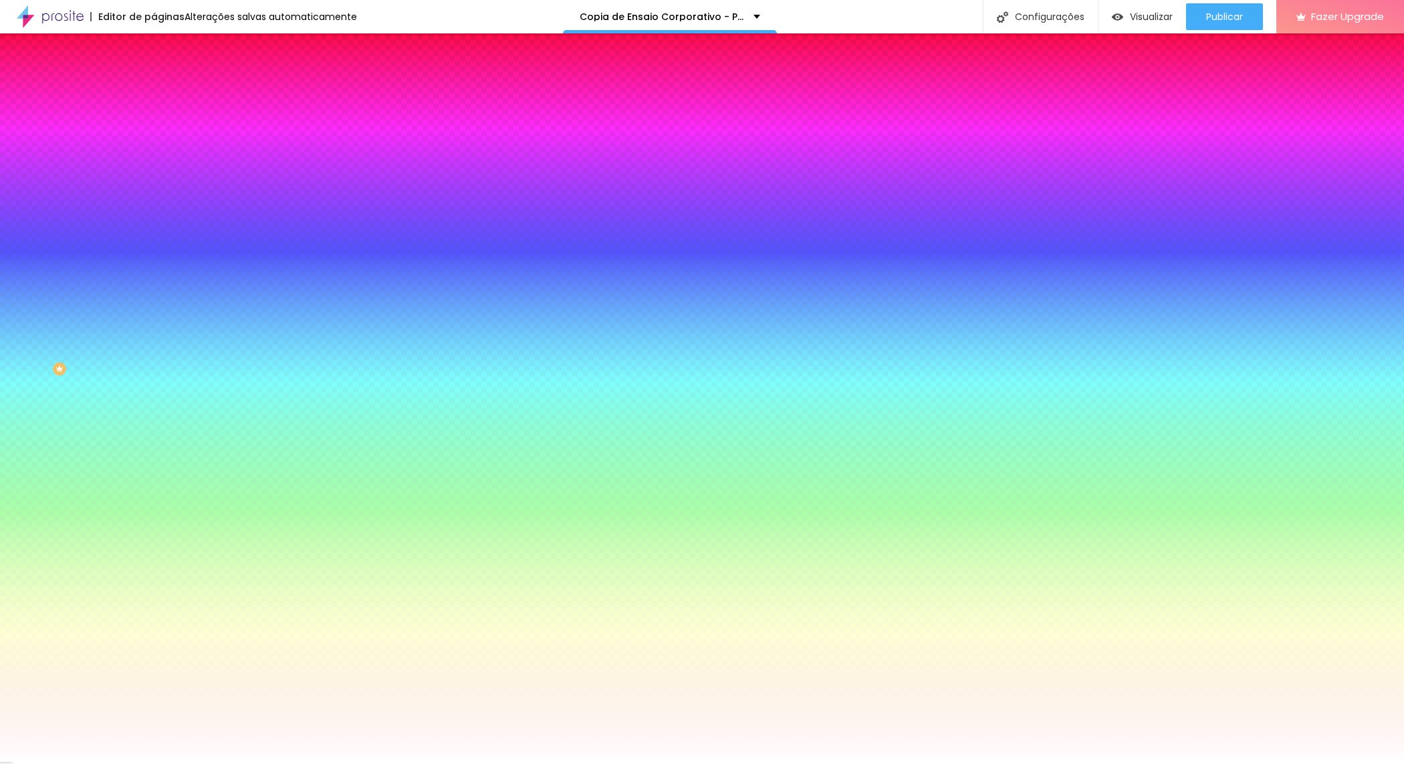
click at [154, 91] on li "Avançado" at bounding box center [231, 97] width 154 height 13
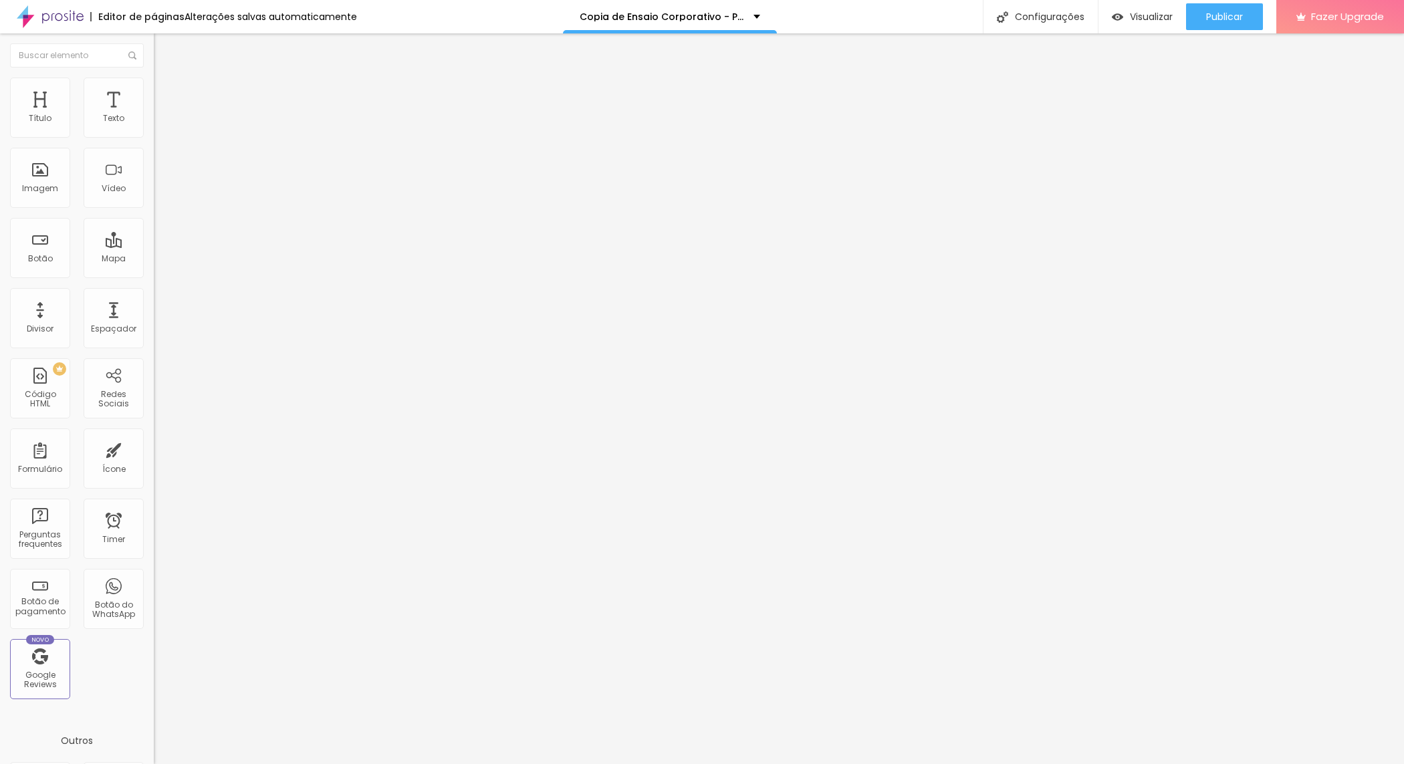
type input "25"
type input "30"
type input "25"
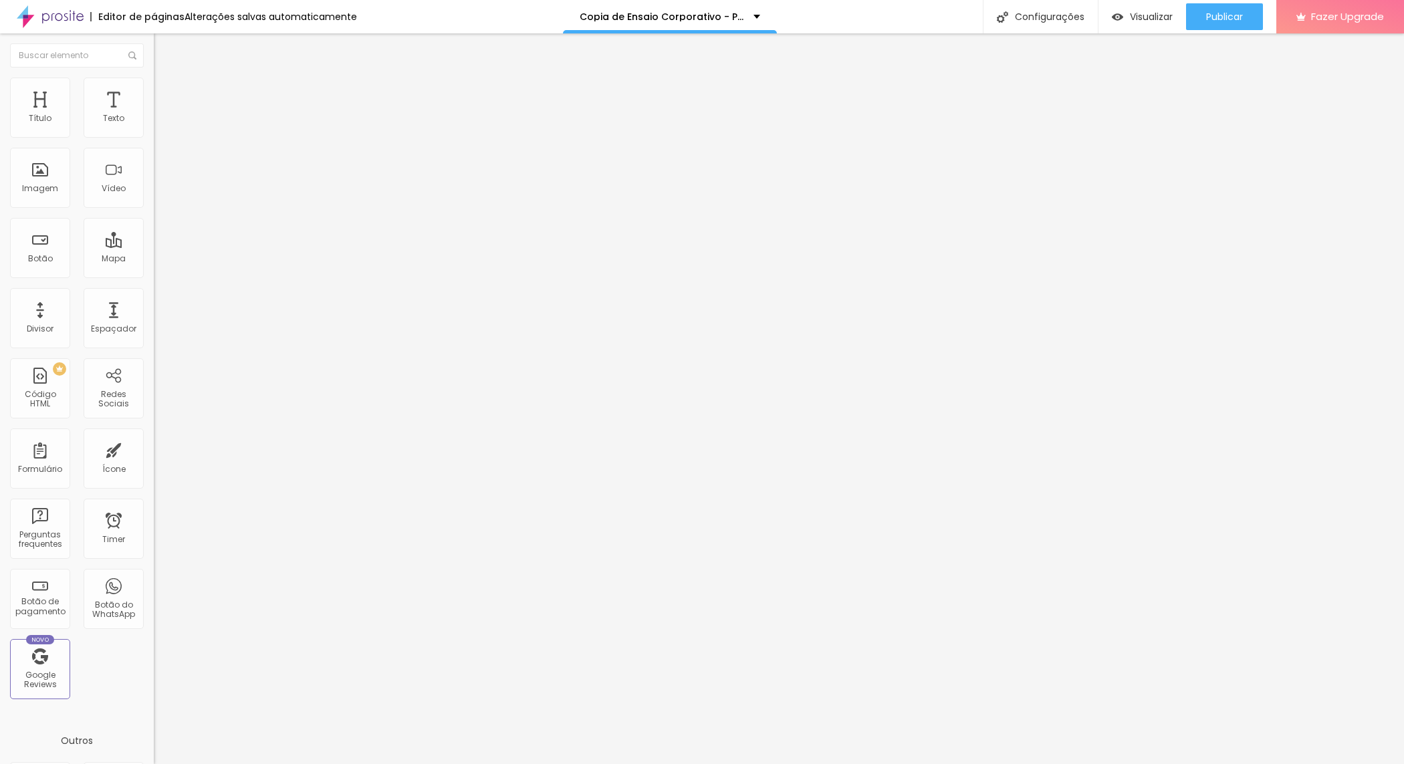
type input "25"
type input "20"
type input "25"
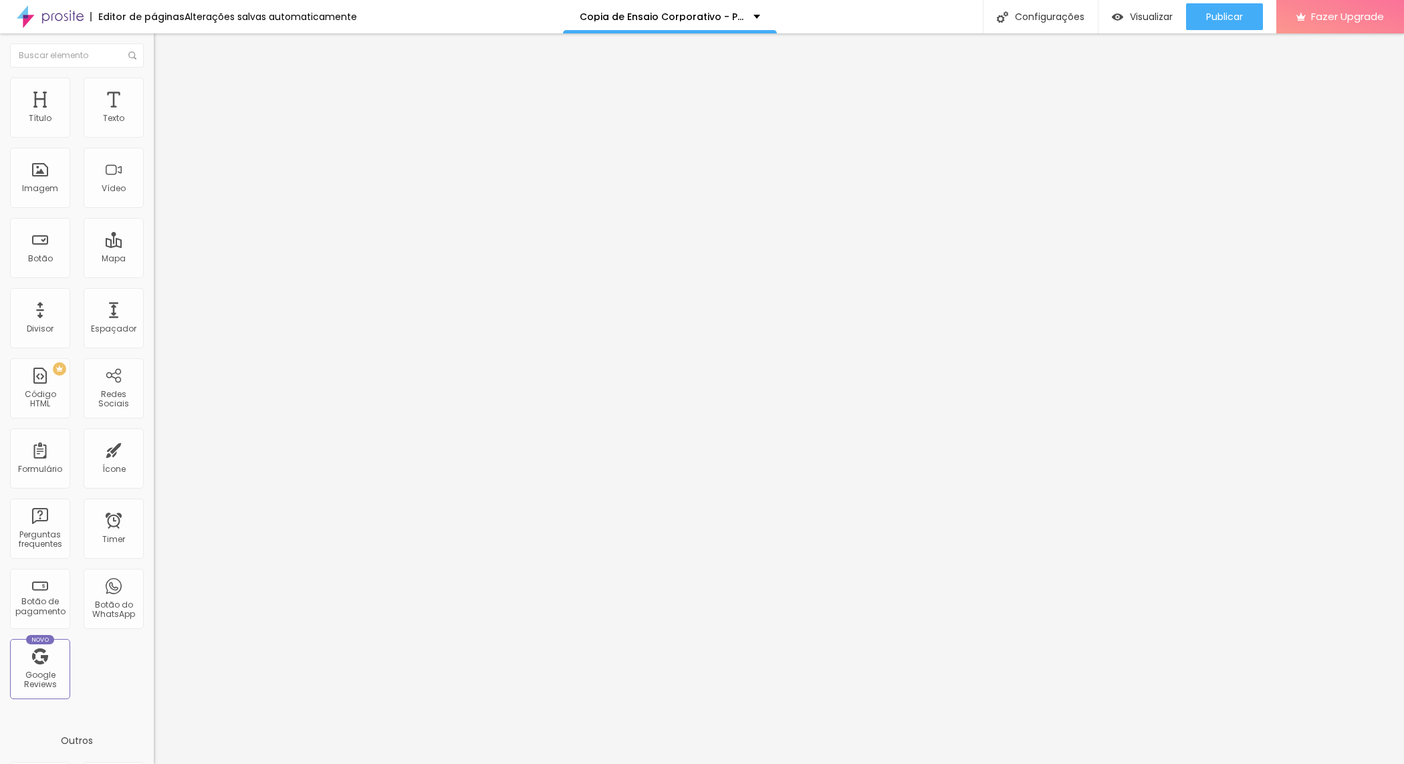
type input "30"
drag, startPoint x: 54, startPoint y: 128, endPoint x: 69, endPoint y: 137, distance: 17.1
type input "30"
click at [154, 259] on input "range" at bounding box center [197, 264] width 86 height 11
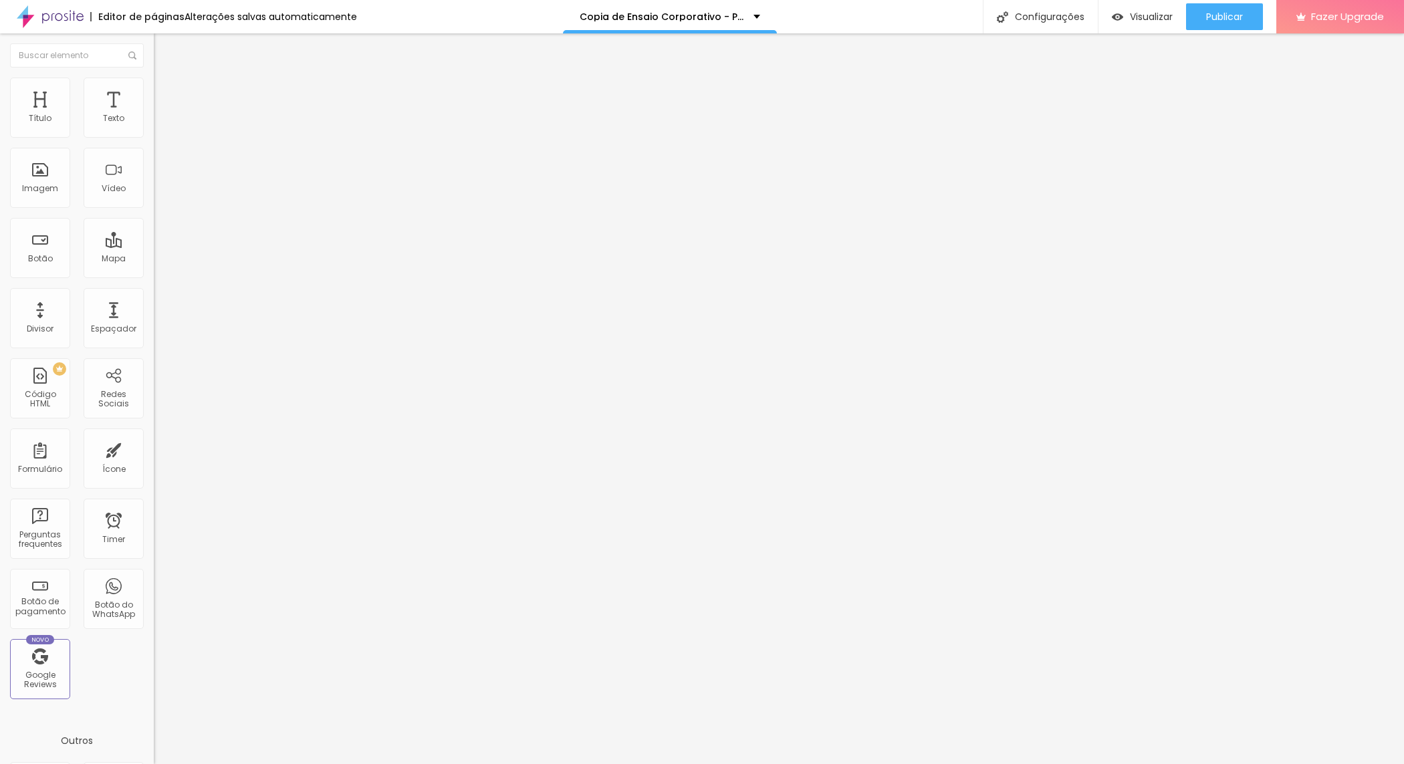
click at [154, 78] on li "Estilo" at bounding box center [231, 84] width 154 height 13
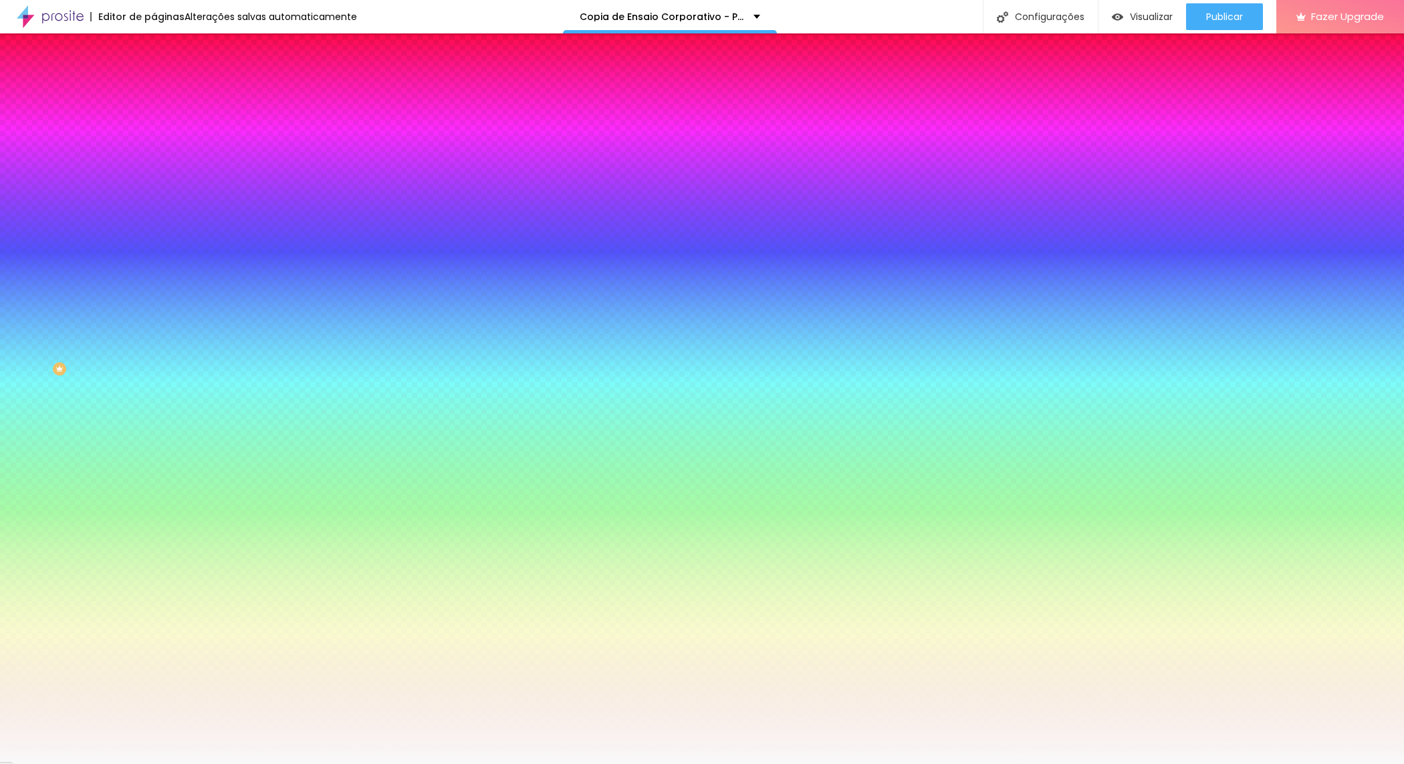
click at [154, 84] on img at bounding box center [160, 84] width 12 height 12
click at [166, 94] on span "Avançado" at bounding box center [188, 99] width 44 height 11
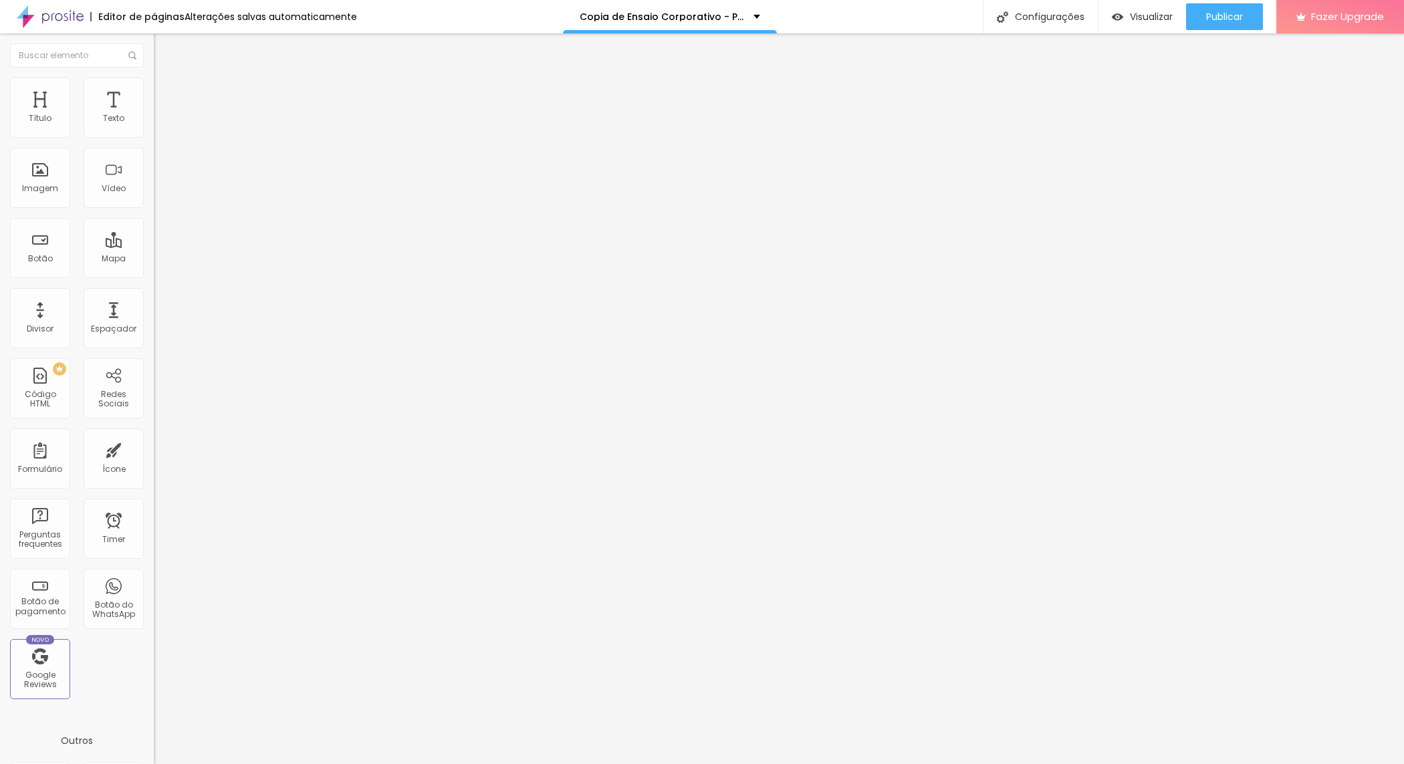
click at [154, 88] on ul "Estilo Avançado" at bounding box center [231, 77] width 154 height 27
click at [154, 88] on li "Avançado" at bounding box center [231, 84] width 154 height 13
click at [154, 78] on li "Estilo" at bounding box center [231, 84] width 154 height 13
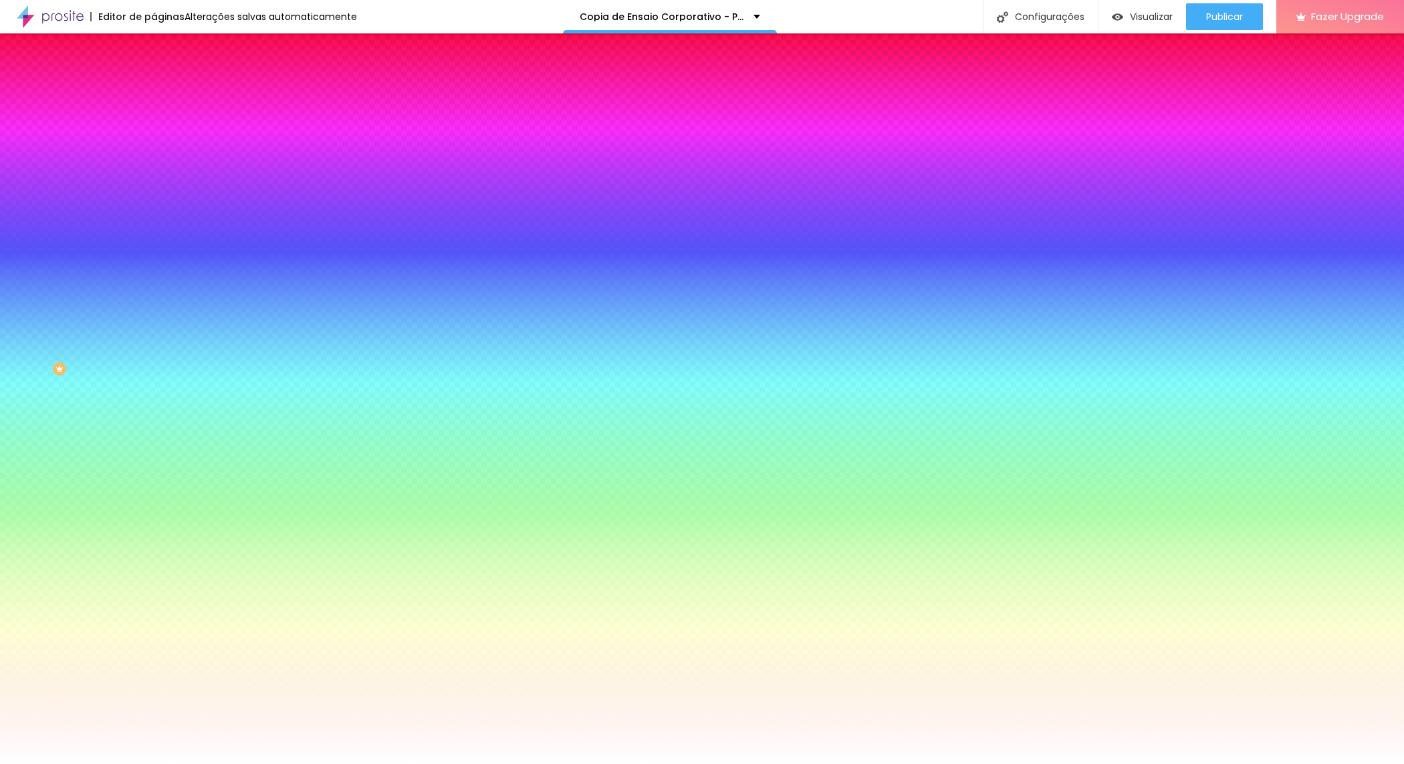
click at [154, 123] on span "Trocar imagem" at bounding box center [190, 117] width 73 height 11
click at [154, 91] on li "Avançado" at bounding box center [231, 97] width 154 height 13
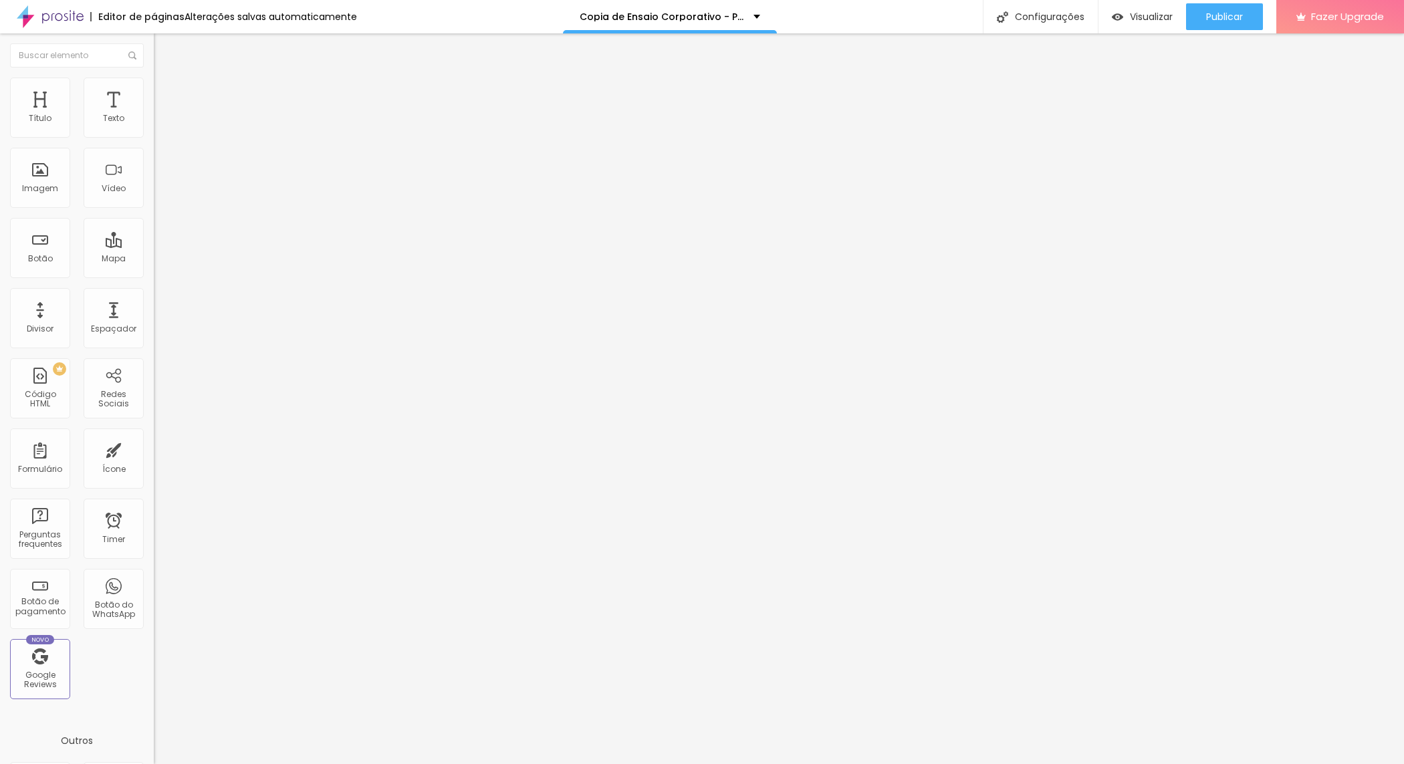
type input "15"
type input "10"
type input "15"
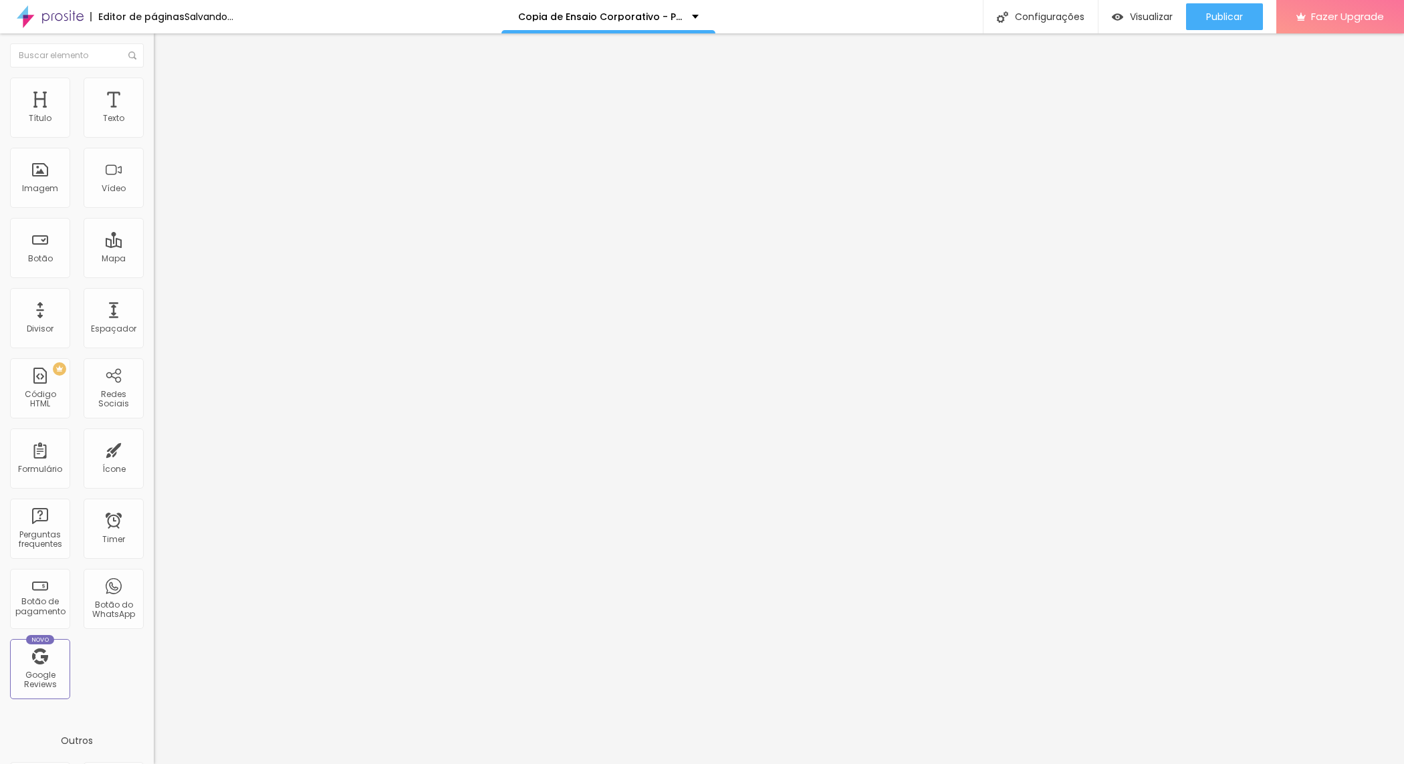
type input "15"
drag, startPoint x: 84, startPoint y: 129, endPoint x: 72, endPoint y: 130, distance: 12.8
type input "15"
click at [154, 259] on input "range" at bounding box center [197, 264] width 86 height 11
type input "29"
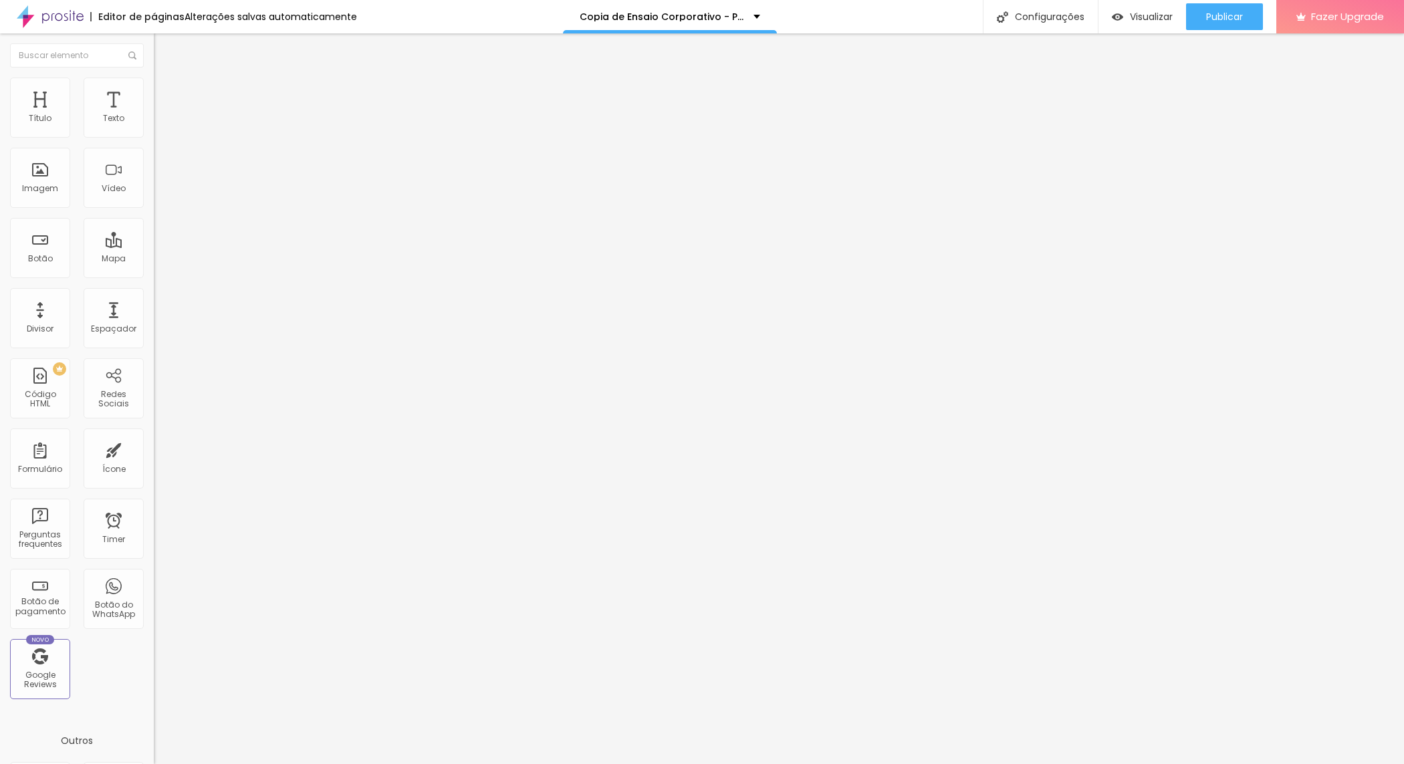
type input "29"
type input "88"
type input "187"
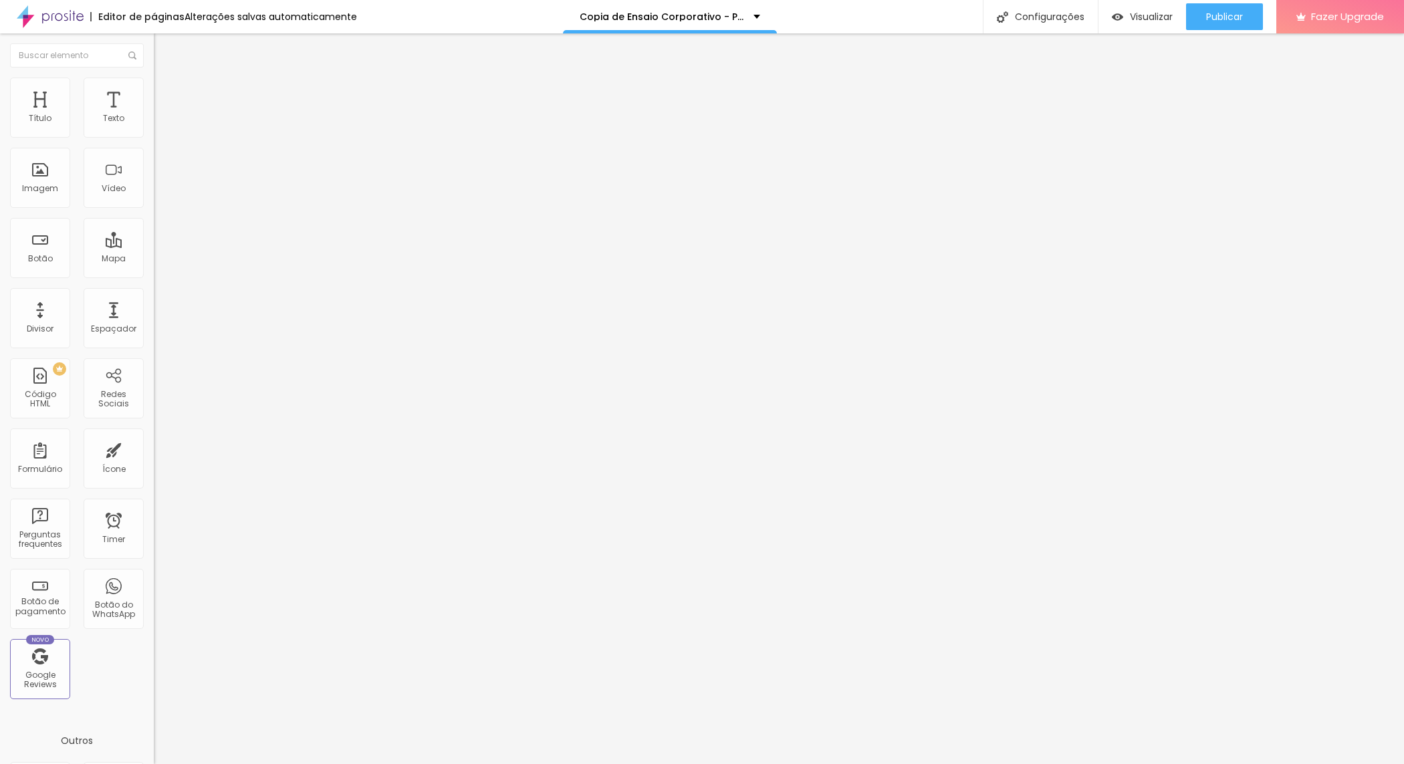
type input "193"
type input "200"
type input "187"
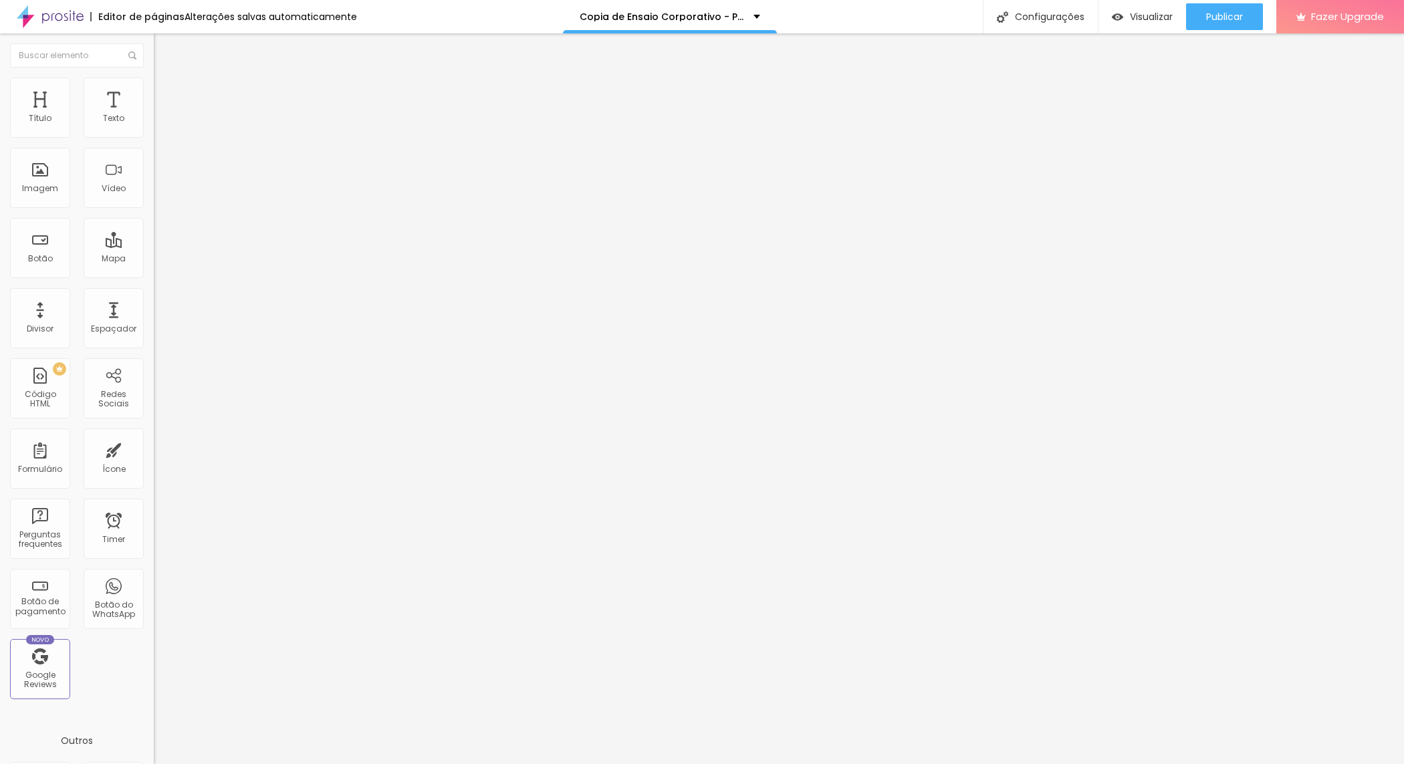
type input "187"
type input "160"
type input "114"
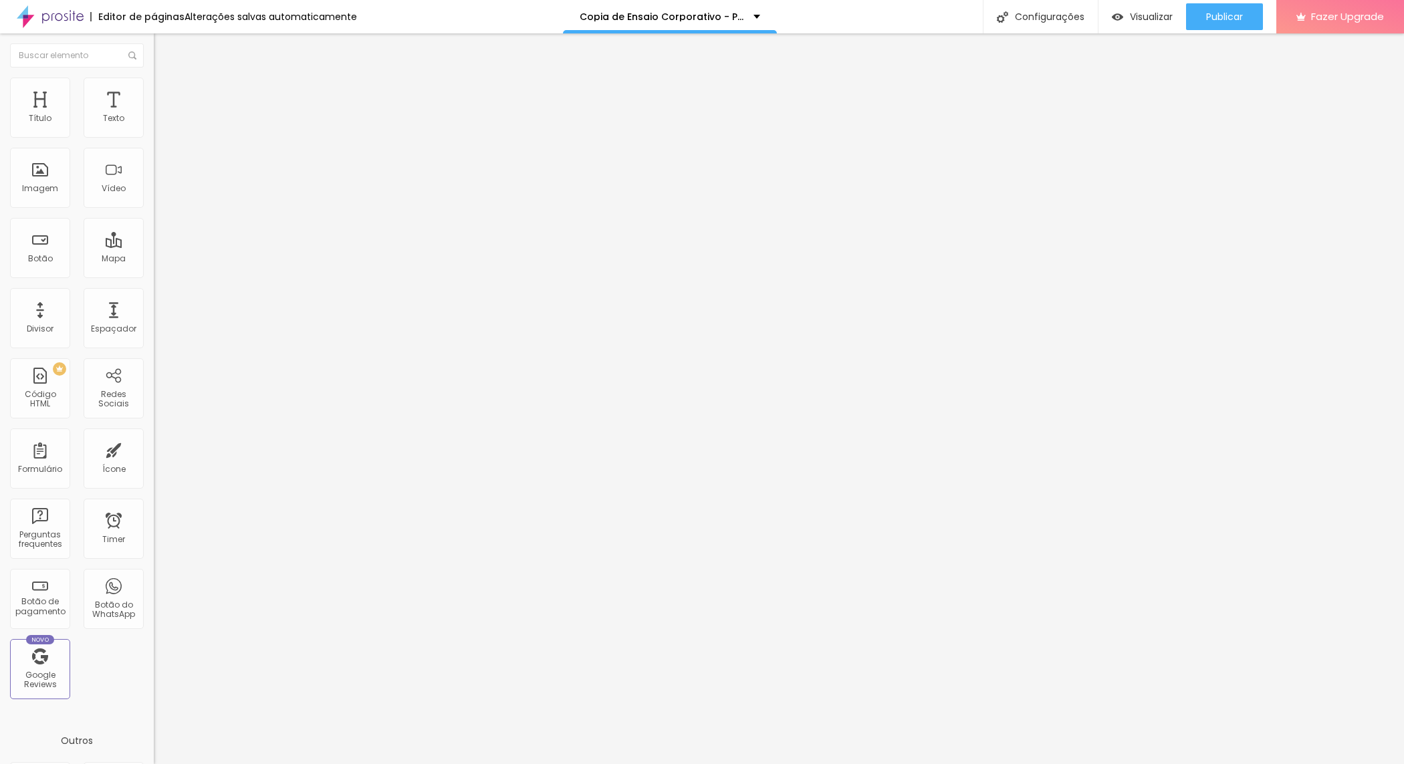
type input "81"
type input "61"
type input "55"
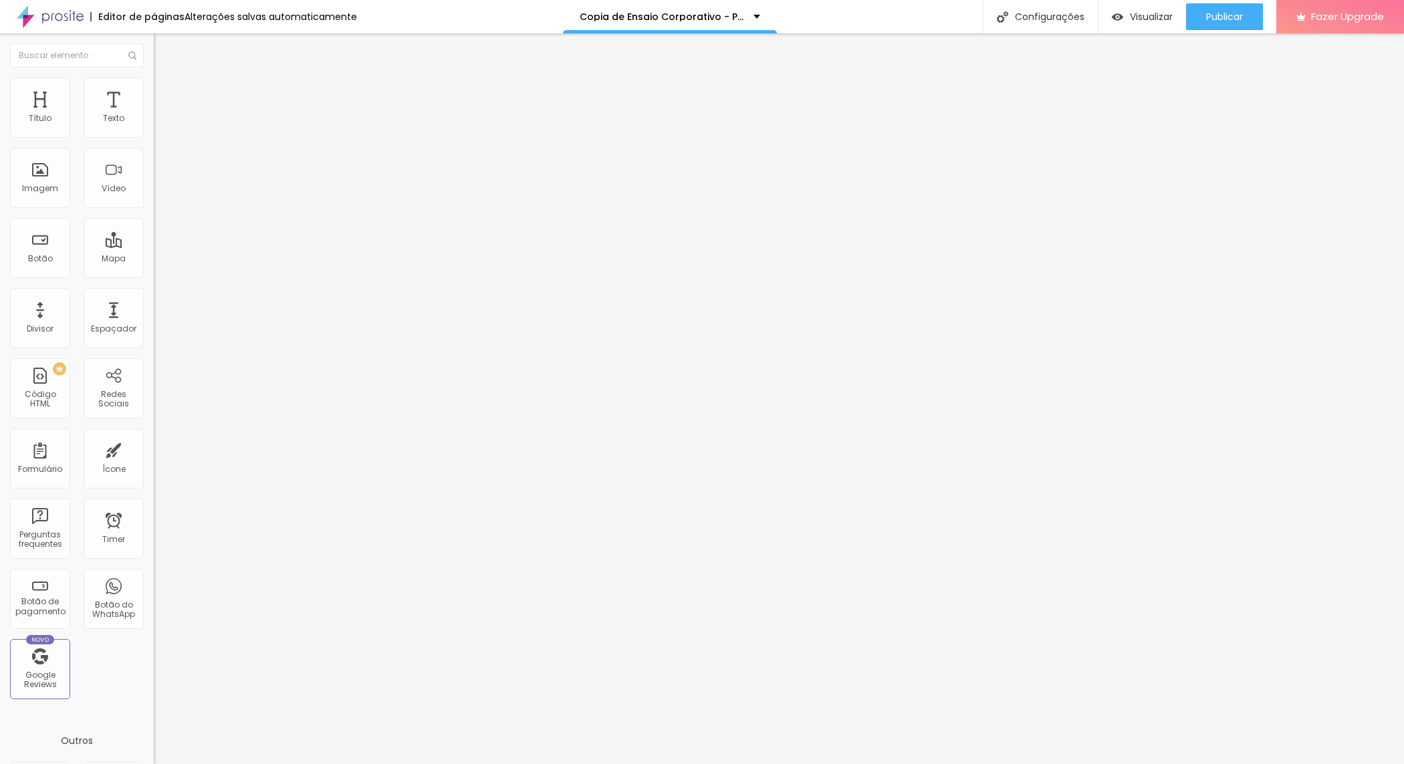
type input "55"
type input "42"
type input "35"
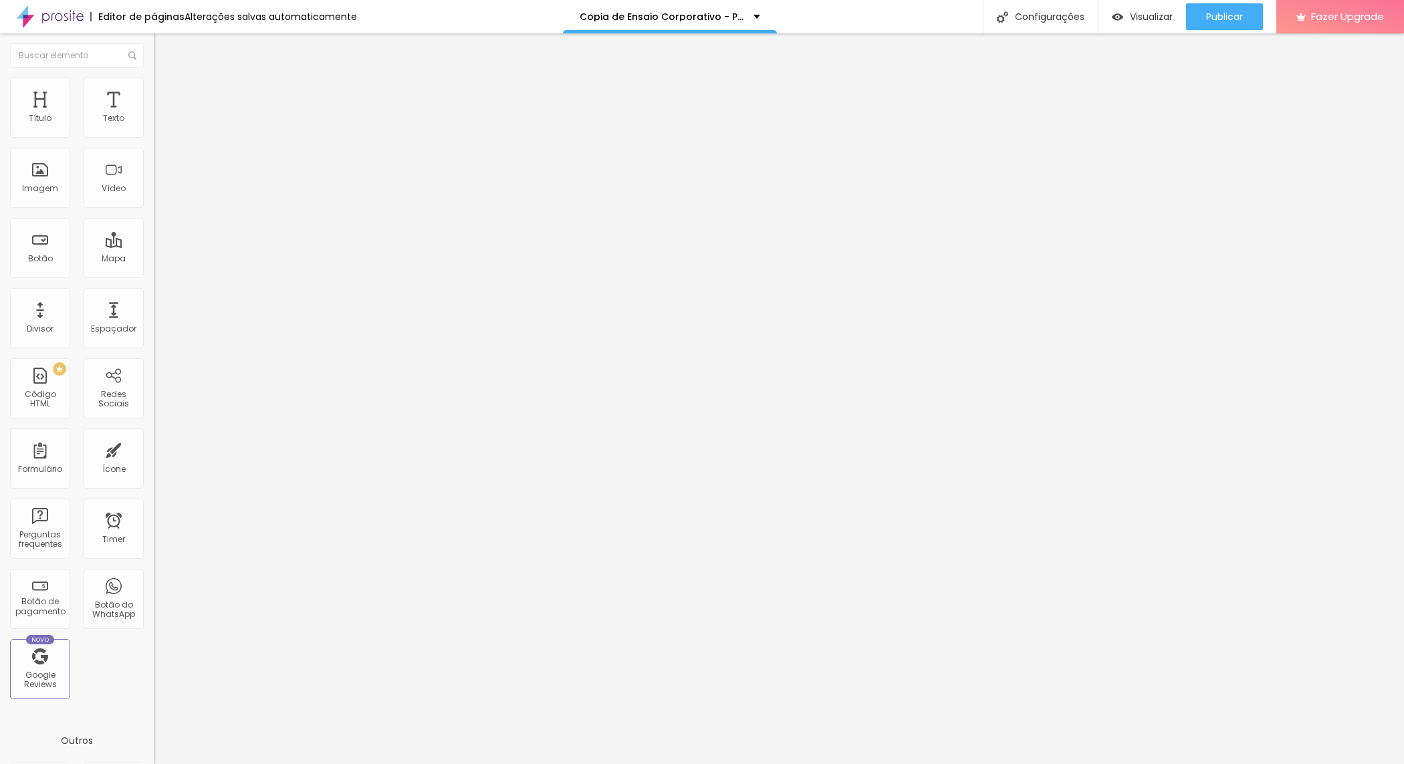
type input "29"
type input "22"
type input "15"
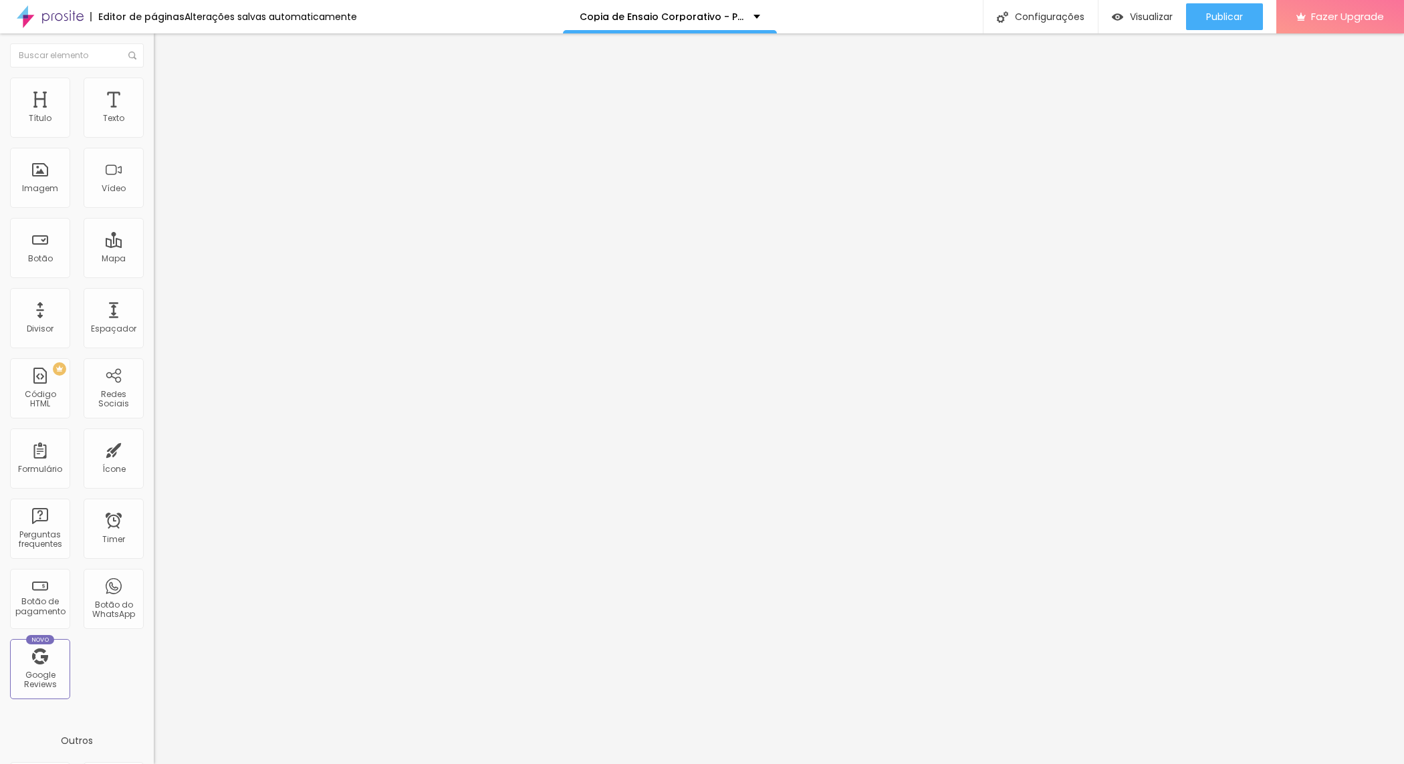
type input "15"
type input "2"
type input "0"
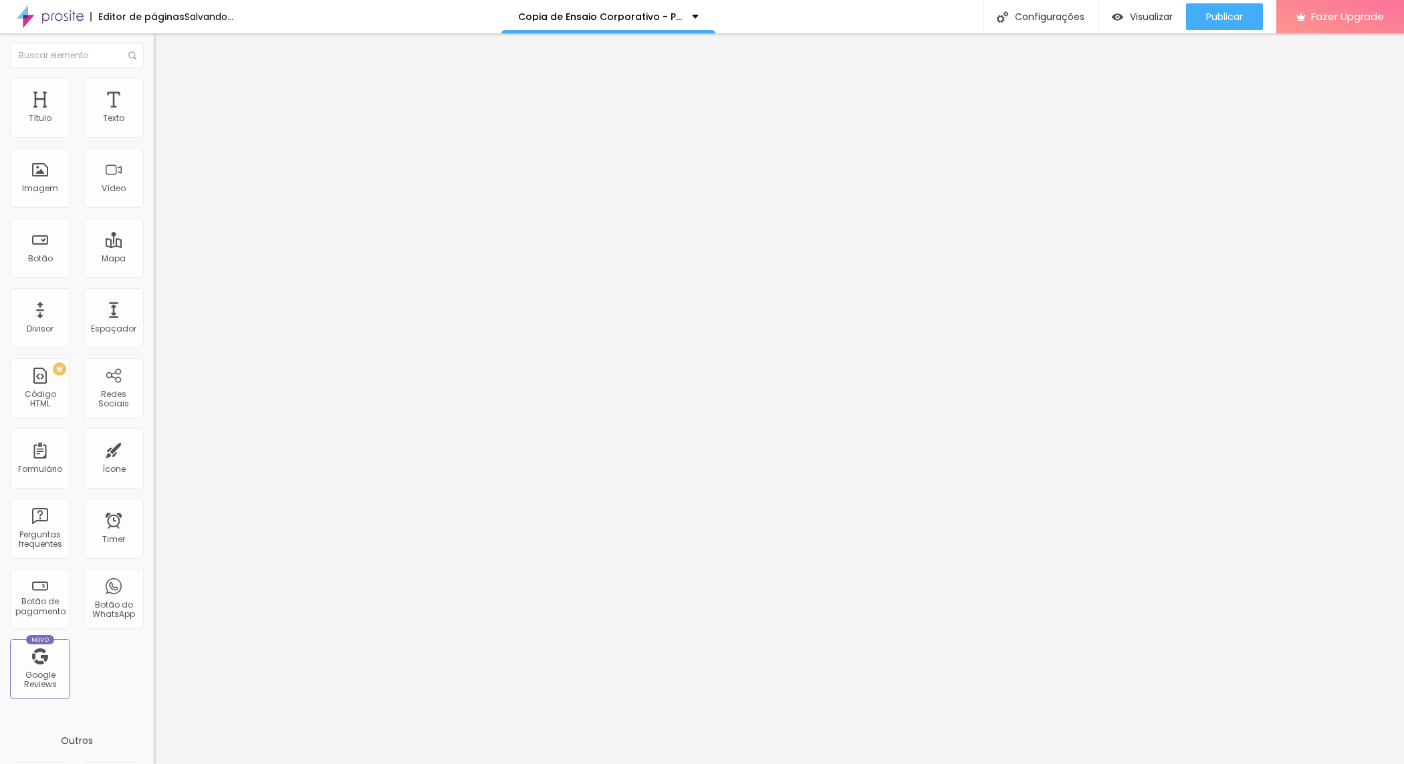
drag, startPoint x: 41, startPoint y: 160, endPoint x: 18, endPoint y: 154, distance: 23.5
type input "0"
click at [154, 449] on input "range" at bounding box center [197, 454] width 86 height 11
click at [154, 78] on li "Conteúdo" at bounding box center [231, 70] width 154 height 13
click at [154, 82] on li "Estilo" at bounding box center [231, 84] width 154 height 13
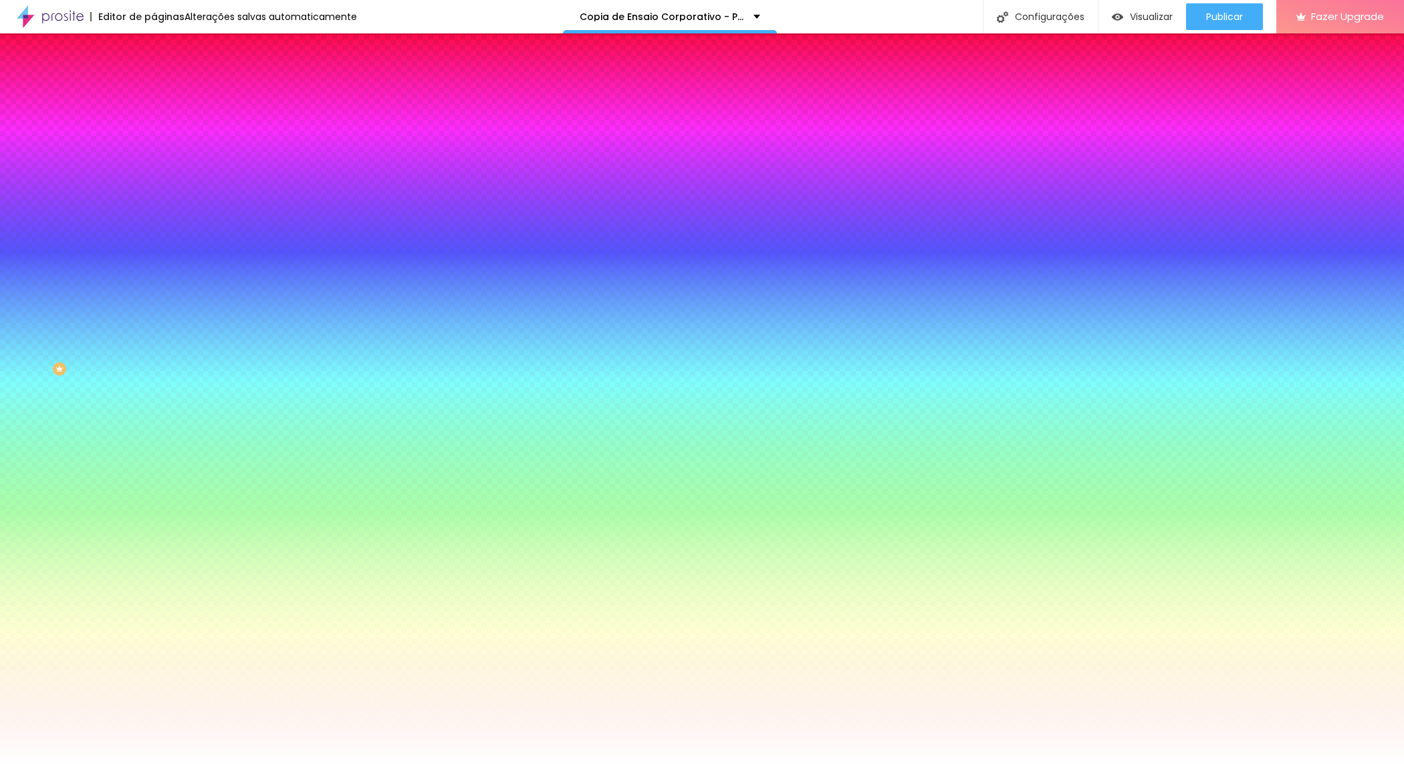
click at [227, 120] on img at bounding box center [231, 116] width 8 height 8
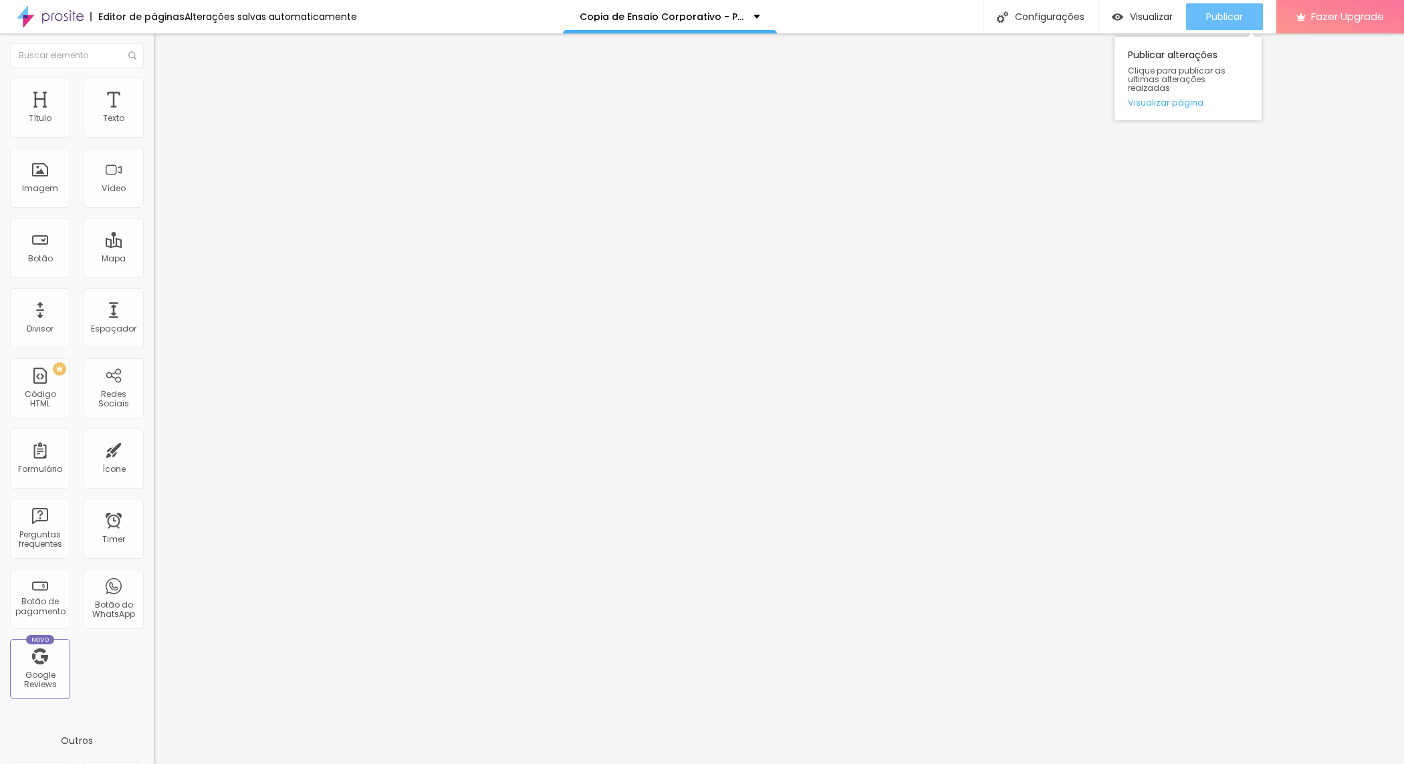
click at [1226, 15] on span "Publicar" at bounding box center [1224, 16] width 37 height 11
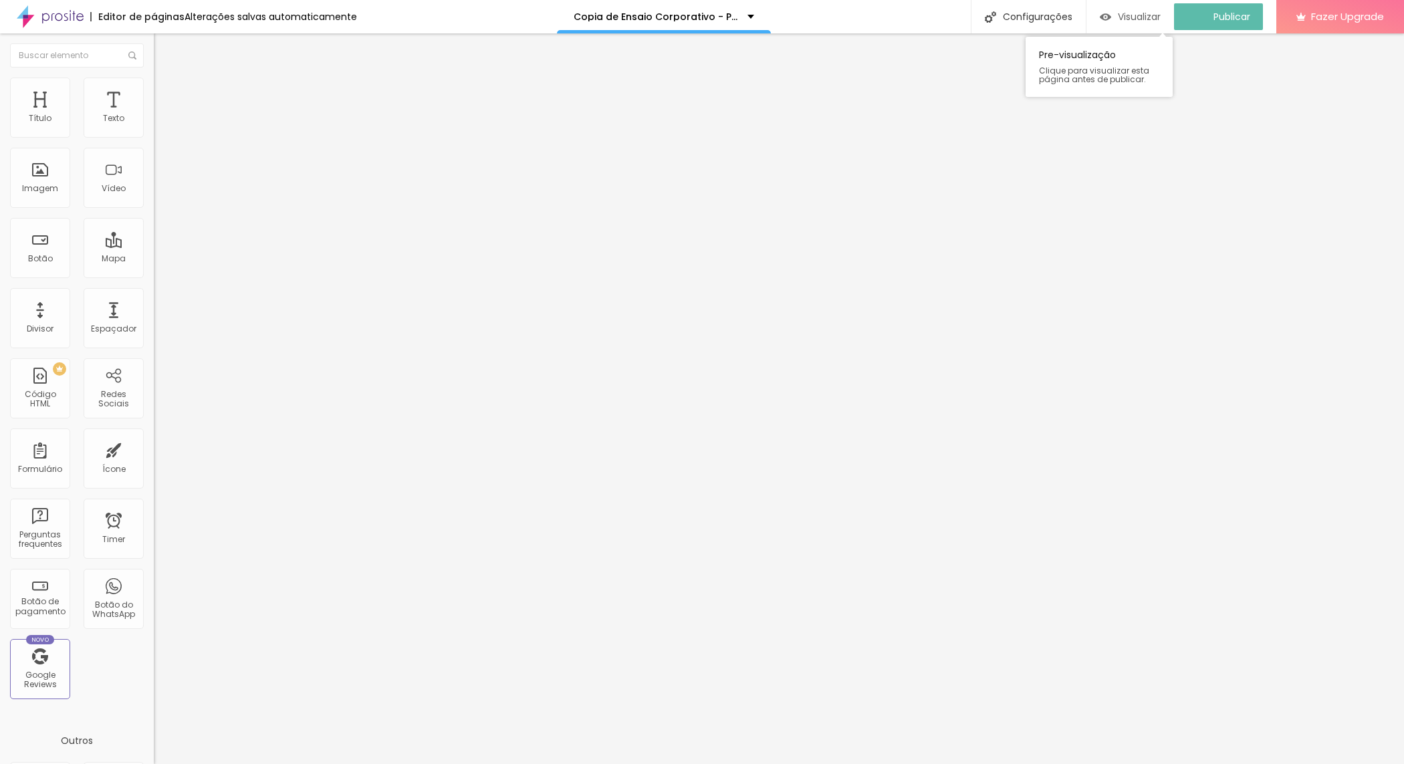
click at [1173, 7] on button "Visualizar" at bounding box center [1131, 16] width 88 height 27
click at [154, 115] on span "Adicionar imagem" at bounding box center [197, 109] width 86 height 11
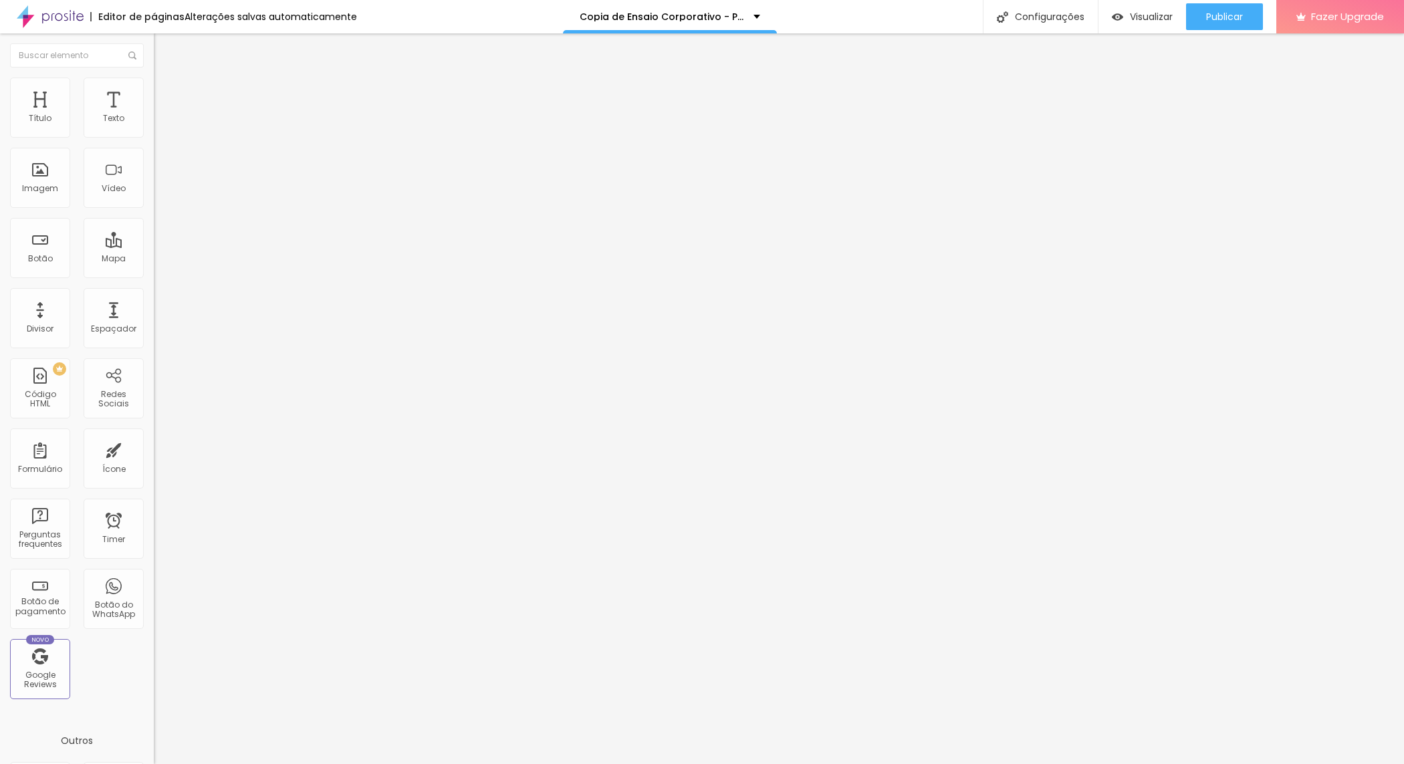
click at [154, 91] on img at bounding box center [160, 97] width 12 height 12
click at [166, 92] on span "Estilo" at bounding box center [176, 86] width 21 height 11
type input "95"
type input "90"
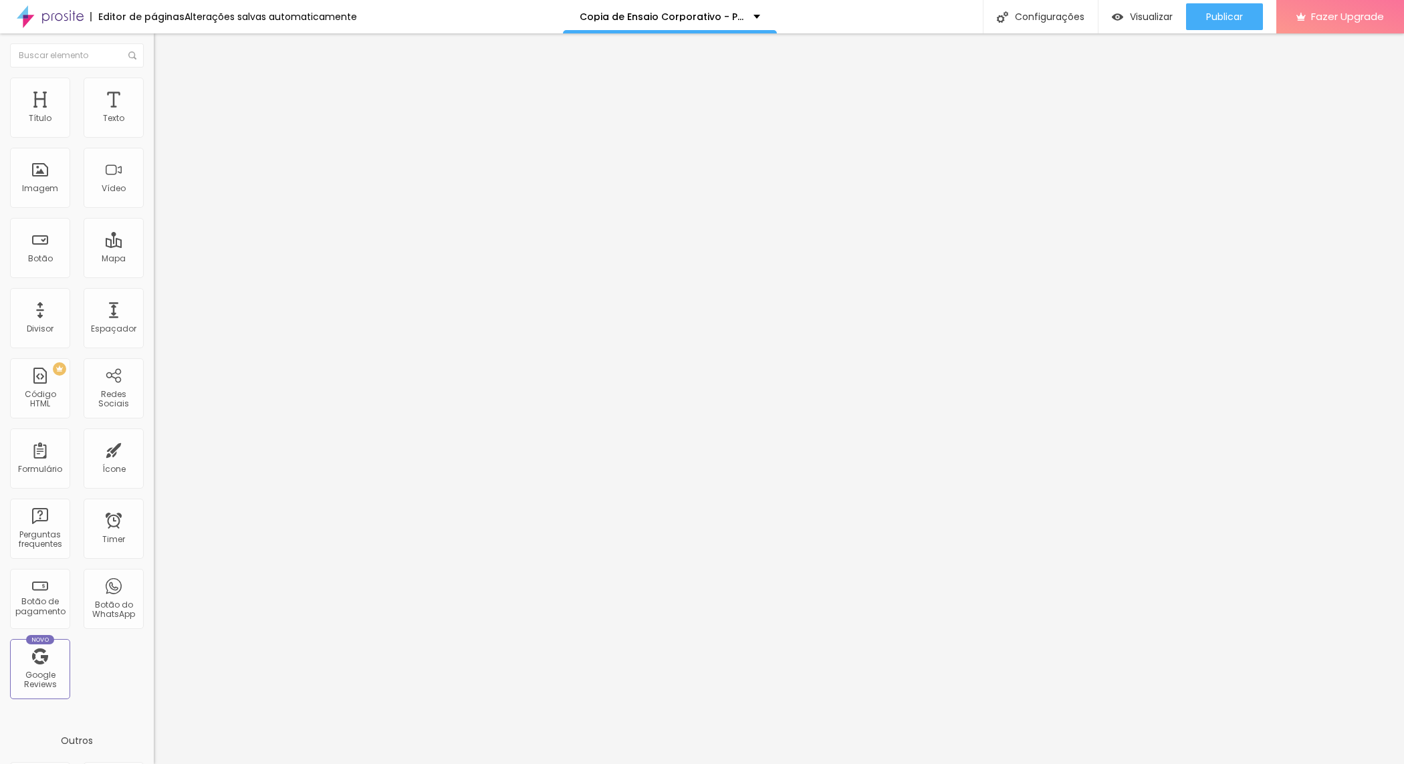
type input "90"
type input "85"
type input "80"
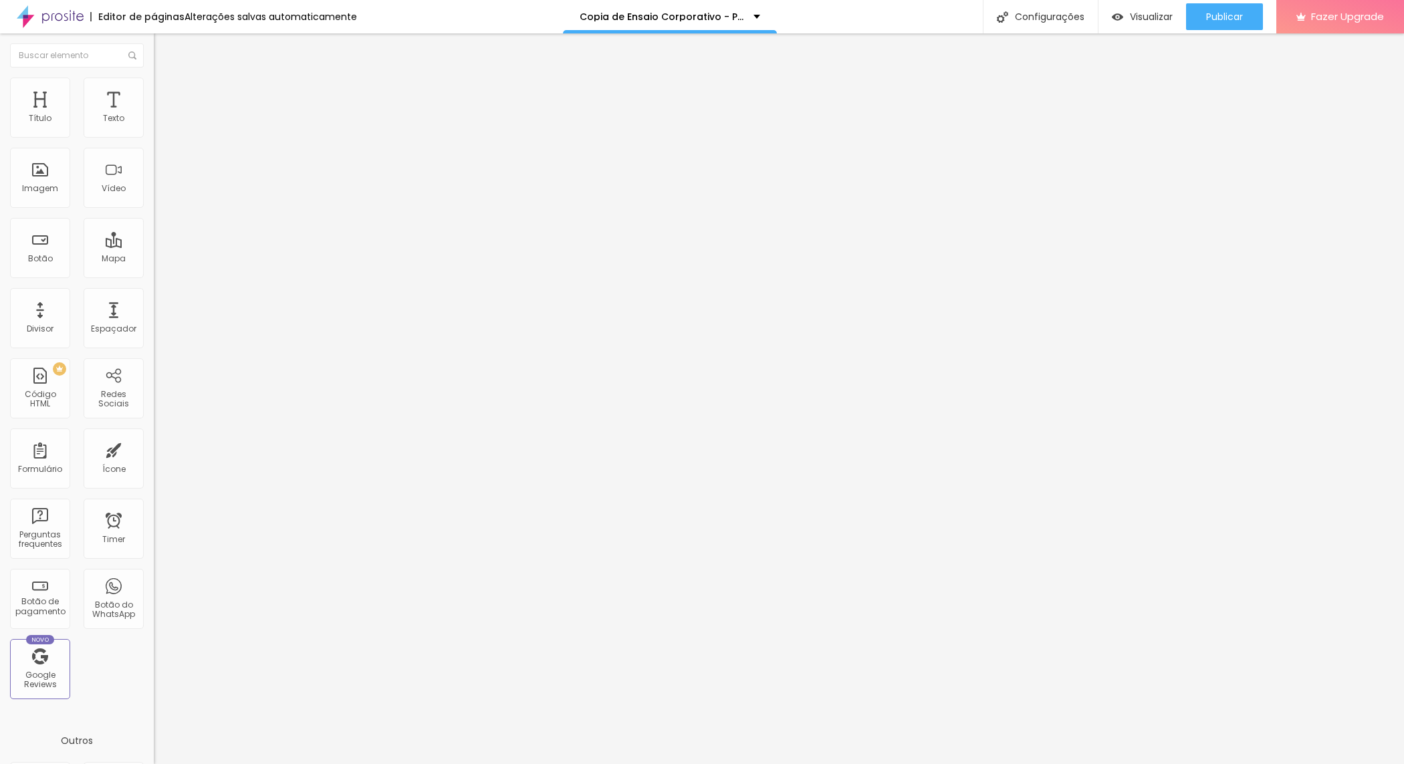
type input "75"
type input "70"
type input "55"
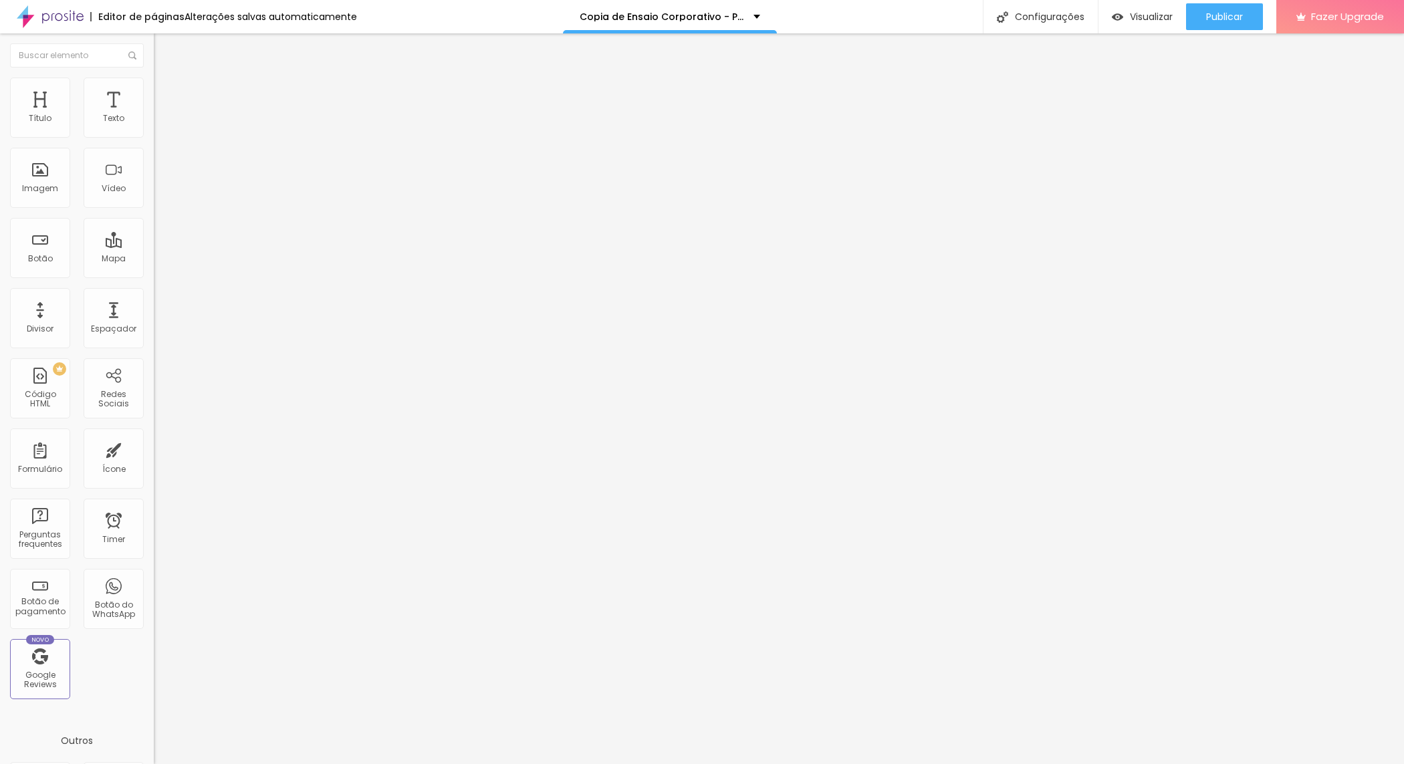
type input "55"
type input "50"
type input "45"
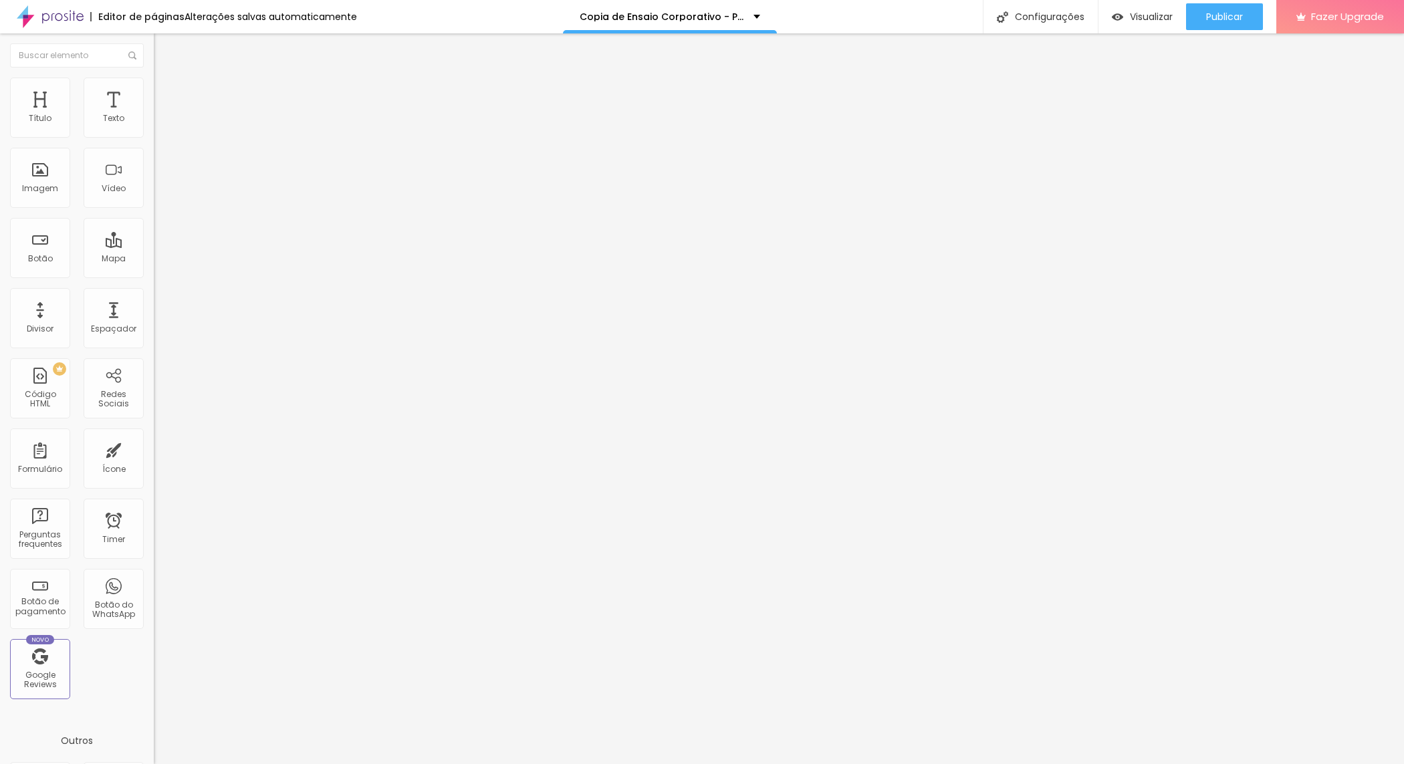
type input "40"
type input "35"
type input "30"
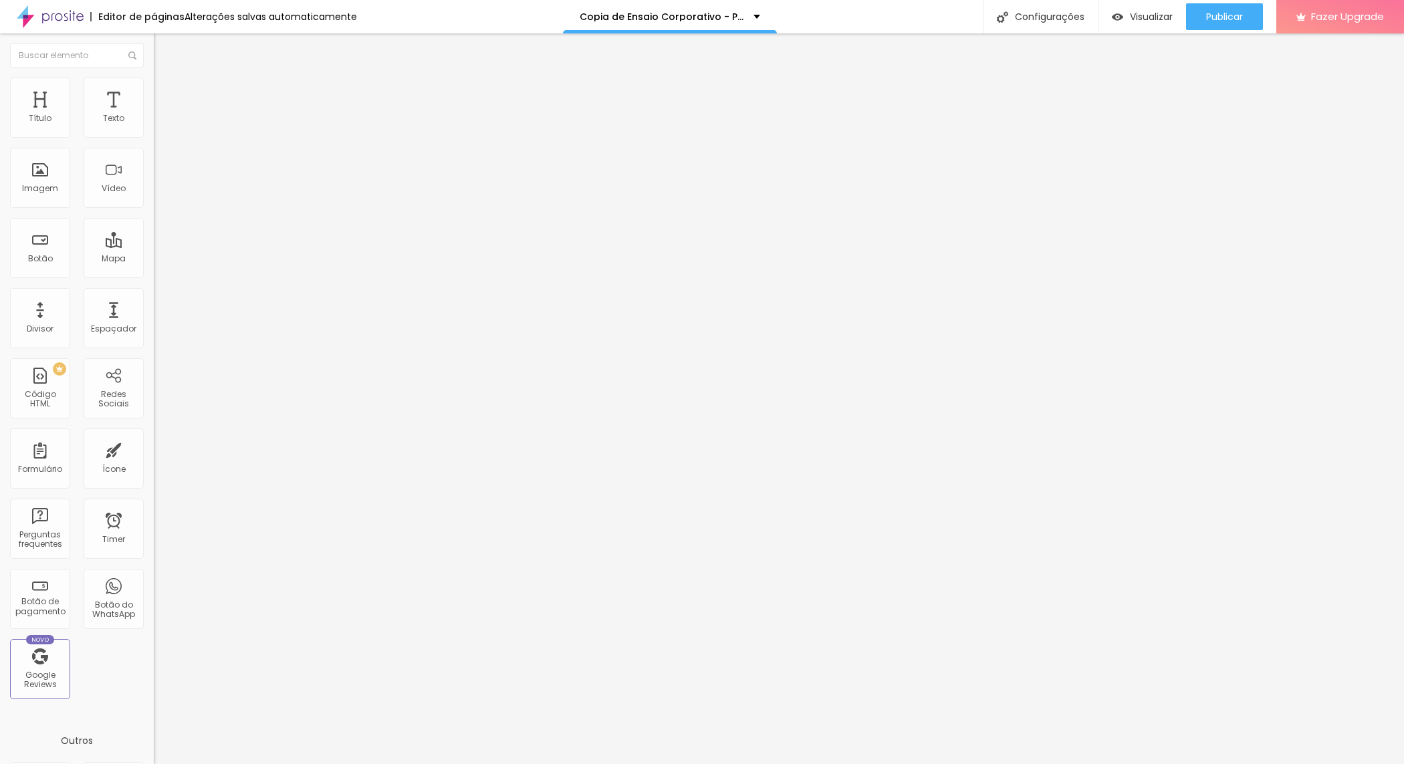
type input "30"
type input "25"
type input "20"
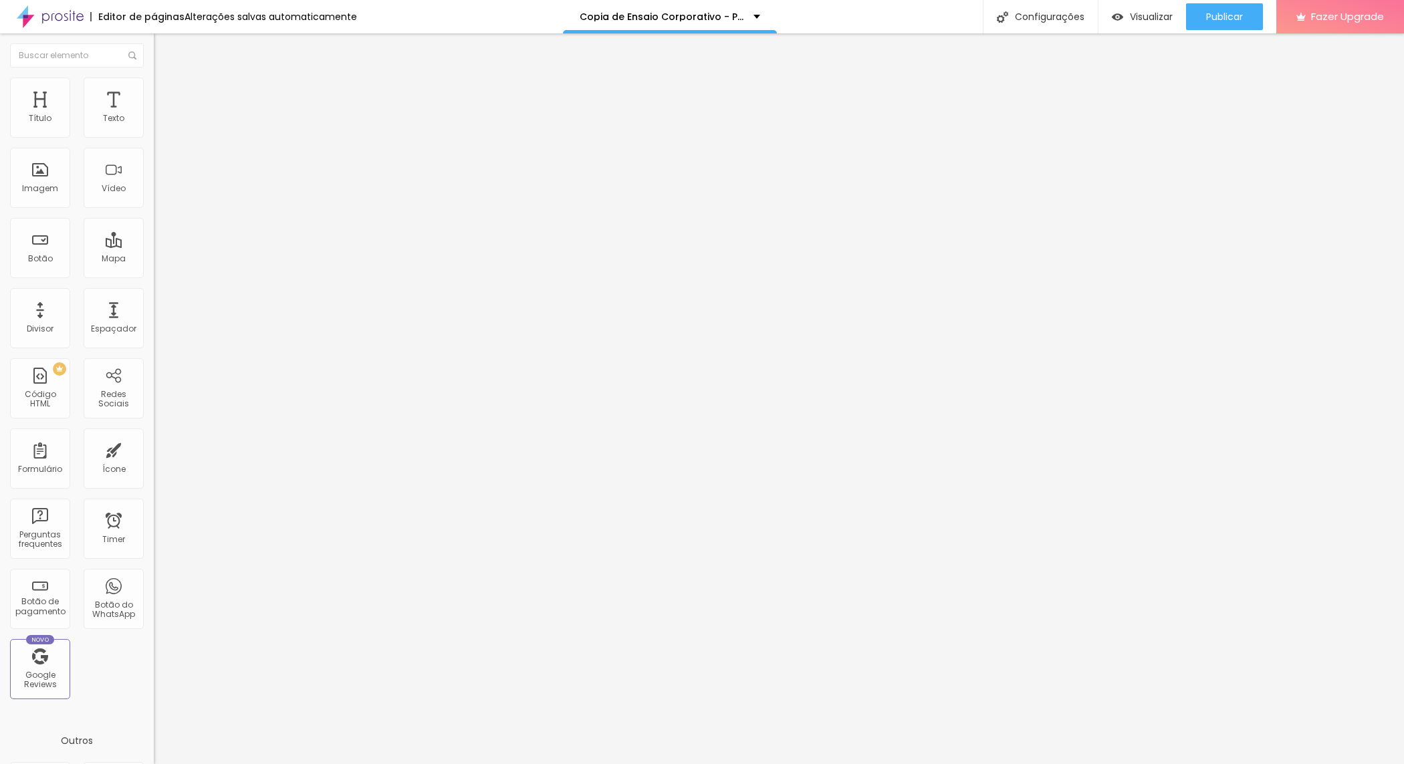
type input "15"
type input "10"
drag, startPoint x: 141, startPoint y: 141, endPoint x: 10, endPoint y: 144, distance: 131.1
type input "10"
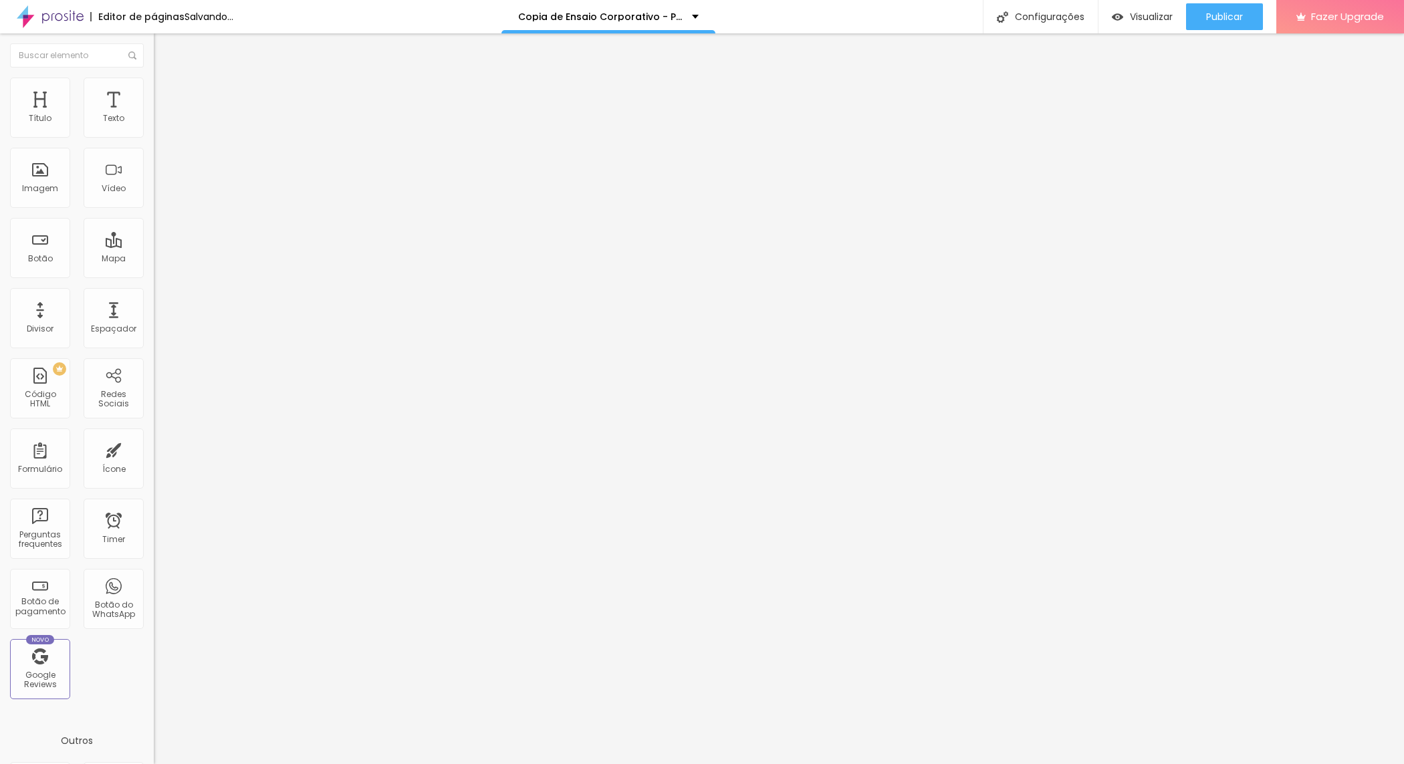
click at [154, 137] on input "range" at bounding box center [197, 131] width 86 height 11
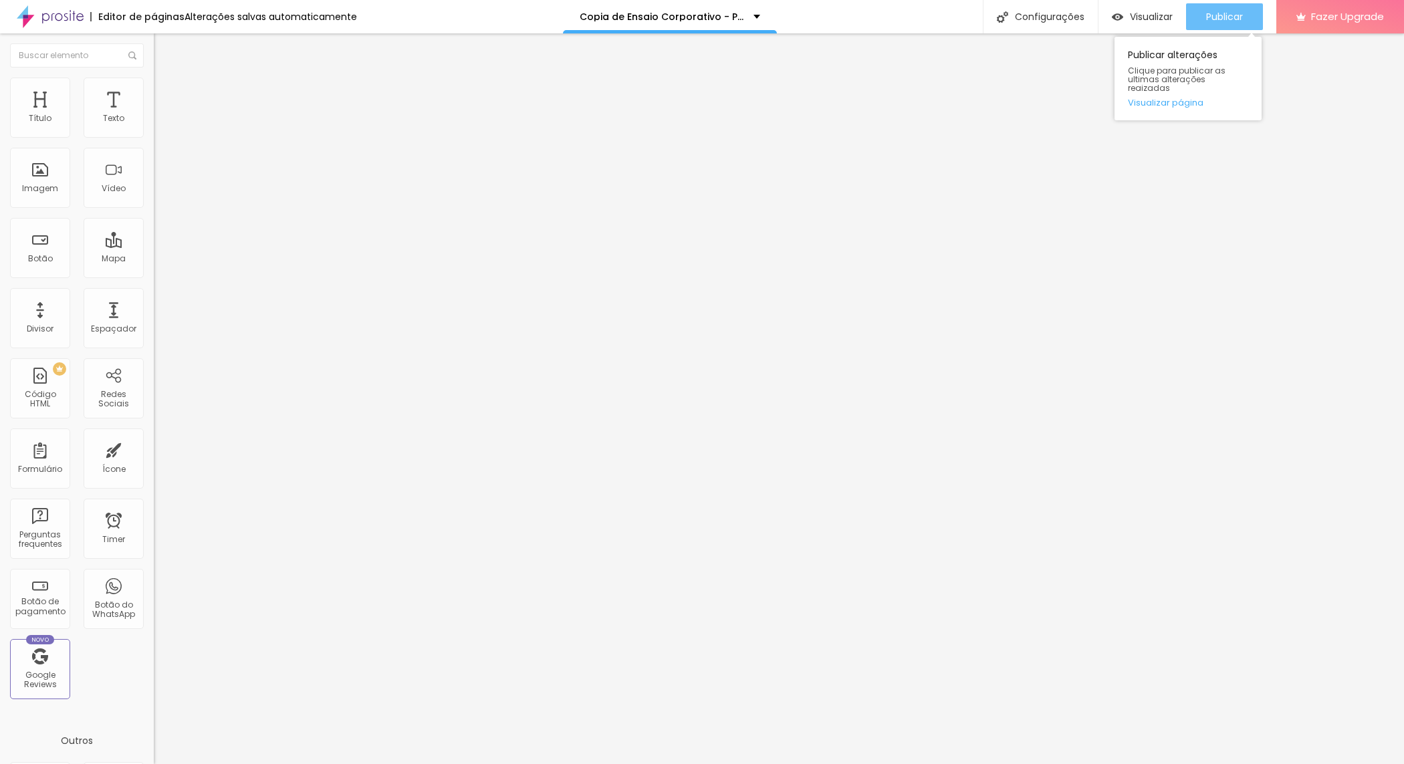
click at [1224, 11] on span "Publicar" at bounding box center [1224, 16] width 37 height 11
click at [1125, 9] on div "Visualizar" at bounding box center [1142, 16] width 61 height 27
click at [154, 88] on li "Estilo" at bounding box center [231, 84] width 154 height 13
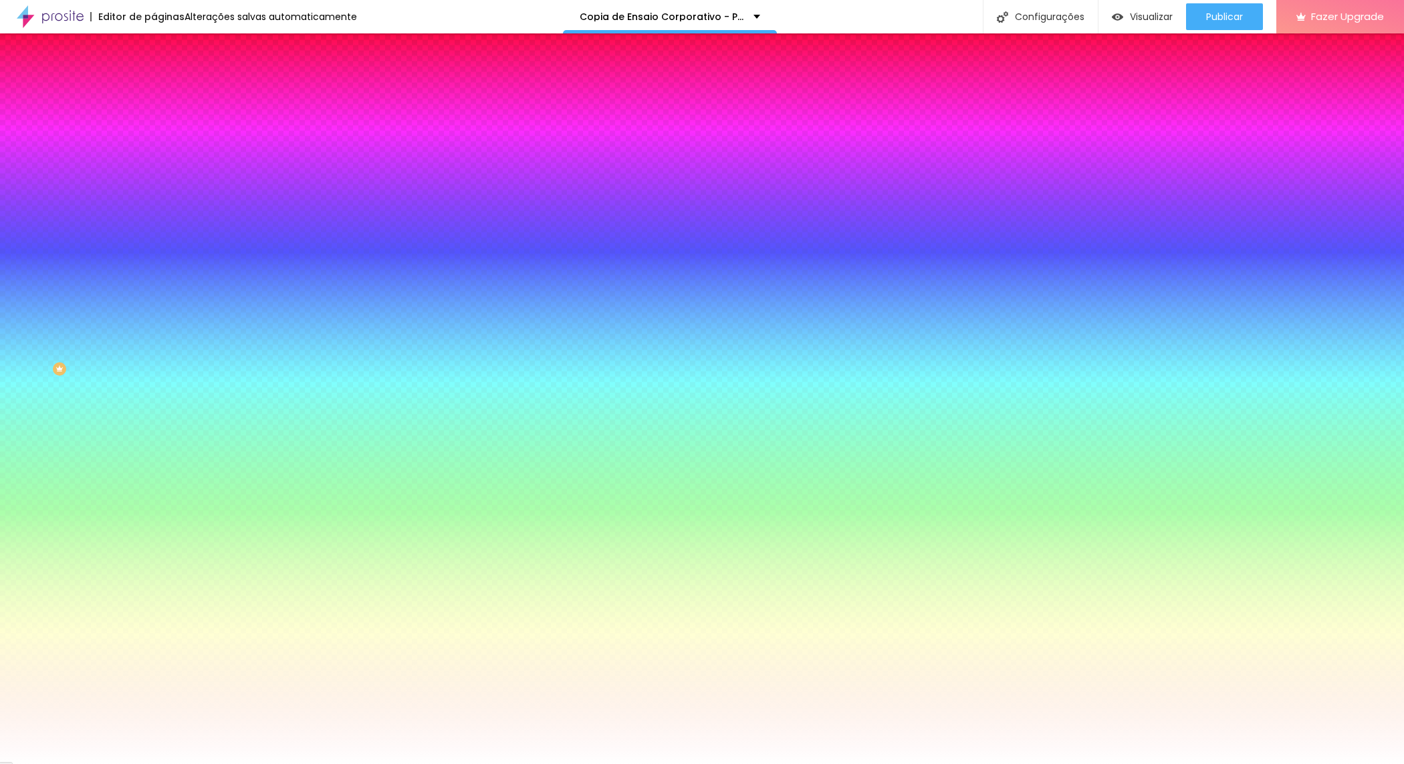
click at [154, 134] on input "#FFFFFF" at bounding box center [234, 134] width 160 height 13
click at [154, 132] on input "#FFFFFF" at bounding box center [234, 134] width 160 height 13
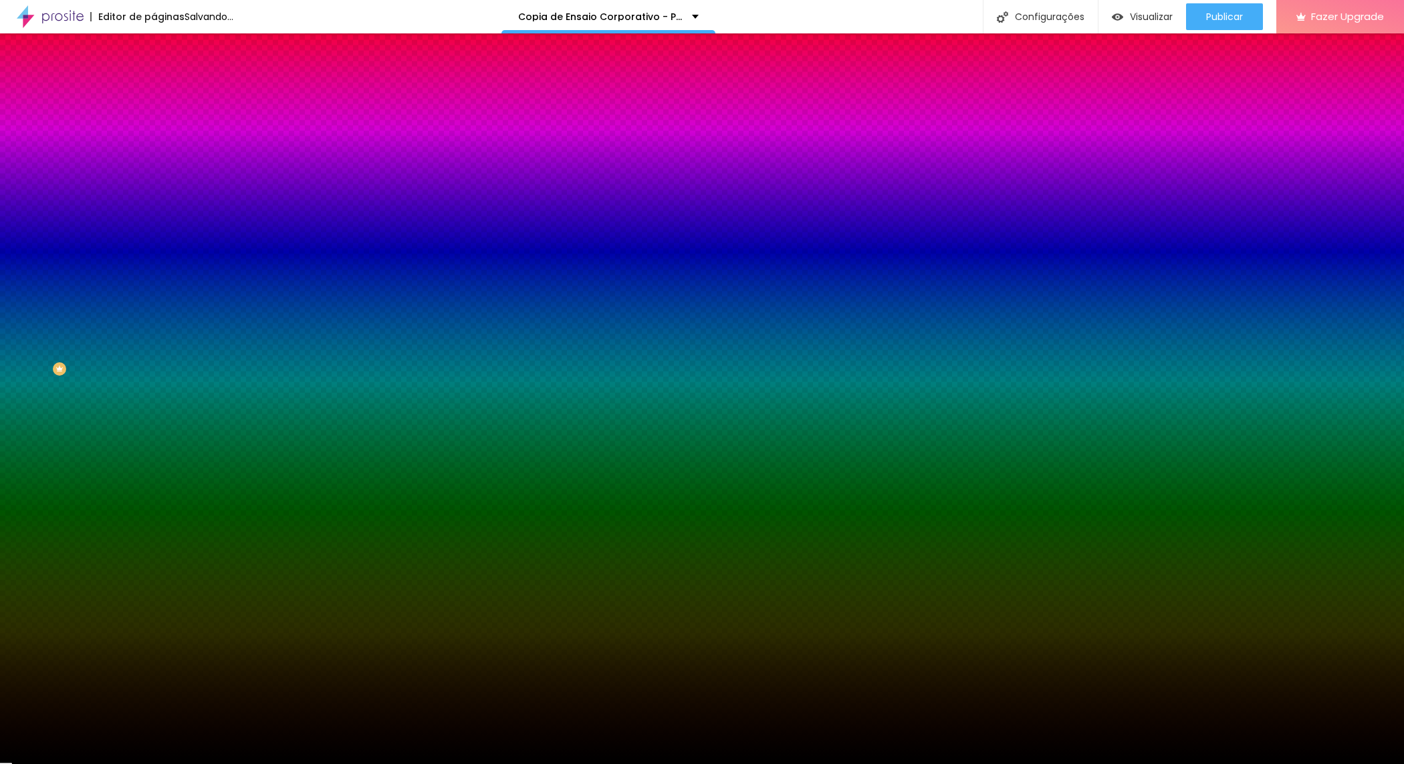
type input "#000000"
click at [154, 228] on div "Editar Coluna Conteúdo Estilo Avançado Cor de fundo Voltar ao padrão #000000 0 …" at bounding box center [231, 398] width 154 height 731
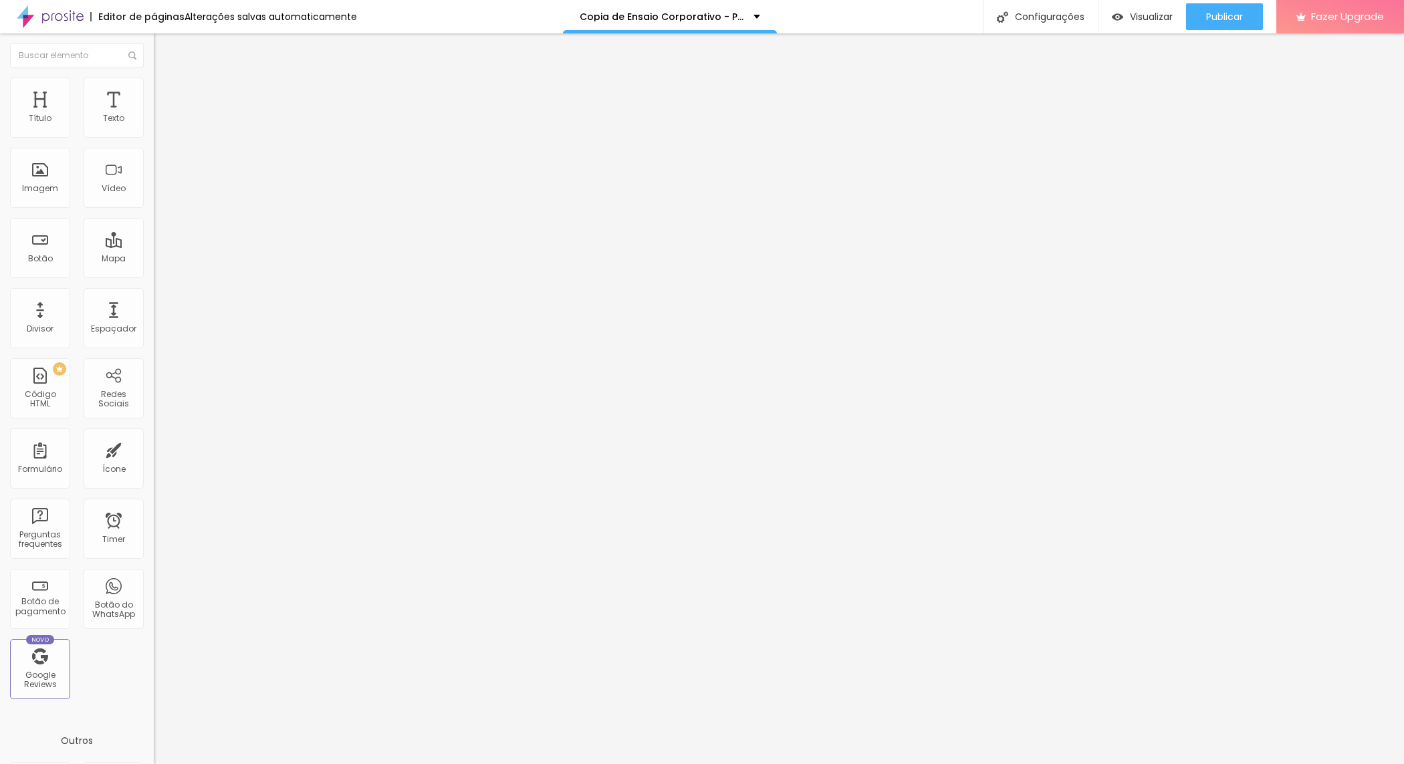
click at [166, 92] on span "Estilo" at bounding box center [176, 86] width 21 height 11
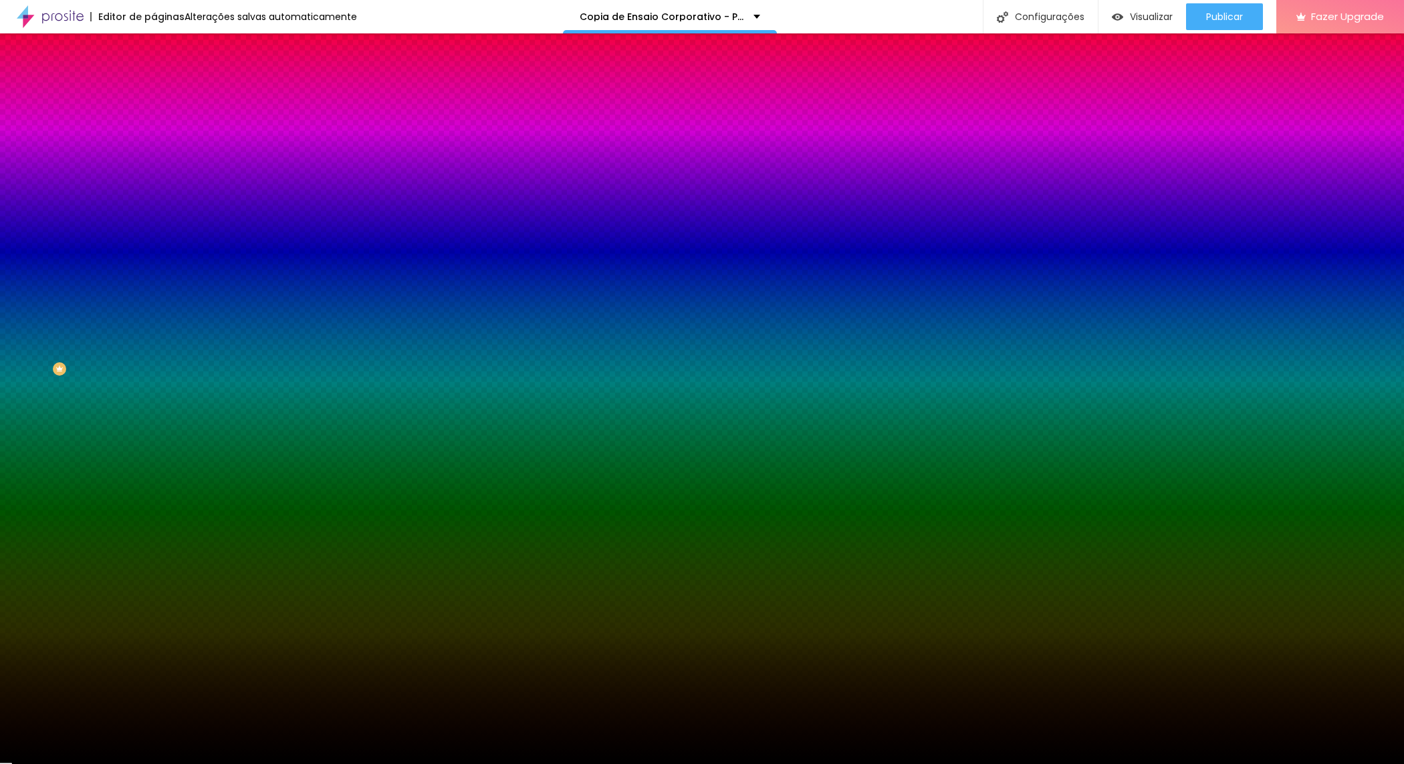
type input "40"
type input "85"
type input "87"
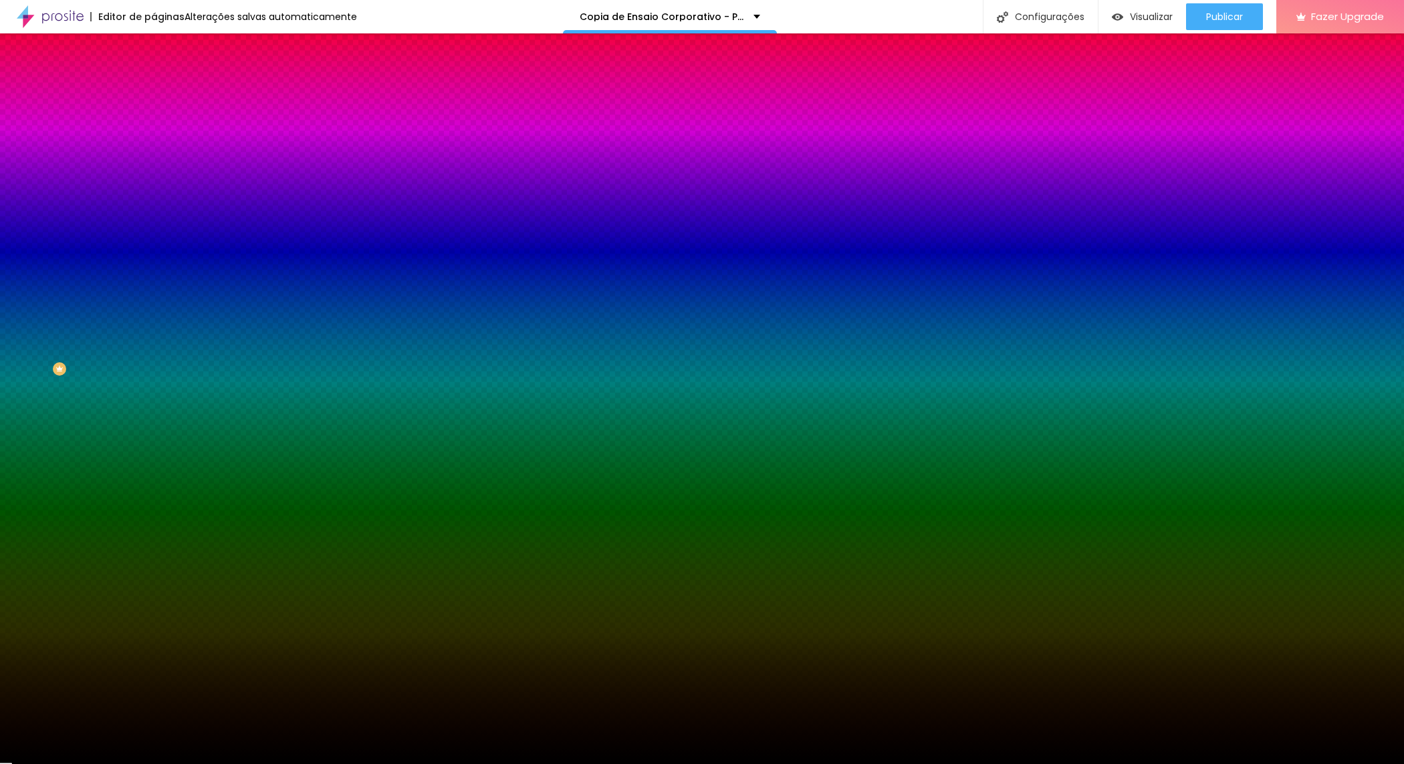
type input "87"
type input "91"
type input "93"
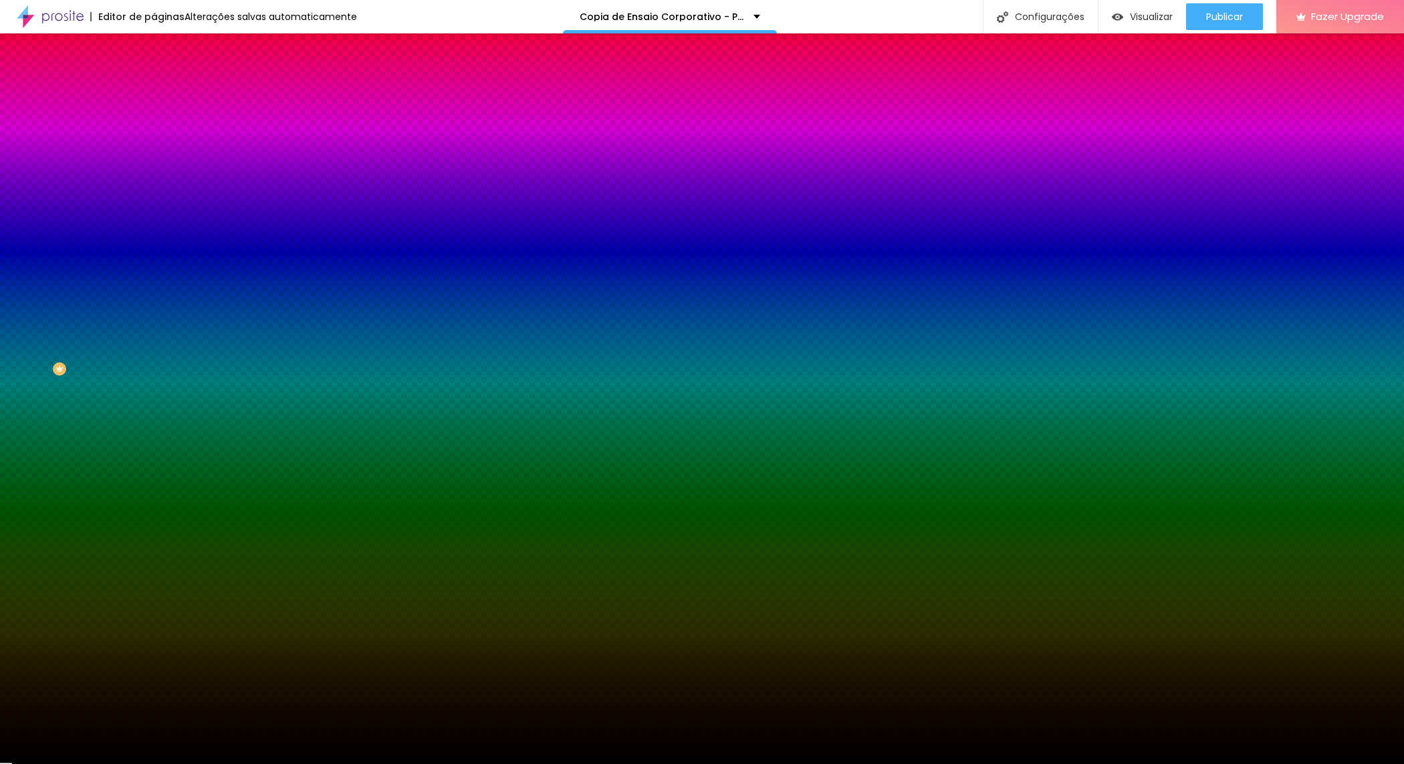
type input "91"
type input "85"
type input "81"
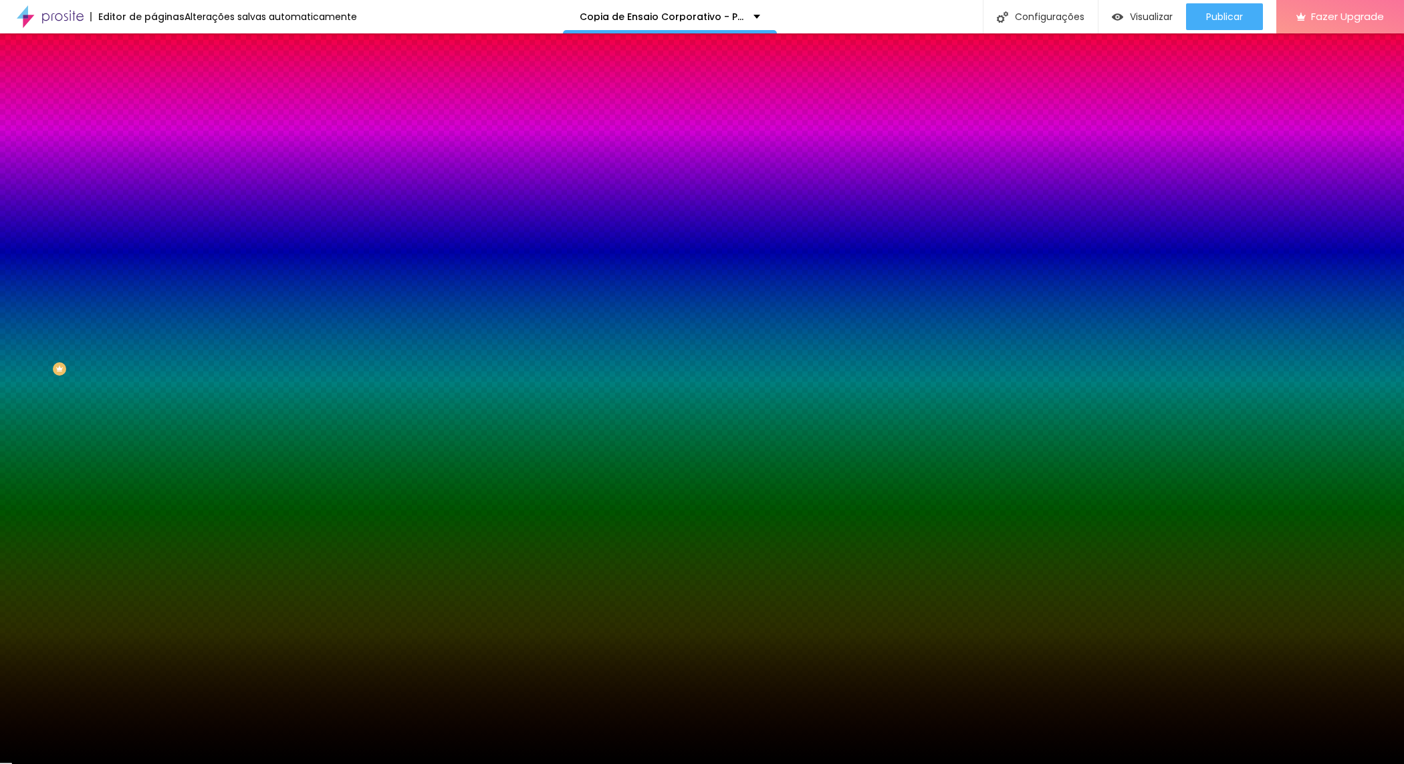
type input "81"
type input "73"
type input "65"
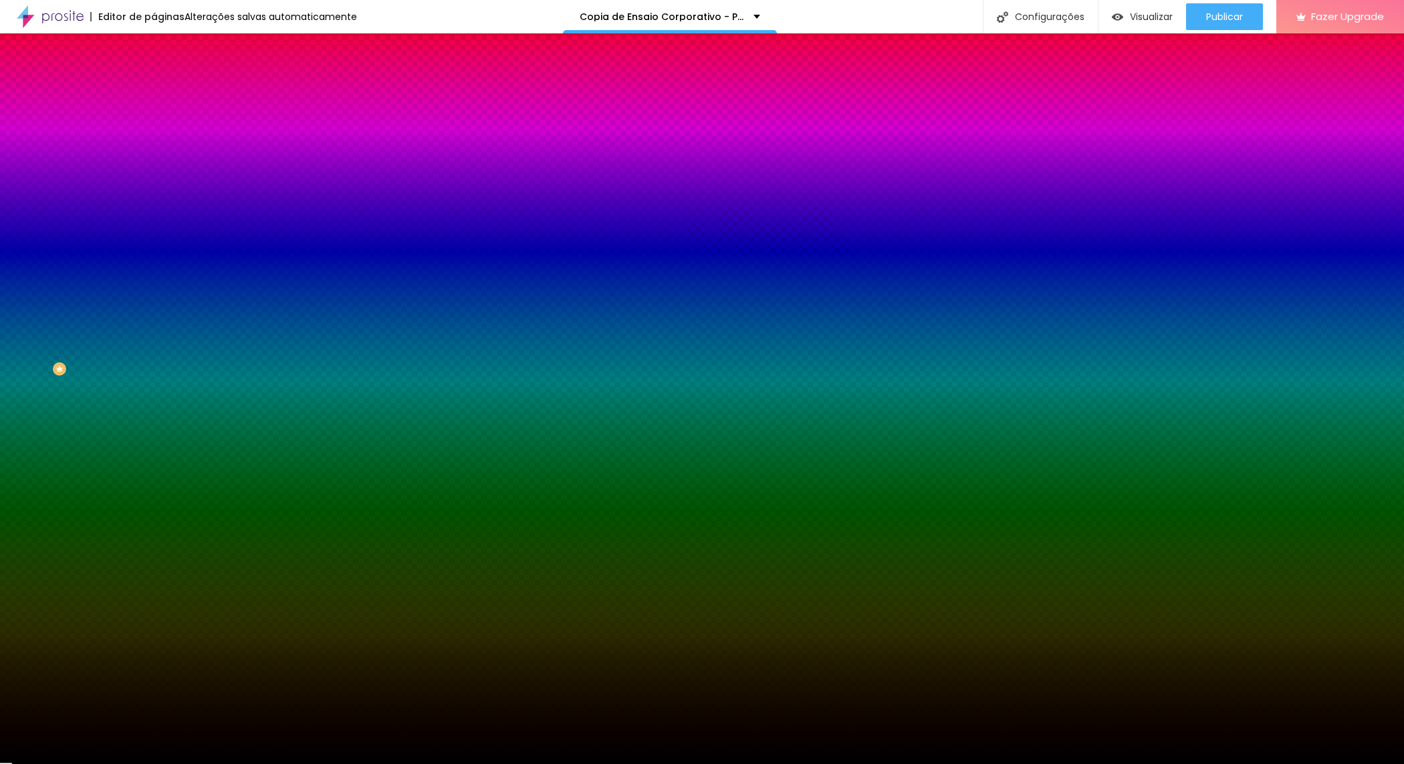
type input "60"
type input "54"
type input "48"
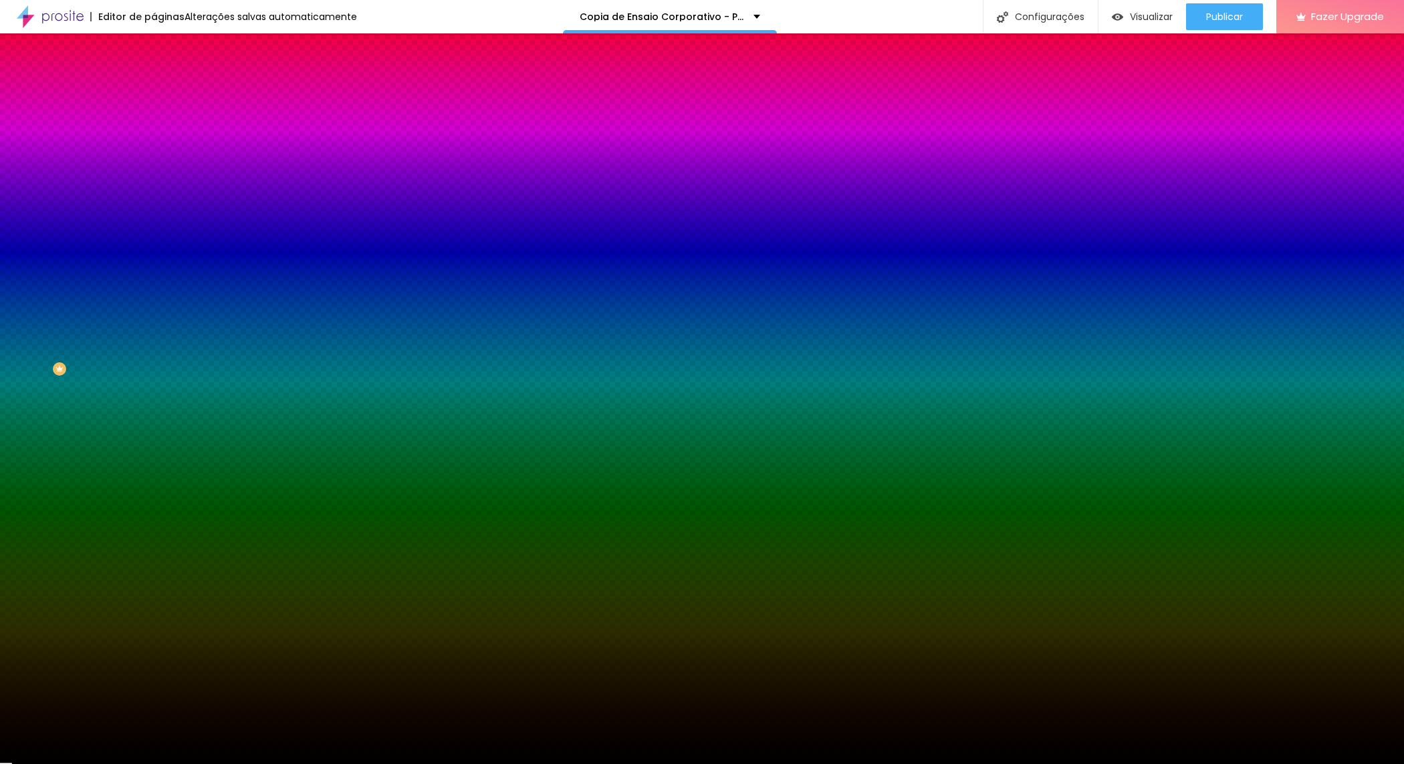
type input "48"
type input "46"
type input "40"
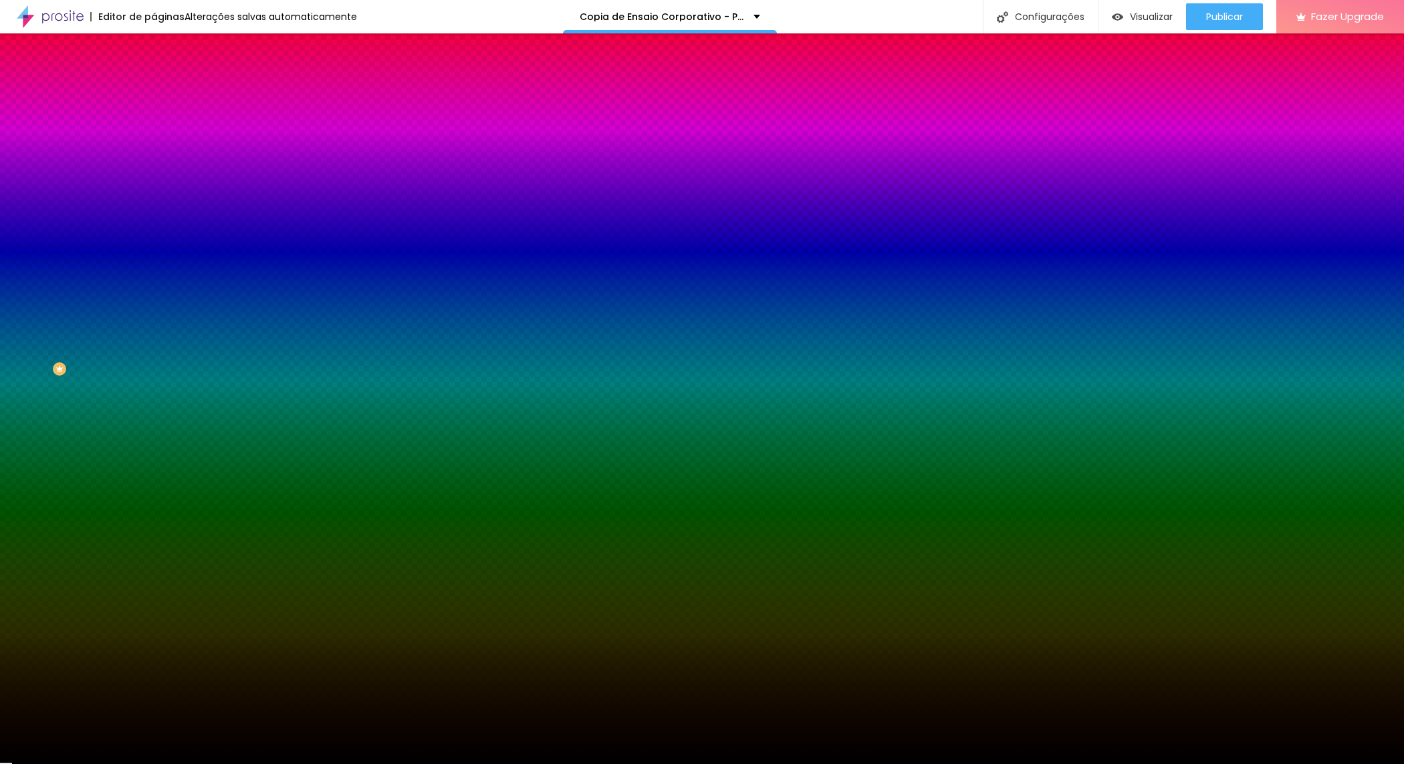
type input "36"
type input "30"
type input "25"
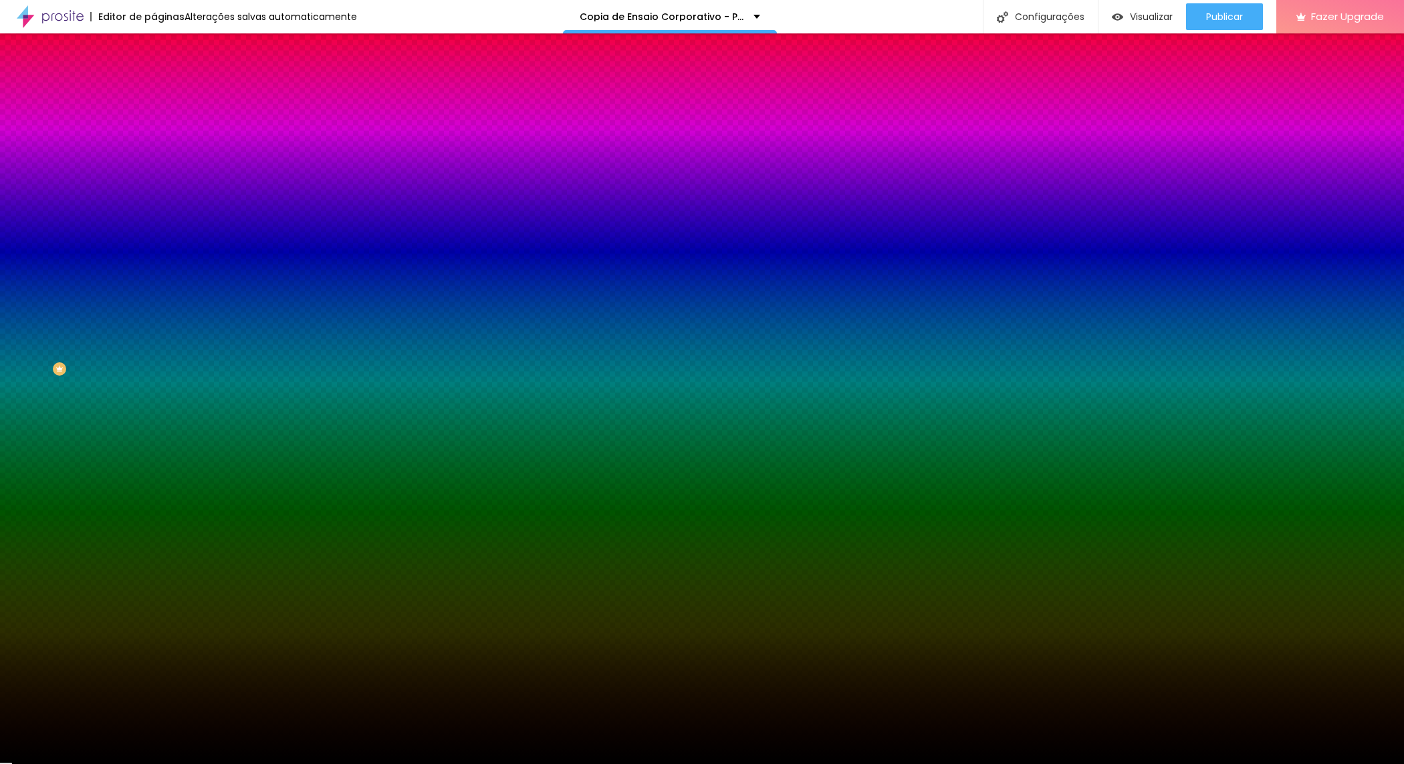
type input "25"
type input "17"
type input "11"
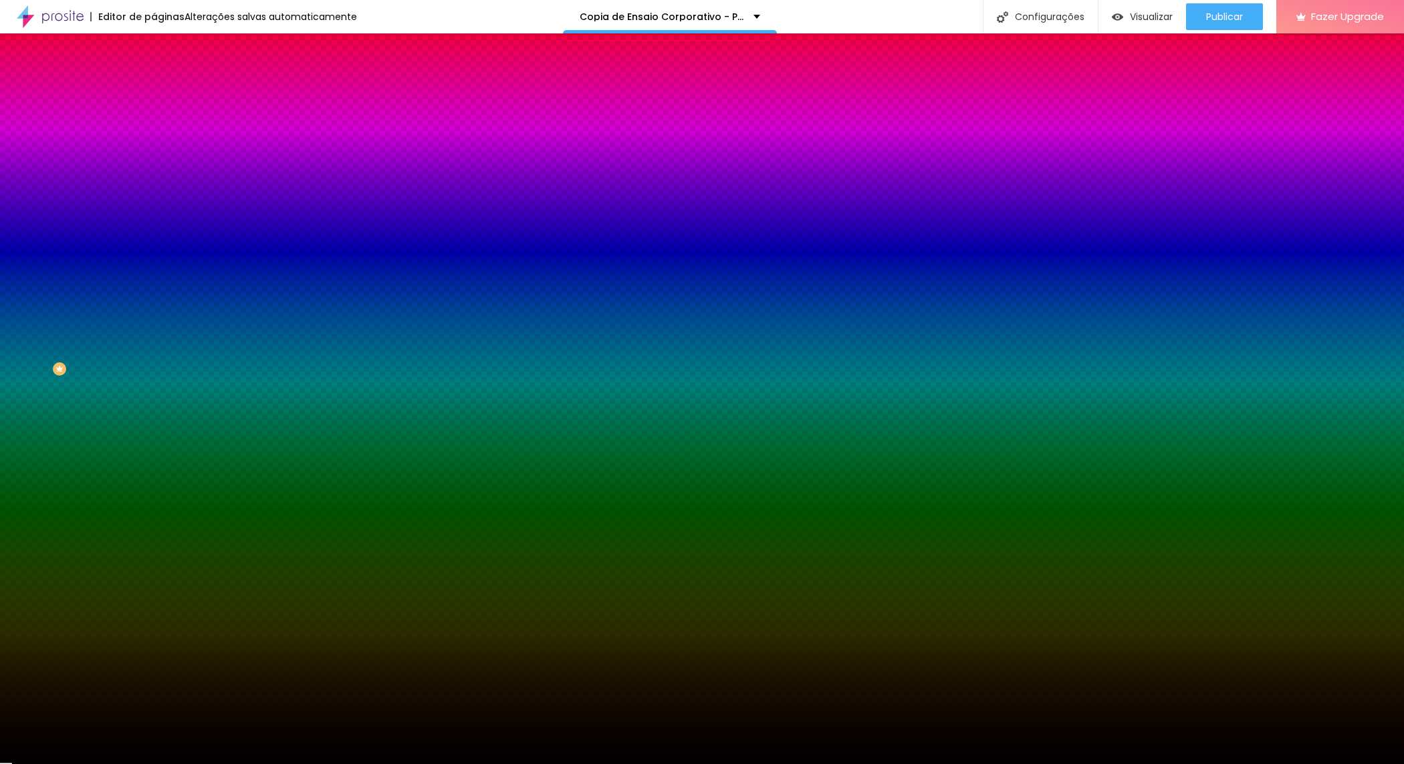
type input "9"
type input "7"
type input "5"
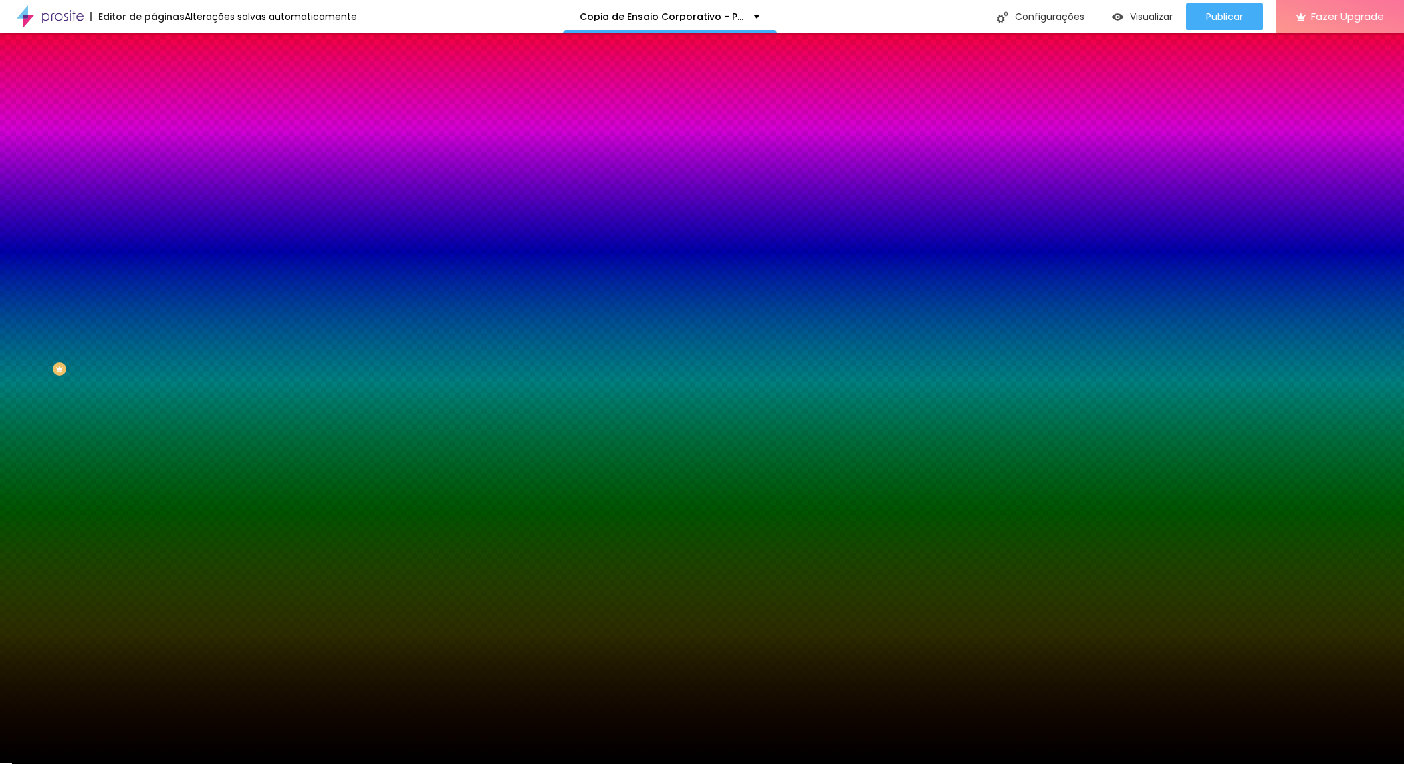
type input "5"
type input "3"
type input "1"
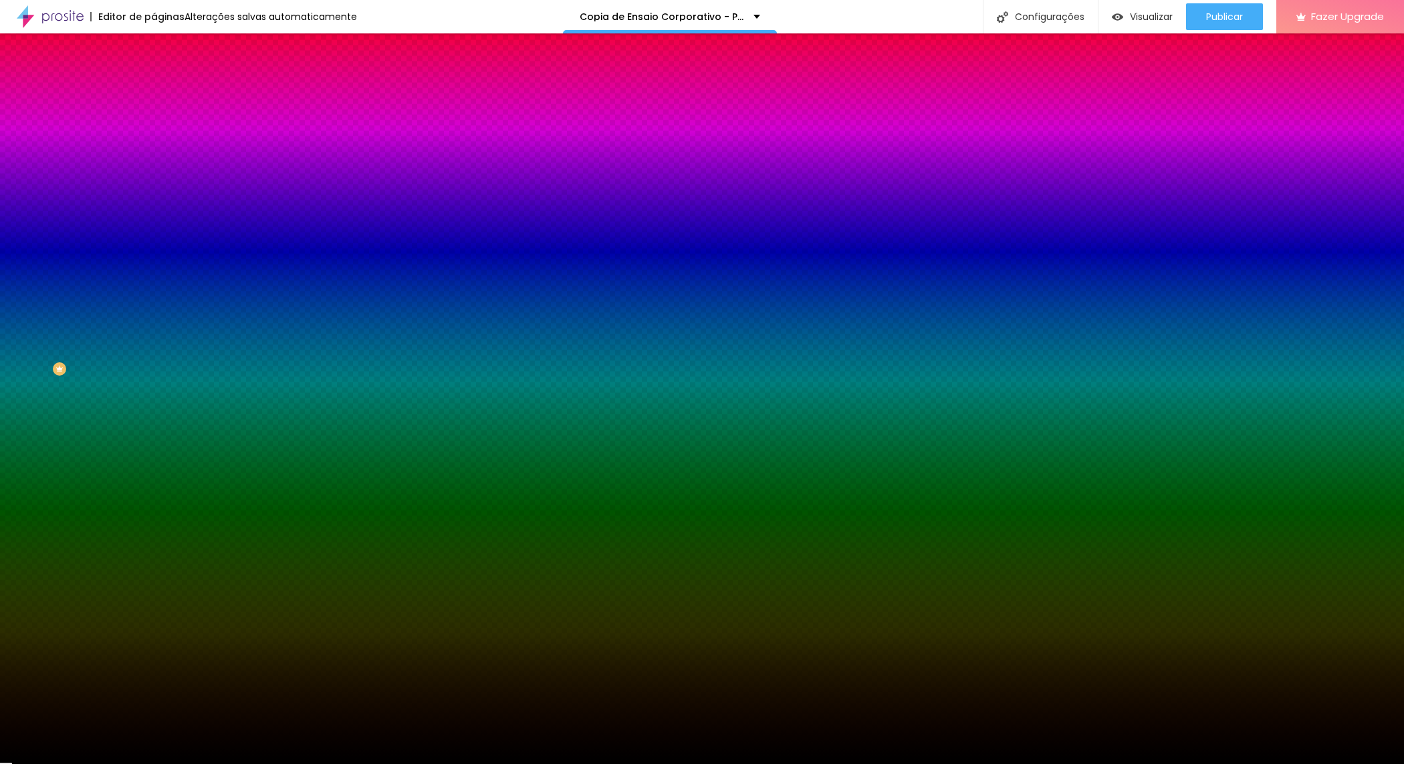
drag, startPoint x: 32, startPoint y: 162, endPoint x: 55, endPoint y: 139, distance: 32.6
click at [154, 296] on input "range" at bounding box center [197, 301] width 86 height 11
type input "0"
click at [154, 91] on li "Avançado" at bounding box center [231, 97] width 154 height 13
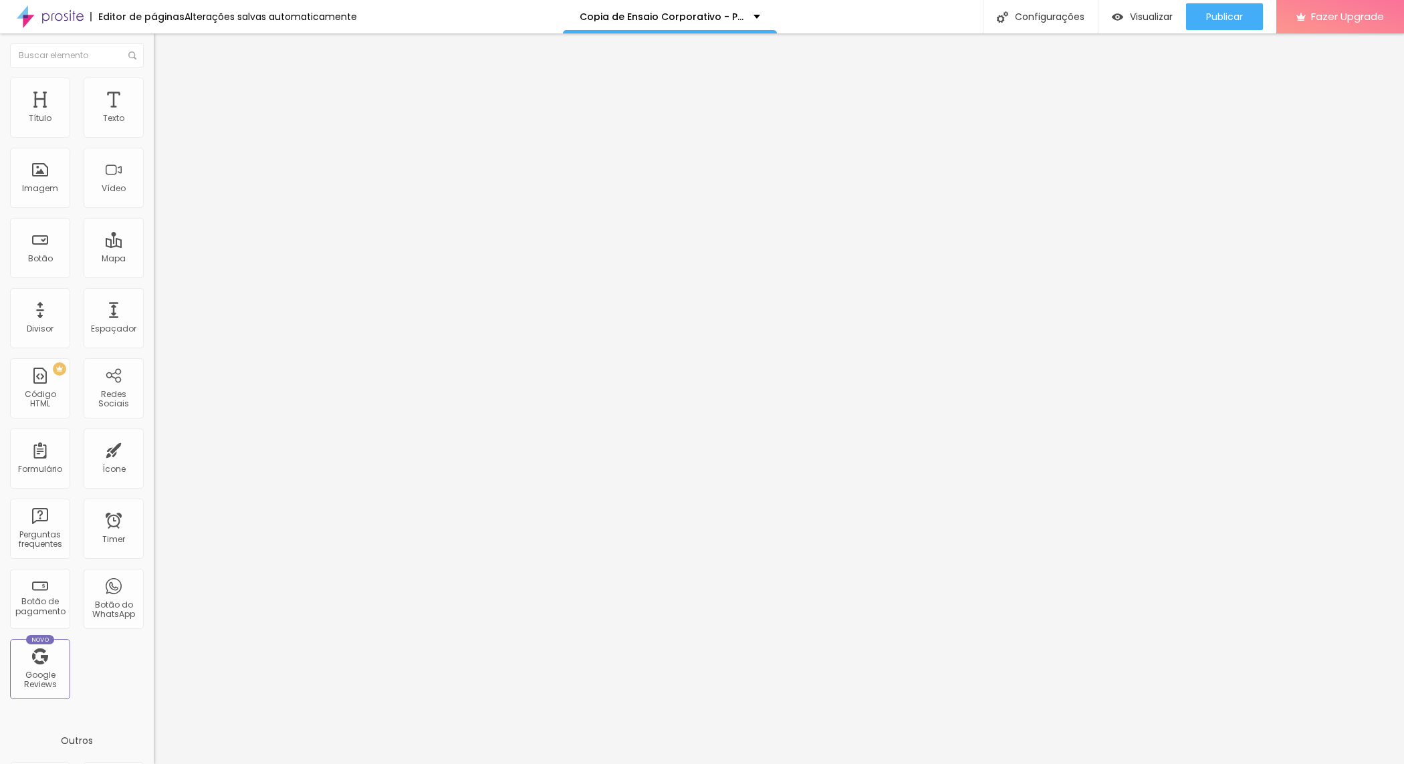
type input "15"
type input "5"
type input "0"
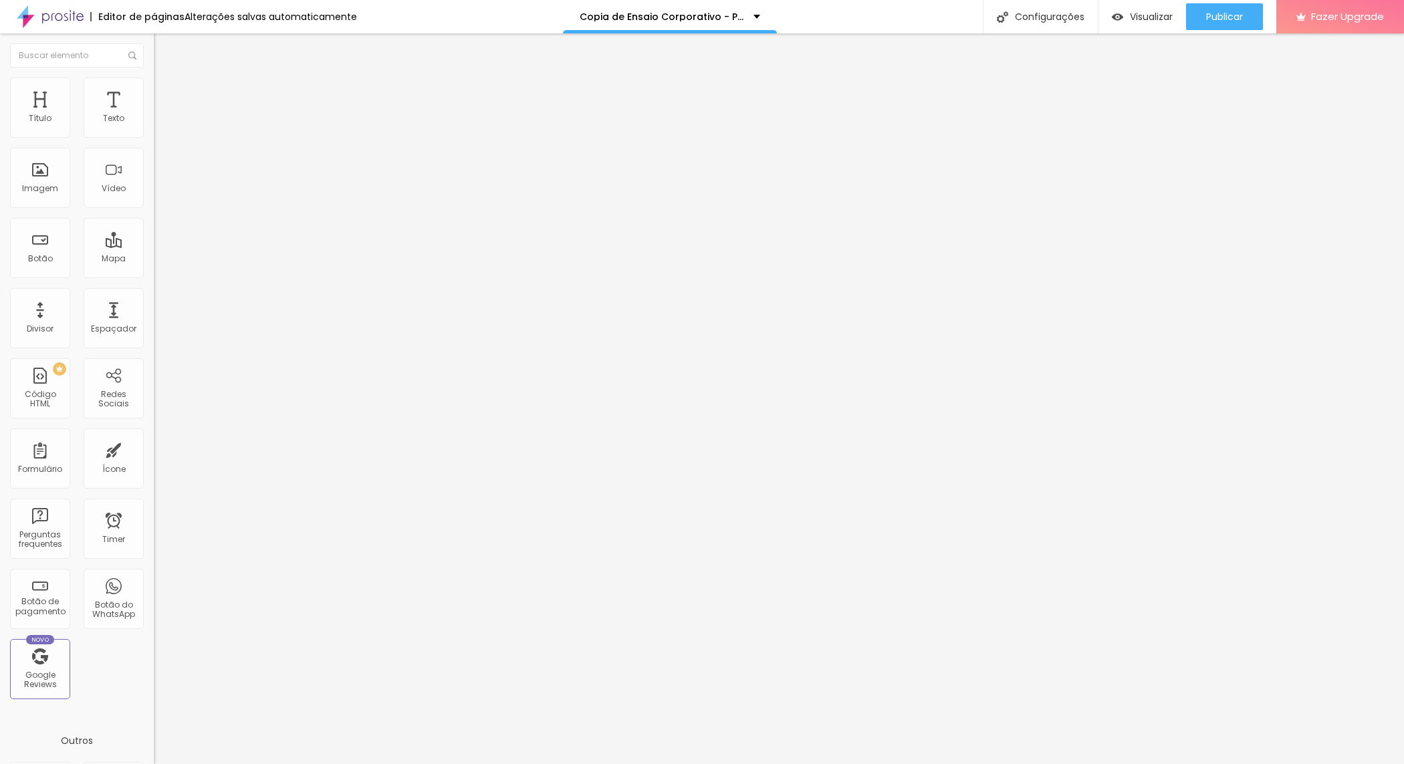
type input "0"
type input "5"
type input "10"
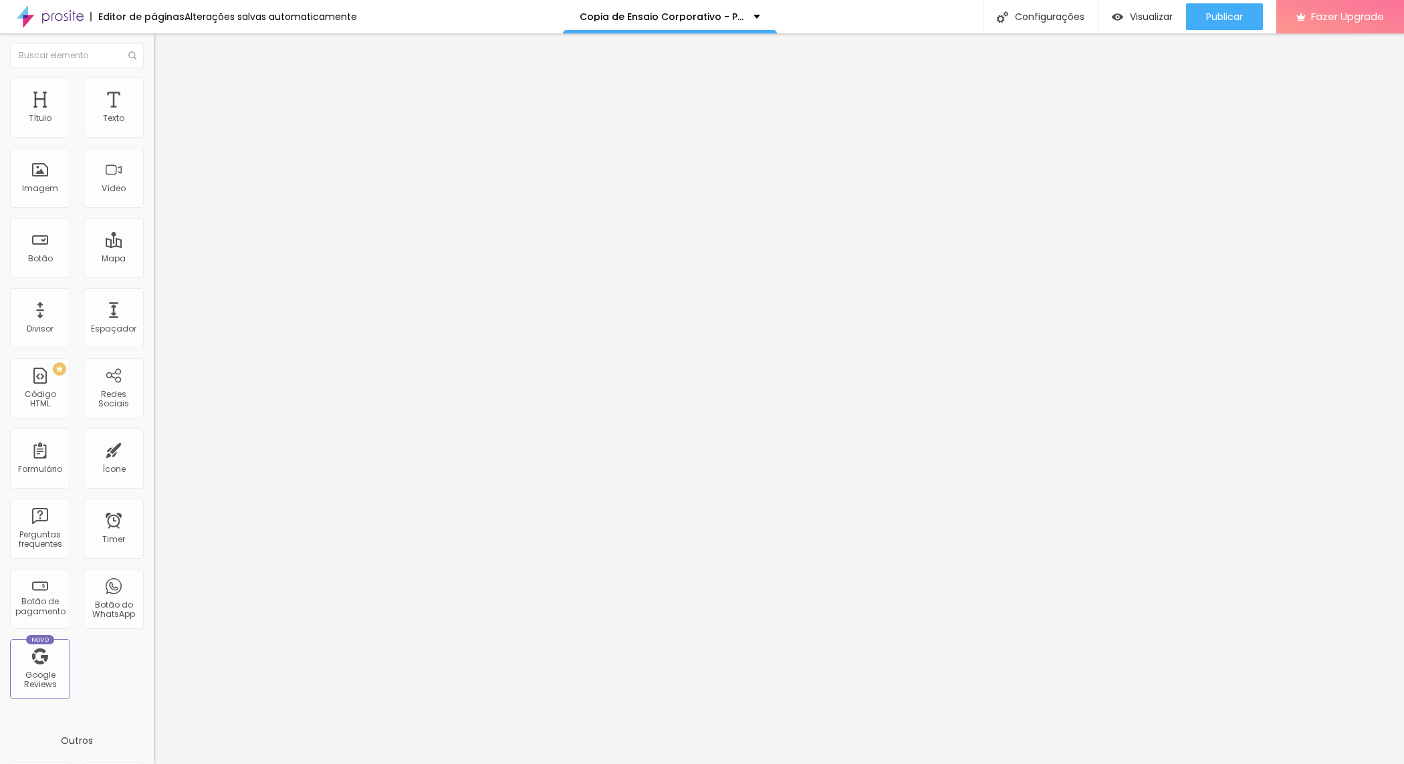
drag, startPoint x: 54, startPoint y: 129, endPoint x: 43, endPoint y: 131, distance: 10.9
type input "10"
click at [154, 259] on input "range" at bounding box center [197, 264] width 86 height 11
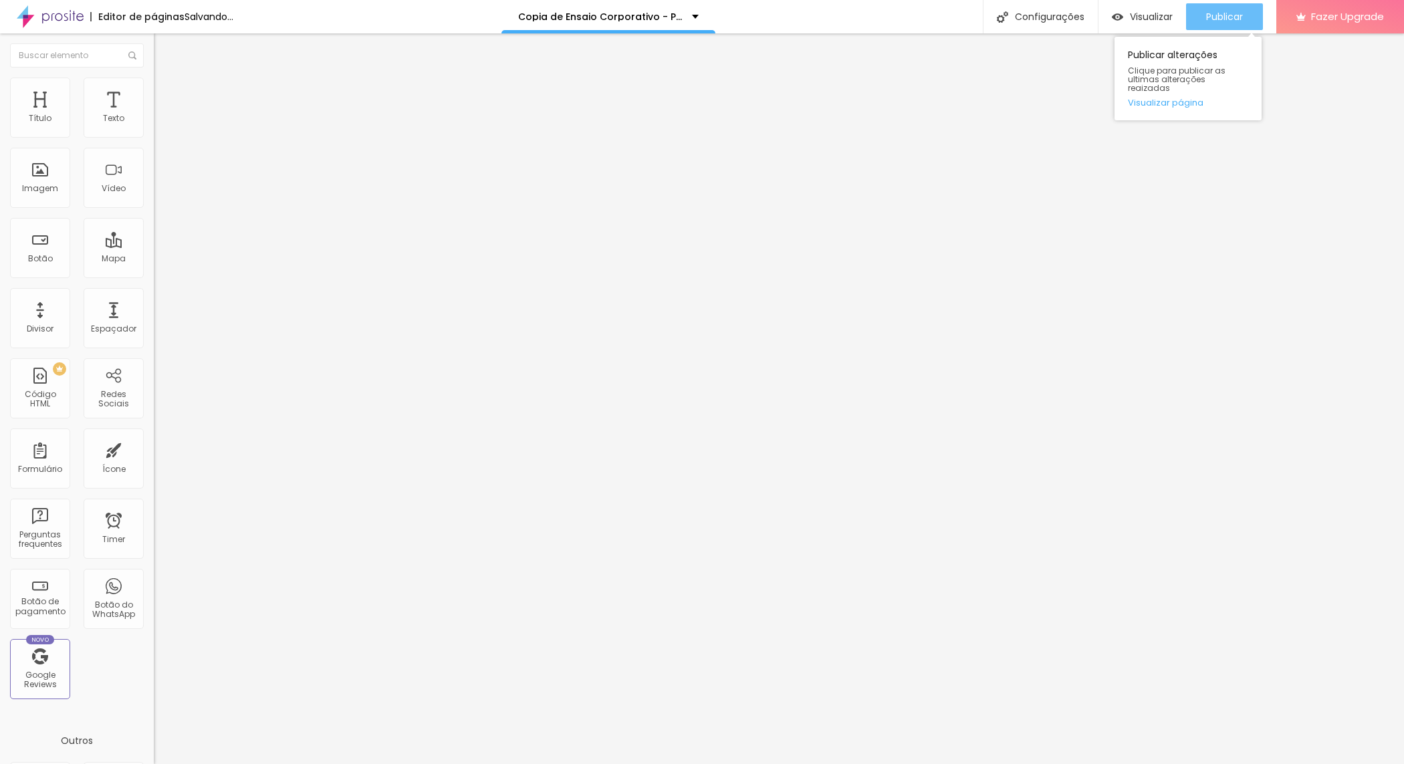
click at [1216, 13] on span "Publicar" at bounding box center [1224, 16] width 37 height 11
click at [154, 85] on img at bounding box center [160, 84] width 12 height 12
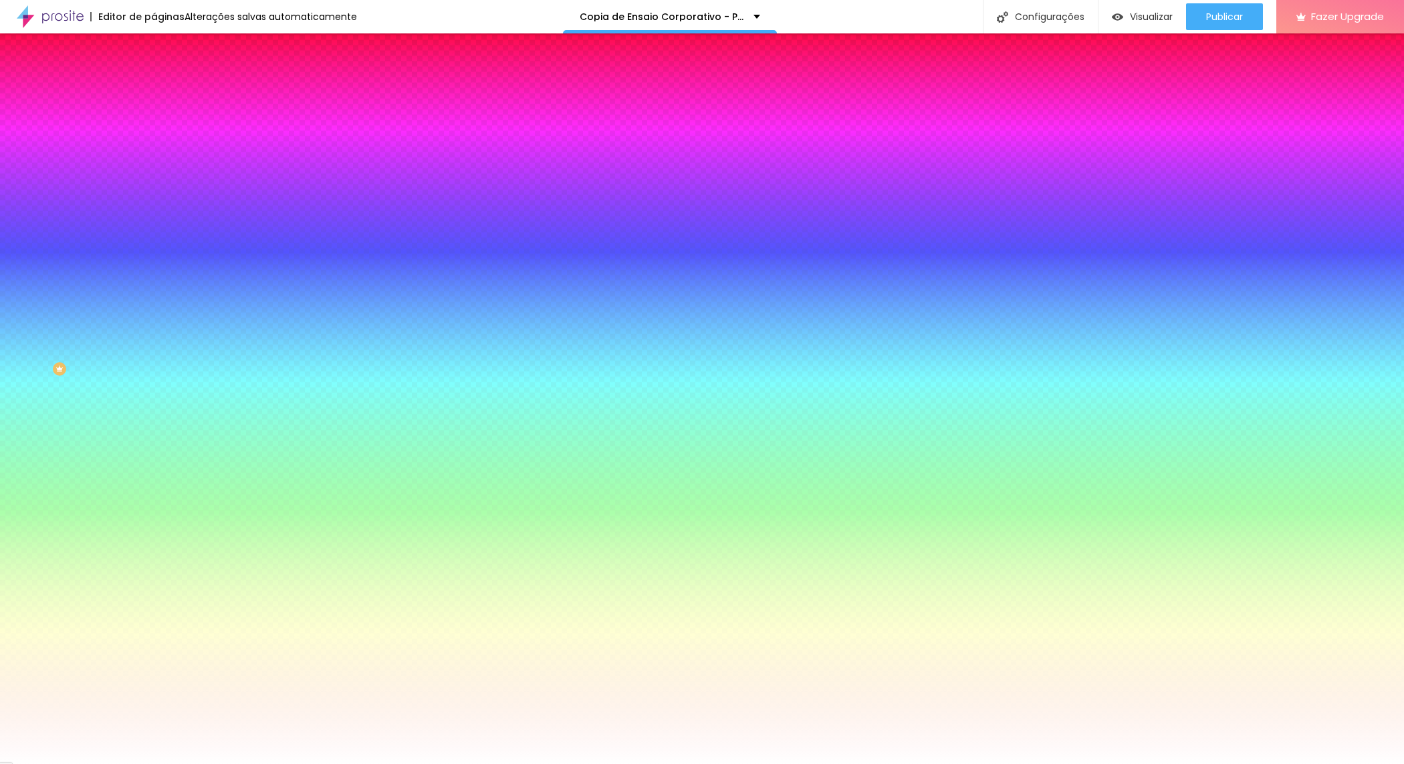
click at [154, 136] on input "#FFFFFF" at bounding box center [234, 134] width 160 height 13
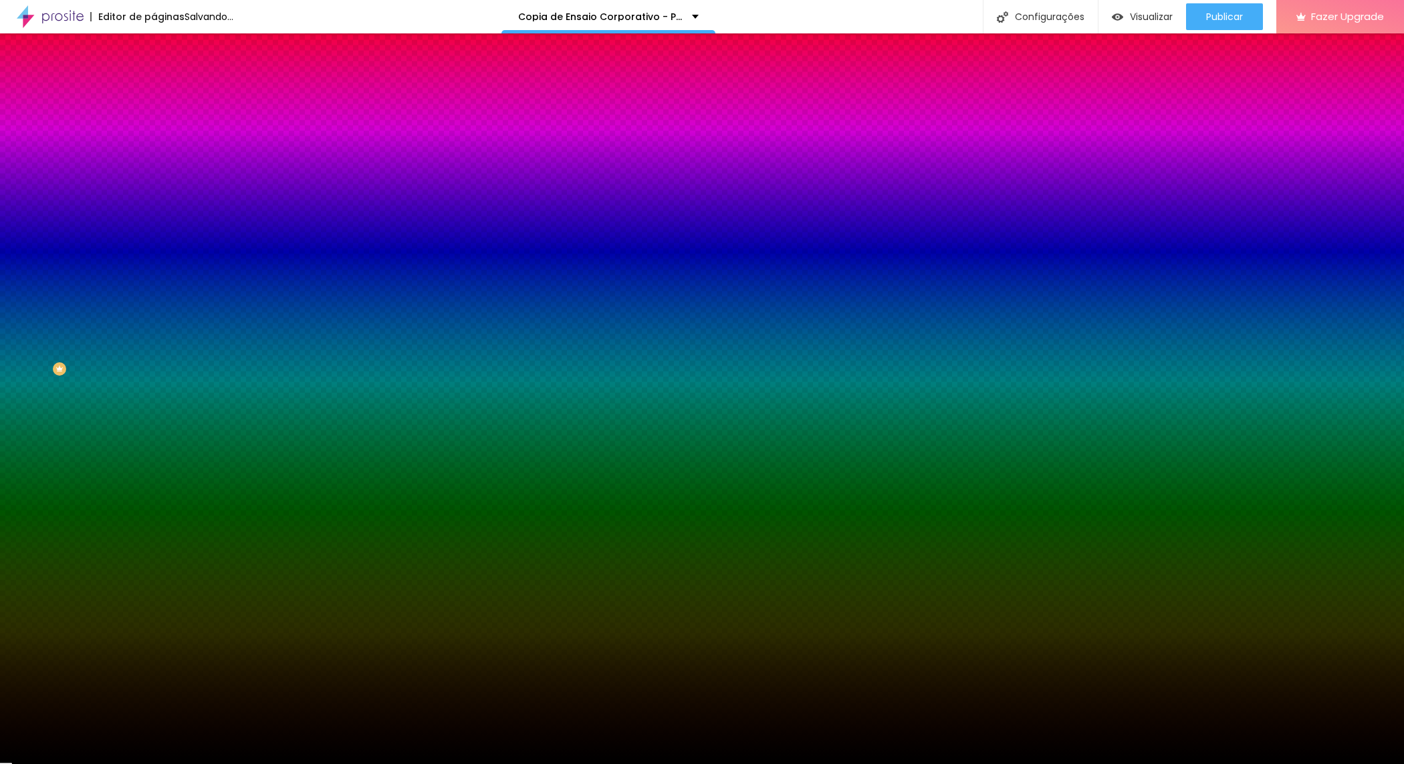
type input "#000000"
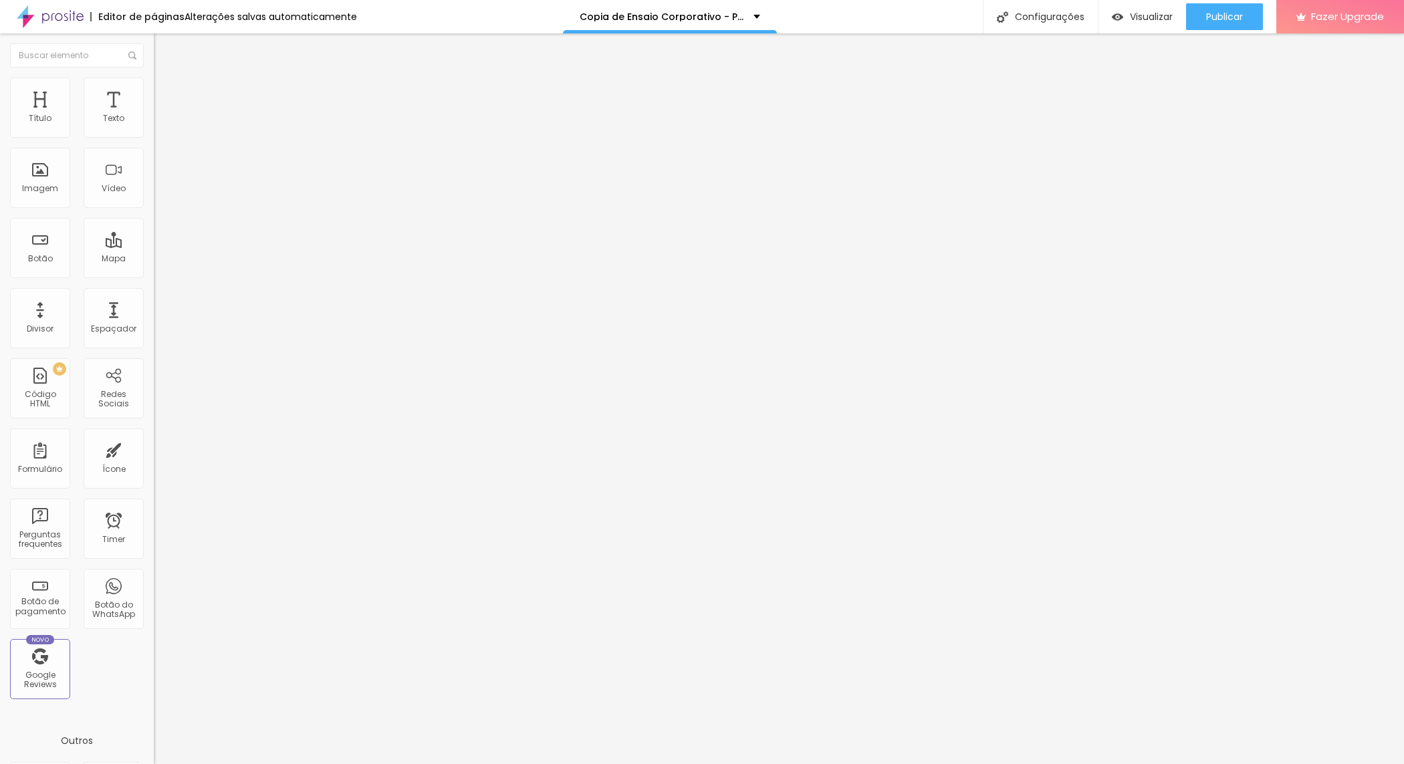
click at [164, 44] on div "Editar Coluna" at bounding box center [205, 48] width 83 height 11
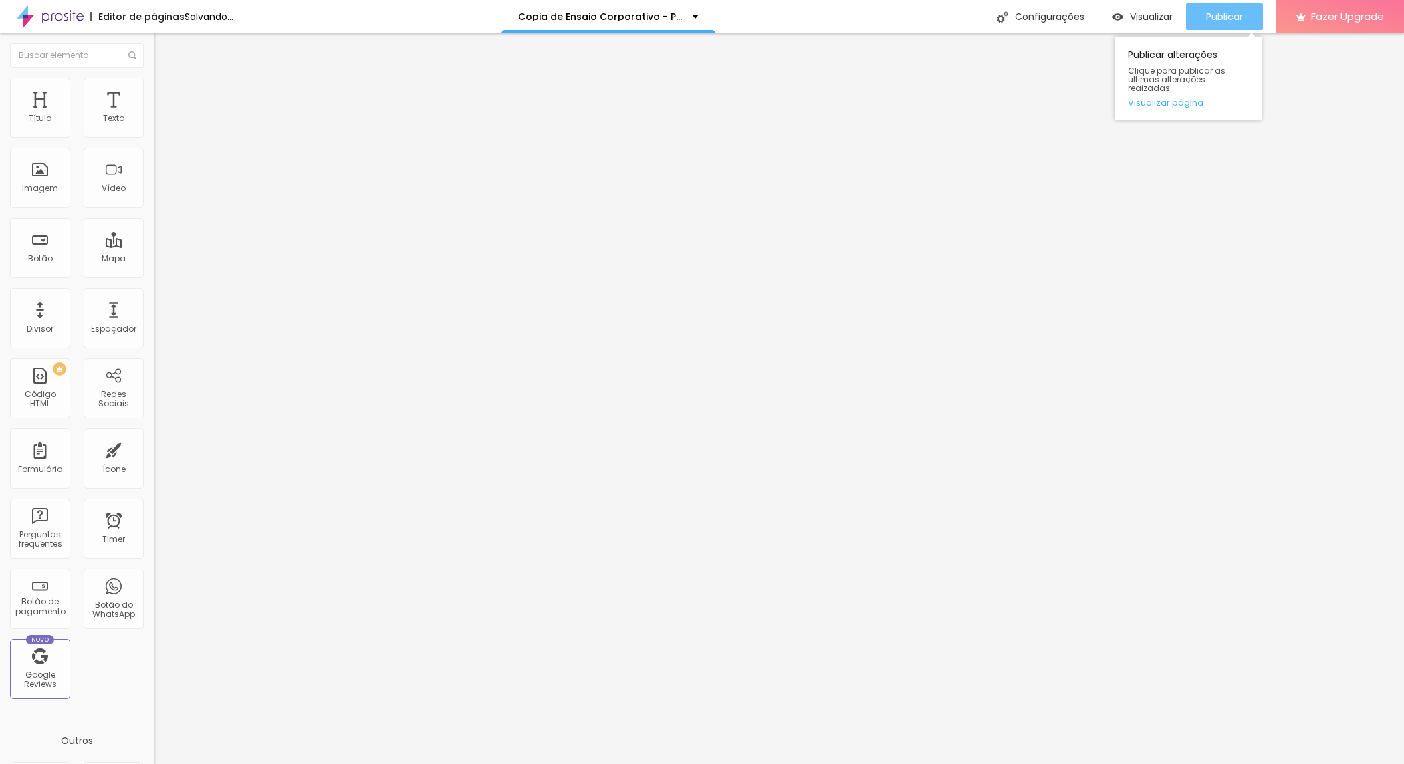
click at [1240, 7] on div "Publicar" at bounding box center [1224, 16] width 37 height 27
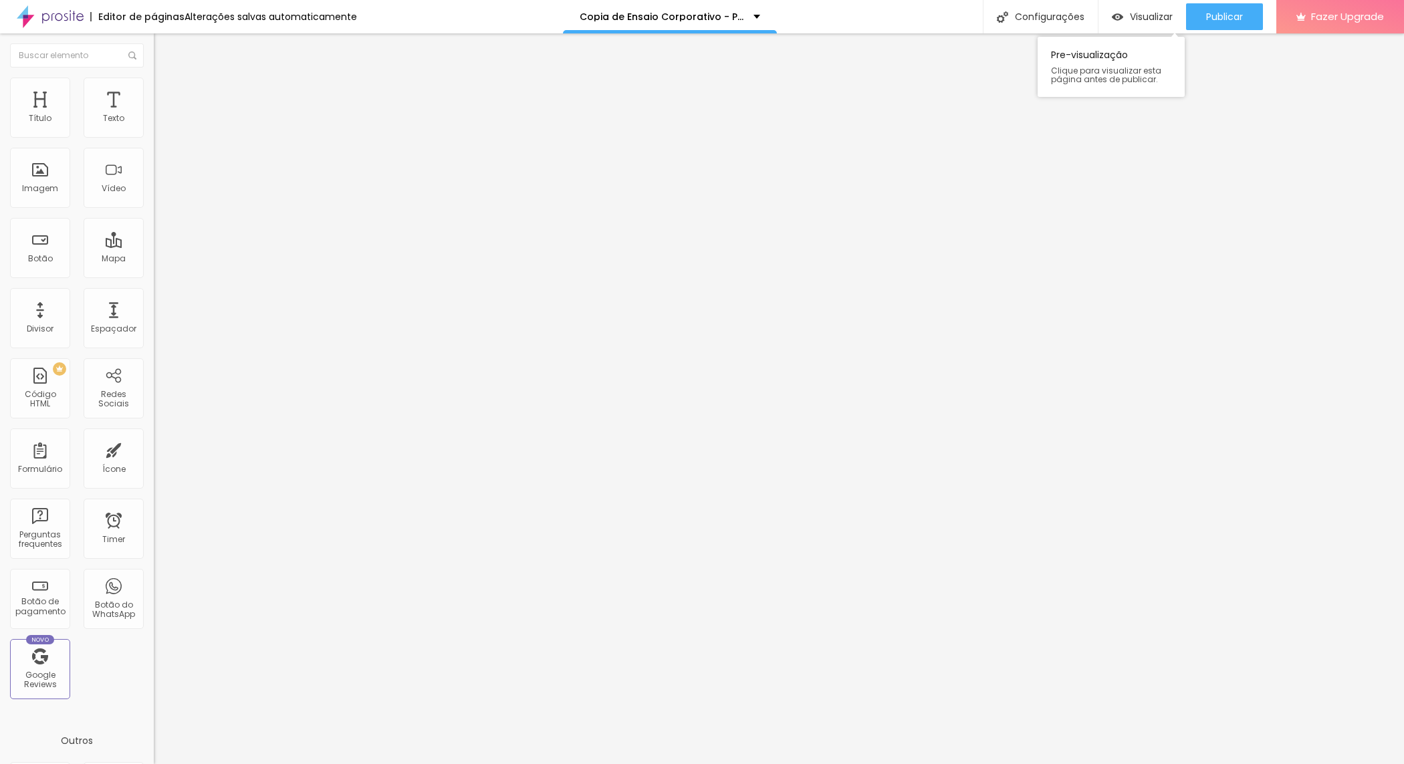
click at [1149, 2] on div "Visualizar Pre-visualização Clique para visualizar esta página antes de publica…" at bounding box center [1143, 16] width 88 height 33
click at [1147, 17] on span "Visualizar" at bounding box center [1151, 16] width 43 height 11
click at [154, 87] on ul "Conteúdo Estilo Avançado" at bounding box center [231, 84] width 154 height 40
click at [154, 86] on li "Estilo" at bounding box center [231, 84] width 154 height 13
click at [1208, 18] on span "Publicar" at bounding box center [1224, 16] width 37 height 11
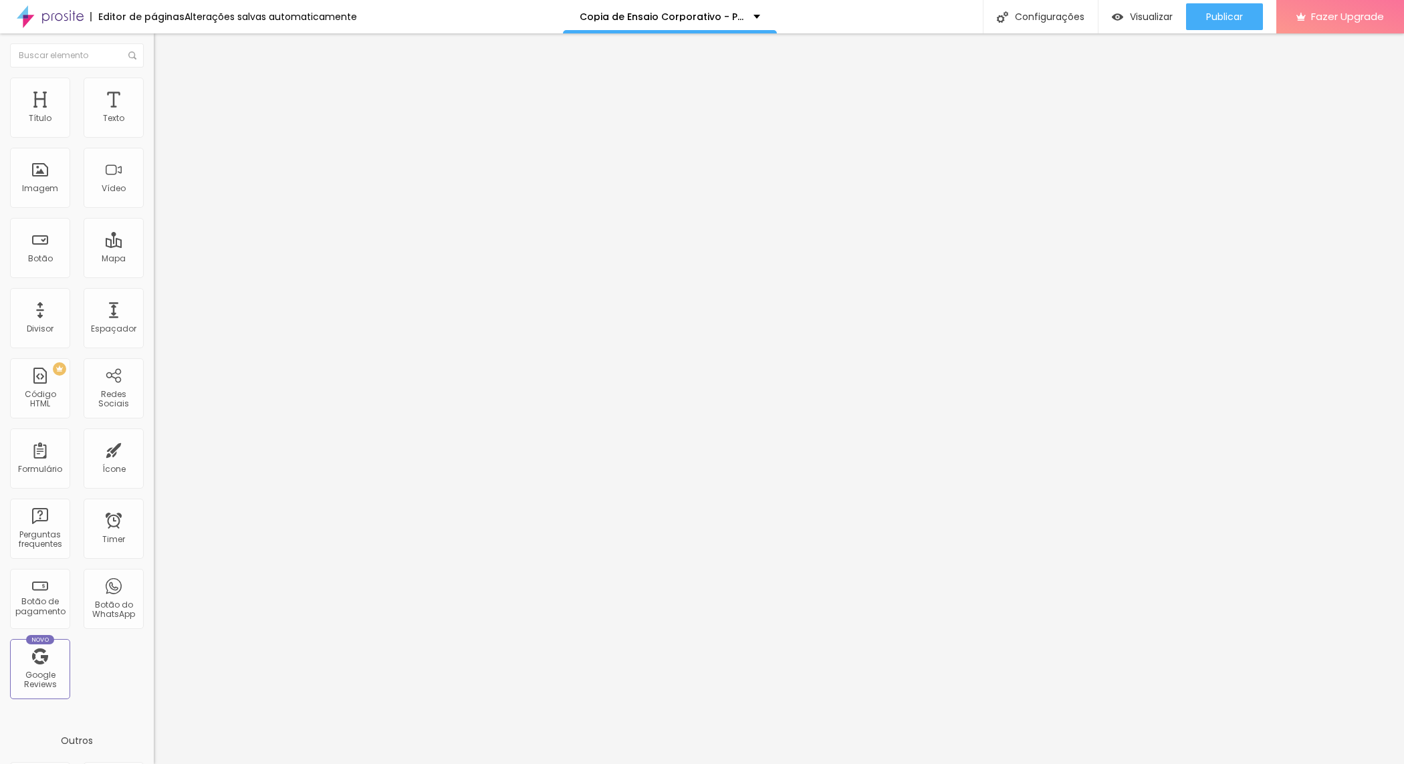
click at [154, 78] on li "Estilo" at bounding box center [231, 84] width 154 height 13
drag, startPoint x: 12, startPoint y: 140, endPoint x: 21, endPoint y: 142, distance: 8.9
click at [154, 138] on div at bounding box center [231, 132] width 154 height 12
type input "15"
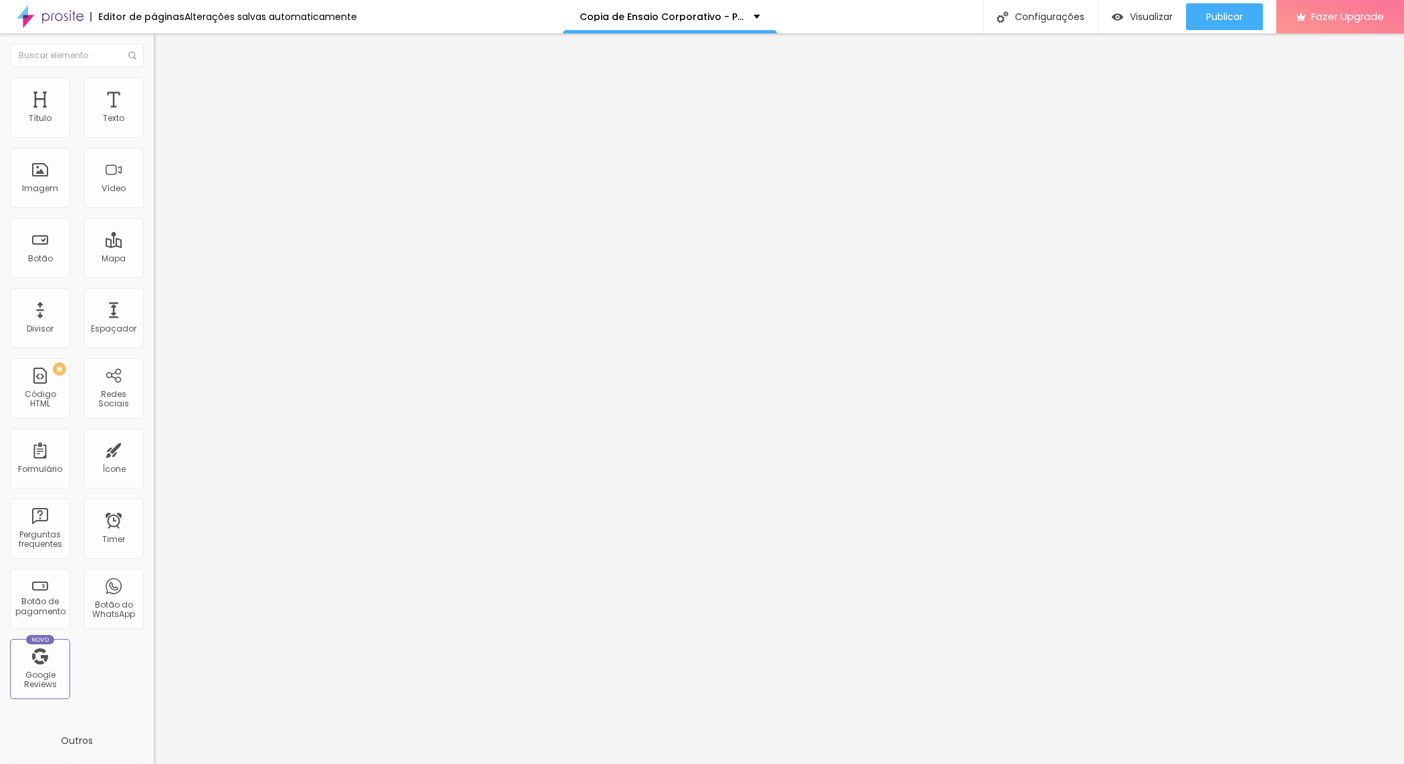
type input "20"
drag, startPoint x: 19, startPoint y: 147, endPoint x: 29, endPoint y: 148, distance: 10.1
type input "20"
click at [154, 137] on input "range" at bounding box center [197, 131] width 86 height 11
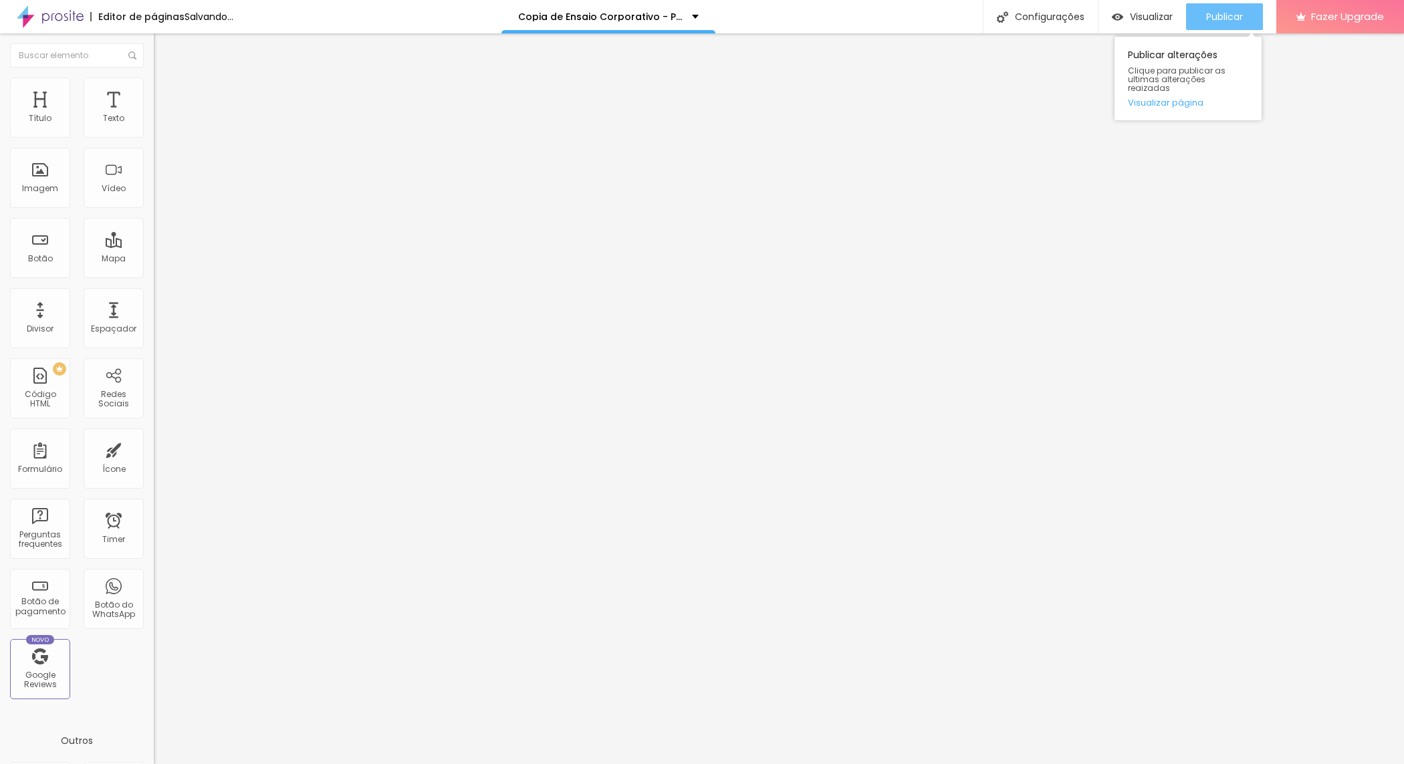
click at [1215, 11] on span "Publicar" at bounding box center [1224, 16] width 37 height 11
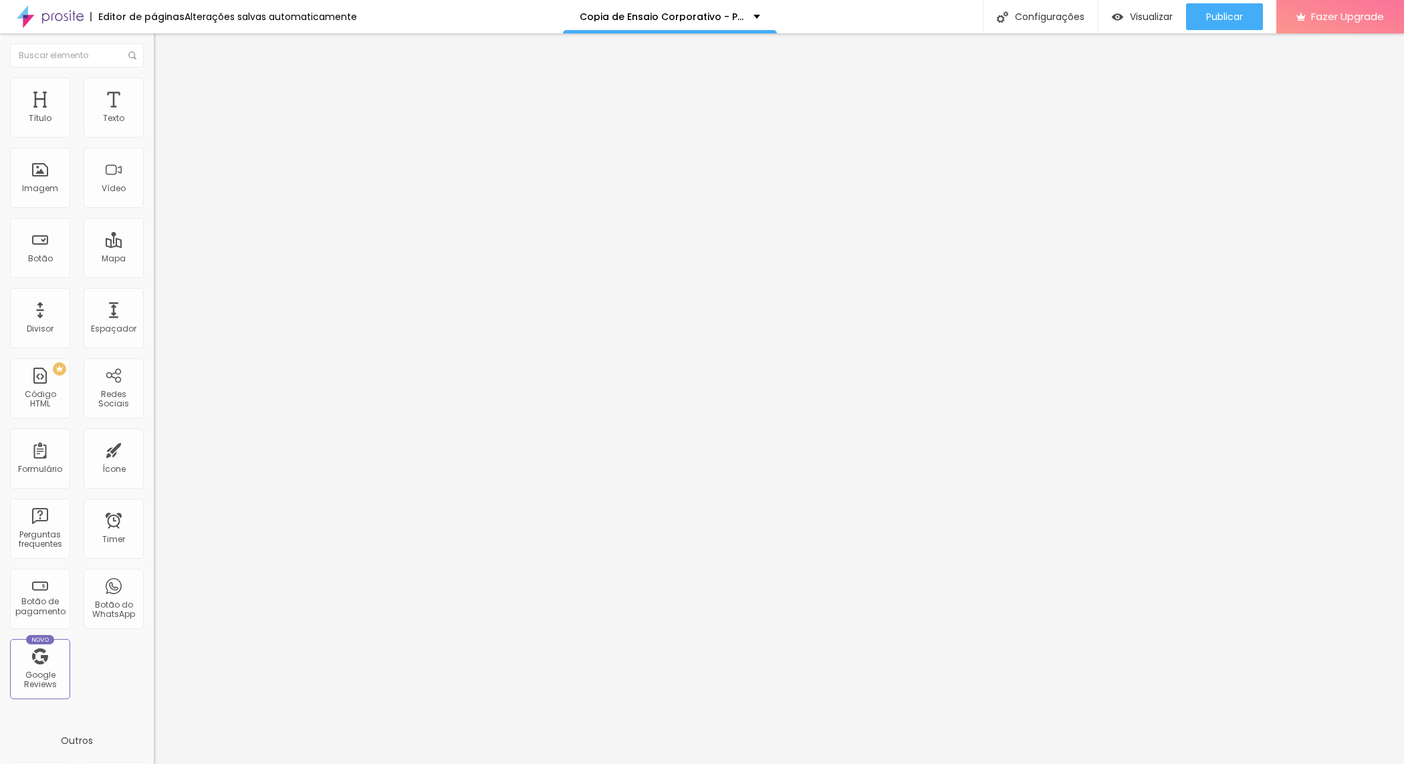
click at [154, 86] on img at bounding box center [160, 84] width 12 height 12
type input "4"
type input "19"
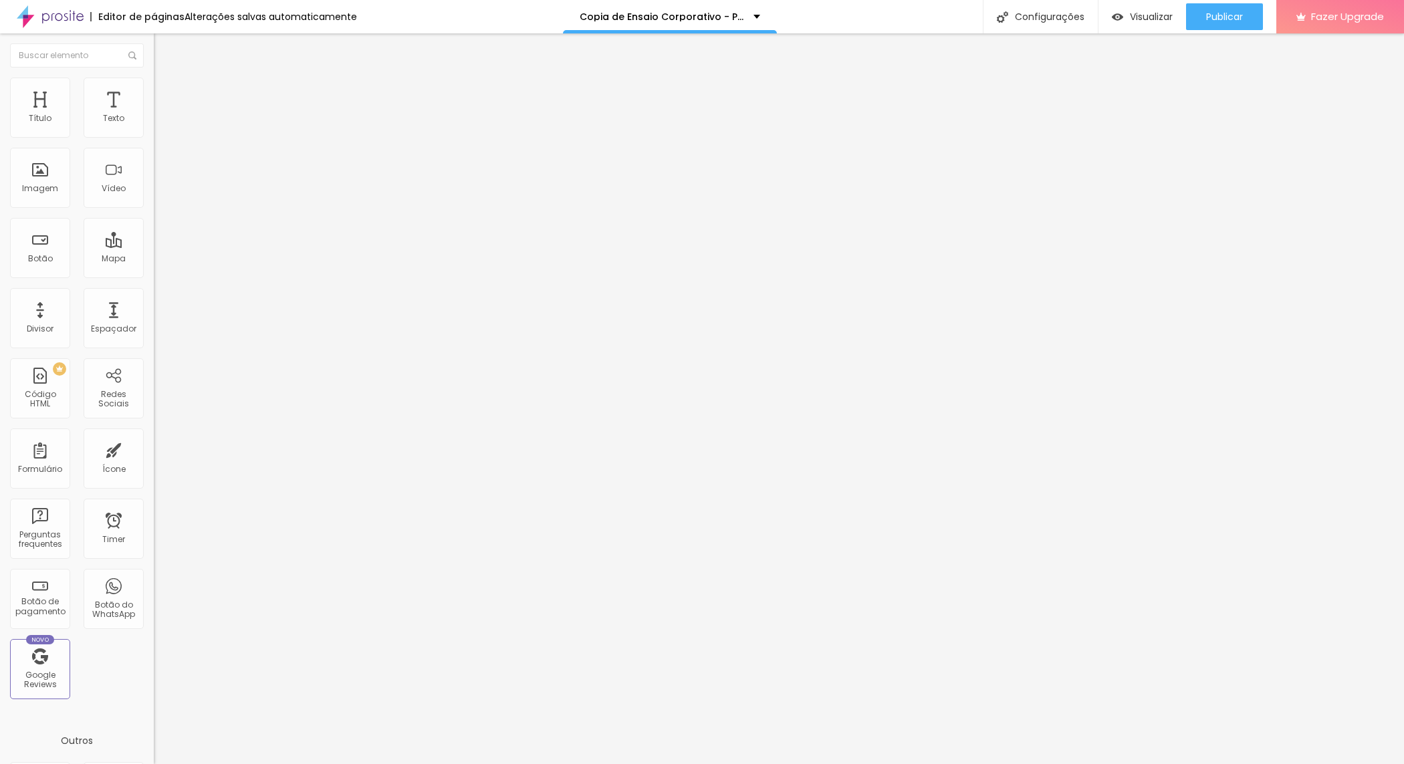
type input "25"
type input "28"
type input "30"
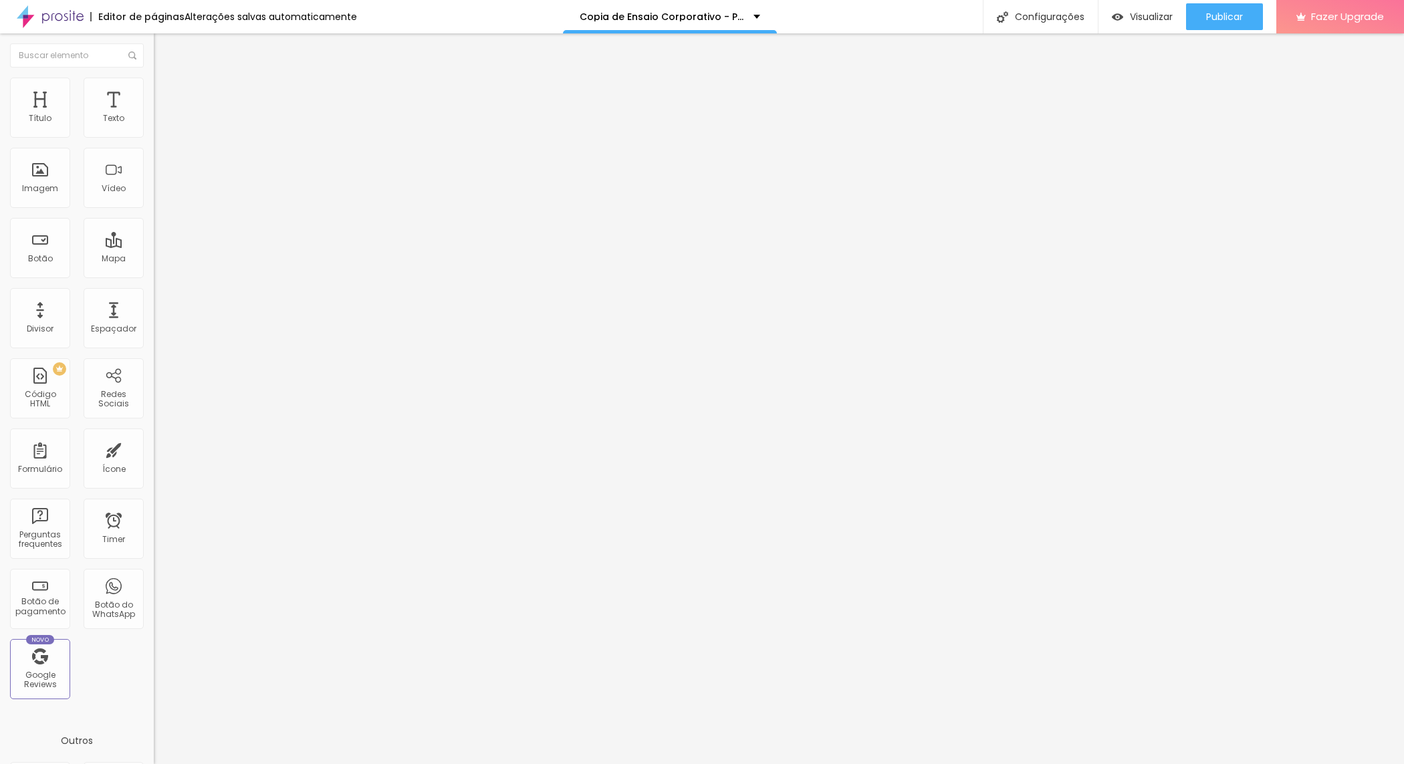
type input "30"
type input "32"
type input "36"
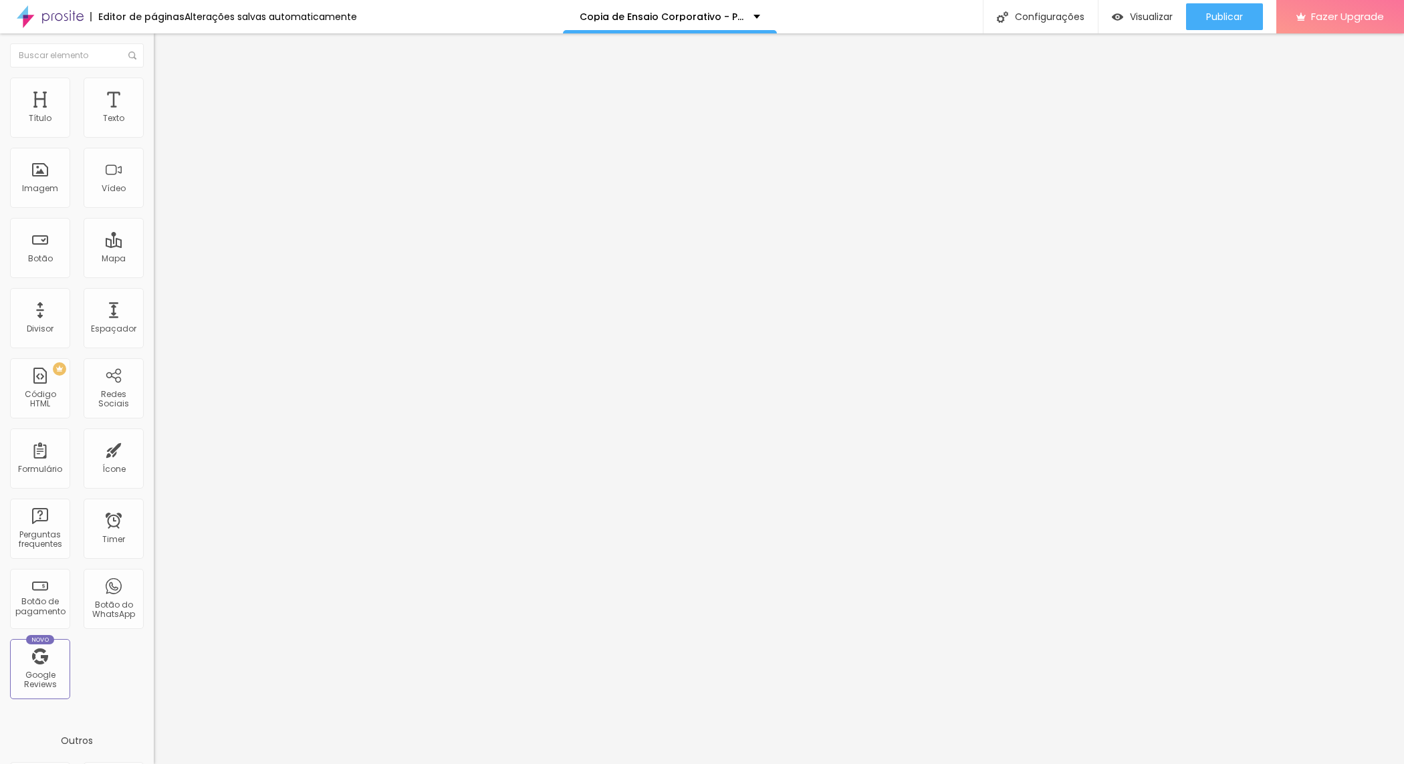
type input "38"
type input "40"
type input "32"
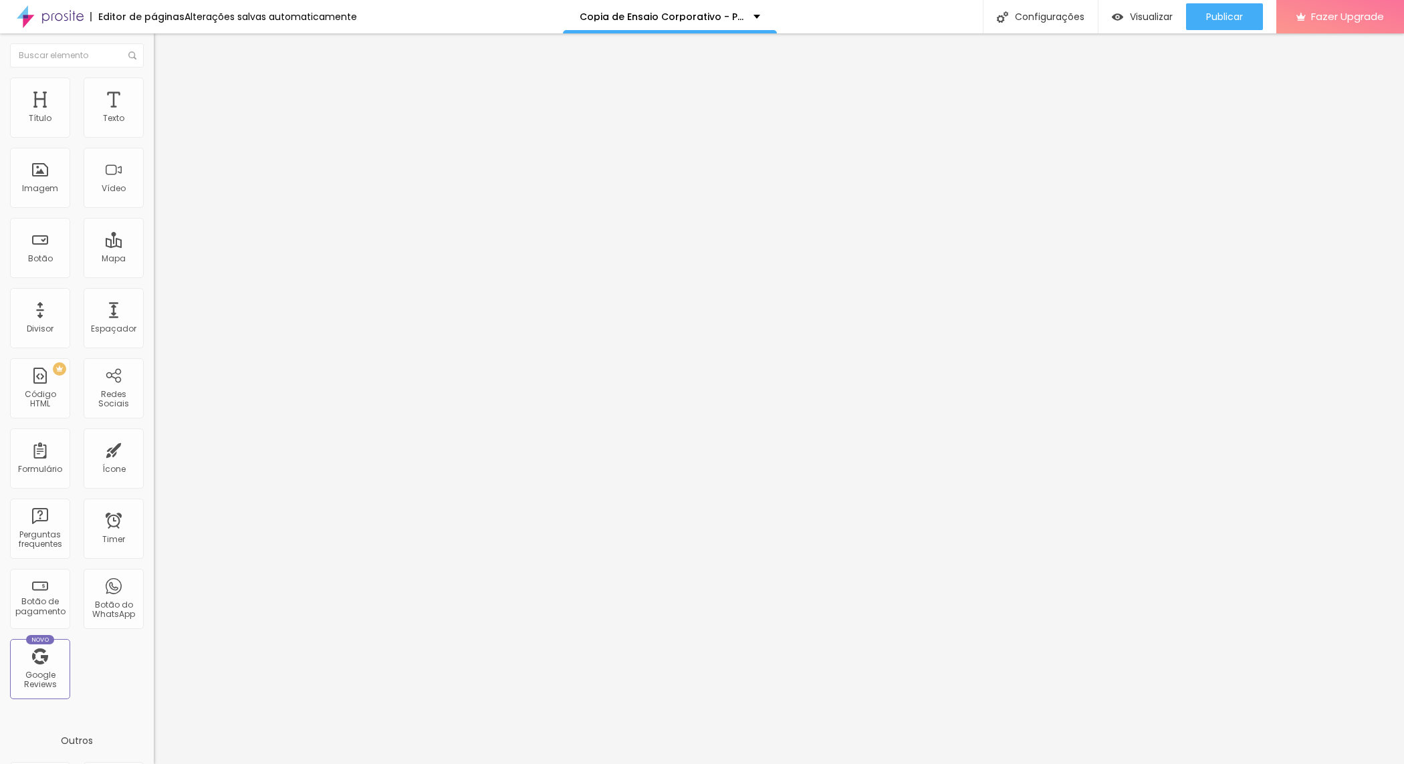
type input "32"
type input "28"
type input "19"
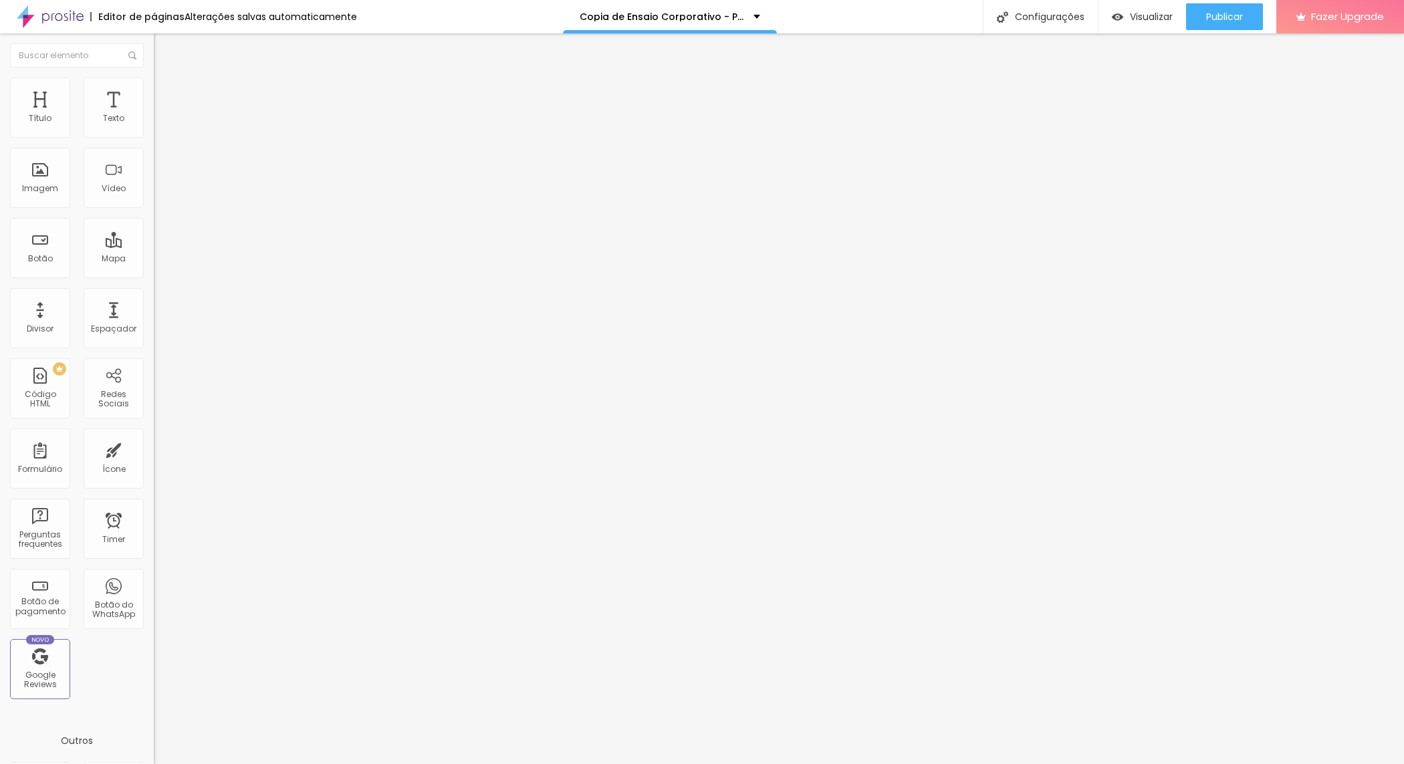
type input "13"
type input "11"
type input "7"
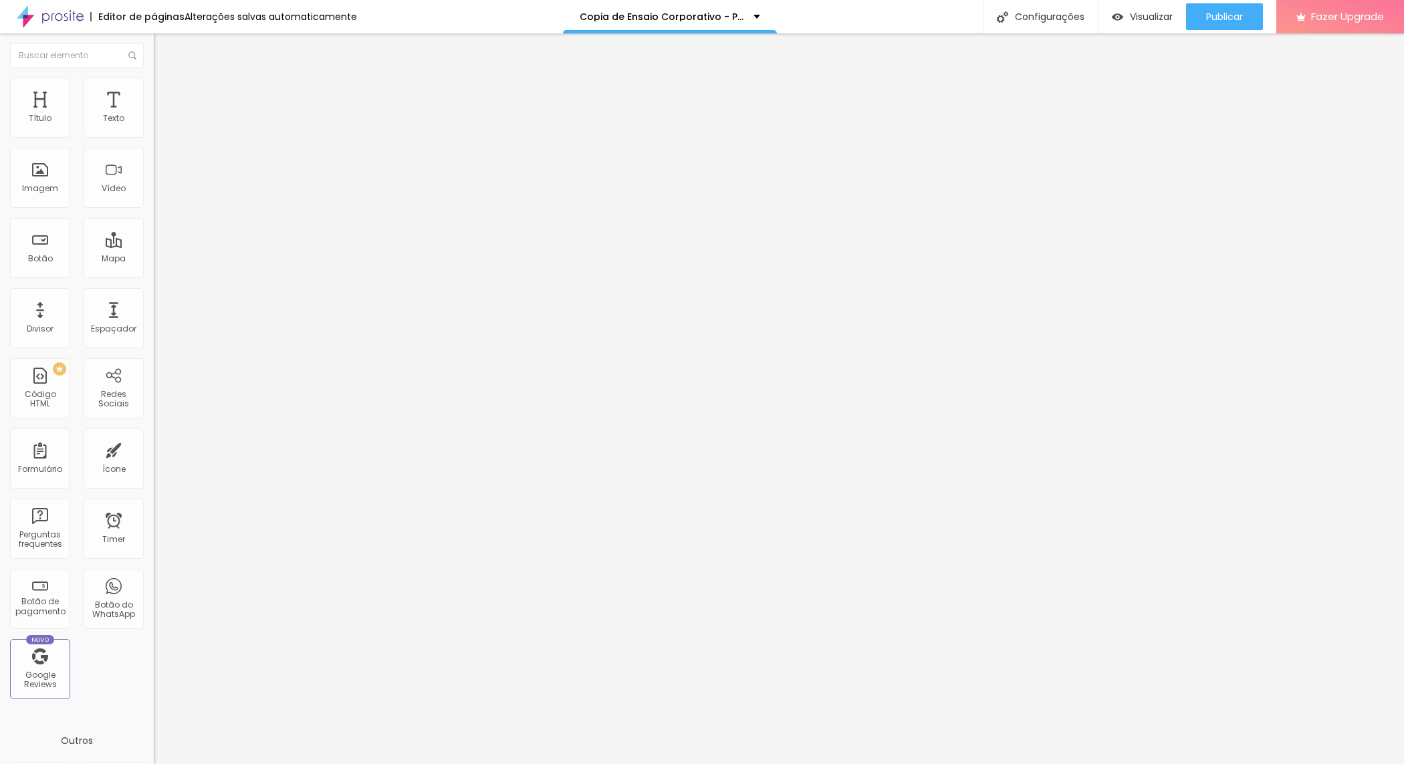
type input "7"
type input "0"
drag, startPoint x: 30, startPoint y: 167, endPoint x: 2, endPoint y: 171, distance: 28.4
click at [154, 294] on input "range" at bounding box center [197, 299] width 86 height 11
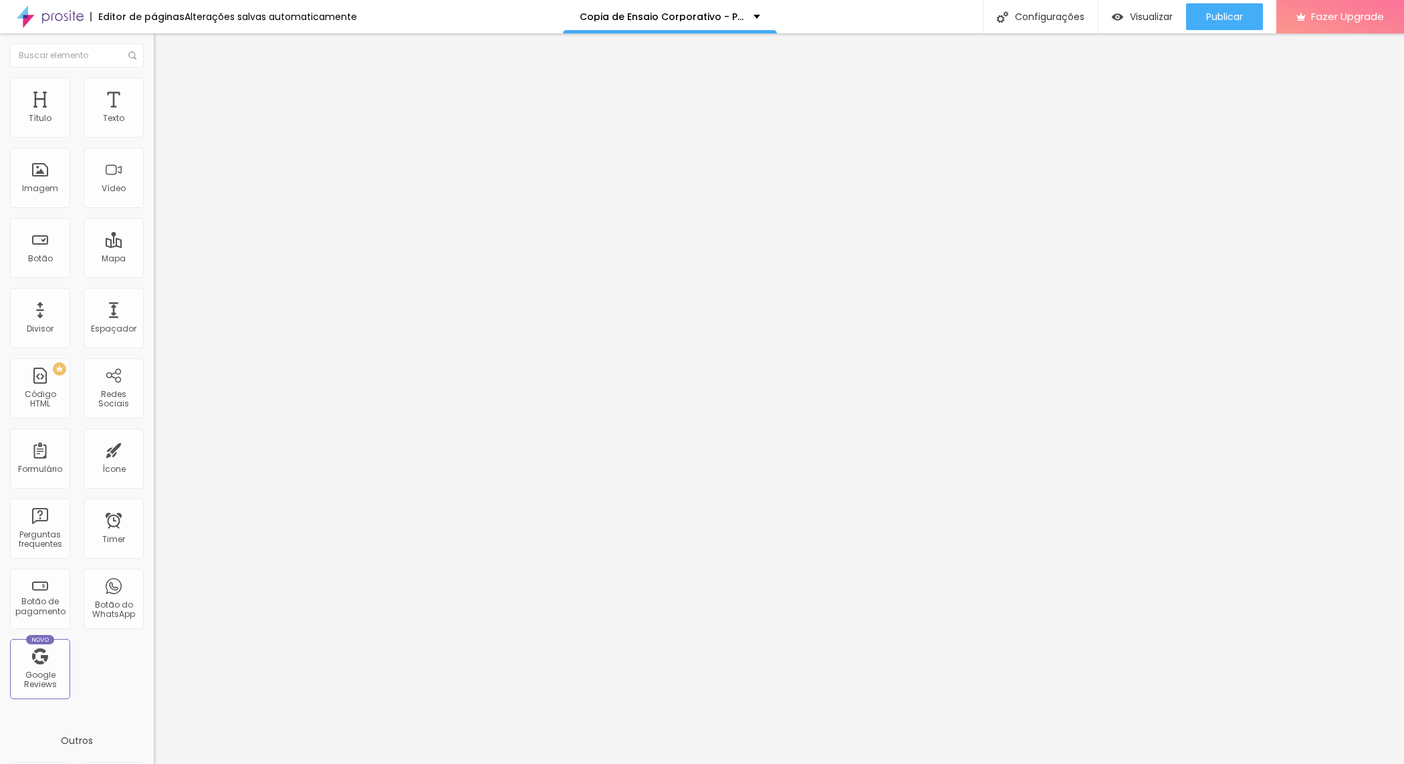
type input "25"
type input "30"
type input "25"
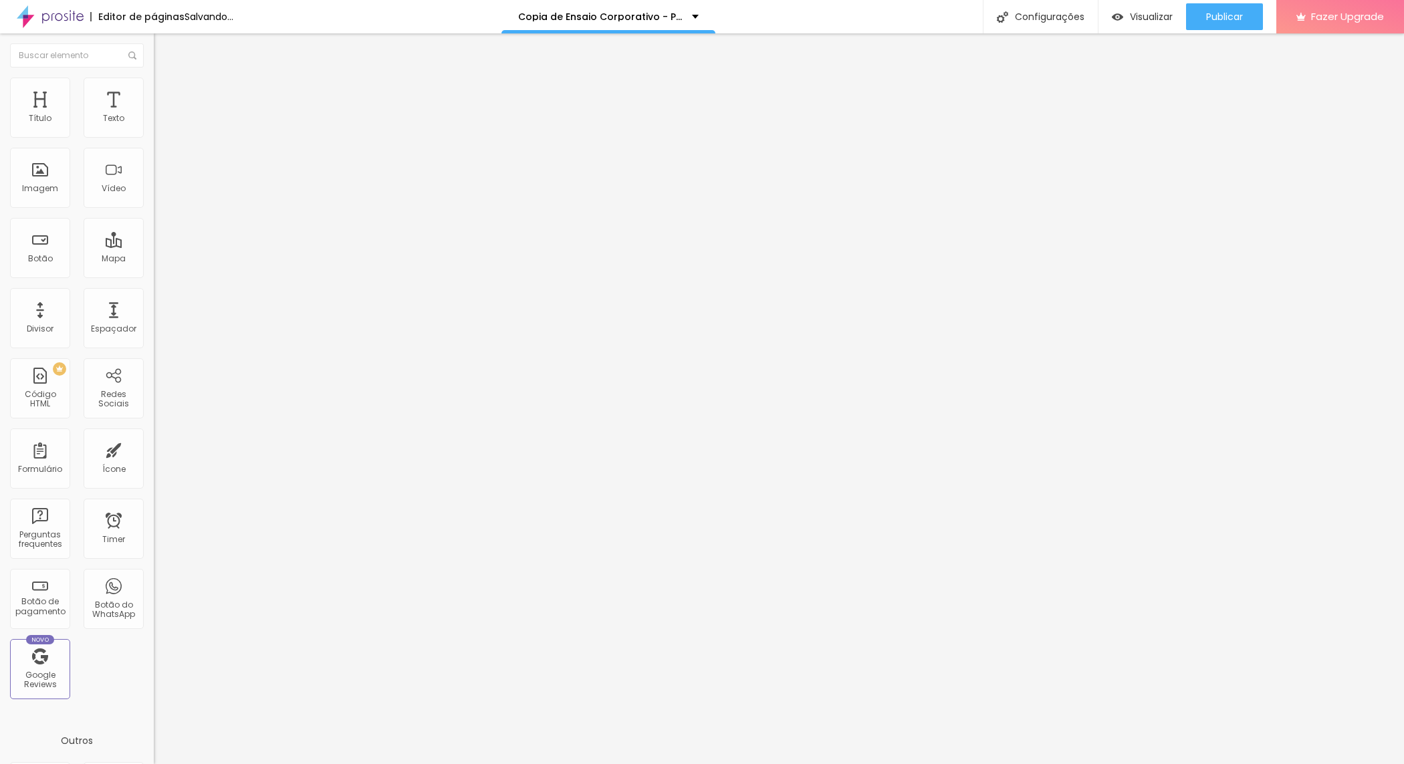
type input "25"
type input "20"
type input "15"
drag, startPoint x: 27, startPoint y: 141, endPoint x: 30, endPoint y: 148, distance: 8.1
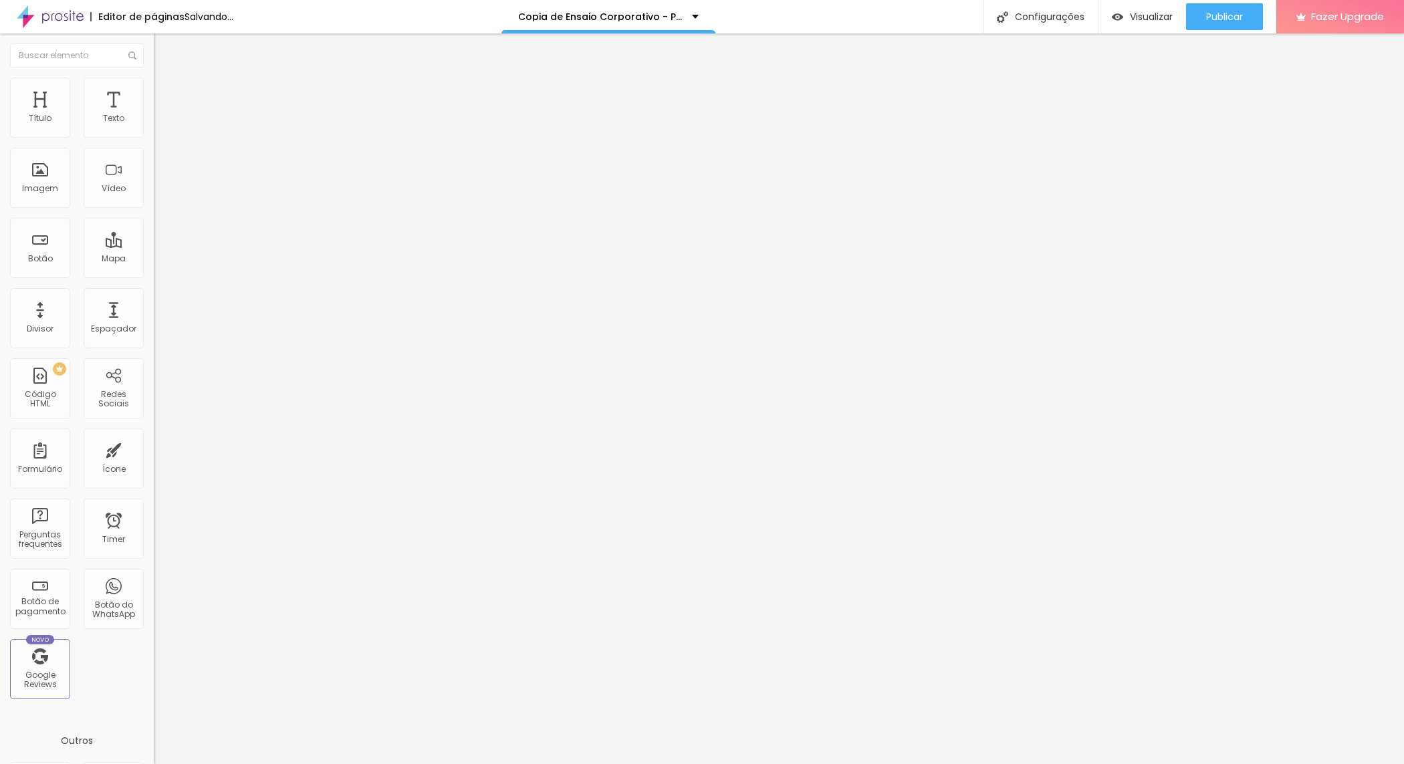
click at [154, 137] on input "range" at bounding box center [197, 131] width 86 height 11
click at [154, 86] on ul "Conteúdo Estilo Avançado" at bounding box center [231, 84] width 154 height 40
click at [154, 89] on li "Estilo" at bounding box center [231, 84] width 154 height 13
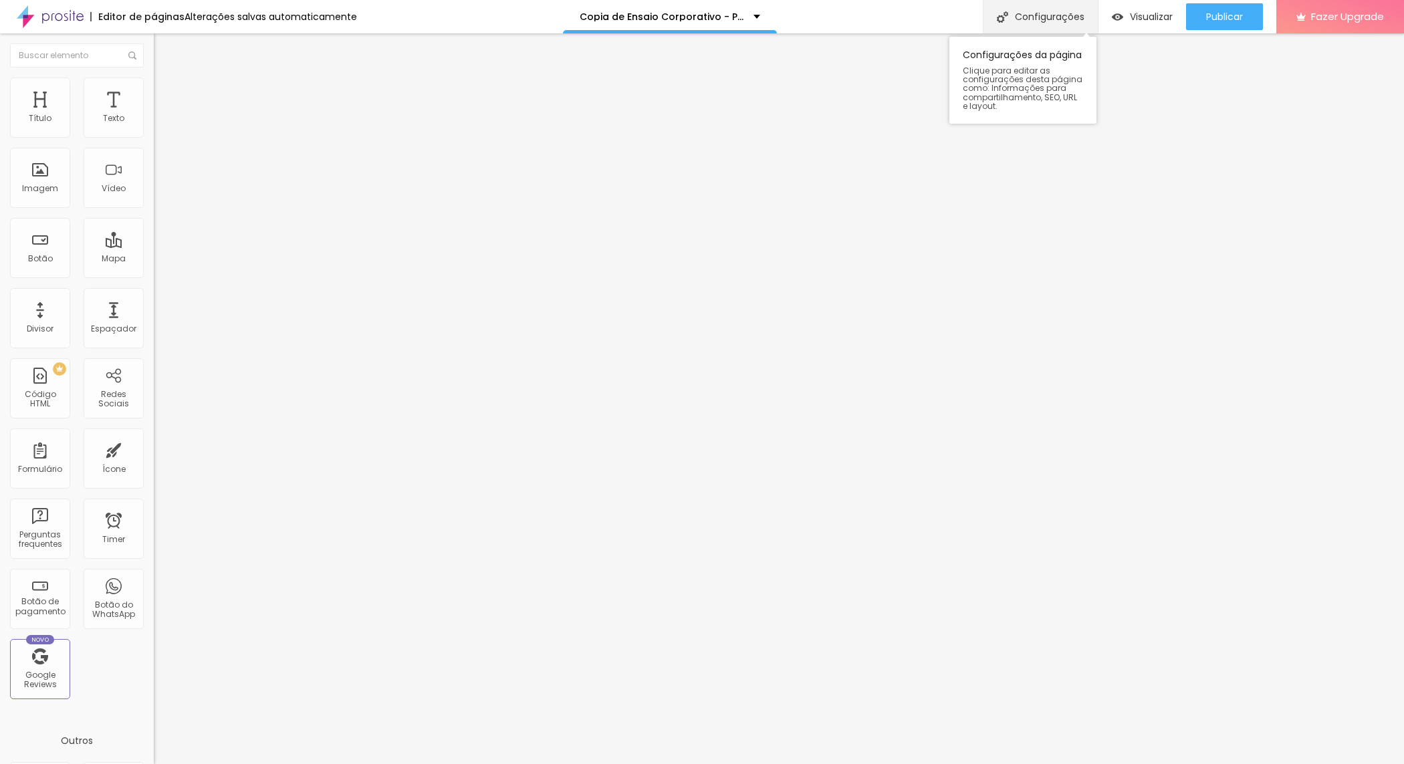
click at [1061, 21] on div "Configurações" at bounding box center [1040, 16] width 115 height 33
click at [949, 764] on div at bounding box center [702, 778] width 1404 height 12
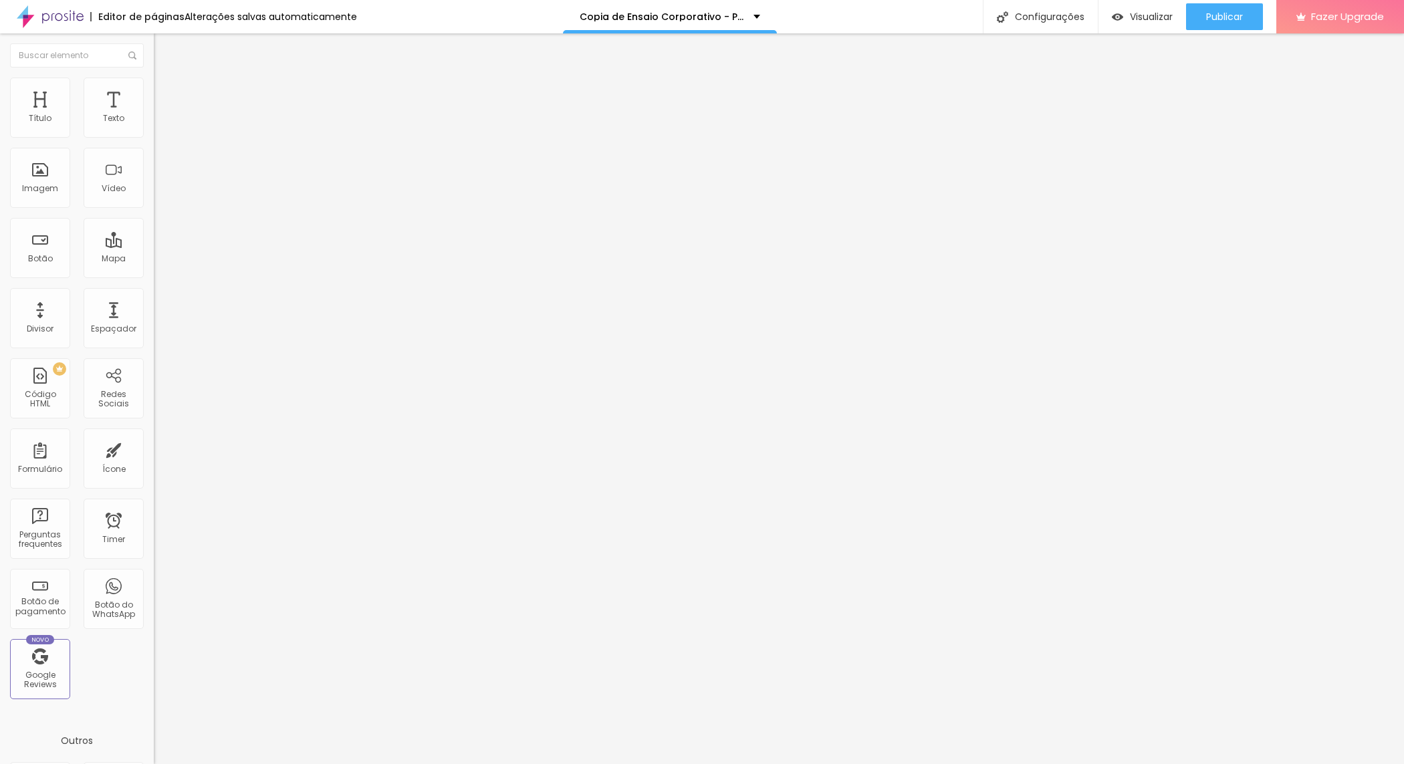
click at [154, 88] on li "Estilo" at bounding box center [231, 84] width 154 height 13
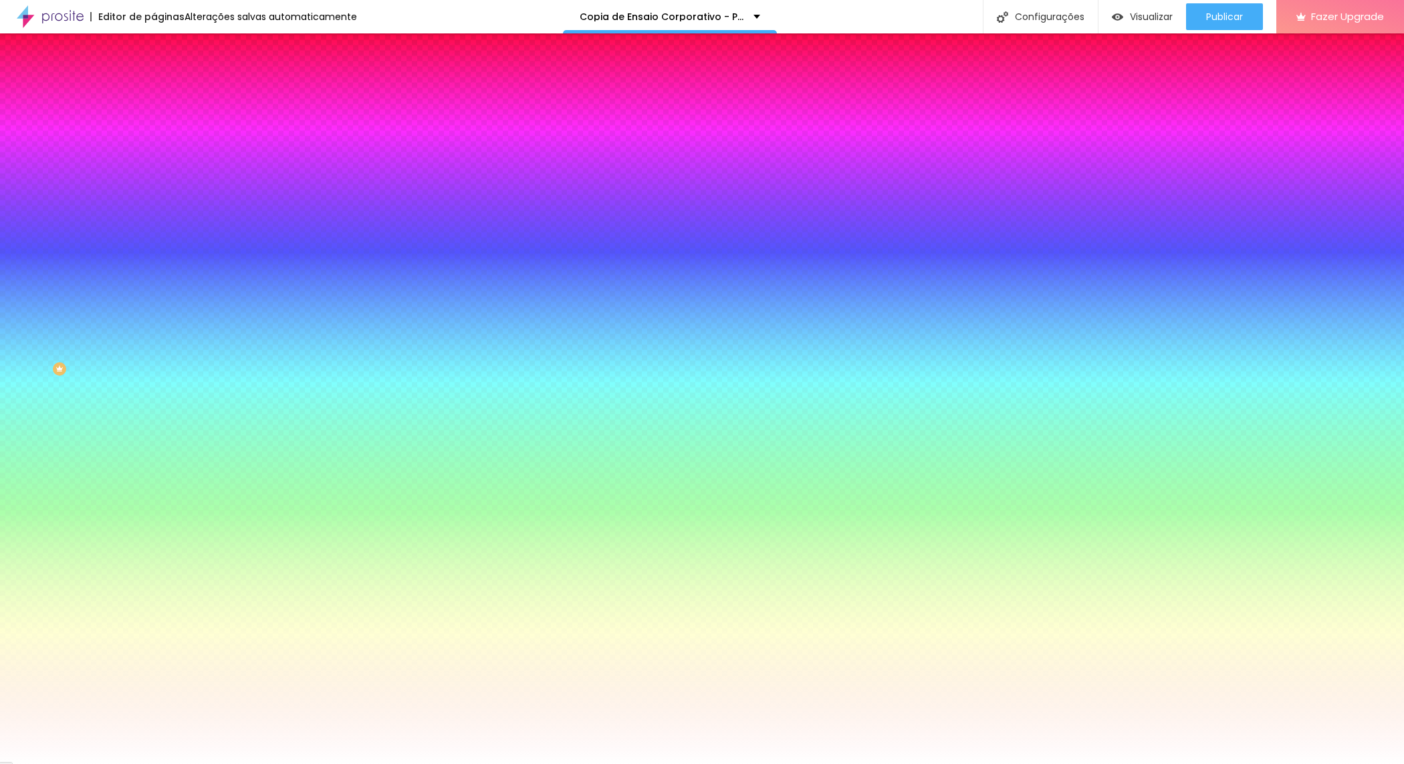
click at [159, 124] on icon "button" at bounding box center [163, 118] width 9 height 9
click at [154, 91] on li "Avançado" at bounding box center [231, 97] width 154 height 13
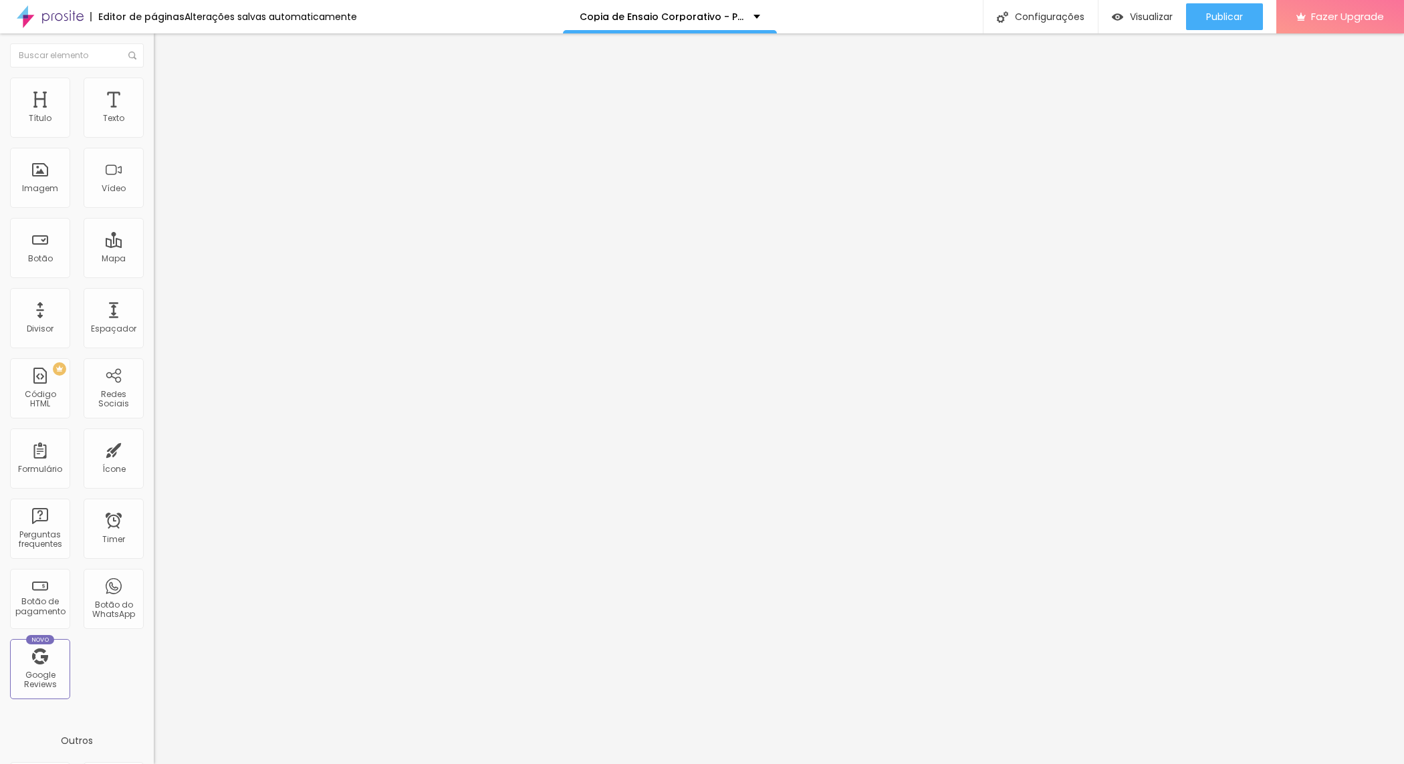
type input "25"
type input "20"
type input "15"
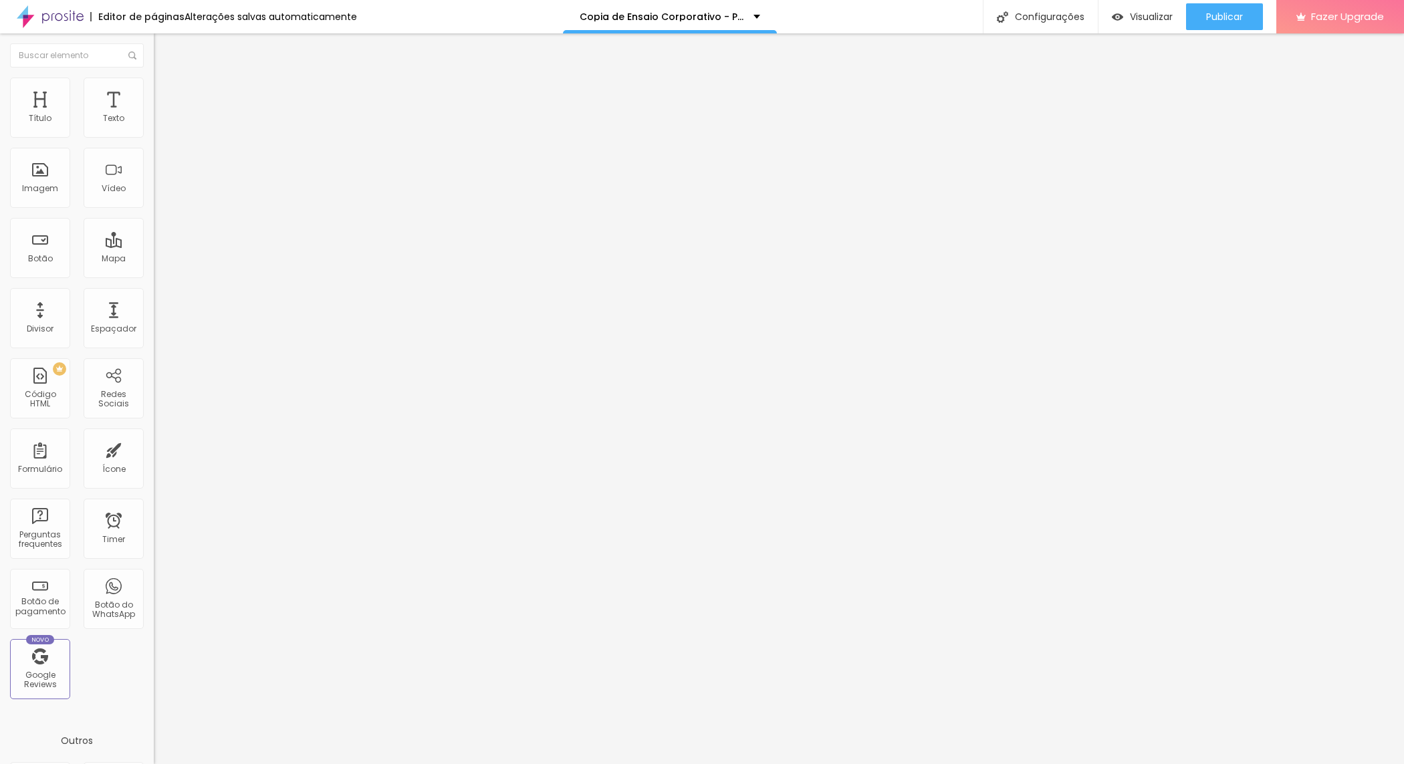
type input "15"
type input "10"
type input "5"
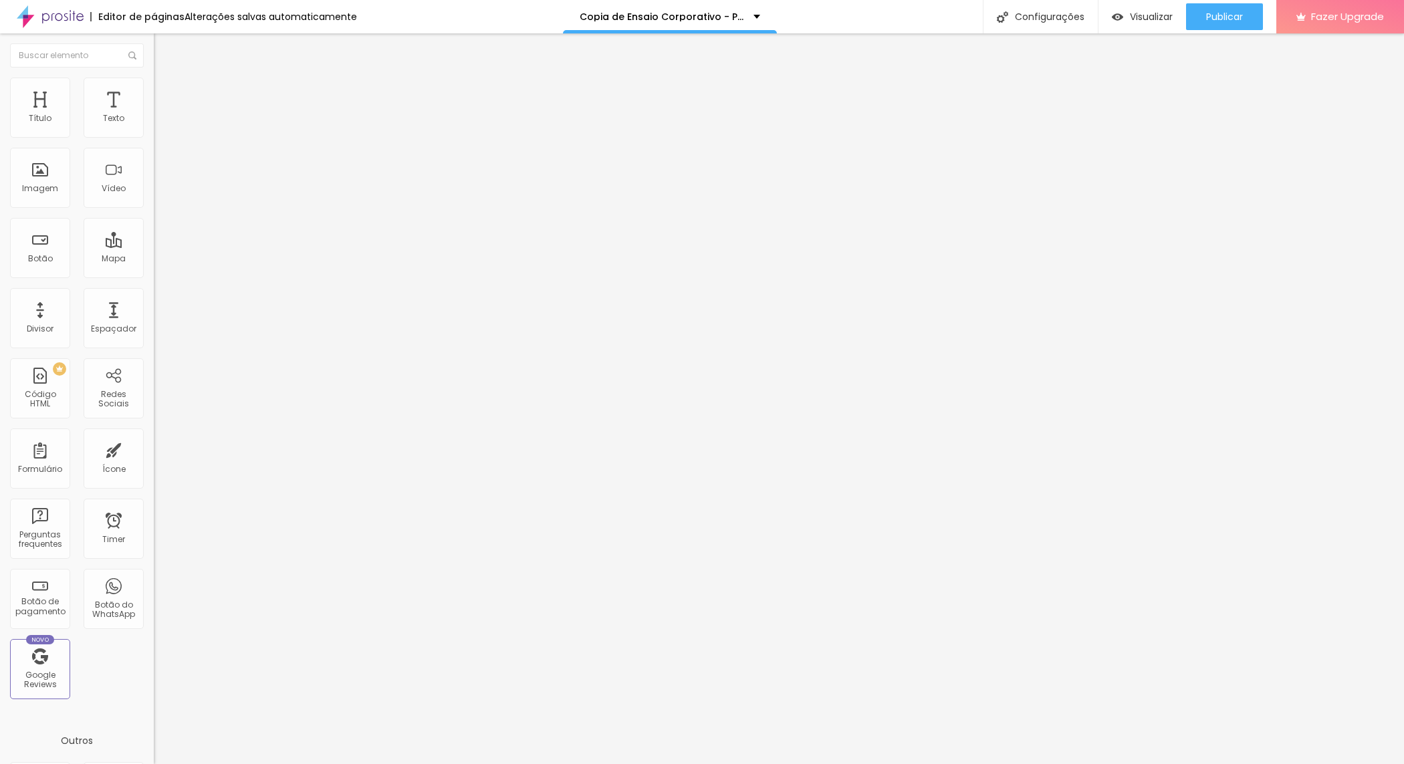
type input "10"
type input "15"
type input "20"
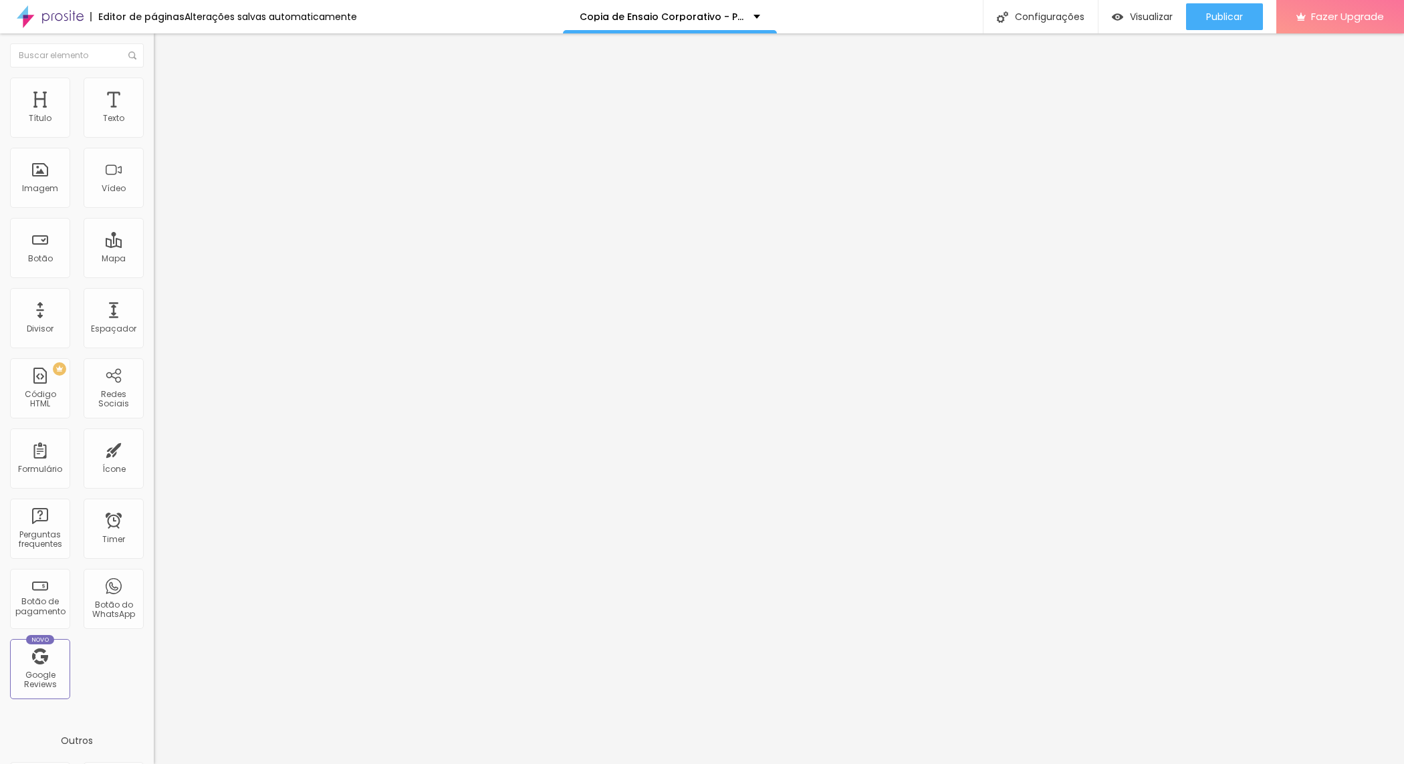
type input "20"
type input "25"
drag, startPoint x: 54, startPoint y: 129, endPoint x: 60, endPoint y: 140, distance: 12.9
type input "25"
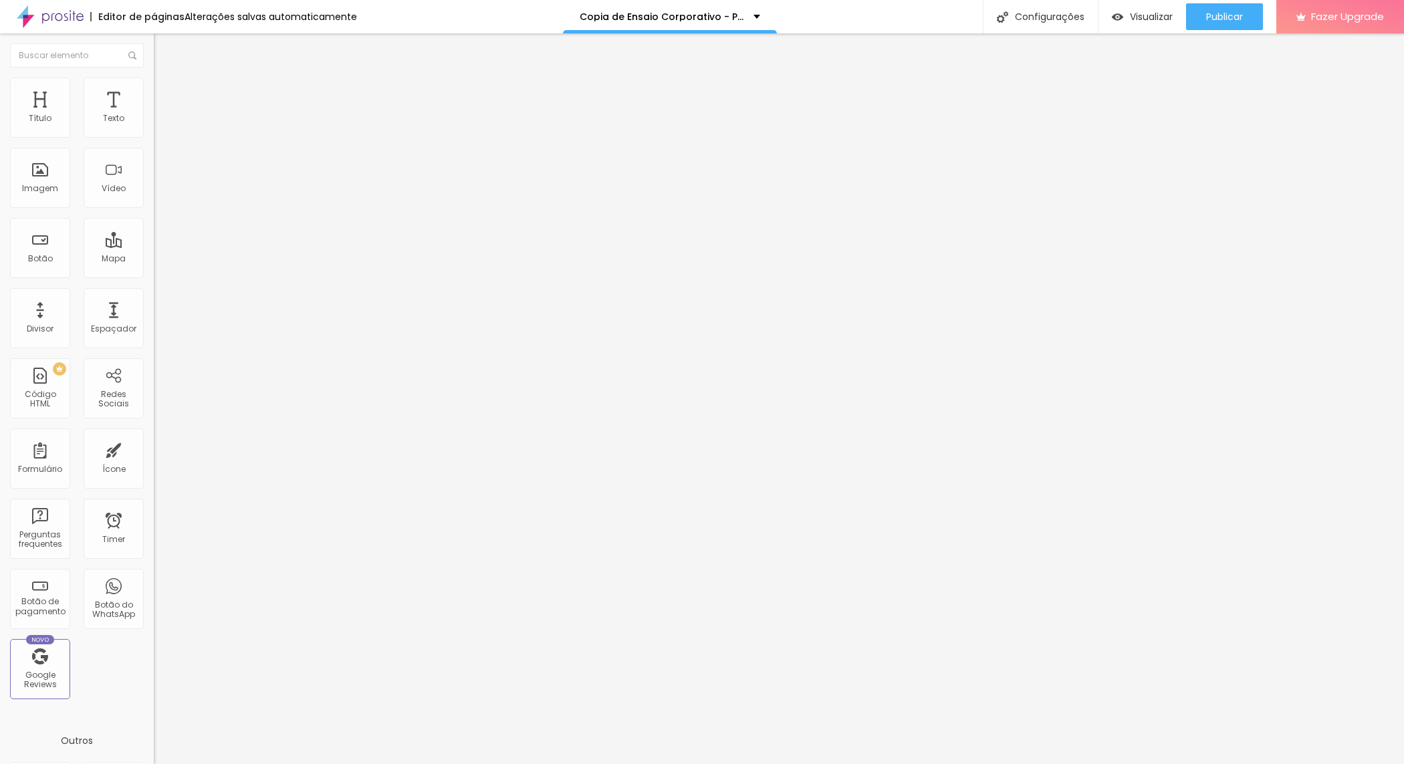
click at [154, 259] on input "range" at bounding box center [197, 264] width 86 height 11
click at [154, 386] on div at bounding box center [231, 386] width 154 height 0
click at [154, 82] on li "Estilo" at bounding box center [231, 84] width 154 height 13
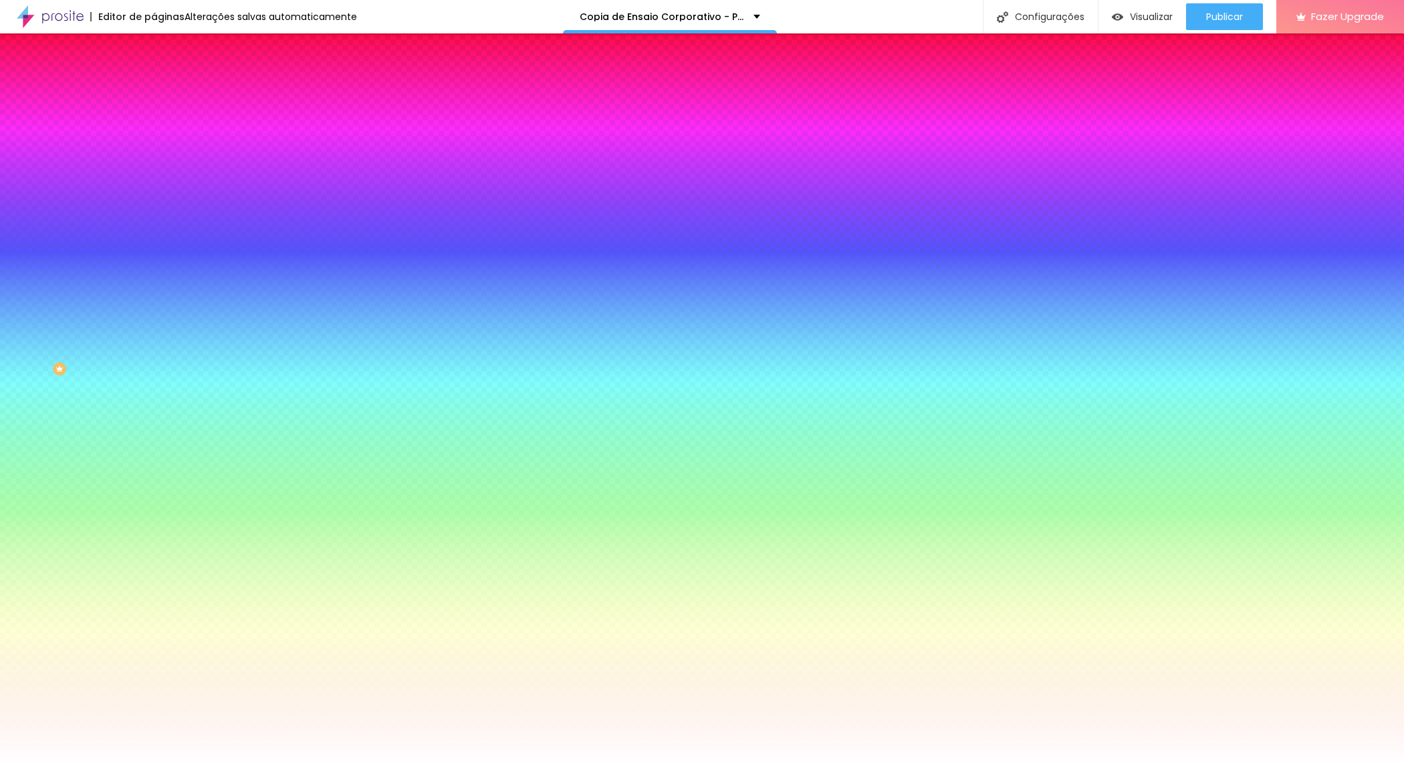
click at [154, 182] on div at bounding box center [231, 182] width 154 height 0
drag, startPoint x: 139, startPoint y: 278, endPoint x: 139, endPoint y: 290, distance: 11.4
click at [12, 230] on div at bounding box center [5, 229] width 13 height 2
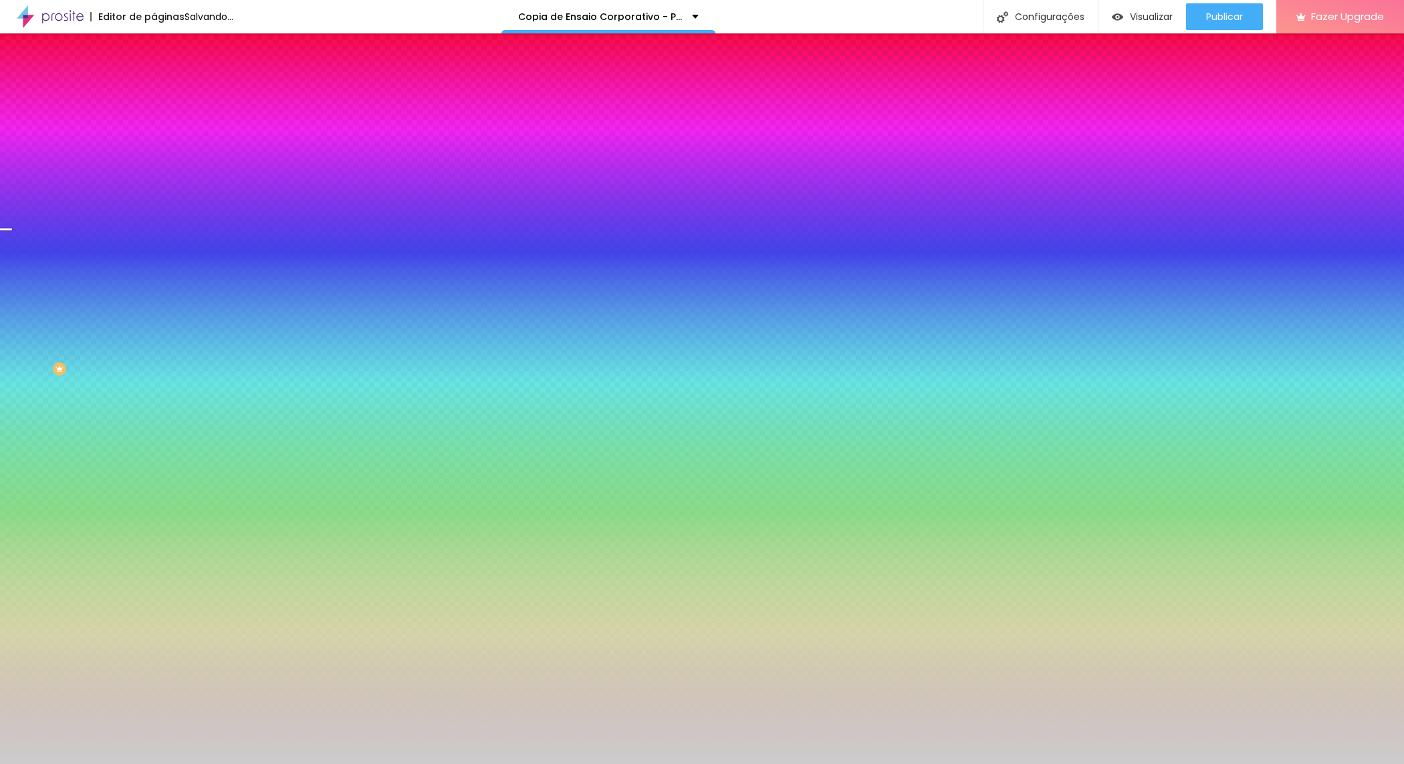
type input "#C8C8C8"
drag, startPoint x: 24, startPoint y: 261, endPoint x: 21, endPoint y: 282, distance: 21.7
click at [21, 282] on div at bounding box center [702, 382] width 1404 height 764
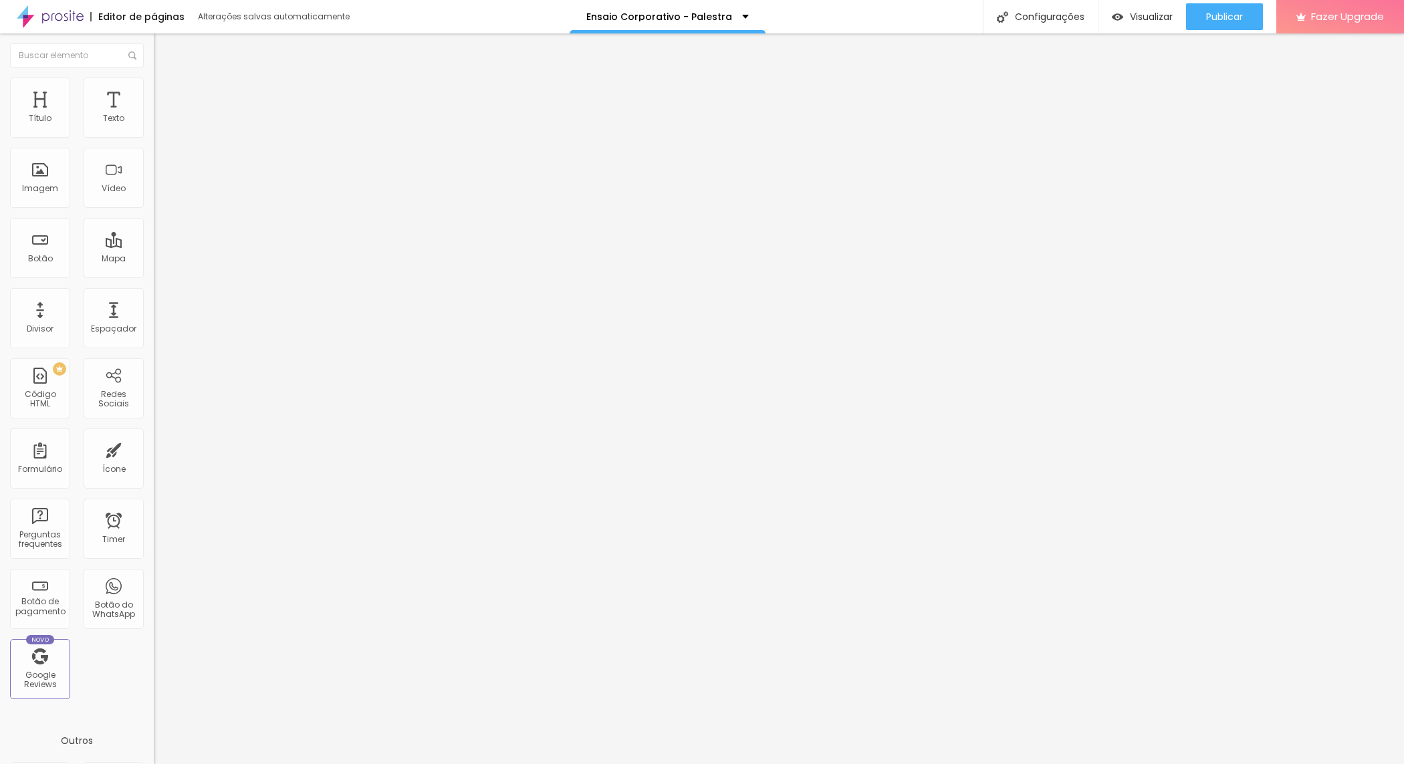
click at [154, 84] on ul "Conteúdo Estilo Avançado" at bounding box center [231, 84] width 154 height 40
click at [154, 89] on li "Estilo" at bounding box center [231, 84] width 154 height 13
click at [154, 91] on li "Avançado" at bounding box center [231, 97] width 154 height 13
click at [1138, 11] on span "Visualizar" at bounding box center [1151, 16] width 43 height 11
click at [154, 101] on li "Avançado" at bounding box center [231, 97] width 154 height 13
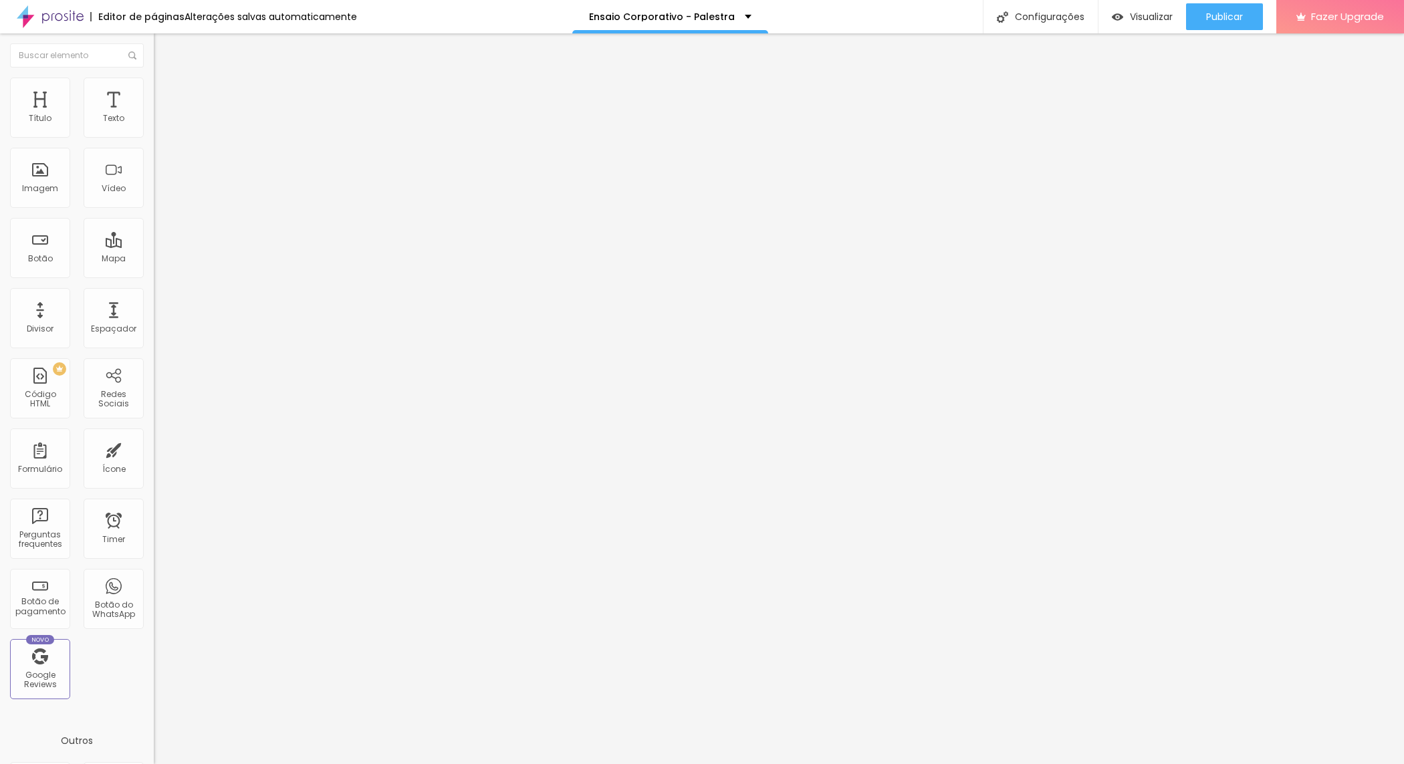
click at [154, 100] on li "Avançado" at bounding box center [231, 97] width 154 height 13
click at [154, 61] on button "Editar Seção" at bounding box center [231, 48] width 154 height 31
click at [166, 98] on span "Avançado" at bounding box center [188, 99] width 44 height 11
click at [154, 91] on li "Avançado" at bounding box center [231, 97] width 154 height 13
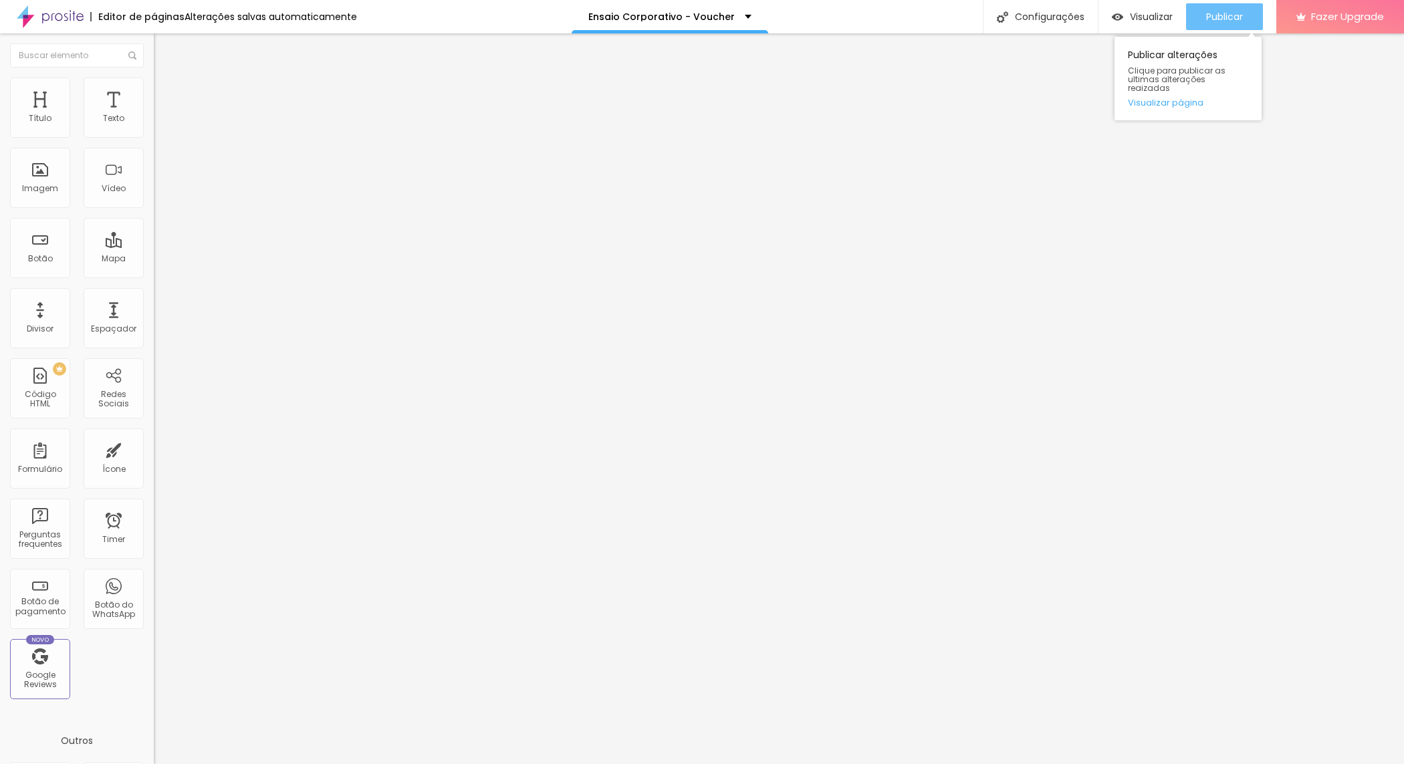
click at [1229, 15] on span "Publicar" at bounding box center [1224, 16] width 37 height 11
click at [1140, 25] on div "Visualizar" at bounding box center [1142, 16] width 61 height 27
click at [1232, 20] on span "Publicar" at bounding box center [1224, 16] width 37 height 11
click at [154, 676] on div "WhatsApp" at bounding box center [231, 680] width 154 height 8
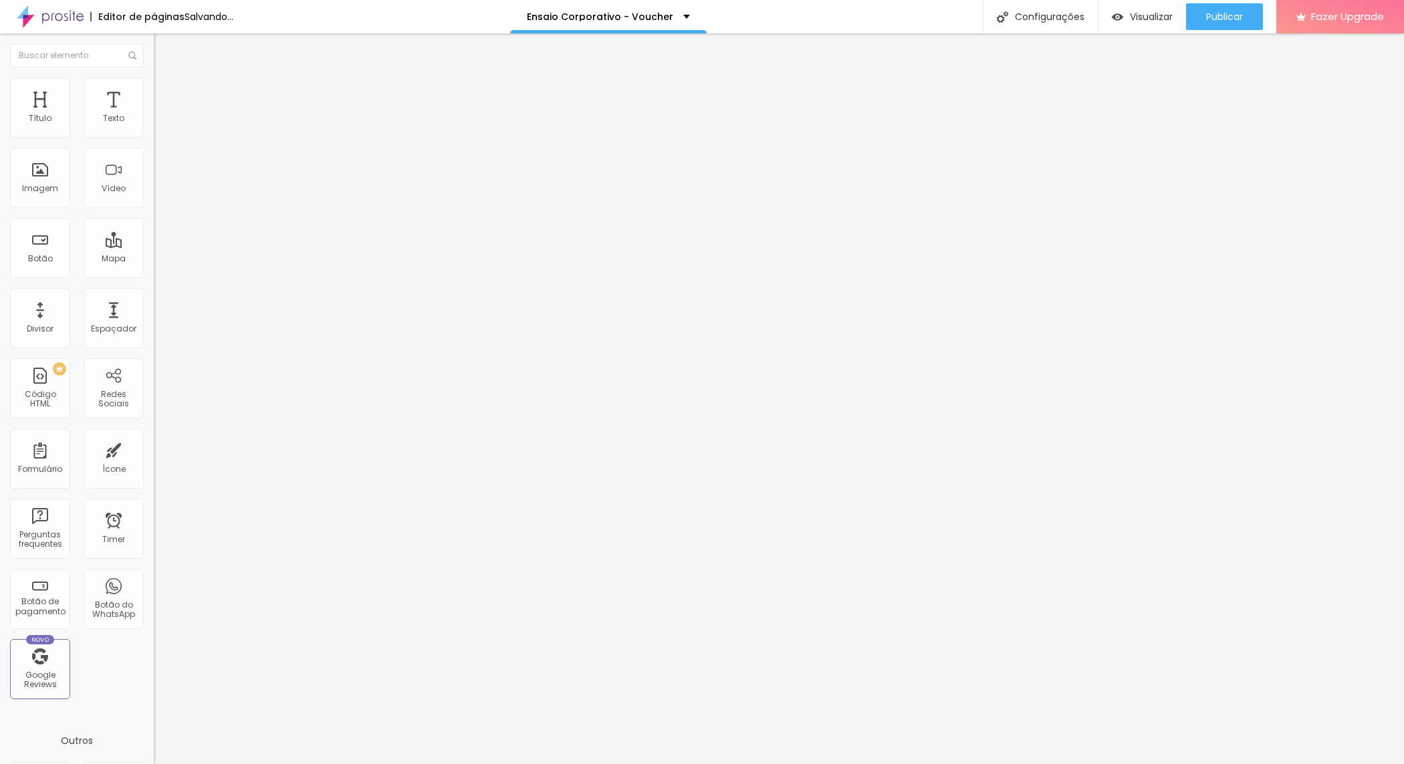
paste input "[URL][DOMAIN_NAME]!"
type input "[URL][DOMAIN_NAME]!"
click at [154, 406] on div "Editar Redes Sociais Conteúdo Estilo Avançado Instagram Rede social Instagram E…" at bounding box center [231, 398] width 154 height 731
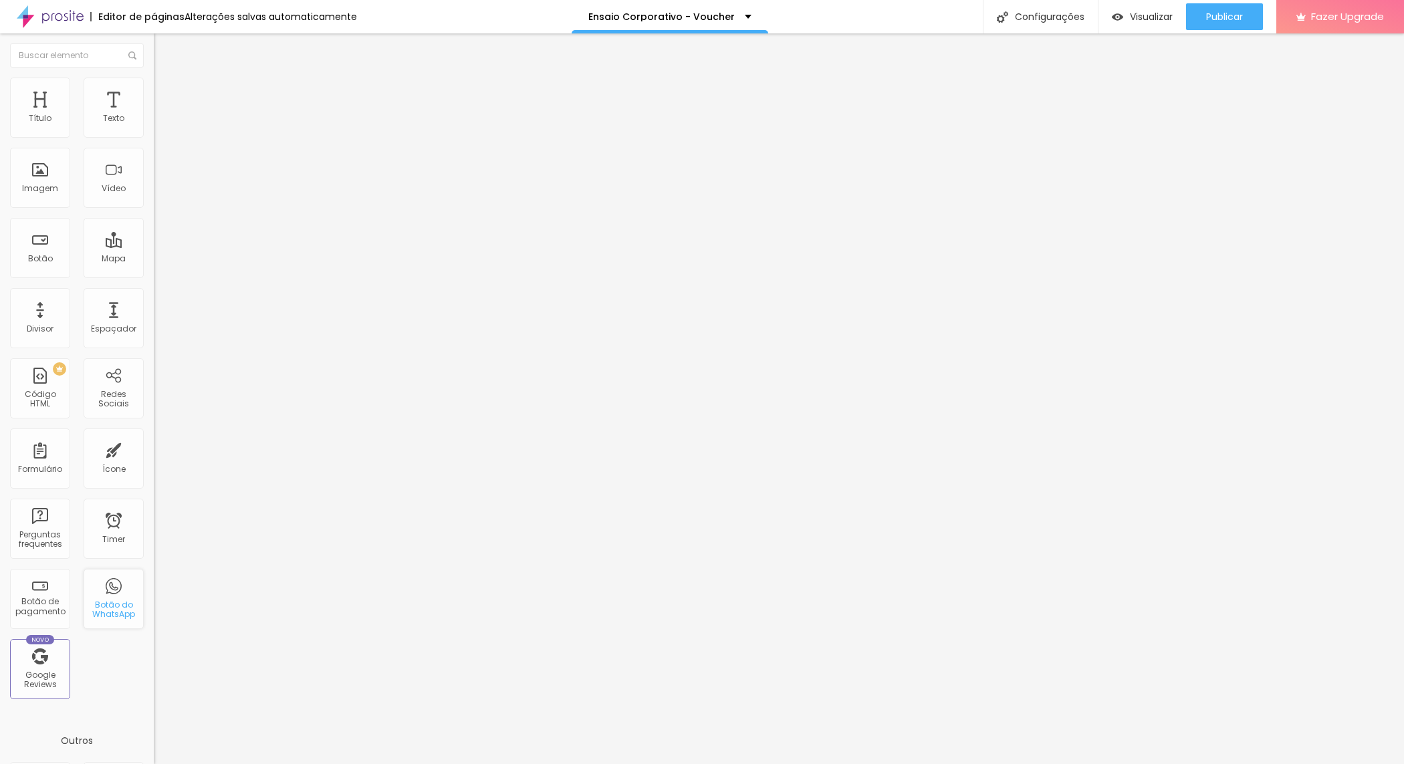
click at [112, 604] on div "Botão do WhatsApp" at bounding box center [113, 609] width 53 height 19
click at [154, 676] on div "WhatsApp" at bounding box center [231, 680] width 154 height 8
drag, startPoint x: 125, startPoint y: 245, endPoint x: 0, endPoint y: 243, distance: 125.1
click at [154, 243] on div "Instagram Rede social Instagram Endereço URL [URL][DOMAIN_NAME][DOMAIN_NAME] Ab…" at bounding box center [231, 734] width 154 height 1260
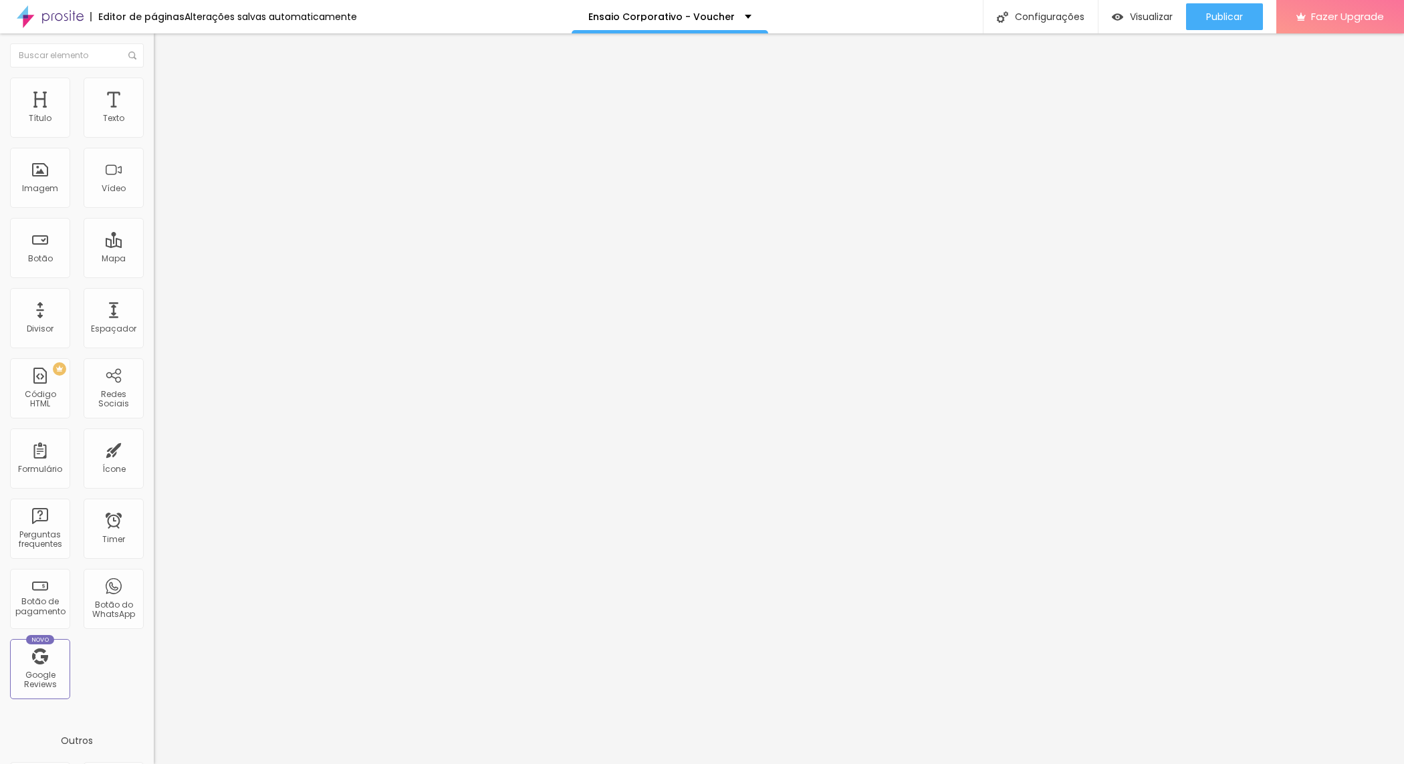
paste input "[URL][DOMAIN_NAME]!"
type input "[URL][DOMAIN_NAME]!"
click at [1212, 11] on span "Publicar" at bounding box center [1224, 16] width 37 height 11
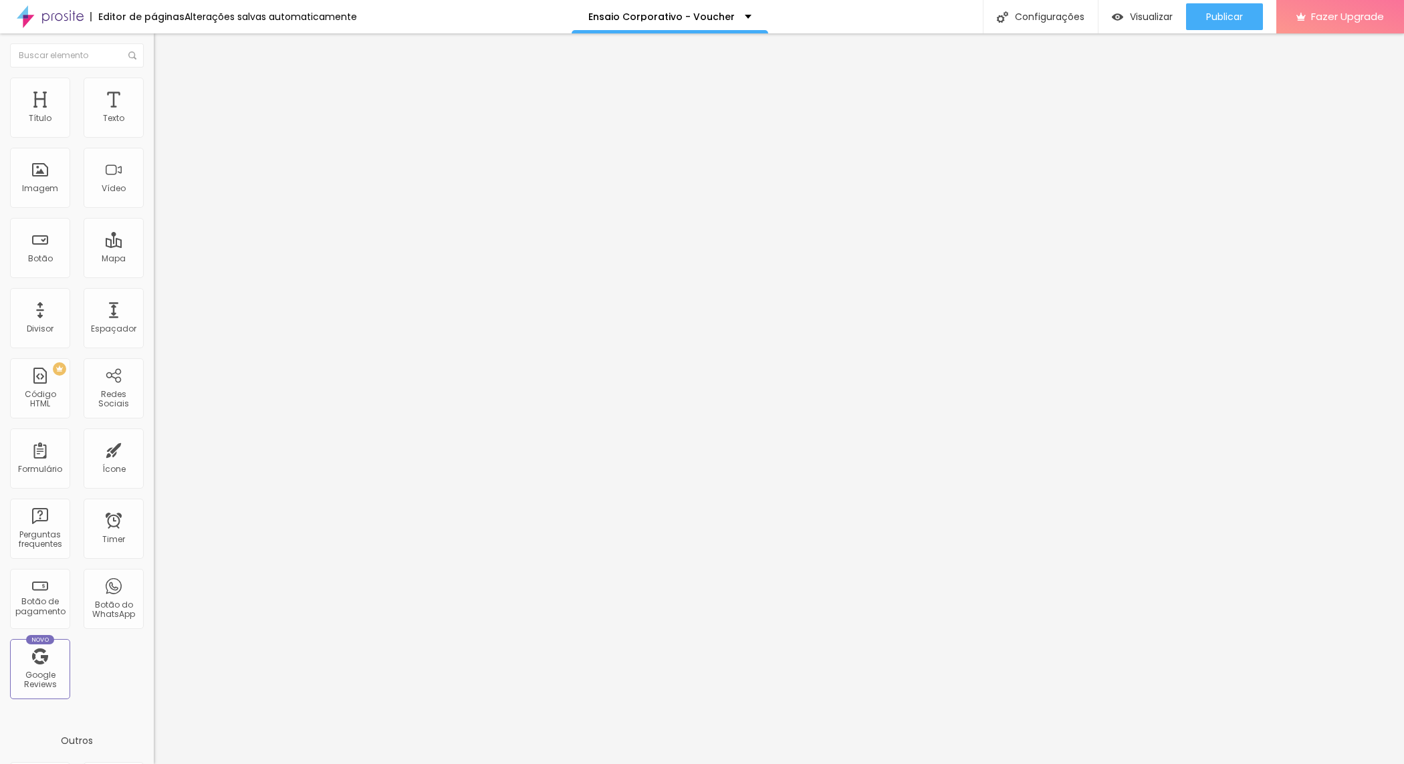
paste input "[URL][DOMAIN_NAME]"
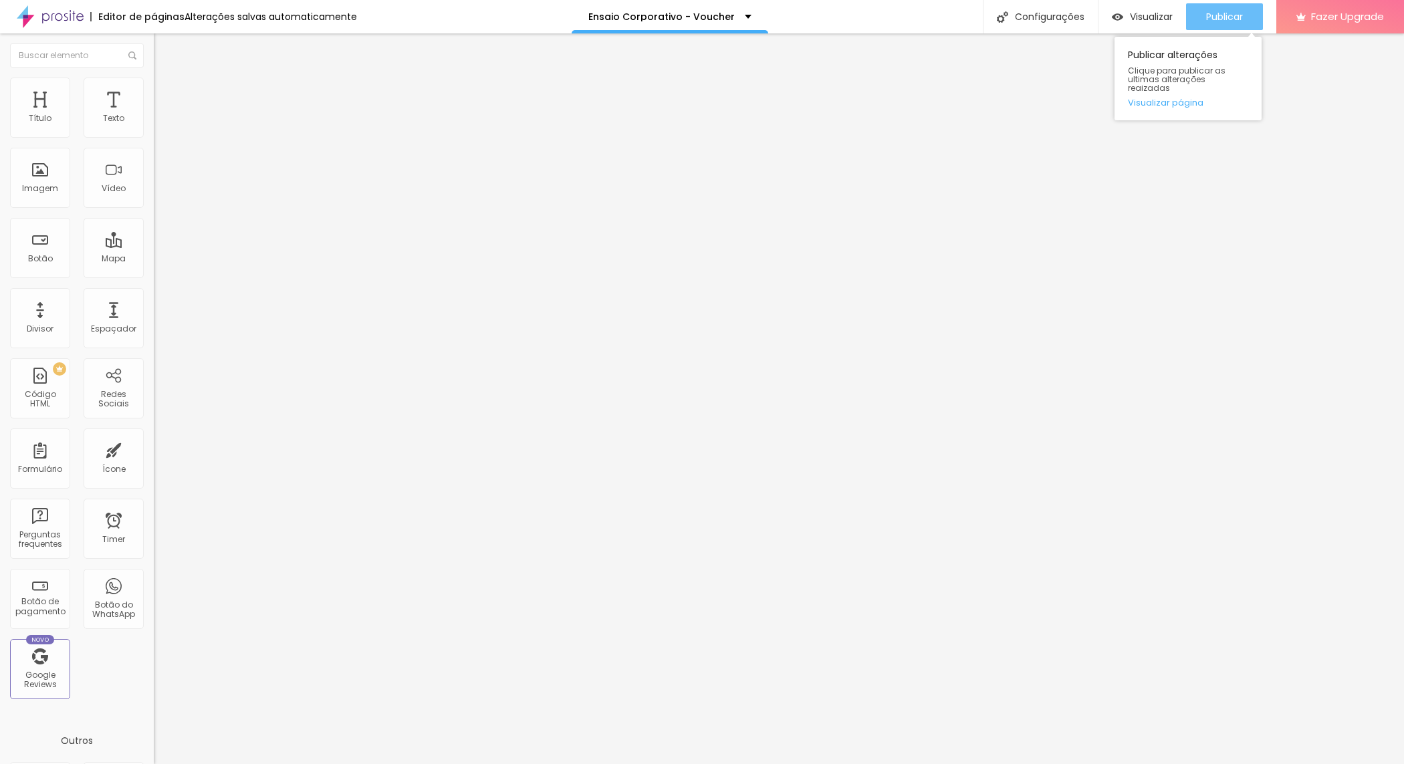
type input "[URL][DOMAIN_NAME]"
click at [1246, 20] on button "Publicar" at bounding box center [1224, 16] width 77 height 27
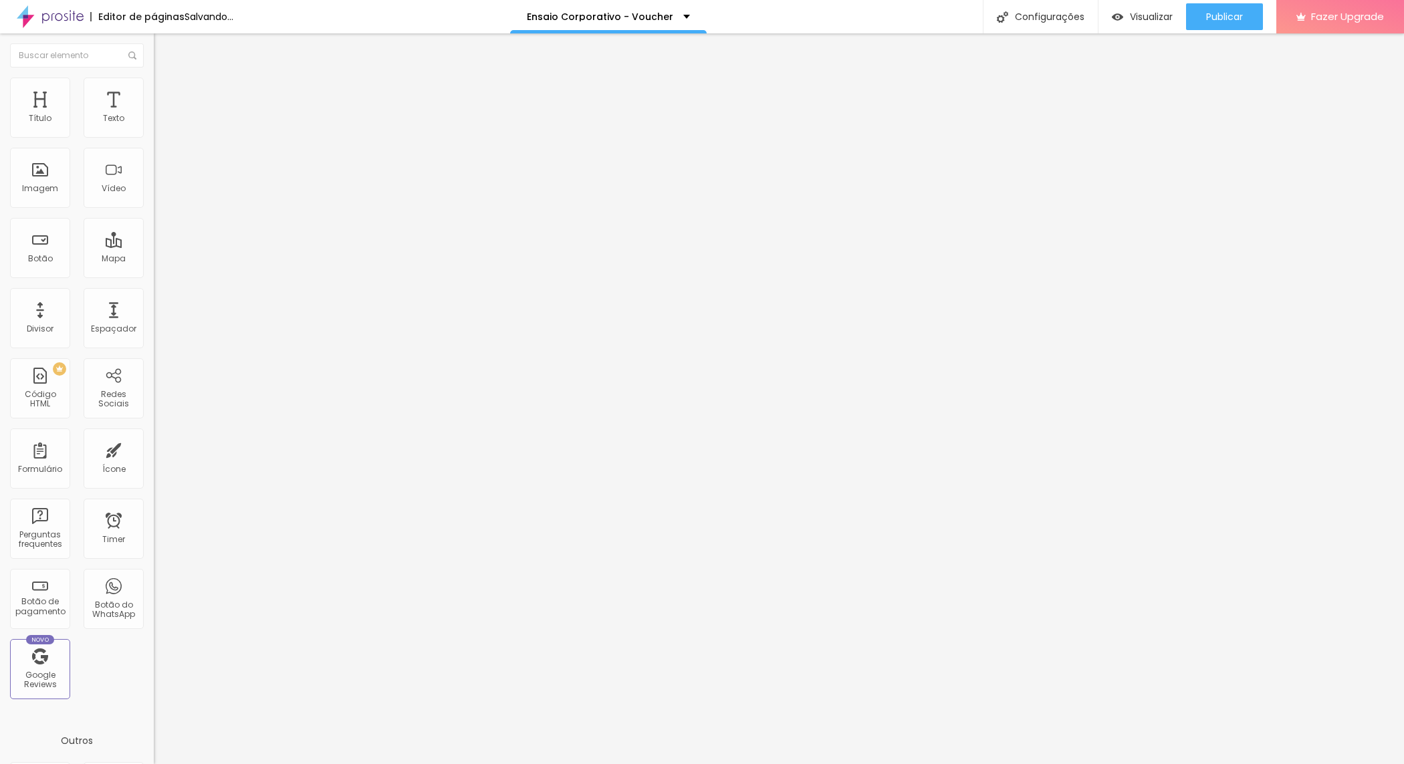
paste input "[URL][DOMAIN_NAME]"
type input "[URL][DOMAIN_NAME]"
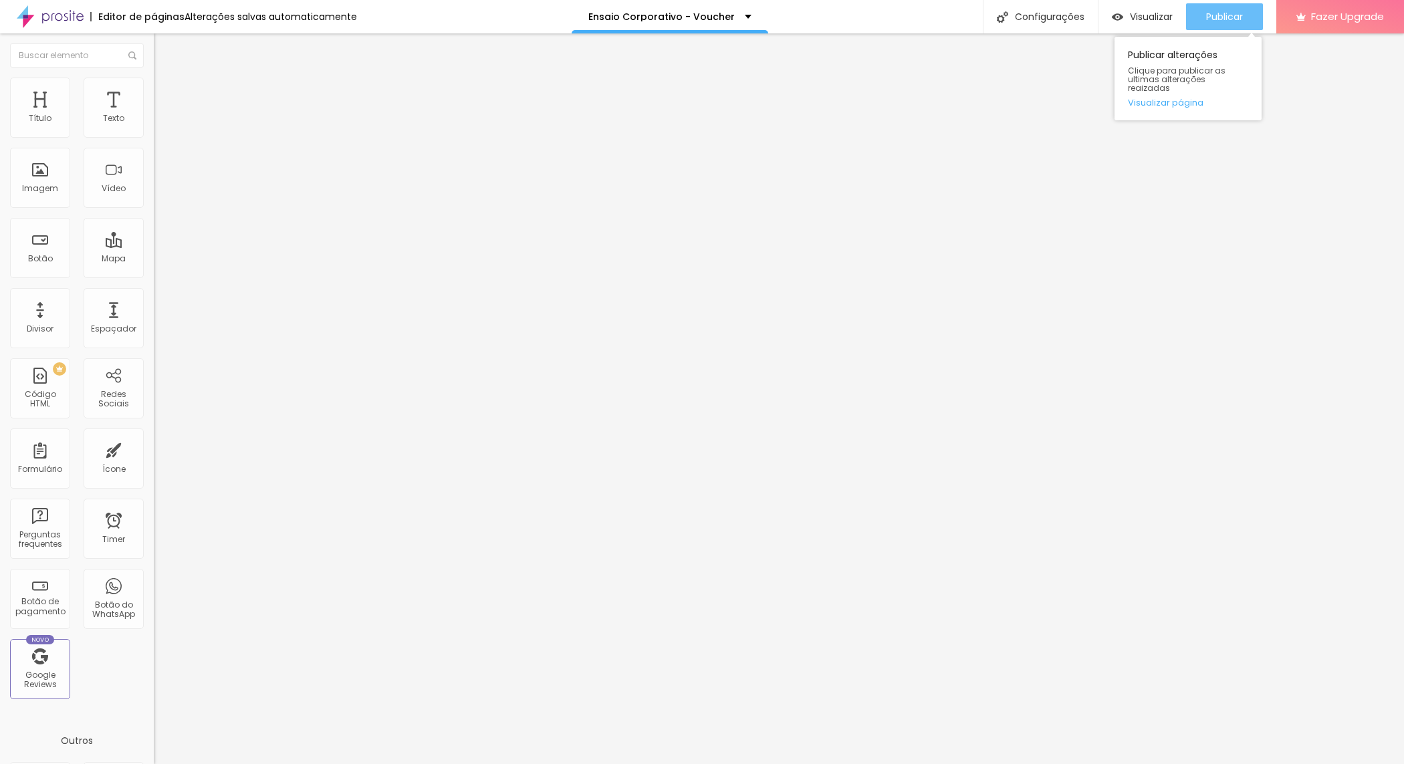
click at [1245, 13] on button "Publicar" at bounding box center [1224, 16] width 77 height 27
click at [1161, 14] on span "Visualizar" at bounding box center [1151, 16] width 43 height 11
click at [154, 275] on input "[URL][DOMAIN_NAME]!" at bounding box center [234, 268] width 160 height 13
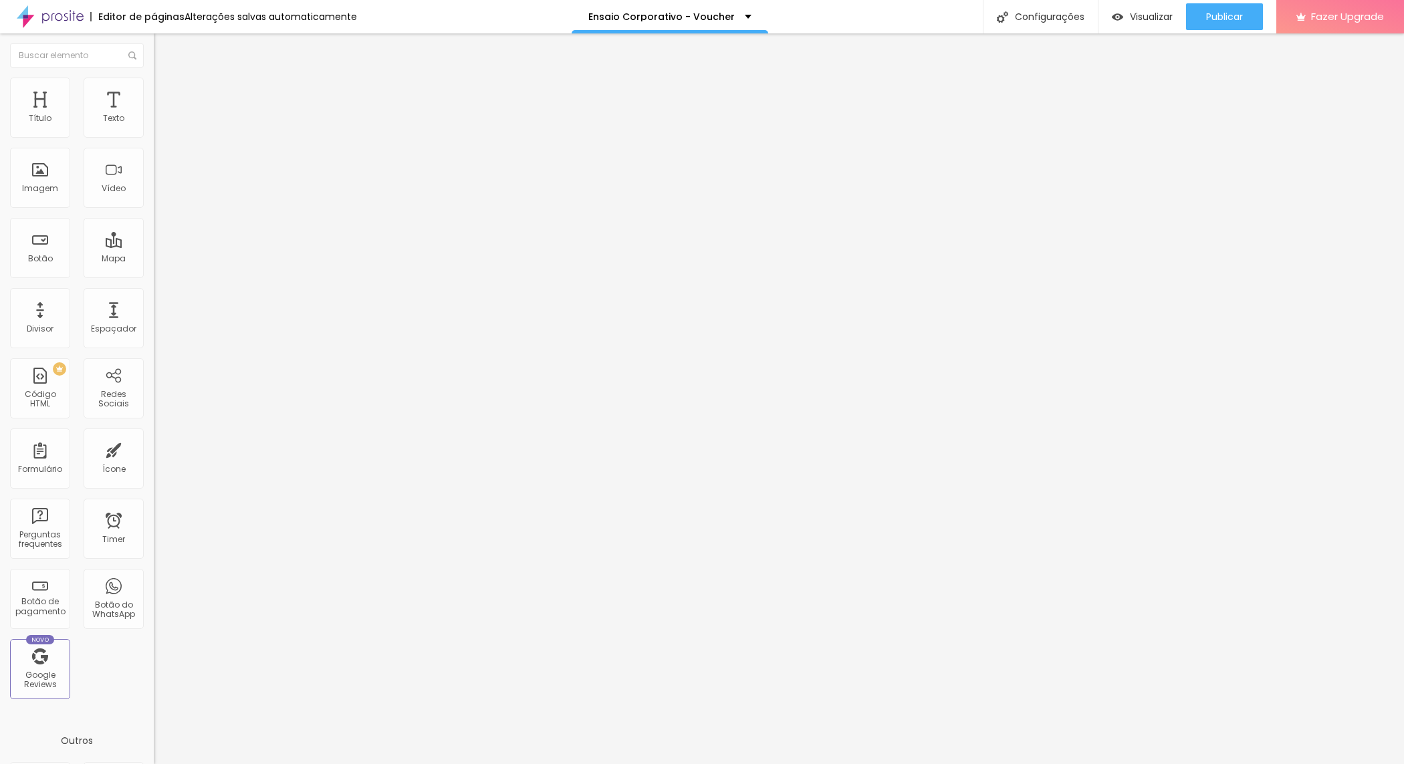
type input "h"
paste input "[URL][DOMAIN_NAME]!"
type input "[URL][DOMAIN_NAME]!"
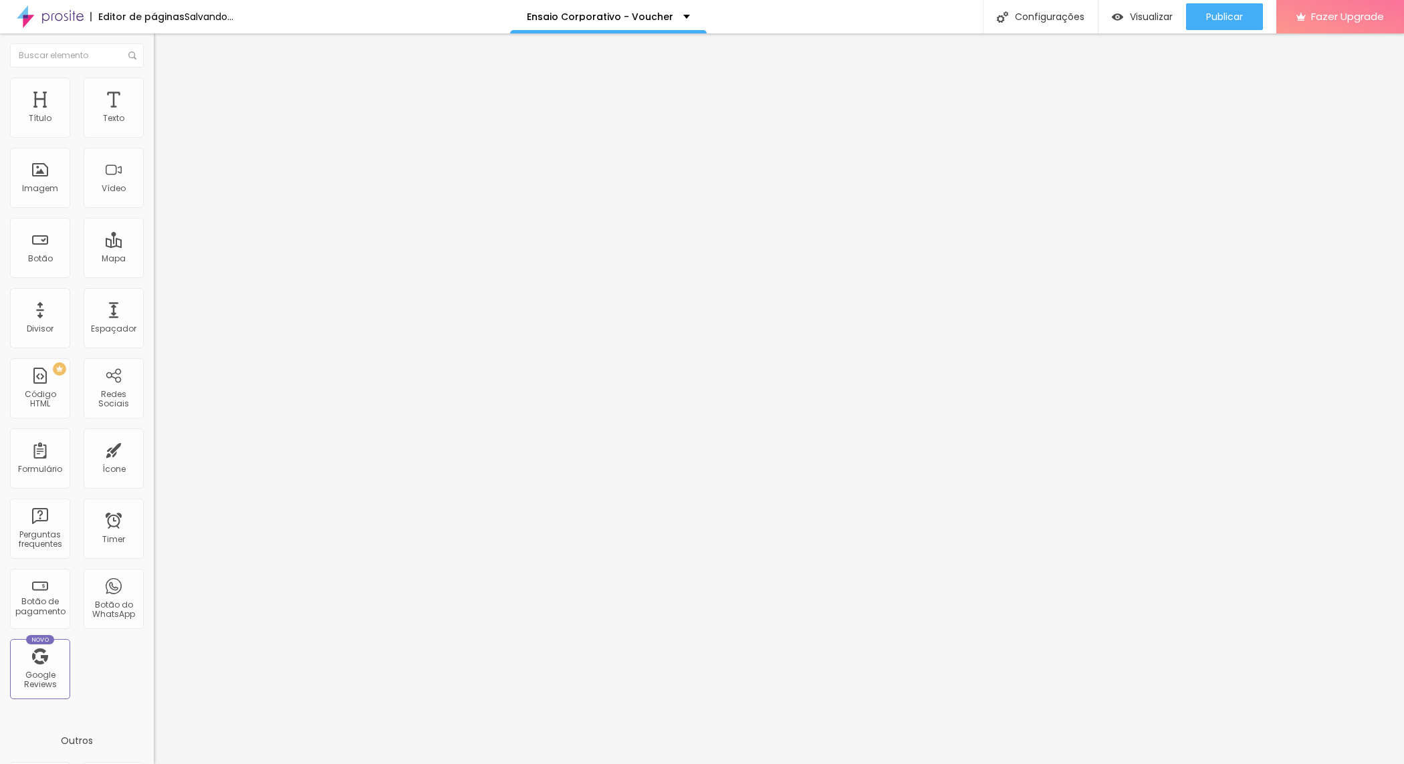
scroll to position [0, 0]
drag, startPoint x: 95, startPoint y: 284, endPoint x: 79, endPoint y: 283, distance: 16.1
click at [154, 275] on input "[URL][DOMAIN_NAME]" at bounding box center [234, 268] width 160 height 13
paste input "[URL][DOMAIN_NAME]!"
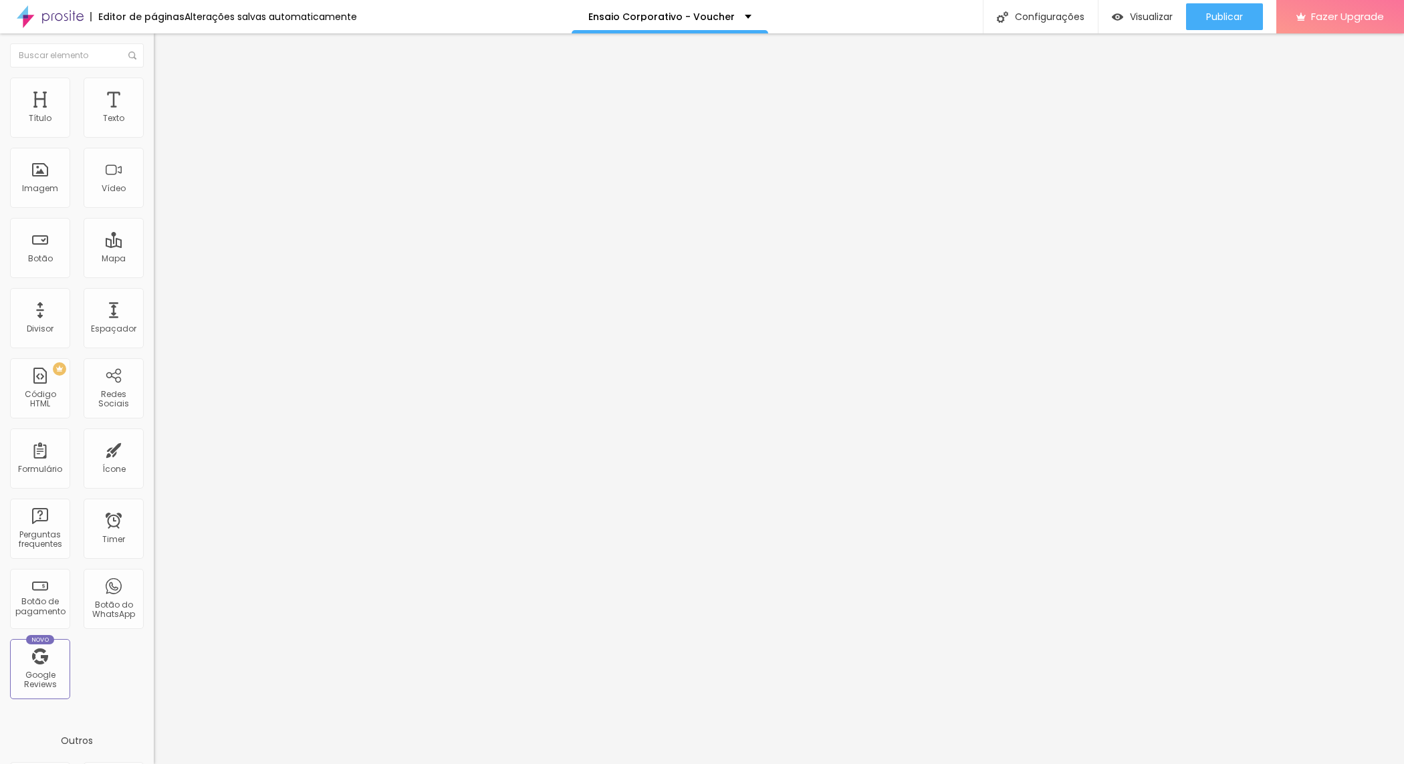
type input "[URL][DOMAIN_NAME]!"
click at [1236, 3] on div "Publicar" at bounding box center [1224, 16] width 37 height 27
click at [1161, 18] on span "Visualizar" at bounding box center [1151, 16] width 43 height 11
click at [154, 287] on div "URL [URL][DOMAIN_NAME]!" at bounding box center [231, 270] width 154 height 33
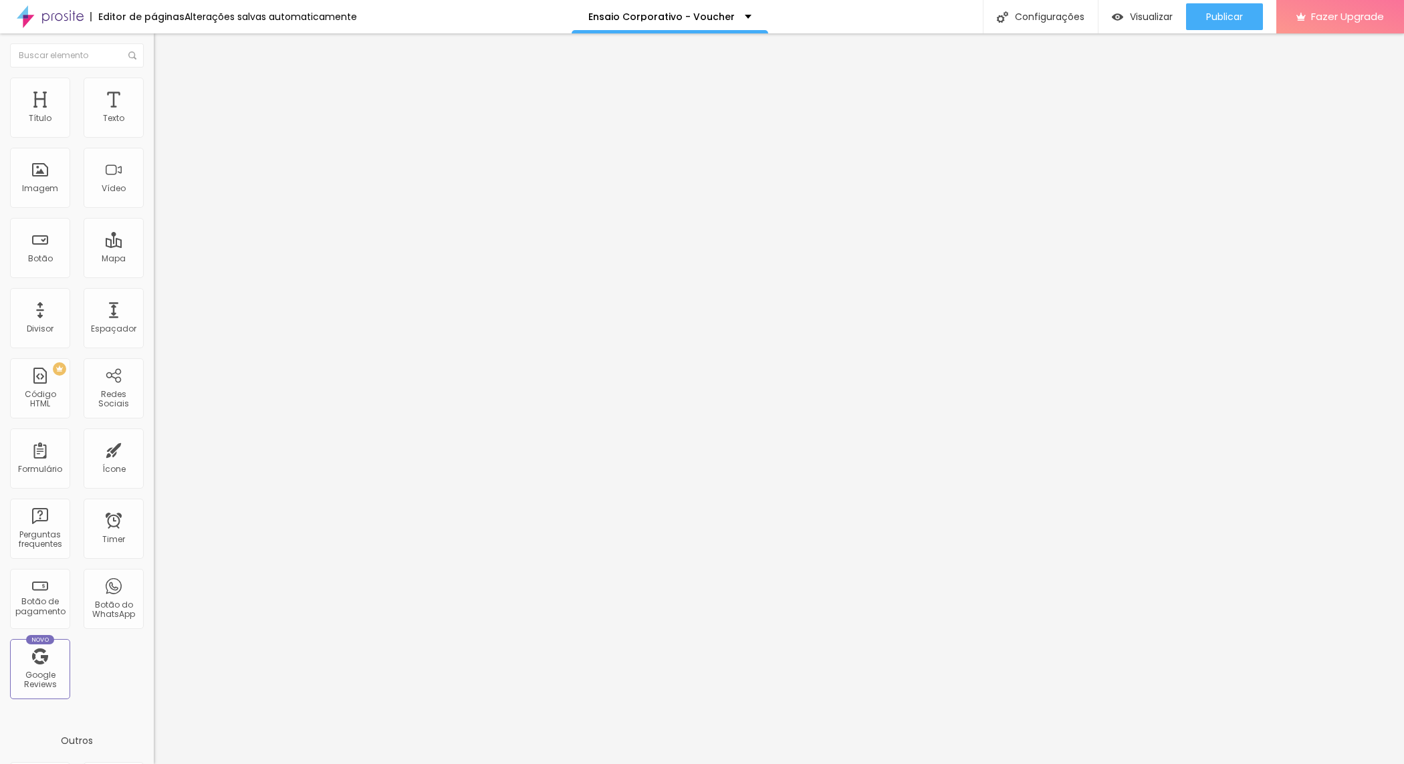
click at [154, 287] on div "URL [URL][DOMAIN_NAME]!" at bounding box center [231, 270] width 154 height 33
click at [154, 292] on div at bounding box center [231, 292] width 154 height 0
click at [154, 287] on div "URL https://wa.me/5541997408560?text=Oi%2C%20recebi%20seu%20voucher%20e%20quero…" at bounding box center [231, 270] width 154 height 33
click at [154, 292] on div at bounding box center [231, 292] width 154 height 0
click at [1219, 21] on span "Publicar" at bounding box center [1224, 16] width 37 height 11
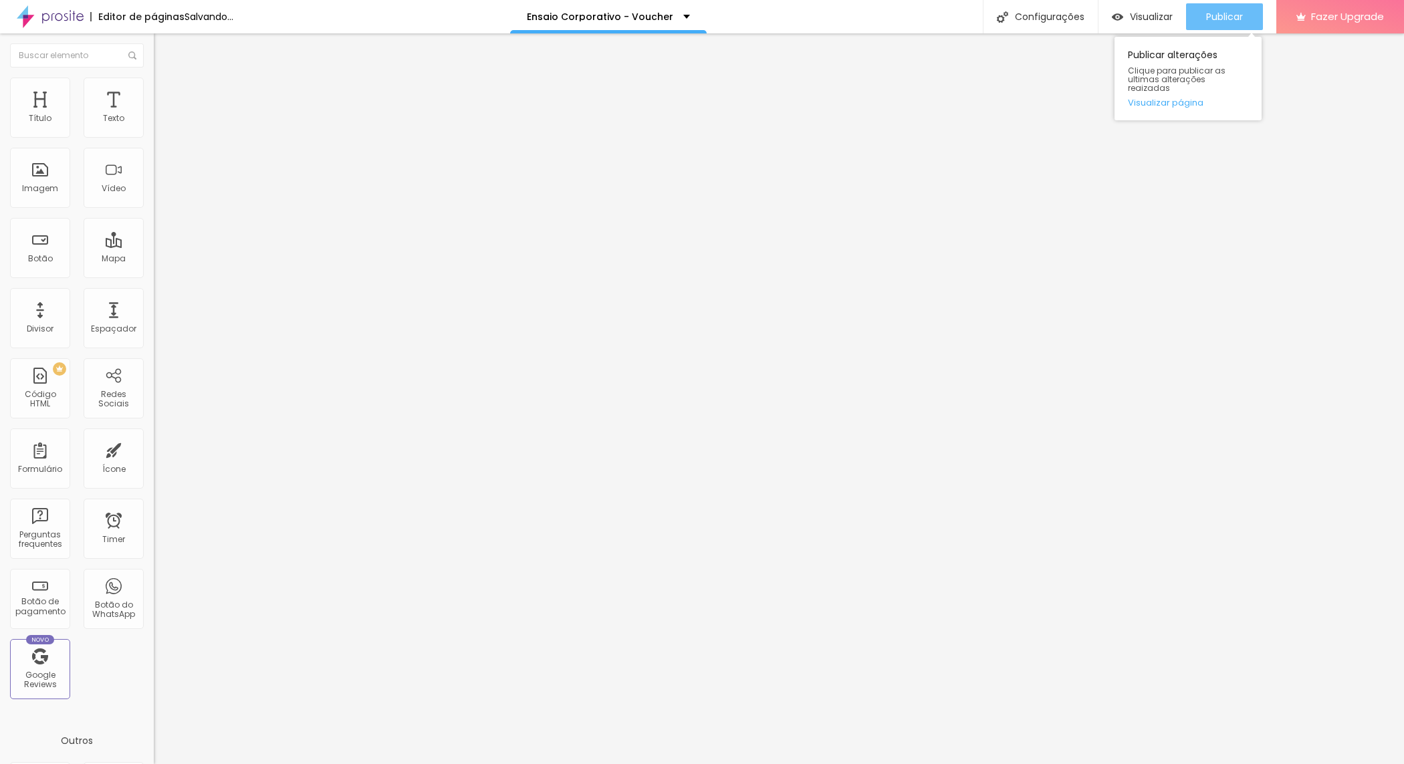
click at [1238, 23] on div "Publicar" at bounding box center [1224, 16] width 37 height 27
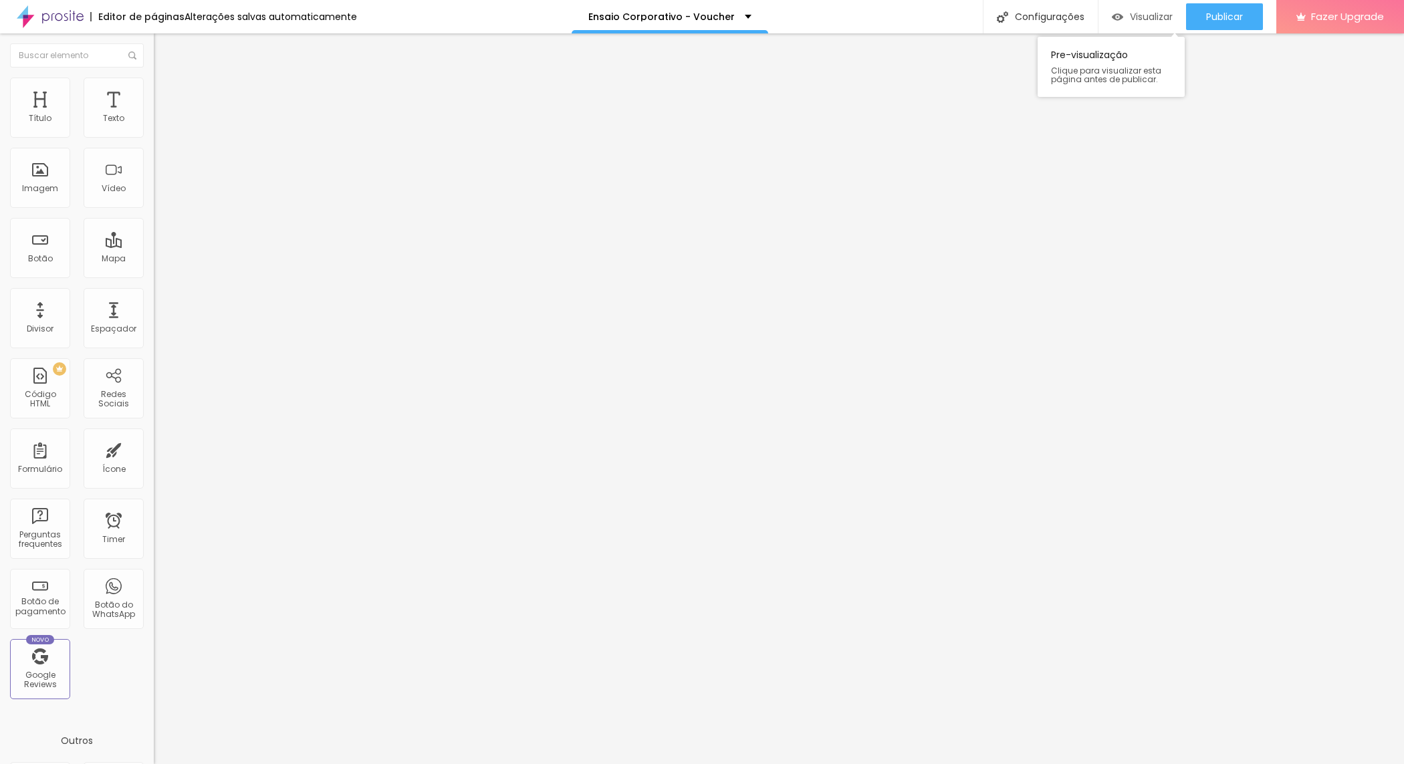
click at [1137, 7] on div "Visualizar" at bounding box center [1142, 16] width 61 height 27
click at [1254, 17] on button "Publicar" at bounding box center [1224, 16] width 77 height 27
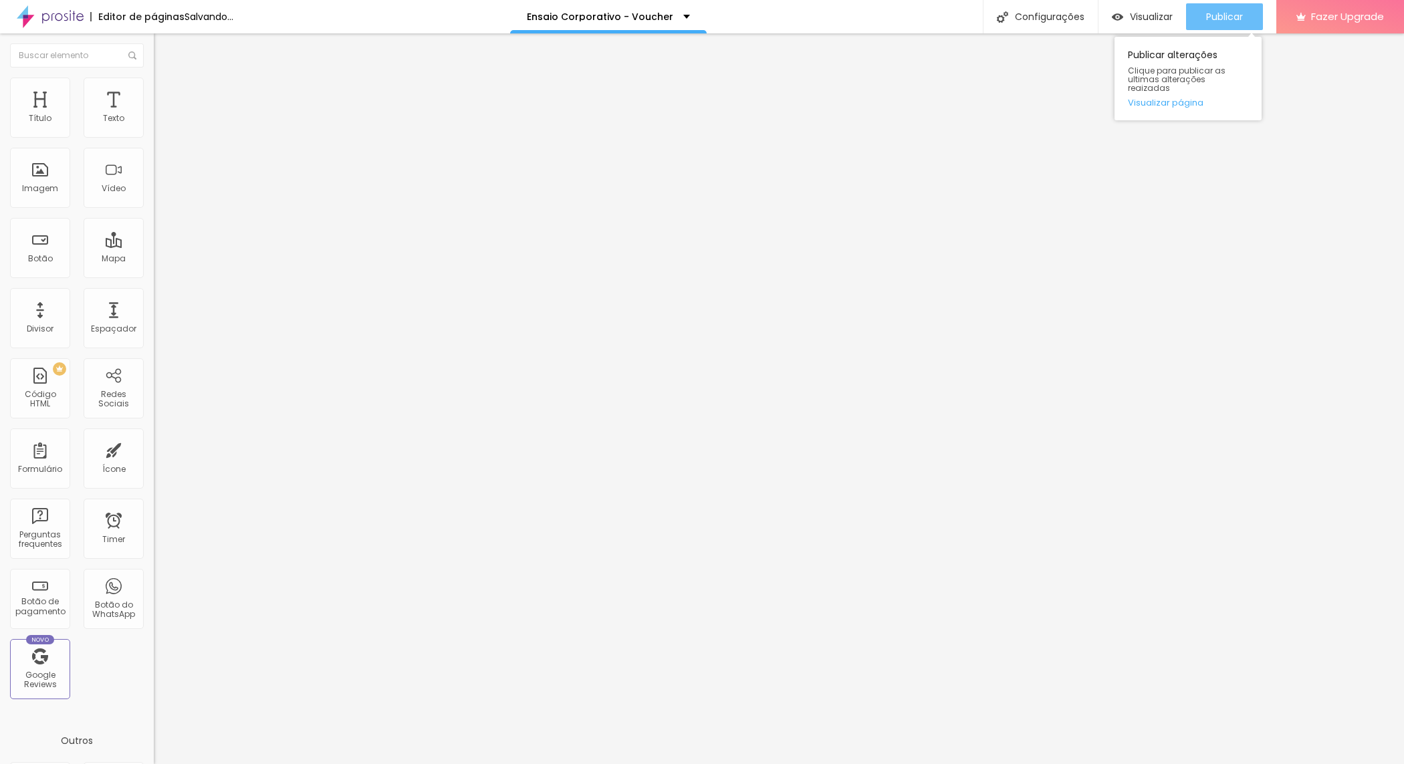
click at [1234, 15] on span "Publicar" at bounding box center [1224, 16] width 37 height 11
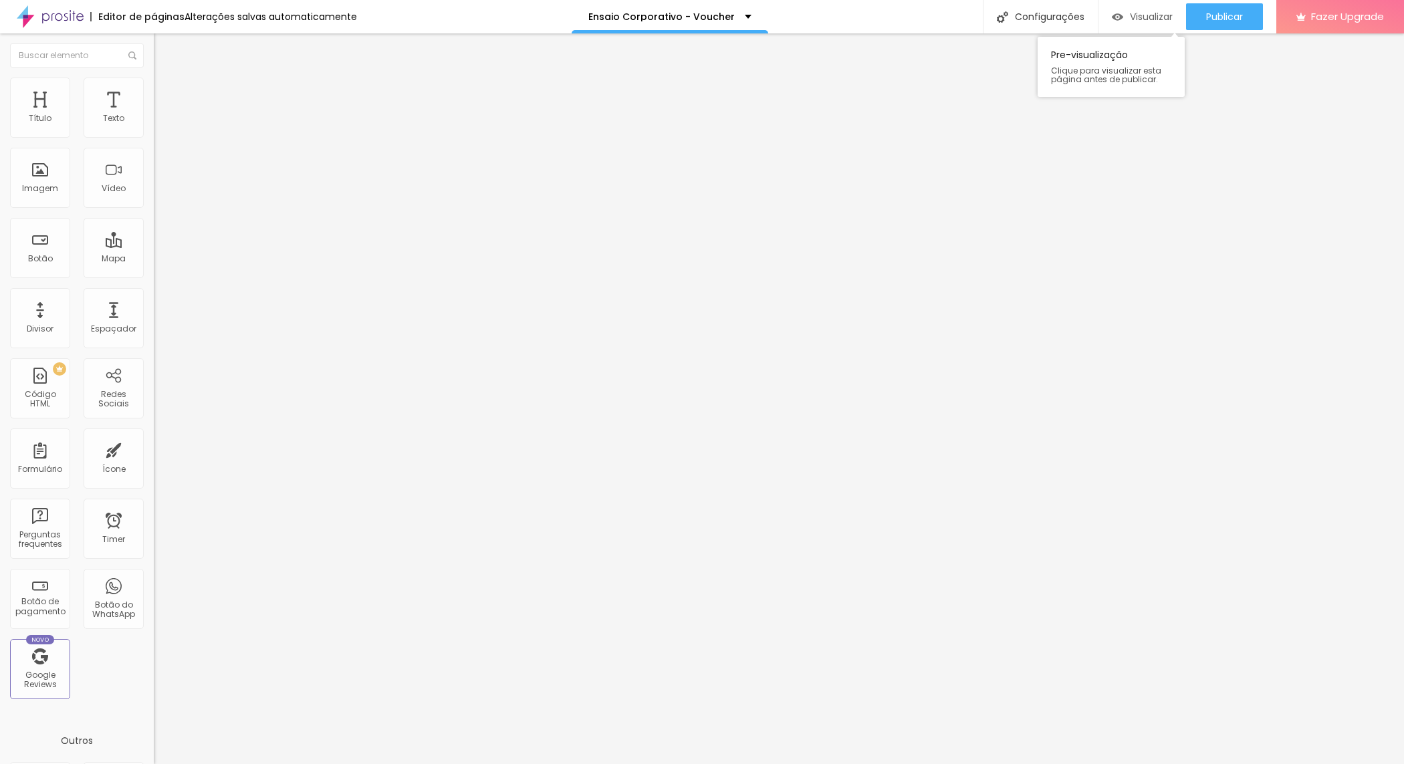
click at [1131, 5] on div "Visualizar" at bounding box center [1142, 16] width 61 height 27
click at [1221, 14] on span "Publicar" at bounding box center [1224, 16] width 37 height 11
